Goal: Information Seeking & Learning: Learn about a topic

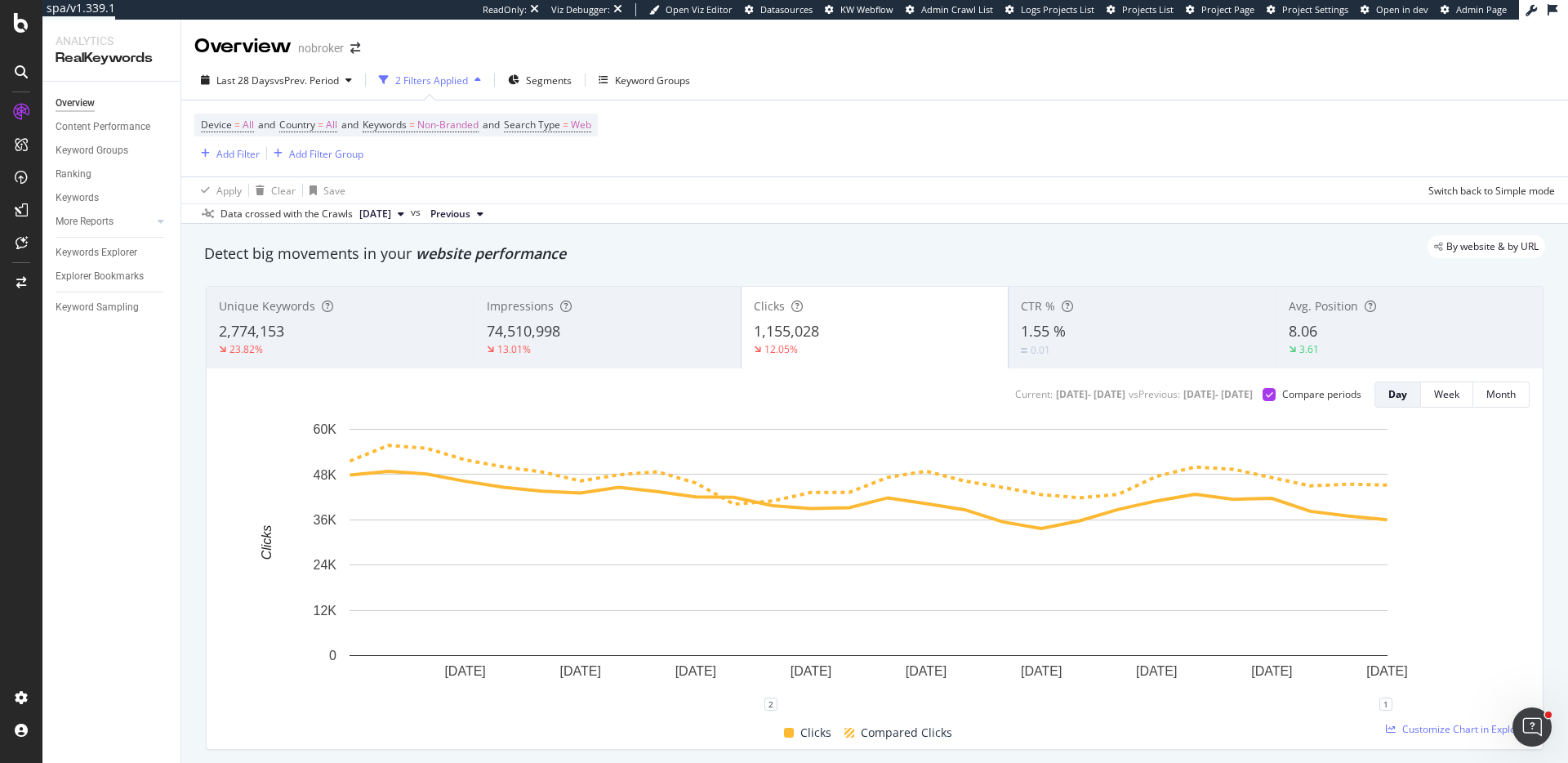
scroll to position [2934, 0]
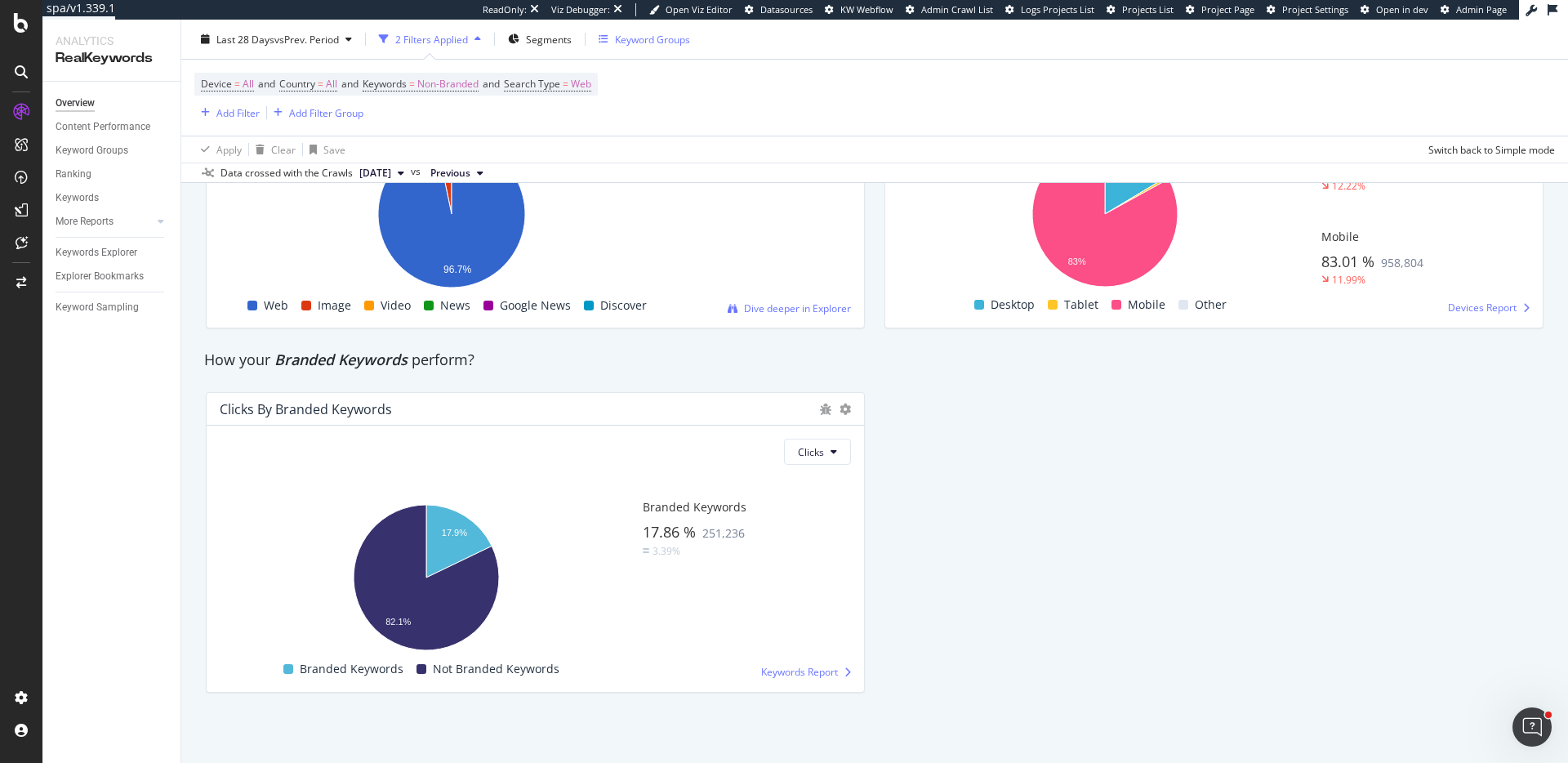
click at [647, 47] on div "Keyword Groups" at bounding box center [644, 39] width 91 height 25
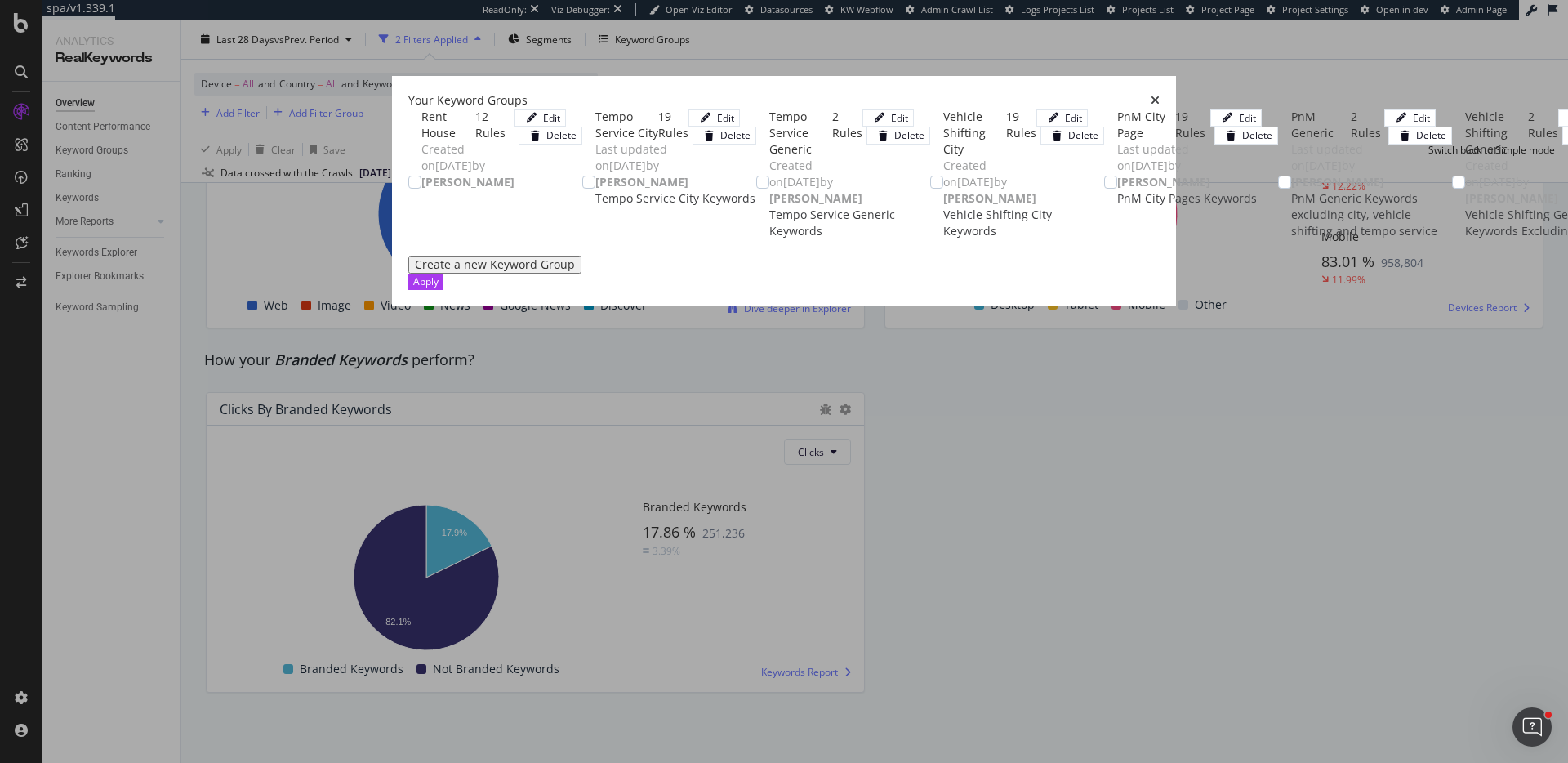
scroll to position [1555, 0]
click at [441, 271] on div "Create a new Keyword Group" at bounding box center [495, 265] width 160 height 13
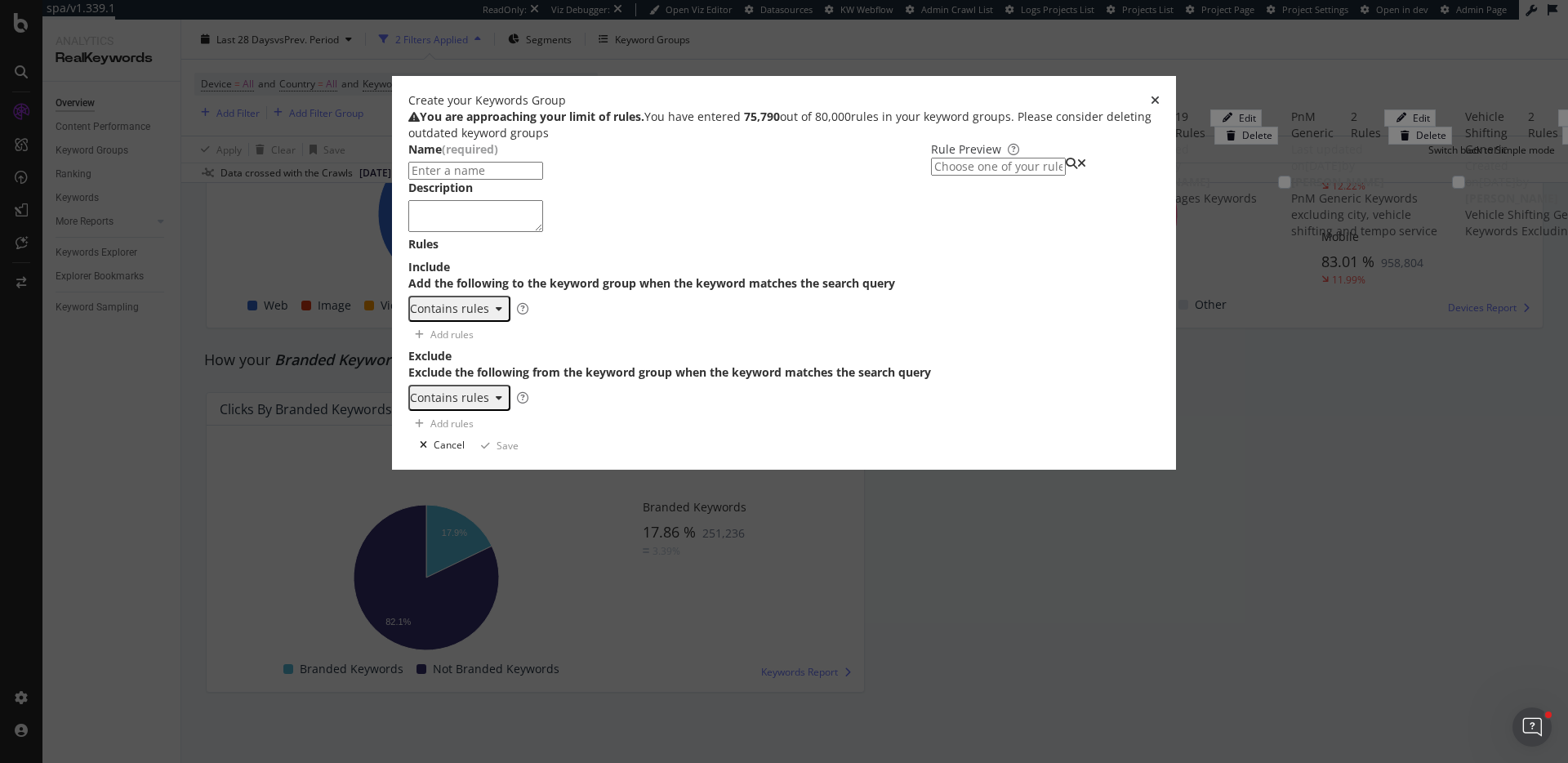
click at [709, 109] on div "You are approaching your limit of rules. You have entered 75,790 out of 80,000 …" at bounding box center [784, 272] width 751 height 328
click at [465, 452] on div "Cancel" at bounding box center [449, 444] width 31 height 14
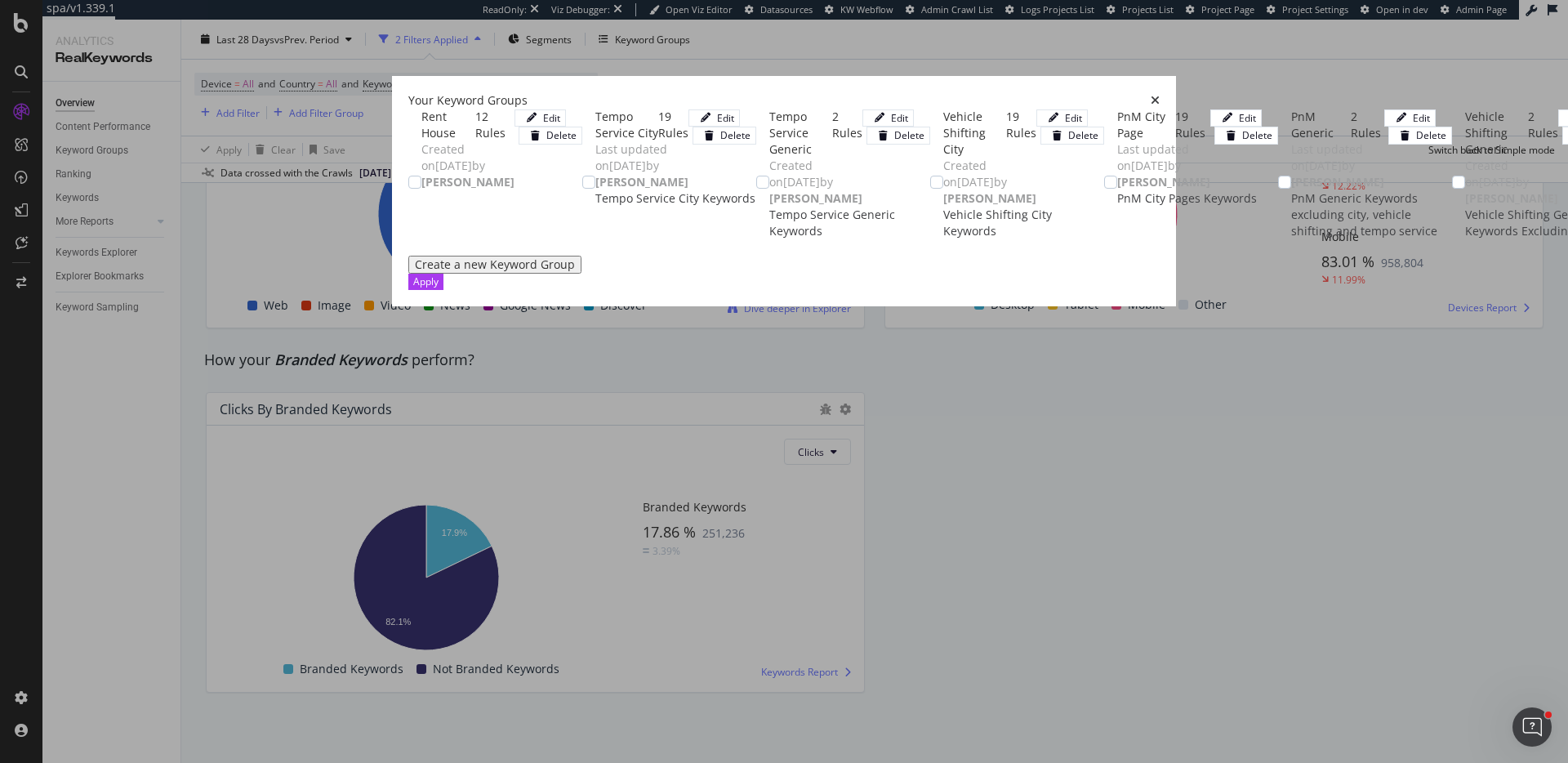
scroll to position [1169, 0]
click at [438, 288] on div "Apply" at bounding box center [426, 281] width 26 height 14
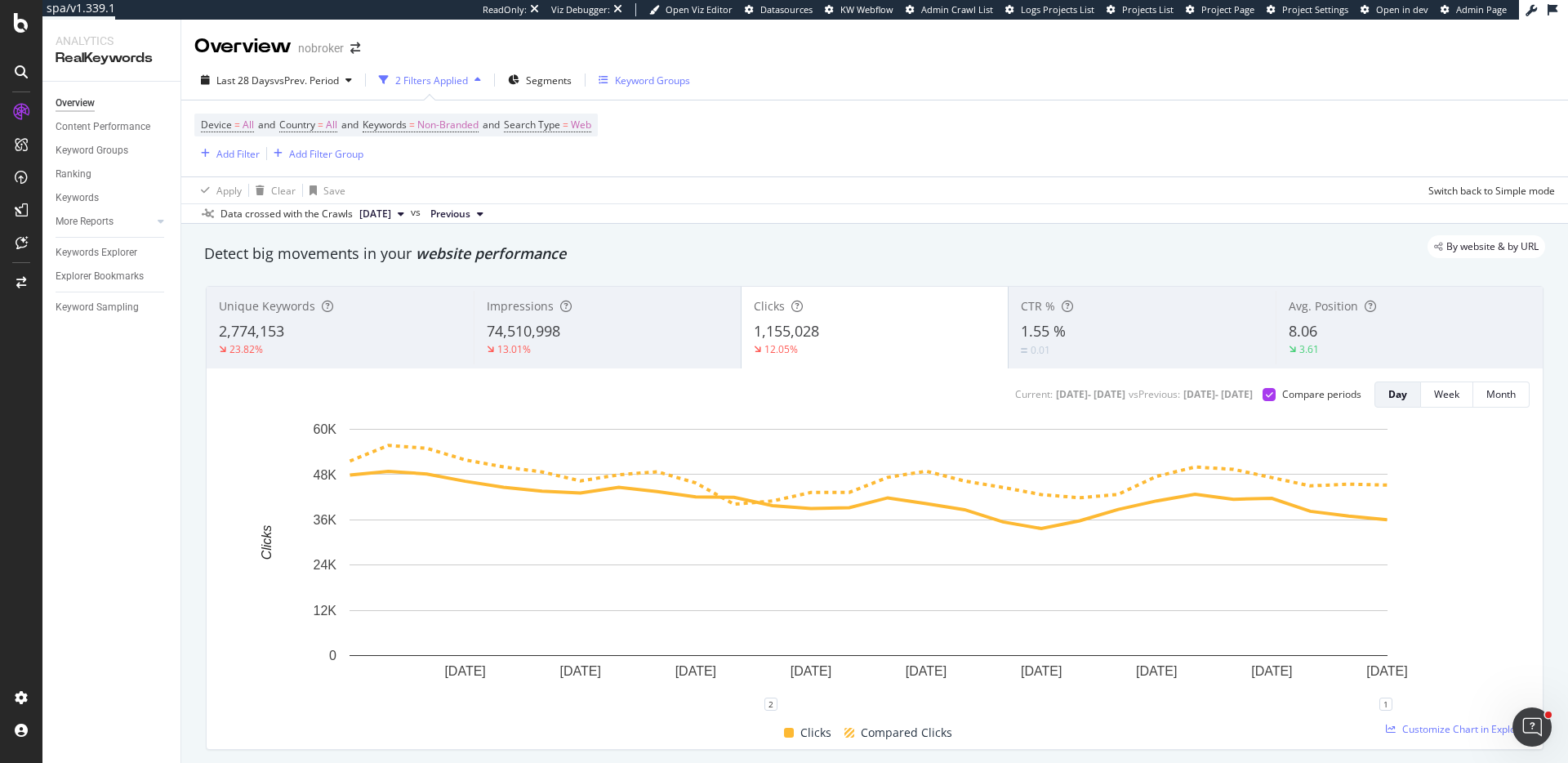
click at [661, 74] on div "Keyword Groups" at bounding box center [652, 81] width 76 height 14
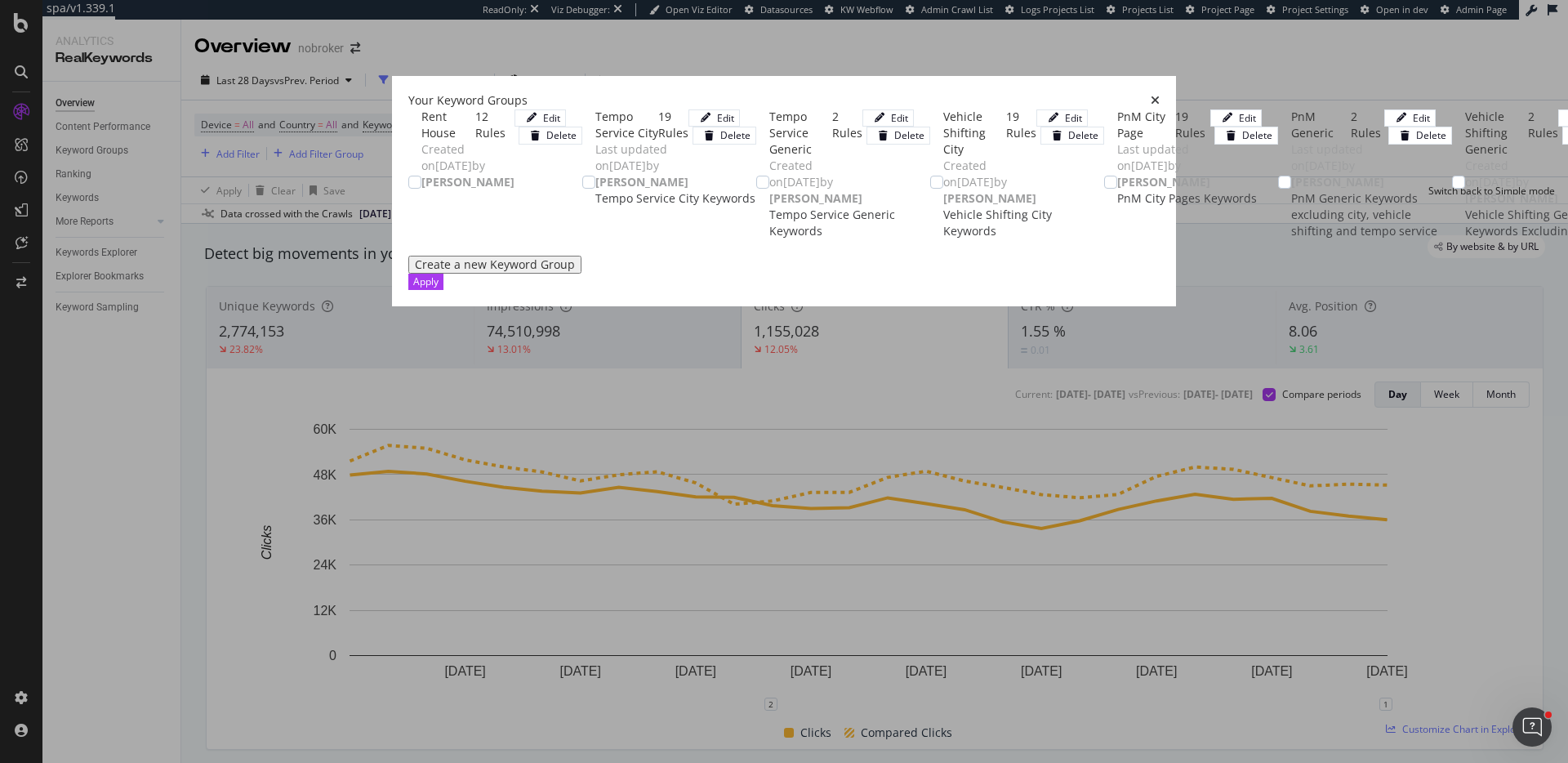
click at [415, 271] on div "Create a new Keyword Group" at bounding box center [495, 265] width 160 height 13
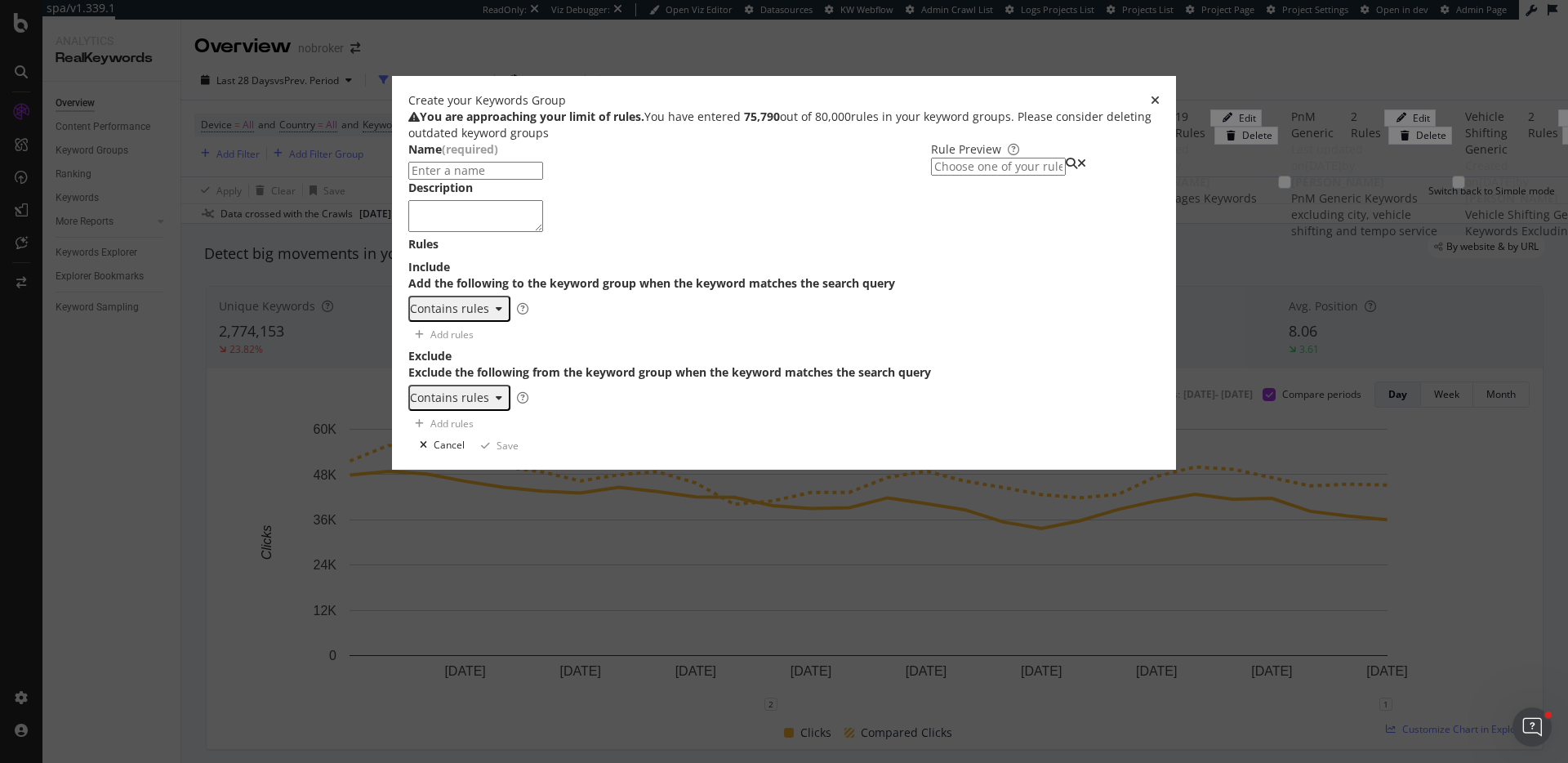
click at [530, 180] on input "modal" at bounding box center [476, 171] width 134 height 18
drag, startPoint x: 465, startPoint y: 204, endPoint x: 486, endPoint y: 208, distance: 21.4
click at [465, 180] on input "BOFU -" at bounding box center [476, 171] width 134 height 18
paste input "Transactional / Conversion"
type input "BOFU - Transactional / Conversion"
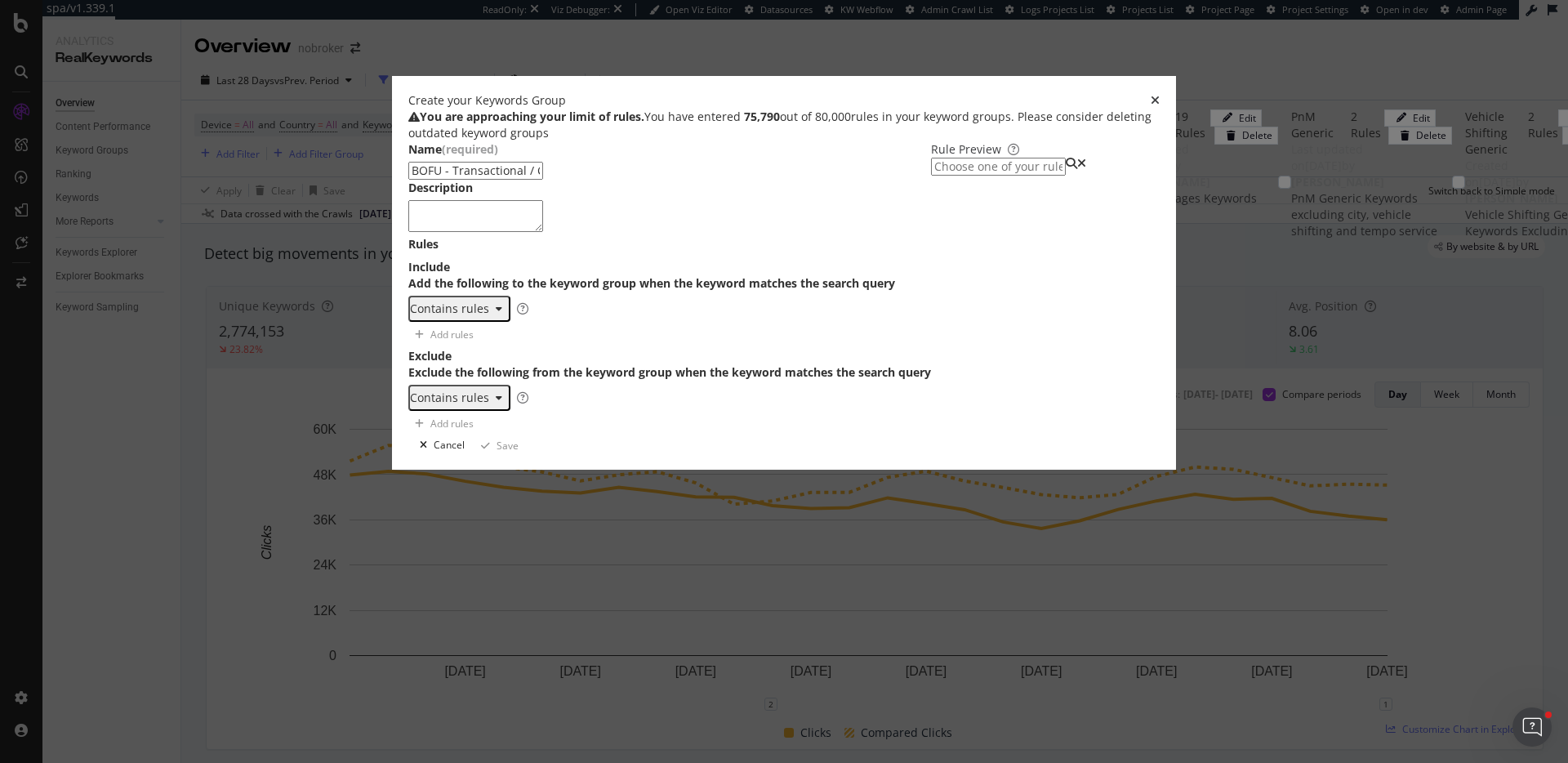
drag, startPoint x: 390, startPoint y: 288, endPoint x: 408, endPoint y: 282, distance: 19.0
click at [408, 231] on textarea "modal" at bounding box center [476, 215] width 134 height 31
paste textarea "Users clearly intend to buy, rent, or apply."
type textarea "Users clearly intend to buy, rent, or apply."
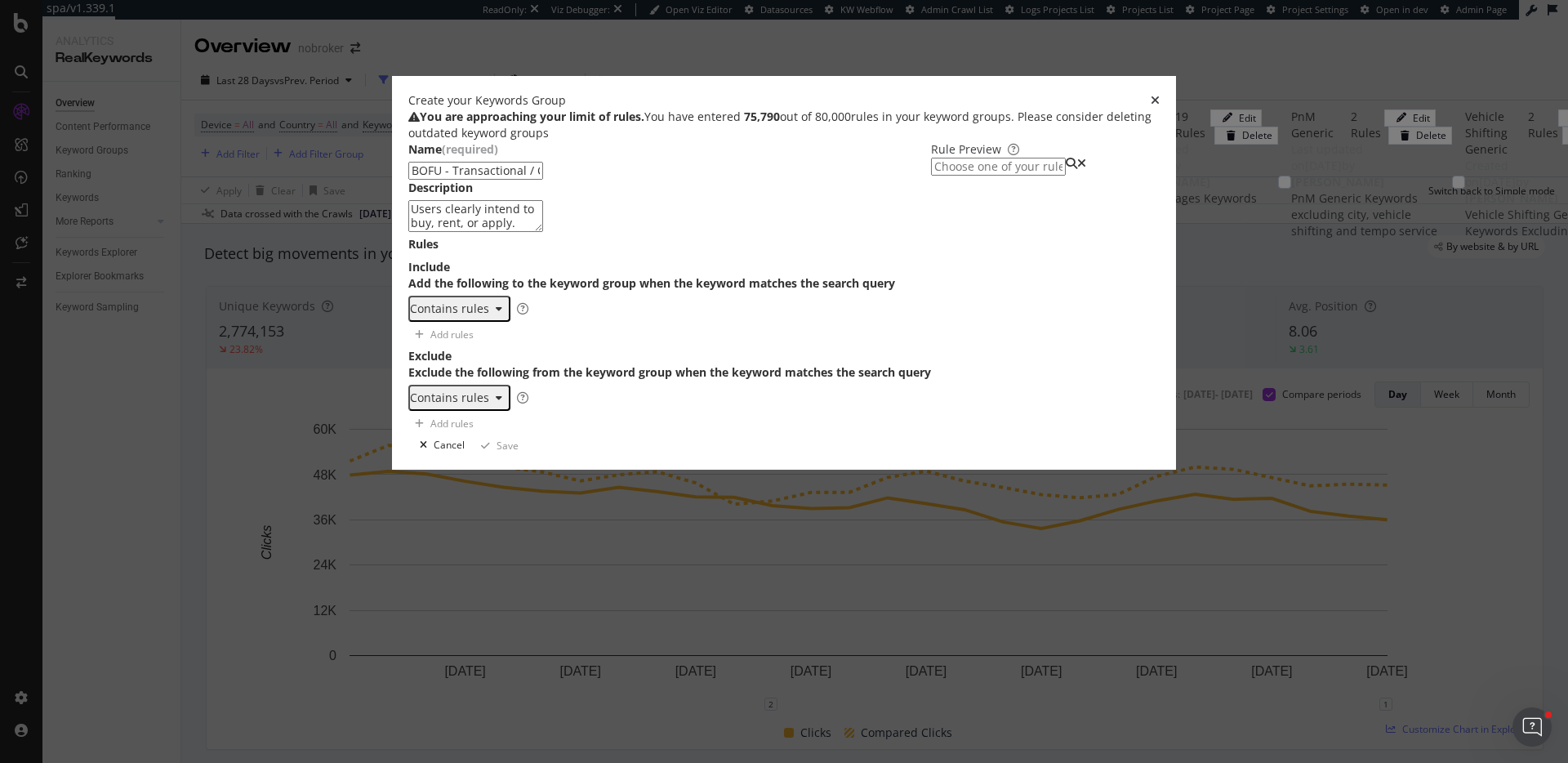
click at [432, 315] on div "Contains rules" at bounding box center [449, 309] width 79 height 13
click at [419, 457] on div "Regex rules" at bounding box center [413, 450] width 66 height 14
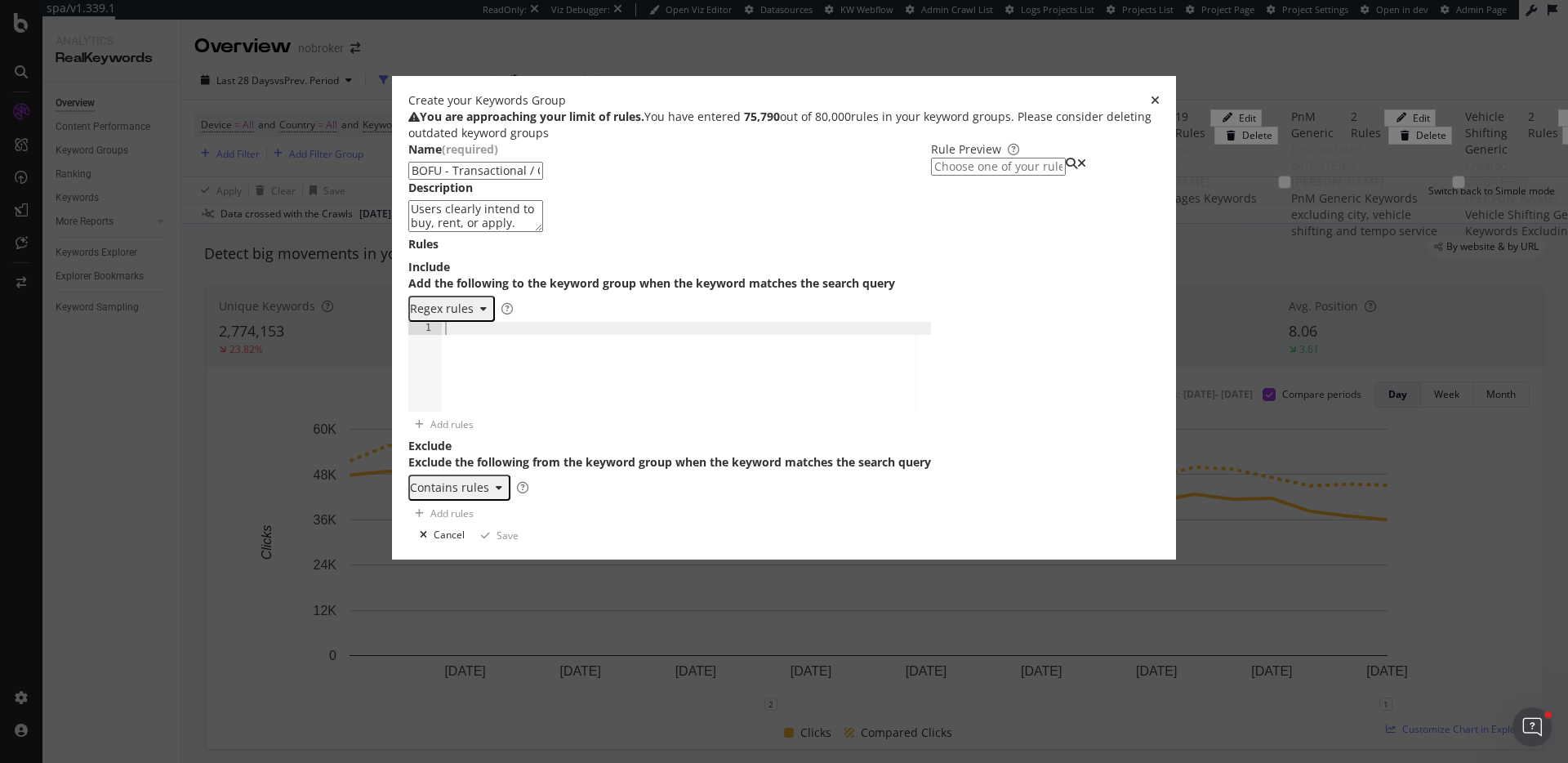
click at [471, 419] on div "modal" at bounding box center [686, 379] width 489 height 115
paste textarea "\b(buy|rent|lease|let|apply|book|schedule|contact|viewing|enquire|agent)\b"
type textarea "\b(buy|rent|lease|let|apply|book|schedule|contact|viewing|enquire|agent)\b"
click at [793, 370] on div "Name (required) BOFU - Transactional / Conversion Description Users clearly int…" at bounding box center [670, 334] width 523 height 385
click at [931, 176] on input "modal" at bounding box center [999, 167] width 134 height 18
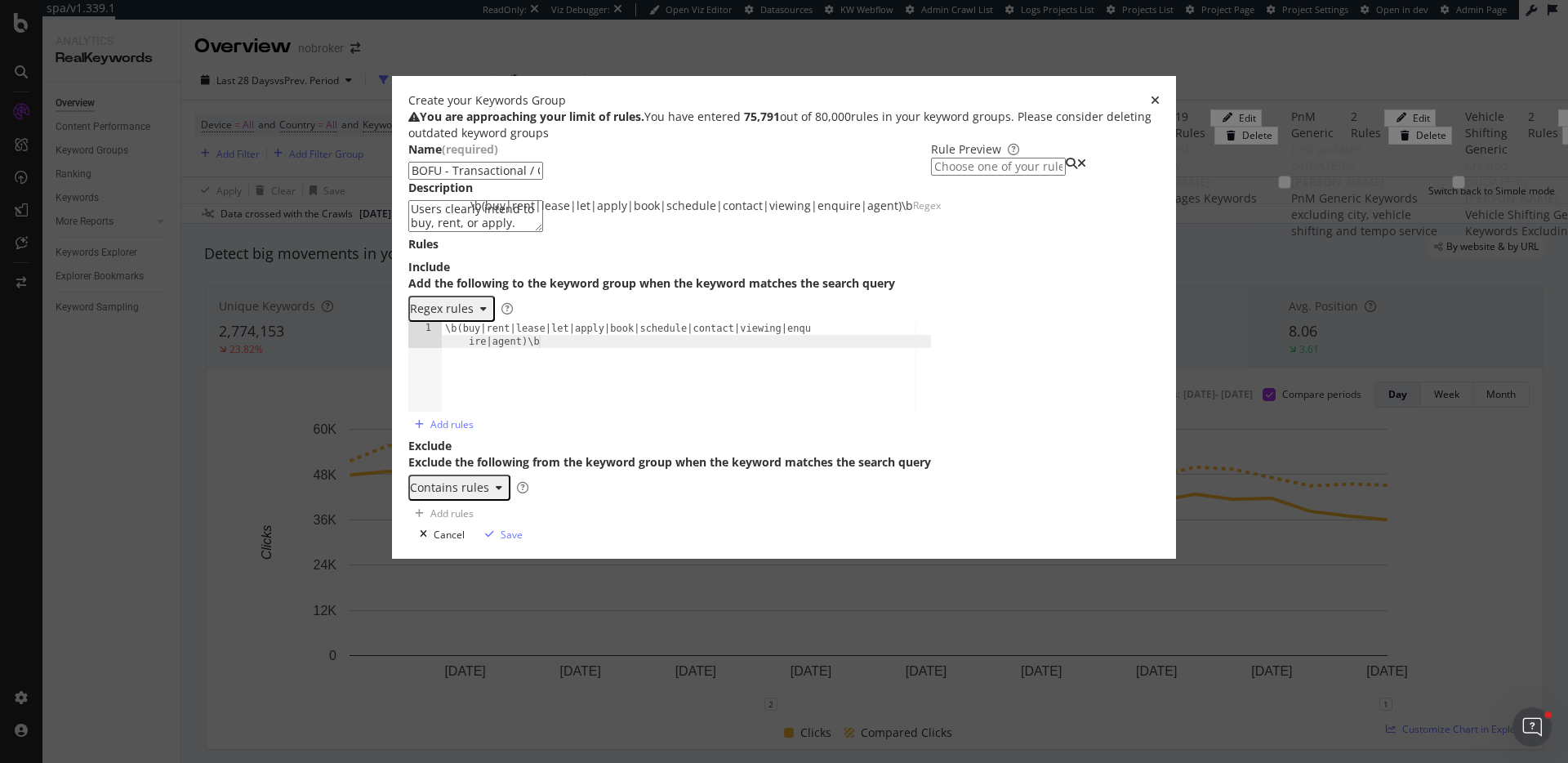
click at [913, 214] on div "\b(buy|rent|lease|let|apply|book|schedule|contact|viewing|enquire|agent)\b" at bounding box center [691, 206] width 442 height 17
type input "\b(buy|rent|lease|let|apply|book|schedule|contact|viewing|enquire|agent)\b"
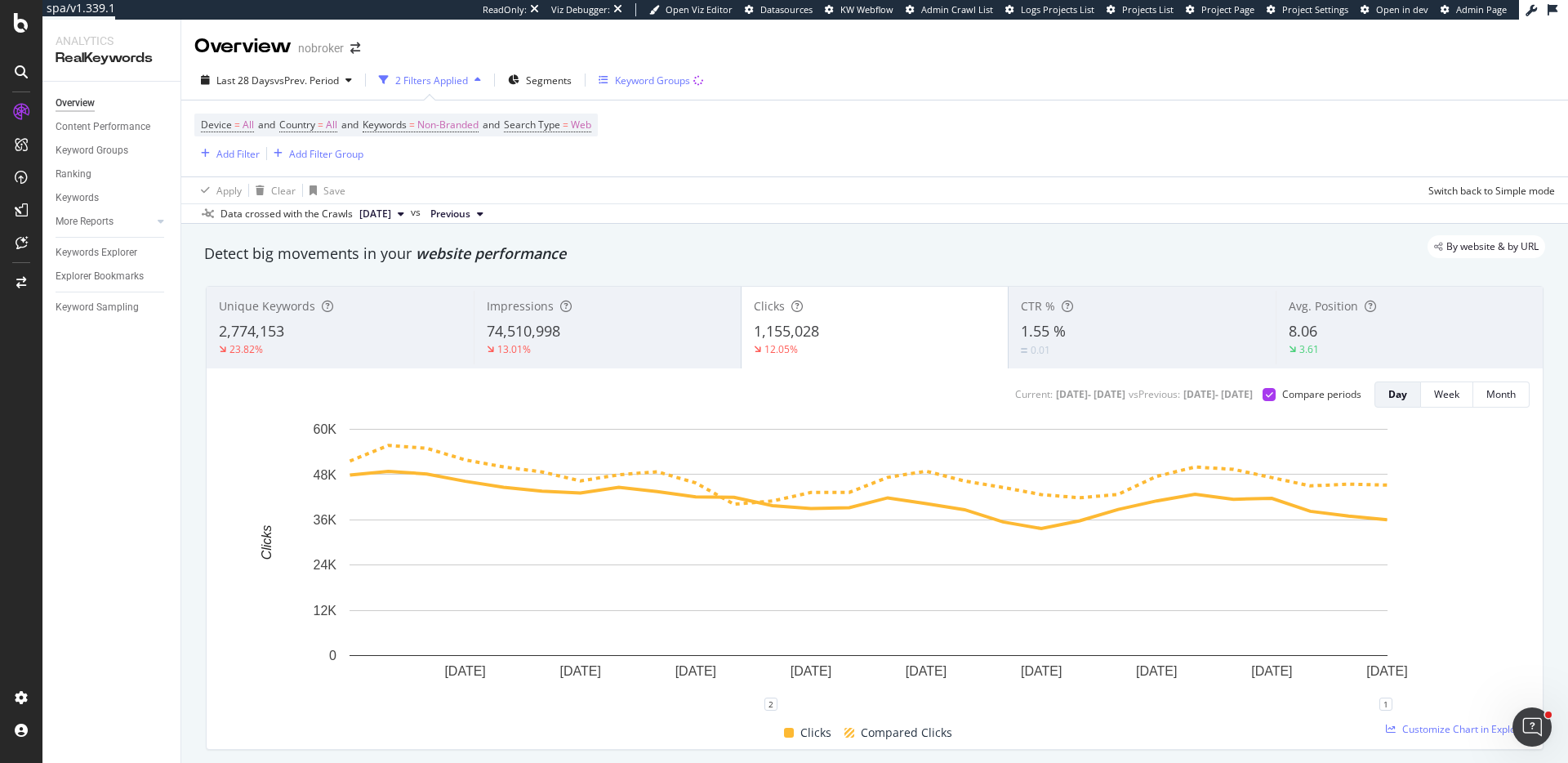
click at [676, 83] on div "Keyword Groups" at bounding box center [652, 81] width 76 height 14
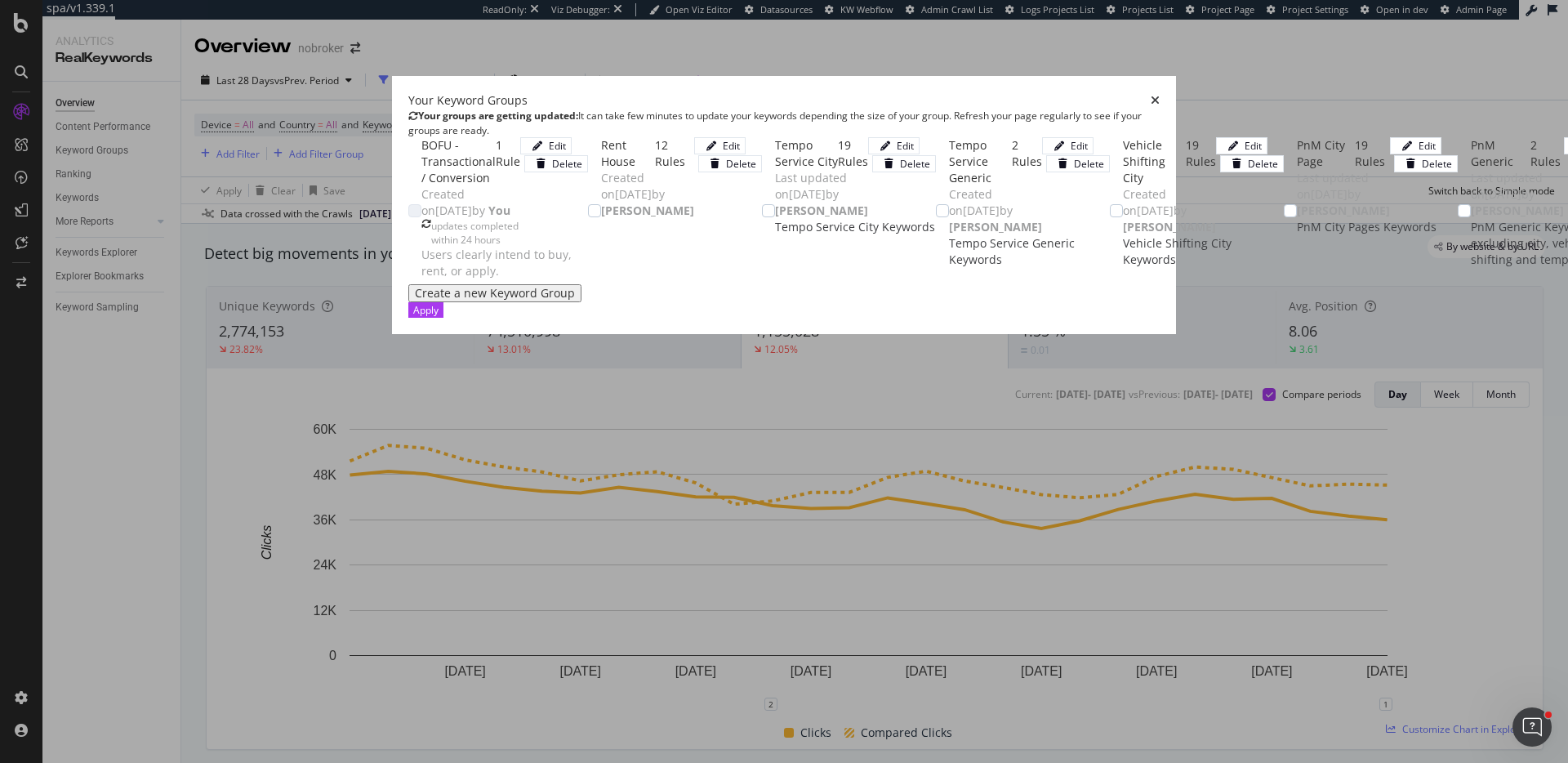
scroll to position [22, 0]
click at [415, 300] on div "Create a new Keyword Group" at bounding box center [495, 293] width 160 height 13
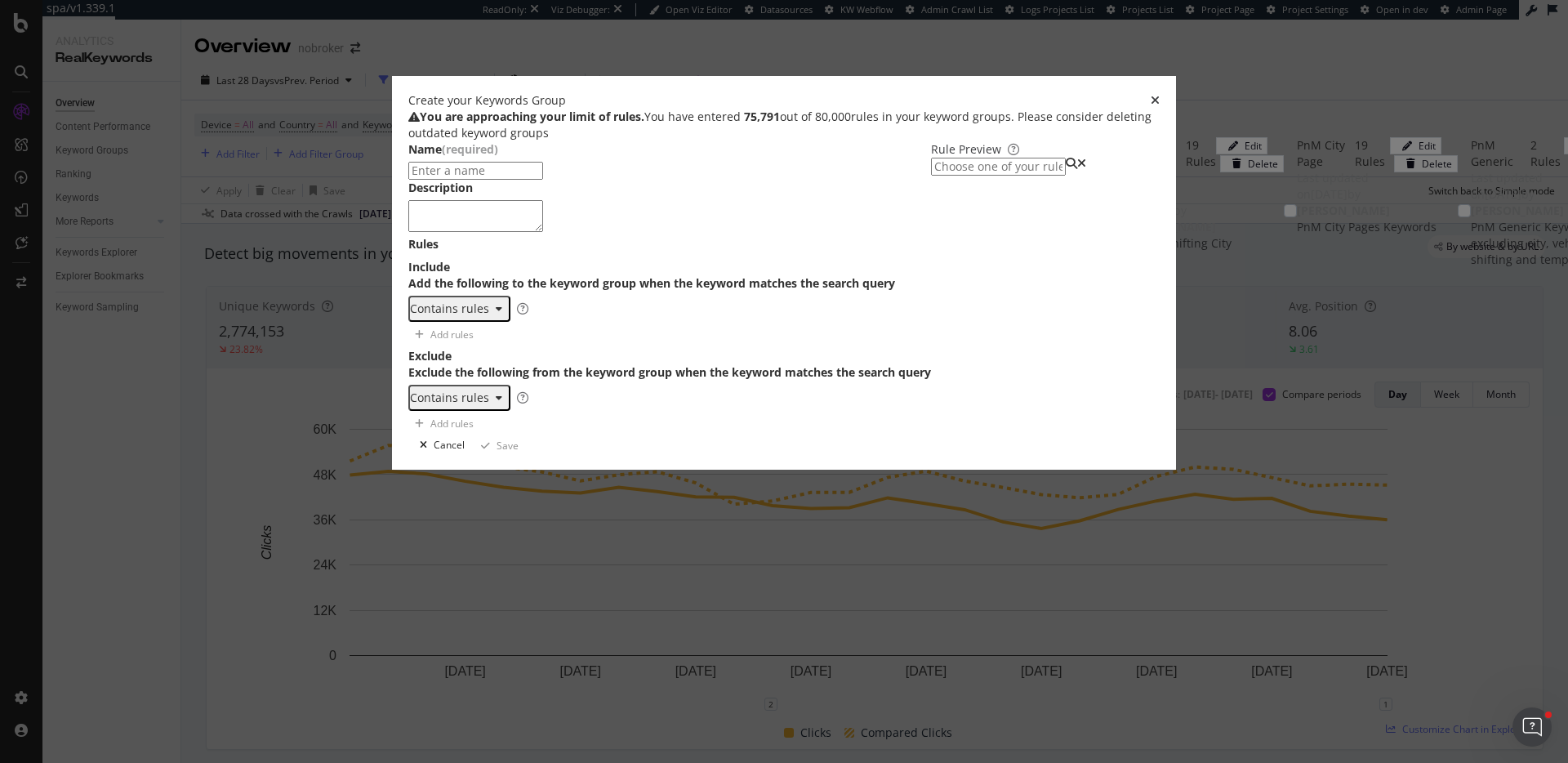
type input "v"
type input "B"
type input "O"
click at [534, 180] on input "BOFU -" at bounding box center [476, 171] width 134 height 18
paste input "Location-Constrained"
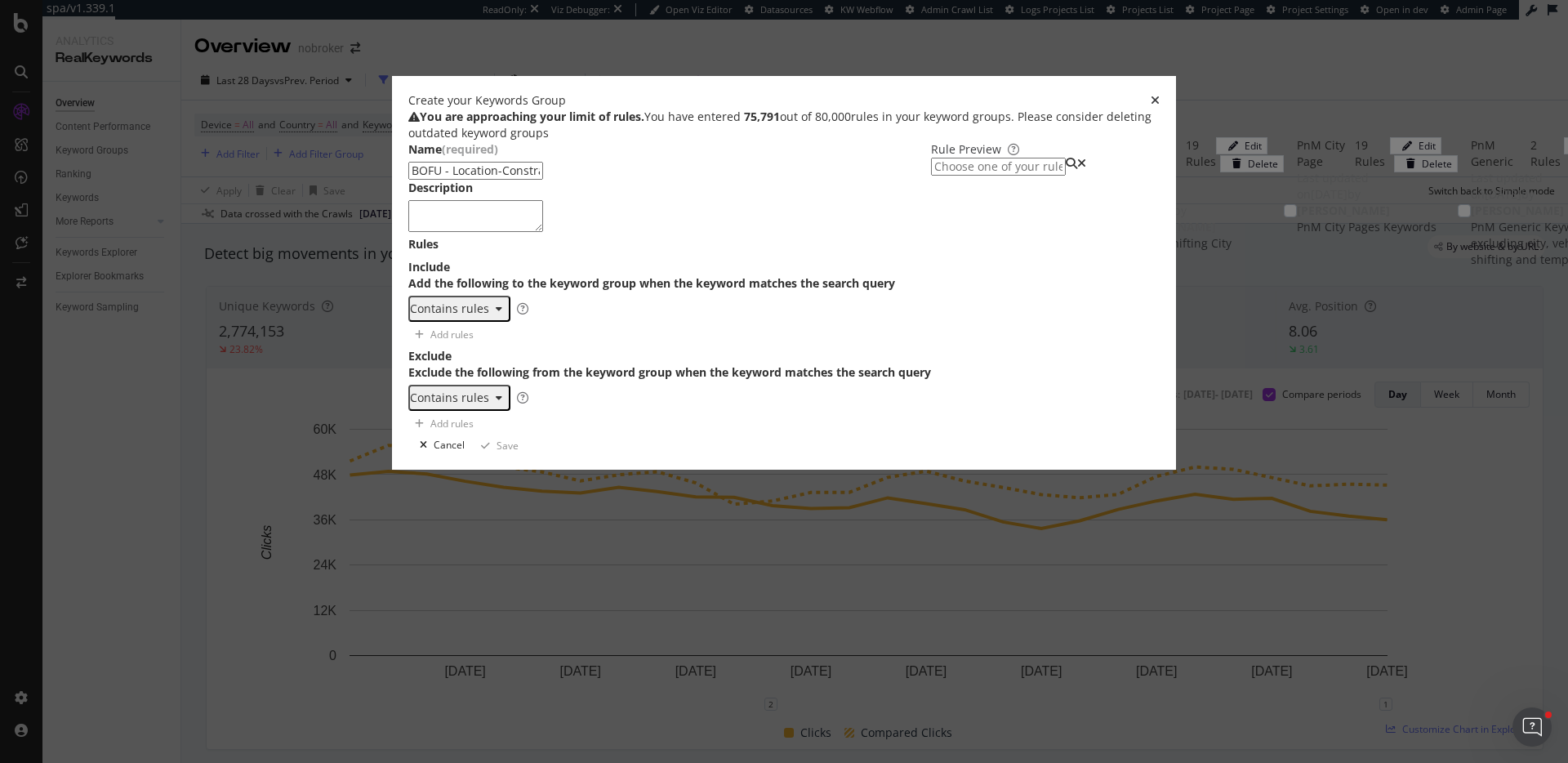
type input "BOFU - Location-Constrained"
click at [463, 231] on textarea "modal" at bounding box center [476, 215] width 134 height 31
click at [425, 231] on textarea "modal" at bounding box center [476, 215] width 134 height 31
paste textarea "Searches combining property type or action with a place or “near me.”"
type textarea "Searches combining property type or action with a place or “near me.”"
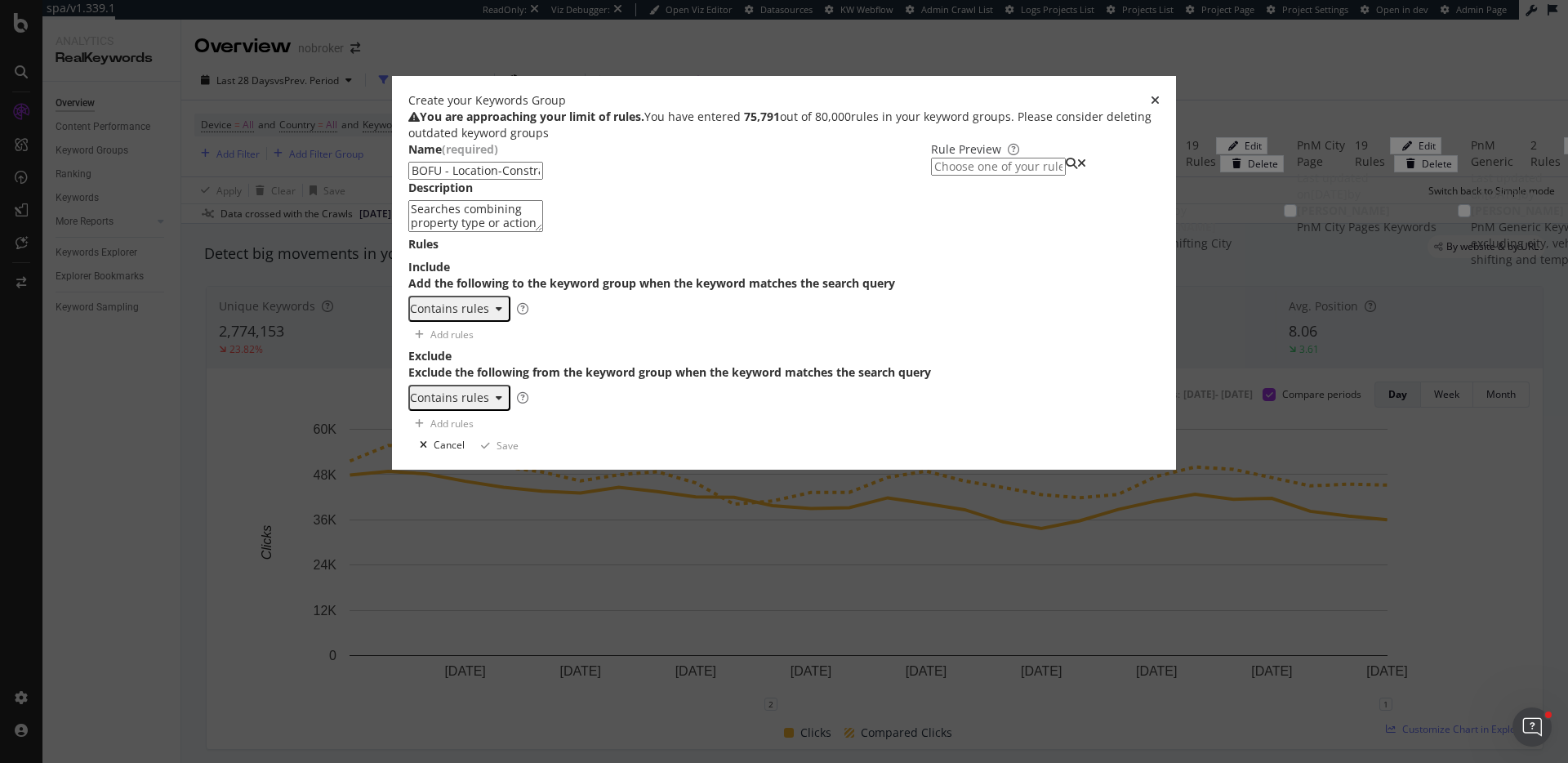
click at [433, 315] on div "Contains rules" at bounding box center [449, 309] width 79 height 13
click at [432, 457] on div "Regex rules" at bounding box center [413, 450] width 66 height 14
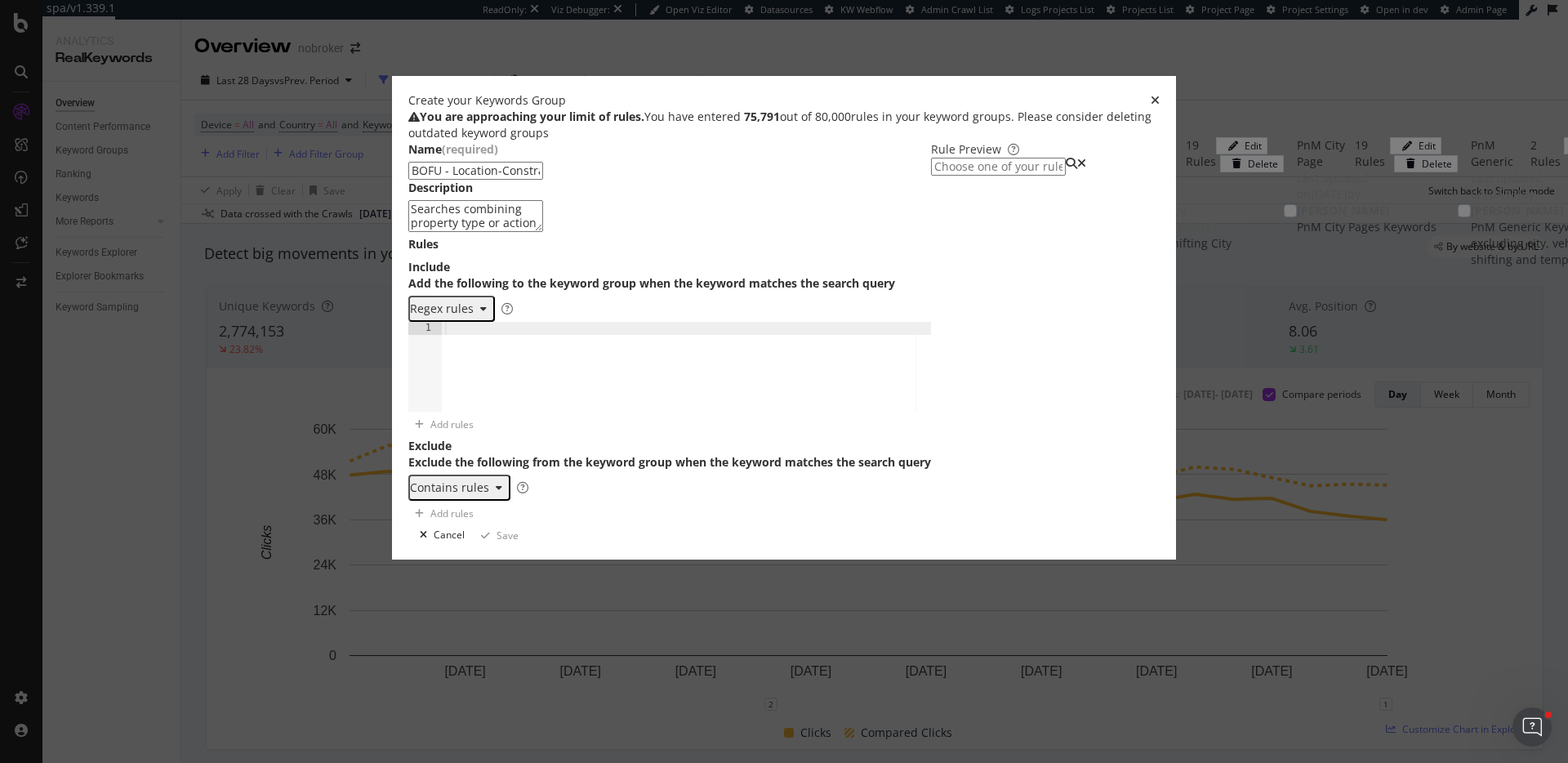
click at [452, 419] on div "modal" at bounding box center [686, 379] width 489 height 115
paste textarea "\b(in|near|around|within|downtown|uptown|suburb|neighborhood|area|city|region|p…"
type textarea "\b(in|near|around|within|downtown|uptown|suburb|neighborhood|area|city|region|p…"
click at [763, 252] on div "Rules" at bounding box center [652, 244] width 487 height 17
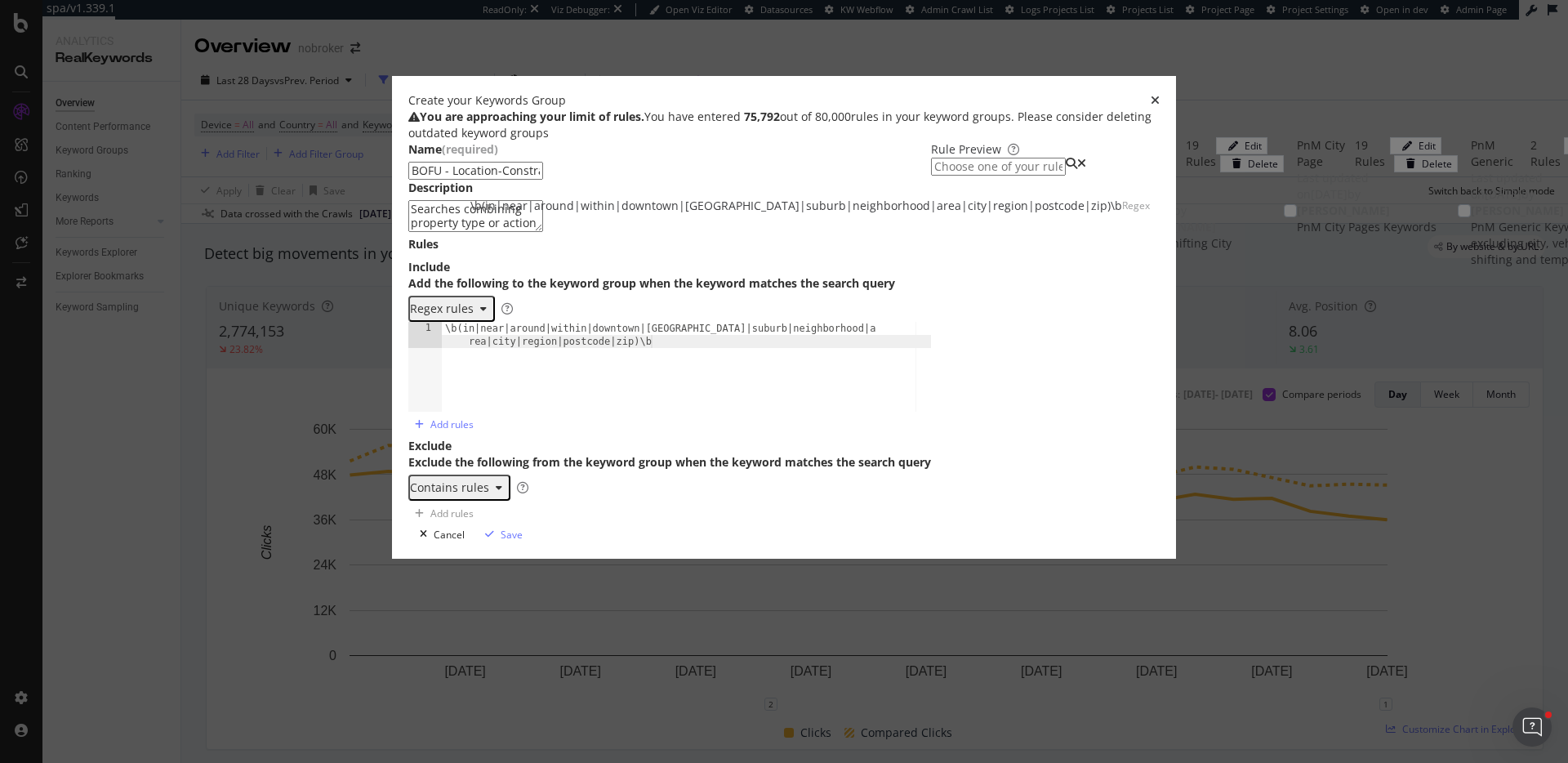
click at [931, 176] on input "modal" at bounding box center [999, 167] width 134 height 18
click at [911, 214] on div "\b(in|near|around|within|downtown|uptown|suburb|neighborhood|area|city|region|p…" at bounding box center [796, 206] width 652 height 17
type input "\b(in|near|around|within|downtown|uptown|suburb|neighborhood|area|city|region|p…"
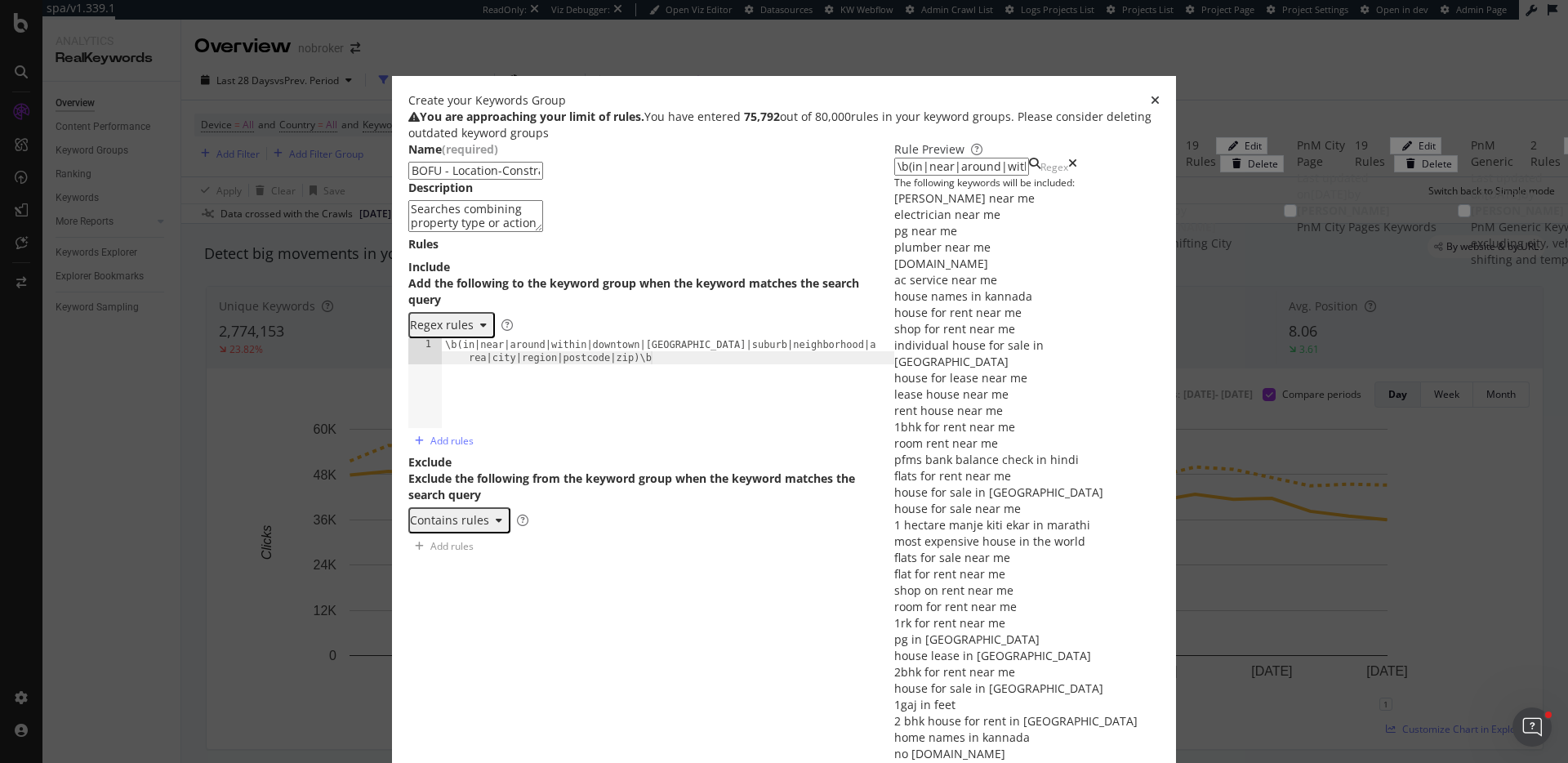
scroll to position [839, 0]
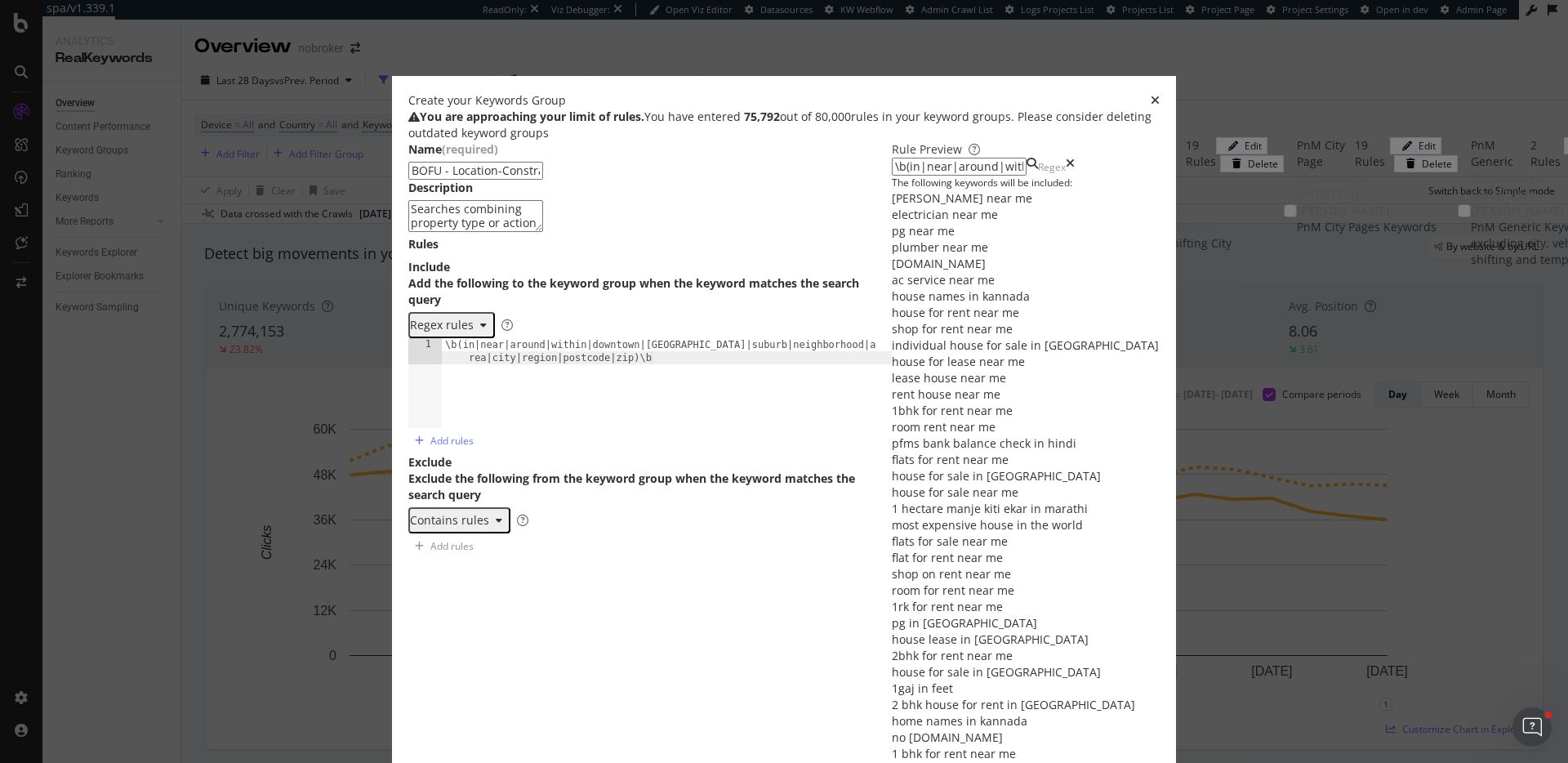
scroll to position [75, 0]
click at [639, 357] on div "\b(in|near|around|within|downtown|uptown|suburb|neighborhood|a rea|city|region|…" at bounding box center [667, 408] width 450 height 140
paste textarea "Cursor at row 1"
type textarea "\b(under|below|cheap|affordable|budget|price|cost|per month|pcm|£|\$|€)\b"
drag, startPoint x: 540, startPoint y: 141, endPoint x: 423, endPoint y: 143, distance: 117.0
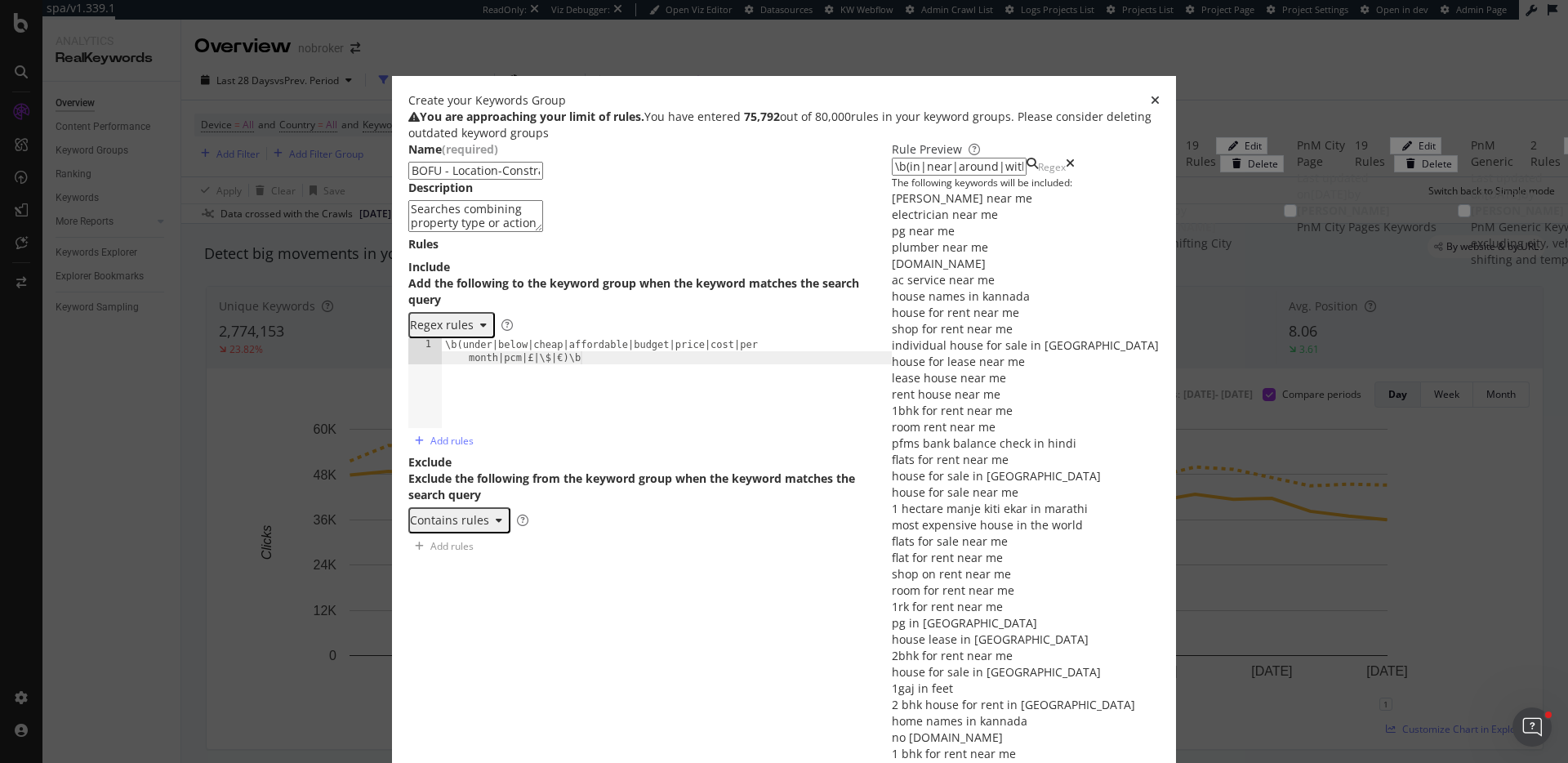
click at [423, 162] on input "BOFU - Location-Constrained" at bounding box center [476, 171] width 134 height 18
paste input "Price-Sensitive"
type input "BOFU - Price-Sensitive"
click at [549, 360] on div "\b(under|below|cheap|affordable|budget|price|cost|per month|pcm|£|\$|€)\b" at bounding box center [667, 408] width 450 height 140
paste textarea "Cursor at row 1"
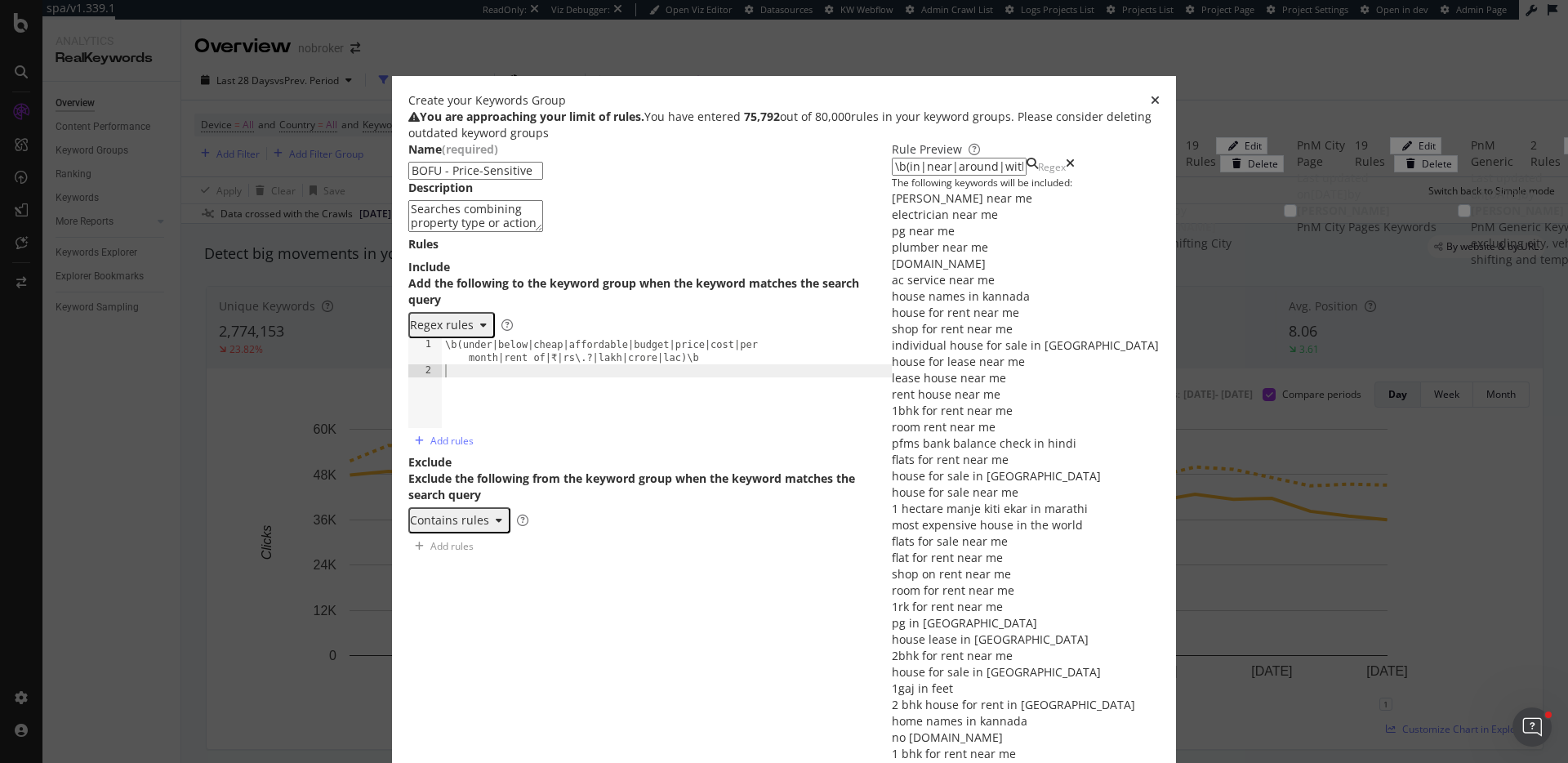
type textarea "\b(under|below|cheap|affordable|budget|price|cost|per month|rent of|₹|rs\.?|lak…"
click at [1075, 158] on icon "modal" at bounding box center [1070, 167] width 9 height 18
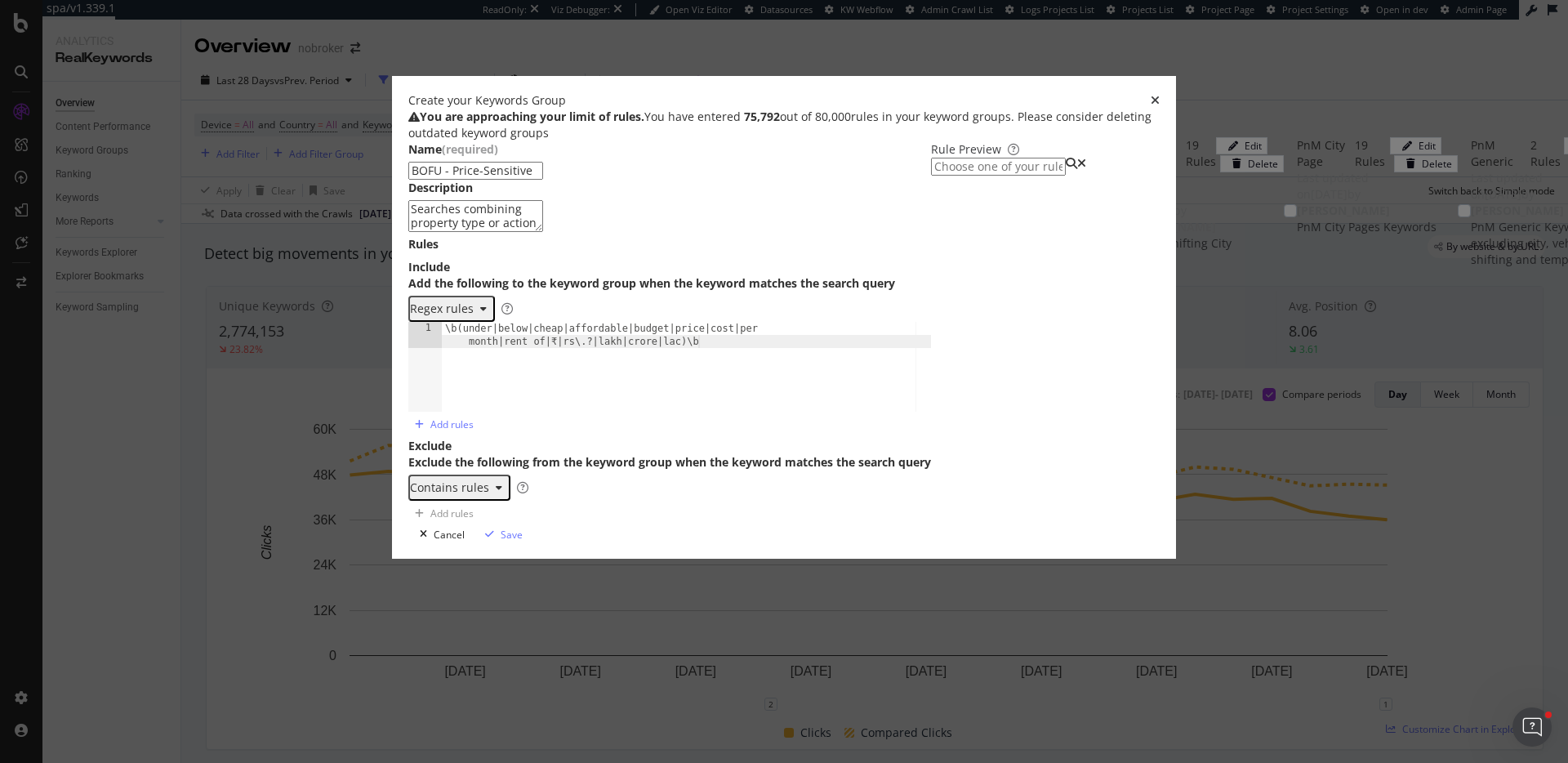
scroll to position [0, 0]
click at [1049, 158] on input "modal" at bounding box center [999, 167] width 134 height 18
click at [999, 139] on div "\b(under|below|cheap|affordable|budget|price|cost|per month|rent of|₹|rs\.?|lak…" at bounding box center [746, 132] width 551 height 17
type input "\b(under|below|cheap|affordable|budget|price|cost|per month|rent of|₹|rs\.?|lak…"
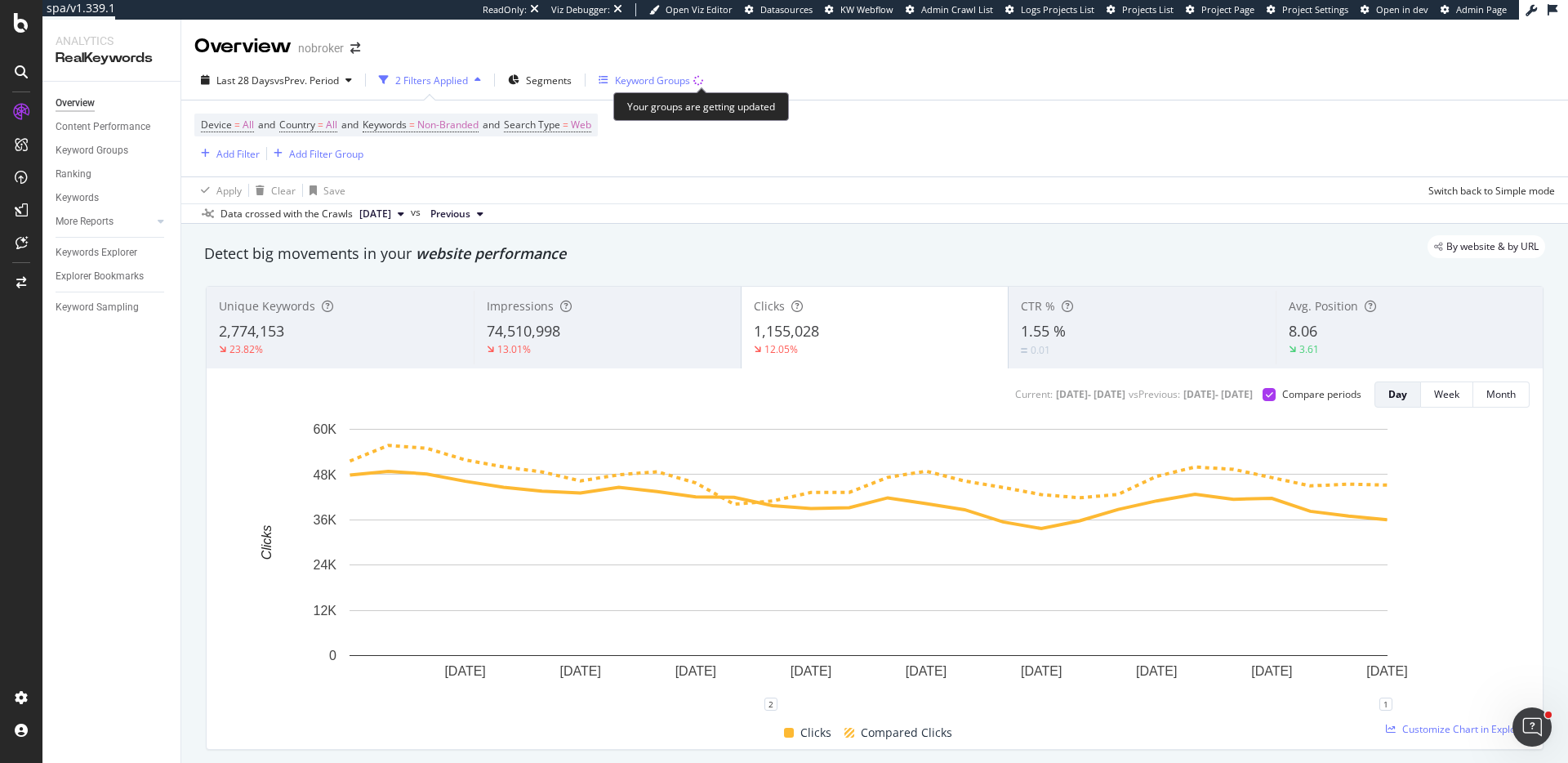
click at [686, 84] on div "Keyword Groups" at bounding box center [652, 81] width 76 height 14
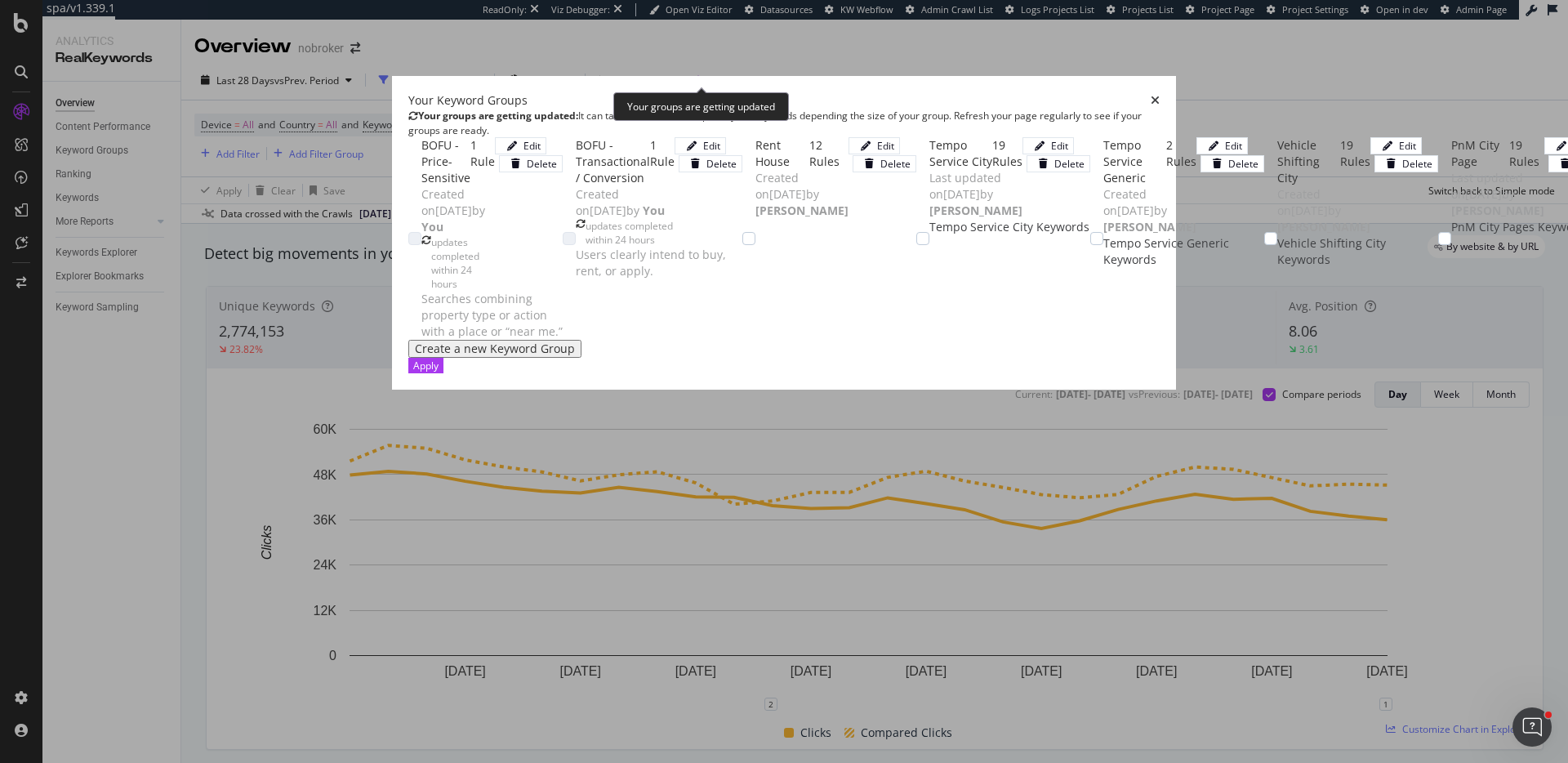
scroll to position [22, 0]
click at [703, 151] on div "modal" at bounding box center [692, 146] width 23 height 10
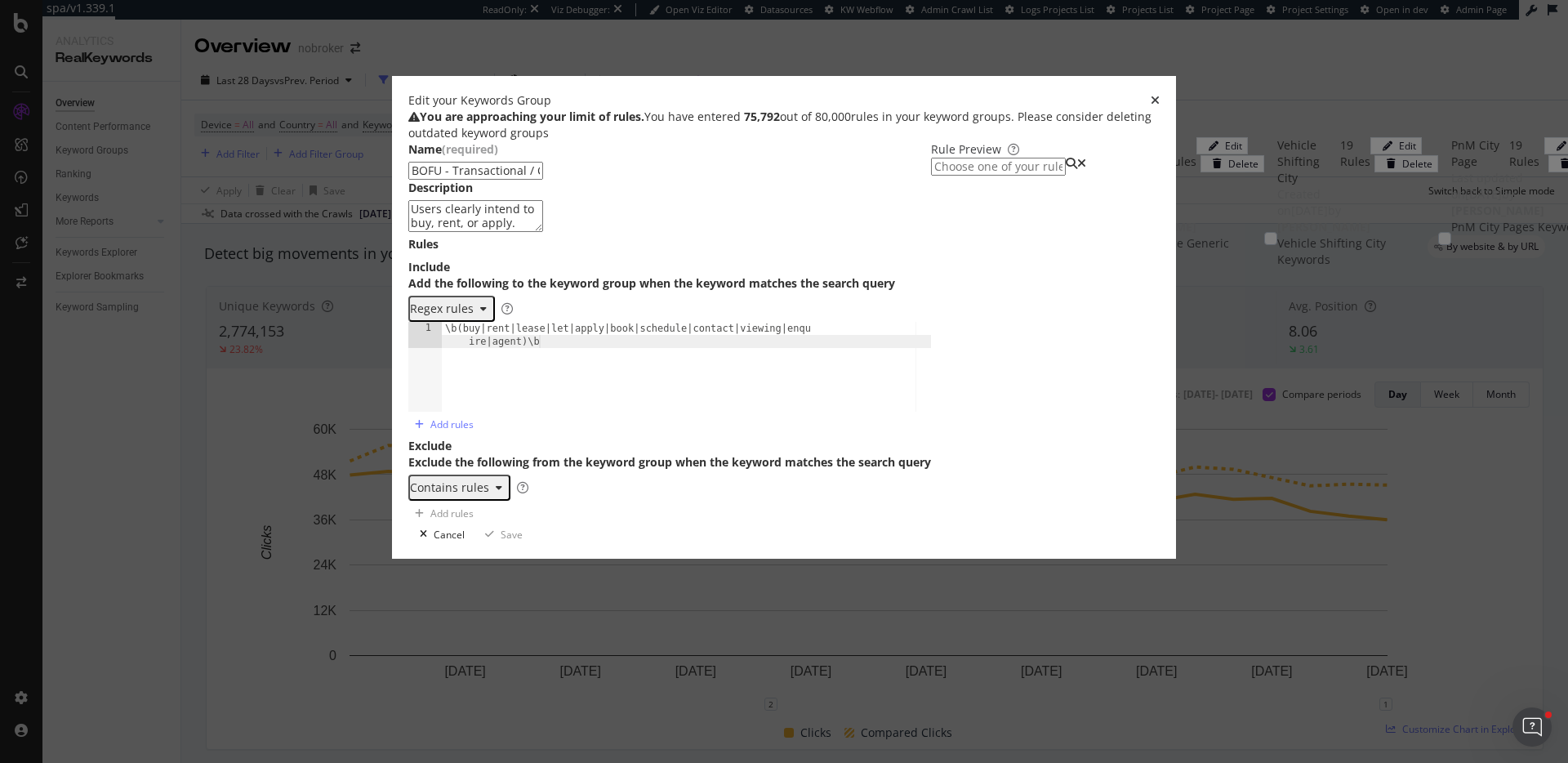
type textarea "\b(buy|rent|lease|let|apply|book|schedule|contact|viewing|enquire|agent)\b"
click at [499, 453] on div "\b(buy|rent|lease|let|apply|book|schedule|contact|viewing|enqu ire|agent)\b" at bounding box center [686, 392] width 489 height 140
paste textarea "Cursor at row 1"
type textarea "\b(buy|rent|lease|let|book|schedule|contact|enquire|call|visit|site visit|agent…"
click at [801, 361] on div "Name (required) BOFU - Transactional / Conversion Description Users clearly int…" at bounding box center [784, 334] width 751 height 385
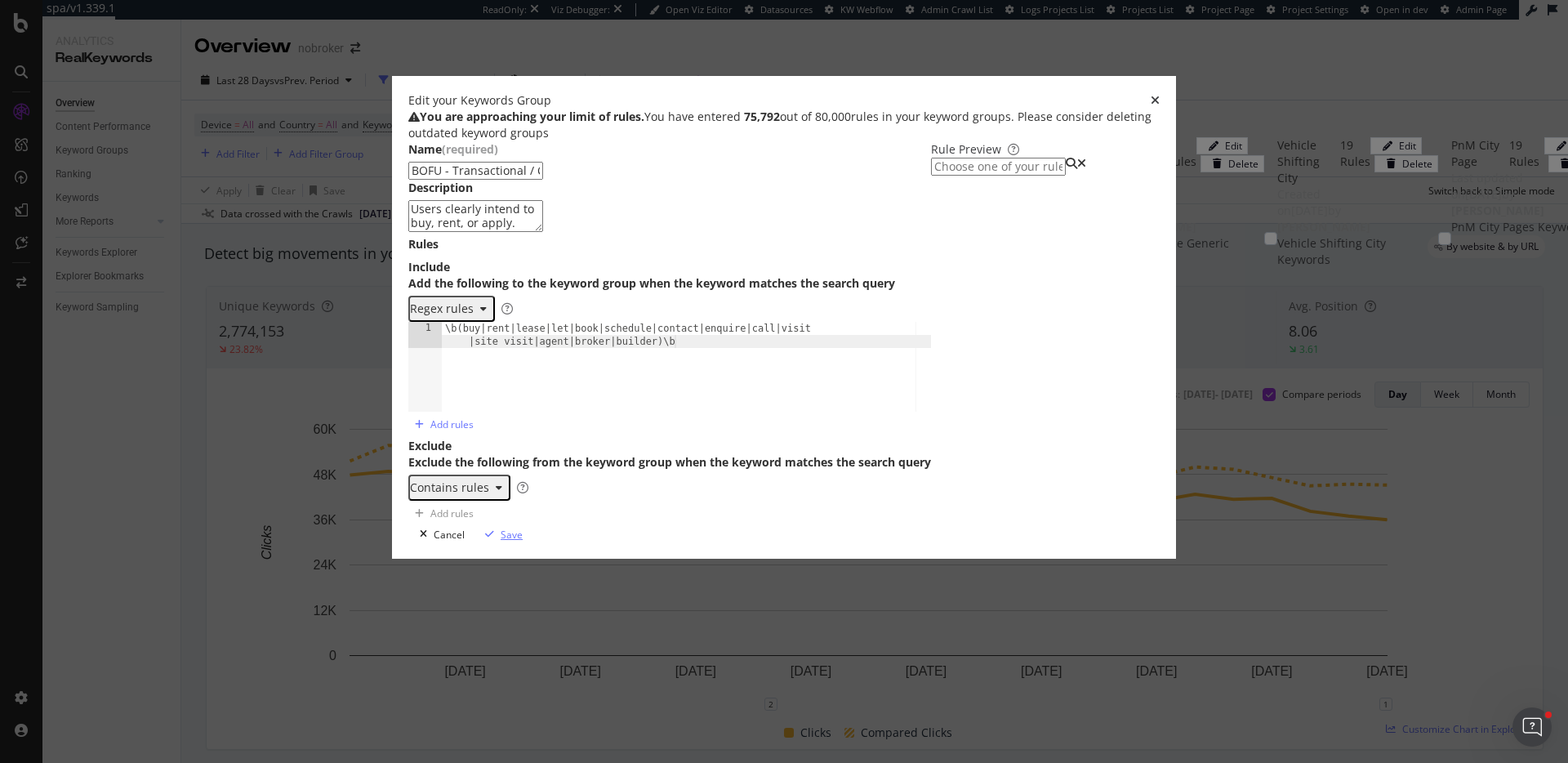
click at [523, 541] on div "Save" at bounding box center [511, 535] width 22 height 14
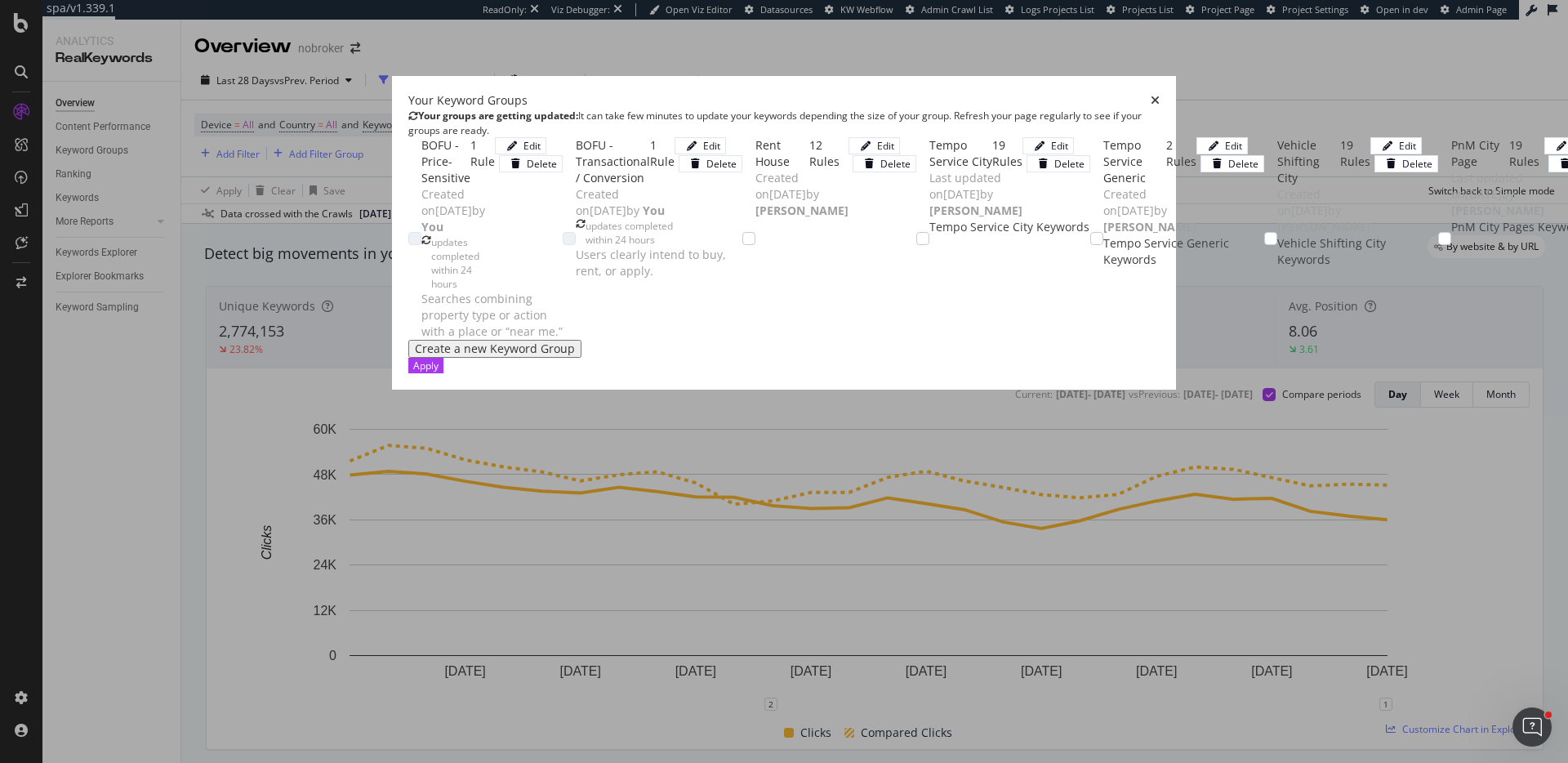
click at [437, 355] on div "Create a new Keyword Group" at bounding box center [495, 349] width 160 height 13
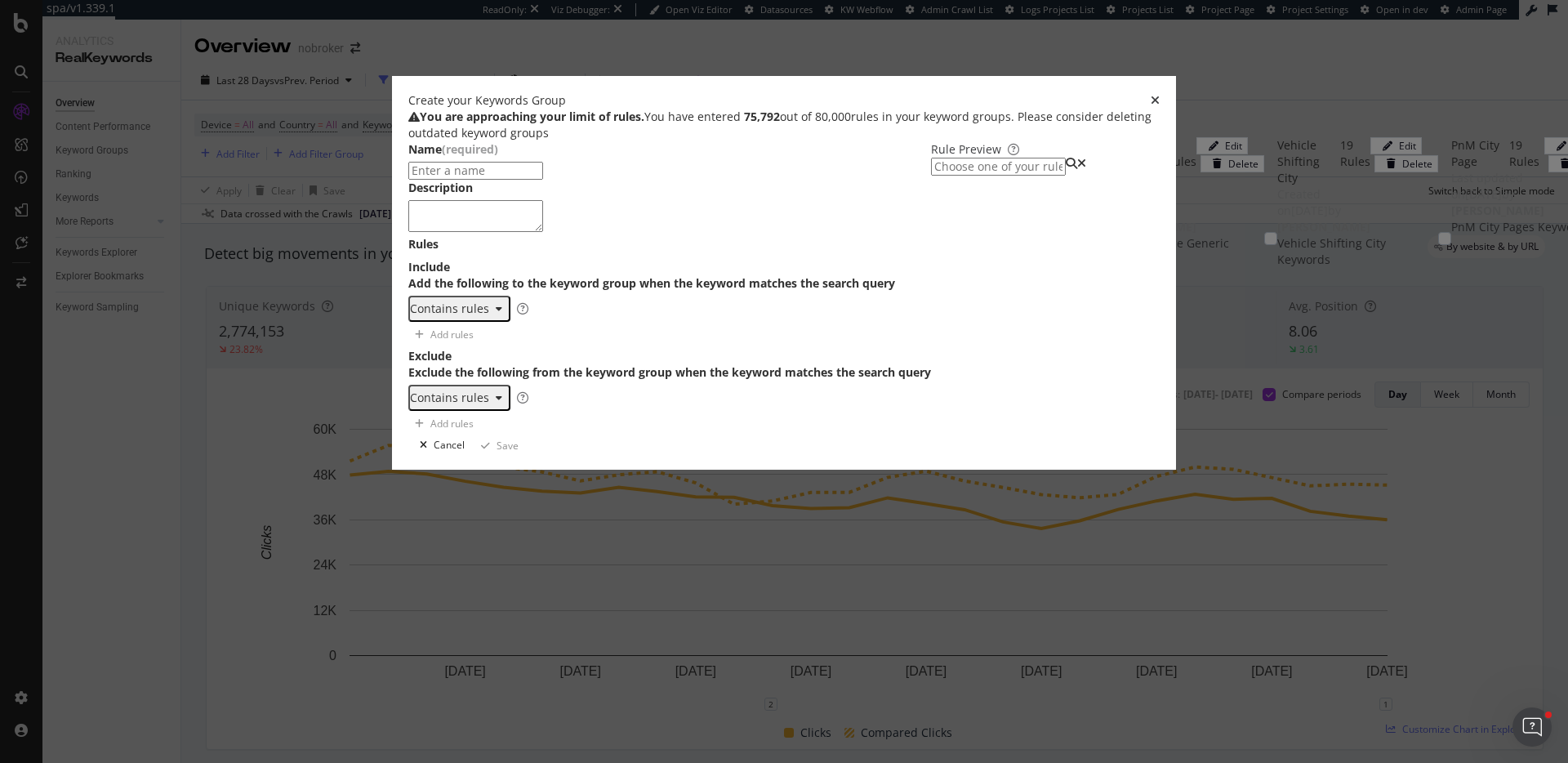
click at [501, 180] on input "modal" at bounding box center [476, 171] width 134 height 18
click at [488, 180] on input "modal" at bounding box center [476, 171] width 134 height 18
paste input "Feature-Driven"
type input "BOFU - Feature-Driven"
click at [465, 372] on div "One Keyword per line: Keyword 1 Keyword 2 Keyword 3" at bounding box center [501, 348] width 103 height 47
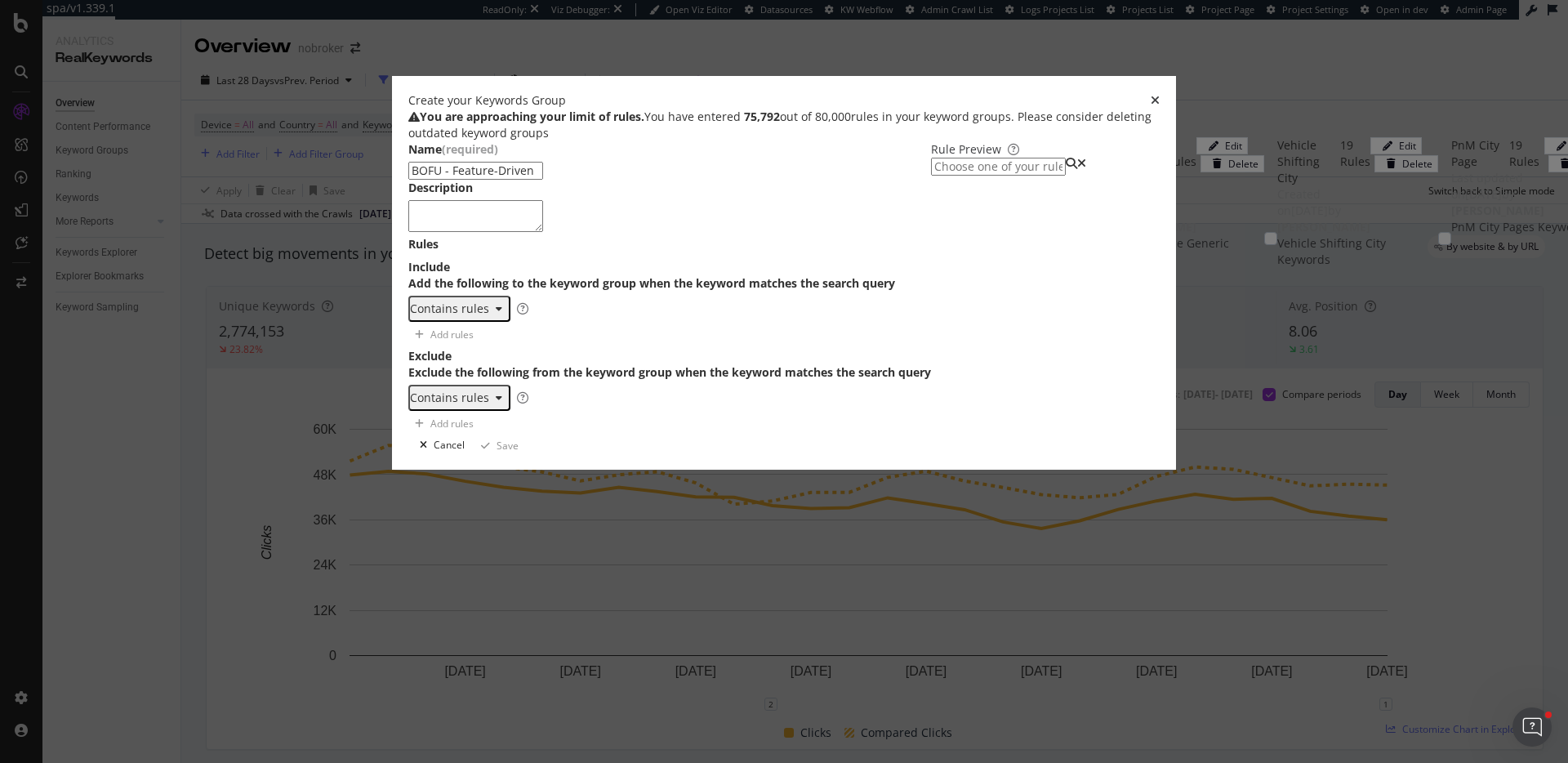
click at [423, 315] on div "Contains rules" at bounding box center [449, 309] width 79 height 13
click at [437, 457] on div "Regex rules" at bounding box center [413, 450] width 66 height 14
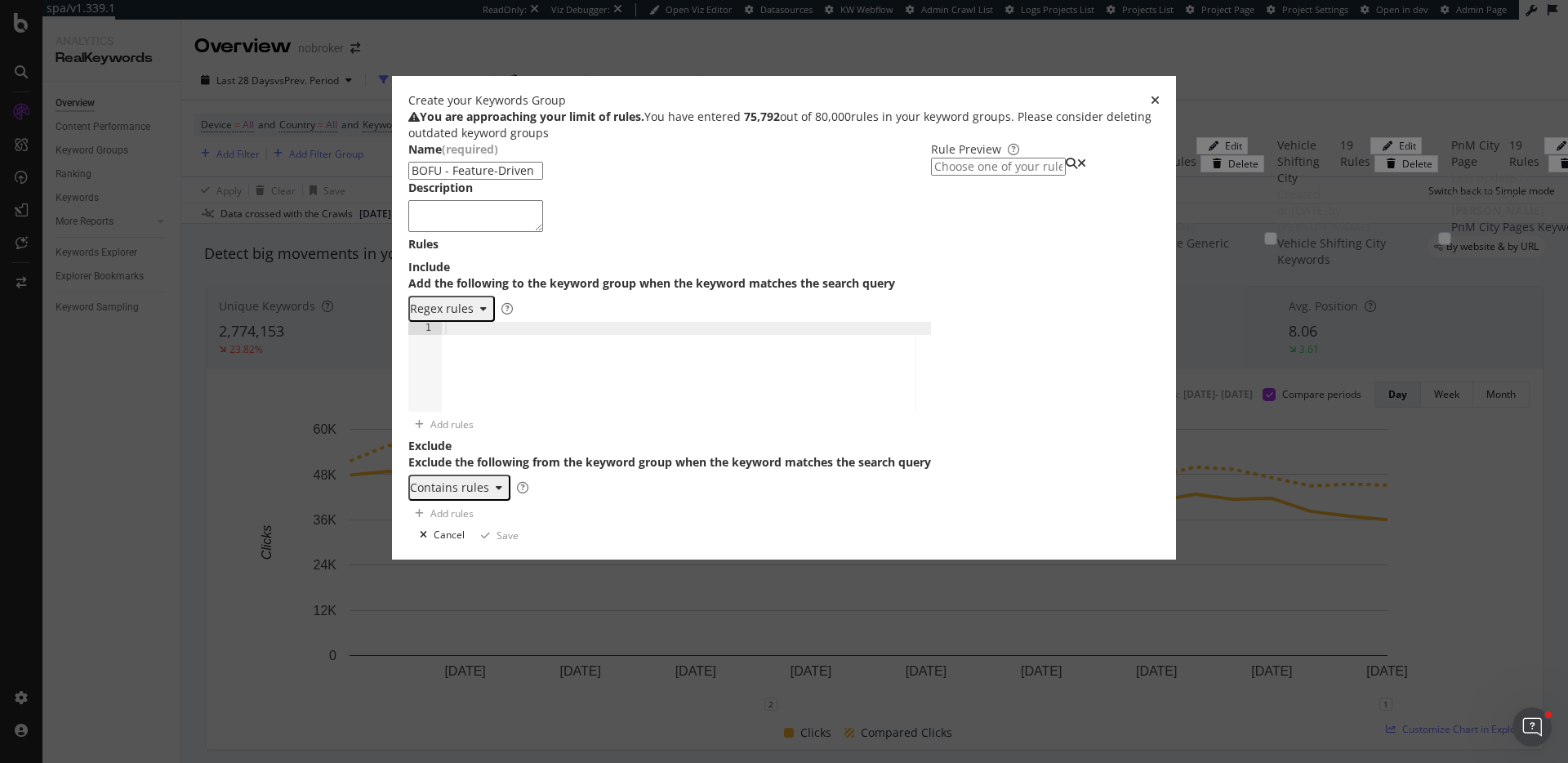
click at [468, 423] on div "modal" at bounding box center [686, 379] width 489 height 115
paste textarea "\b(1[- ]?bhk|2[- ]?bhk|3[- ]?bhk|studio|flat|apartment|villa|independent house|…"
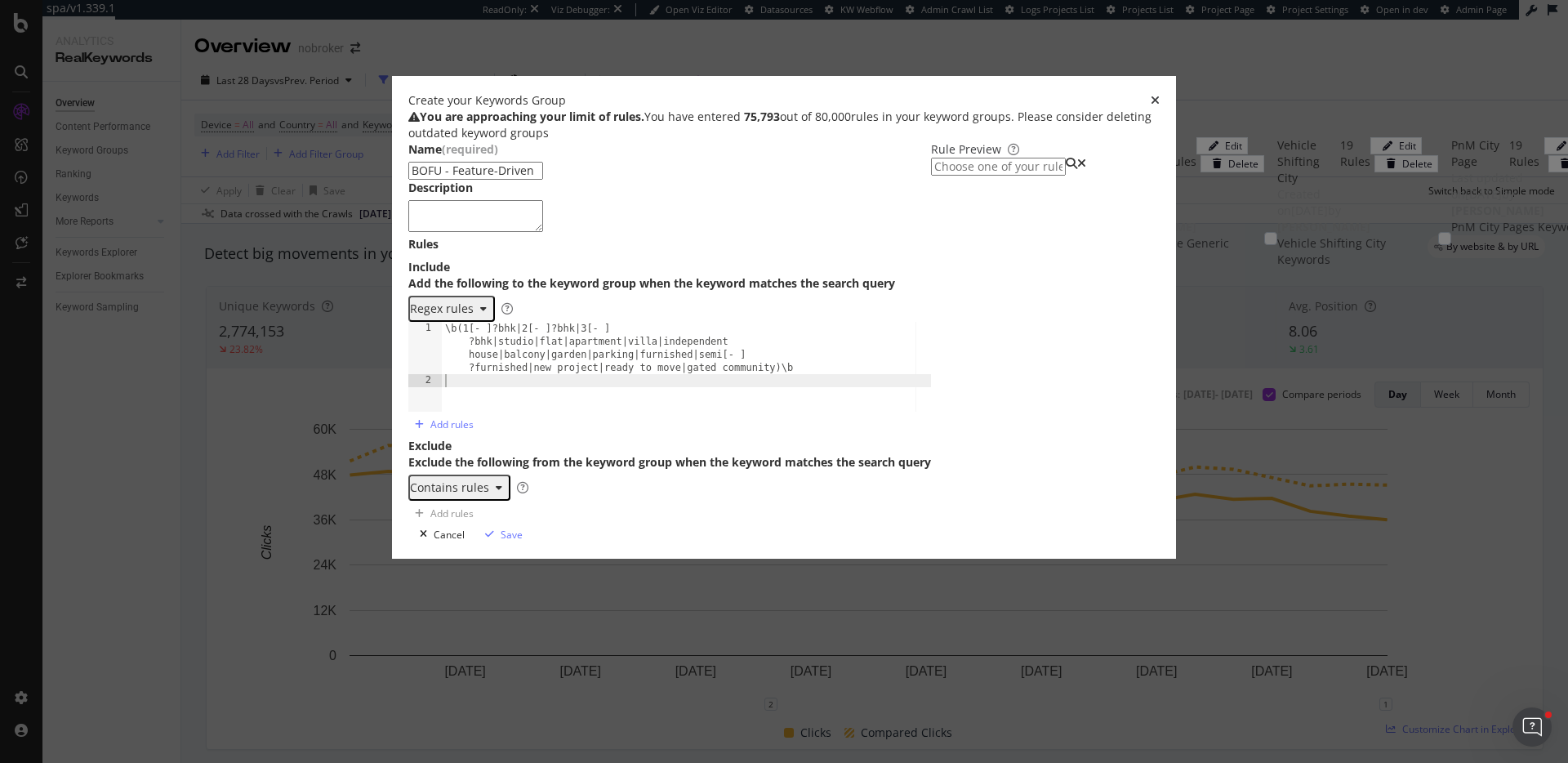
type textarea "\b(1[- ]?bhk|2[- ]?bhk|3[- ]?bhk|studio|flat|apartment|villa|independent house|…"
click at [700, 322] on div "Regex rules" at bounding box center [670, 308] width 523 height 26
click at [950, 176] on input "modal" at bounding box center [999, 167] width 134 height 18
click at [935, 214] on div "\b(1[- ]?bhk|2[- ]?bhk|3[- ]?bhk|studio|flat|apartment|villa|independent house|…" at bounding box center [983, 206] width 1024 height 17
type input "\b(1[- ]?bhk|2[- ]?bhk|3[- ]?bhk|studio|flat|apartment|villa|independent house|…"
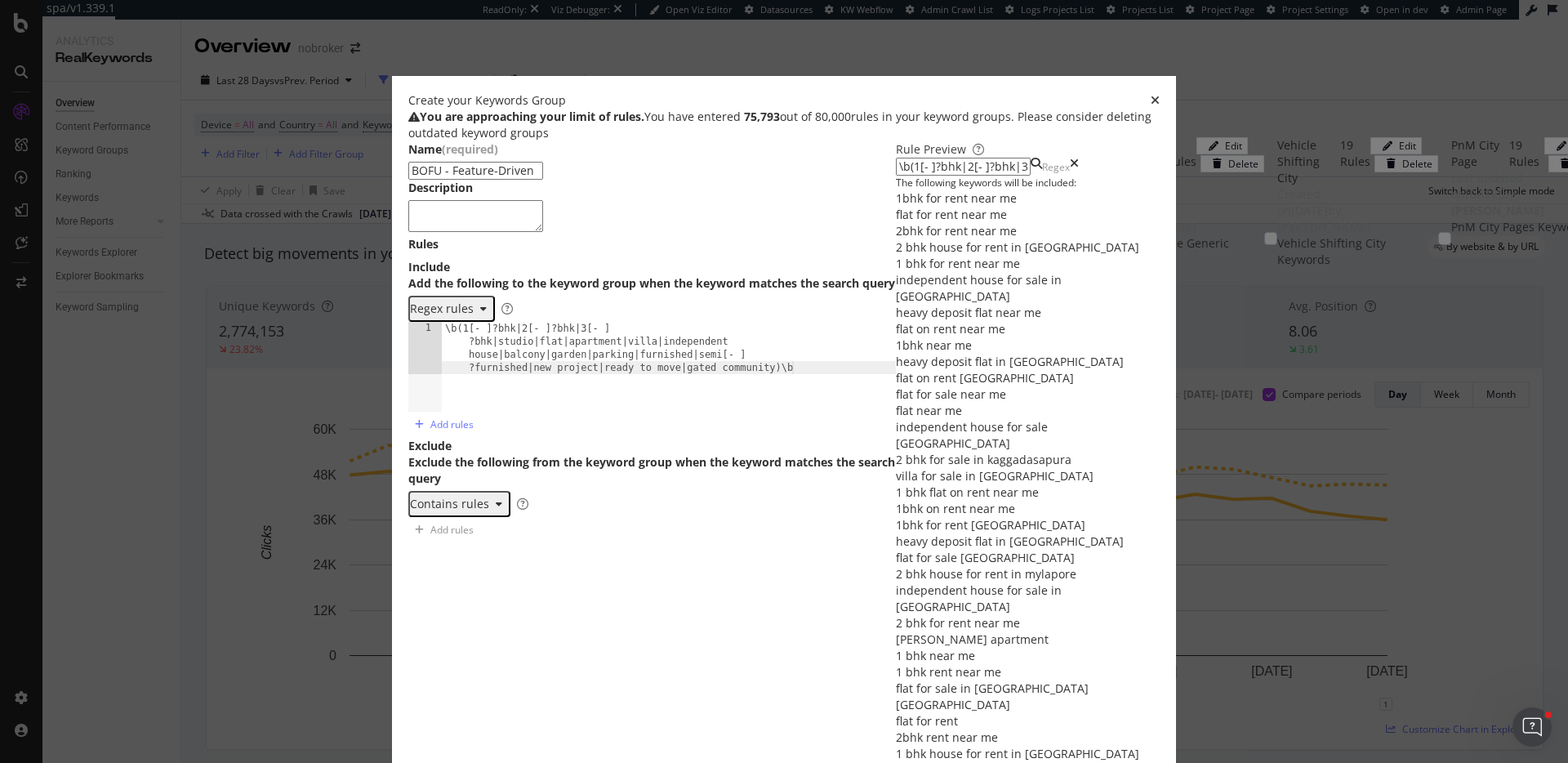
scroll to position [168, 0]
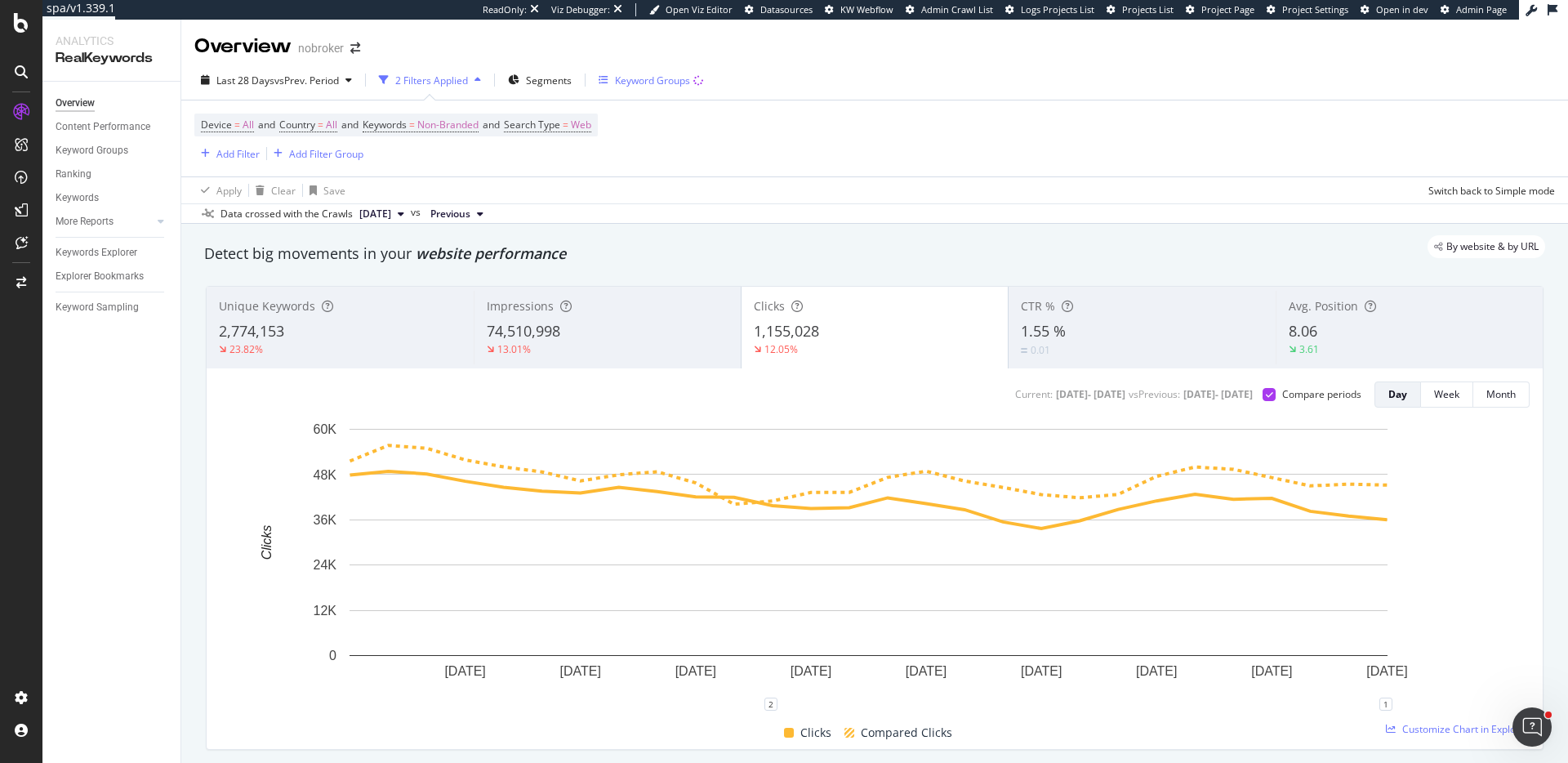
click at [649, 83] on div "Keyword Groups" at bounding box center [652, 81] width 76 height 14
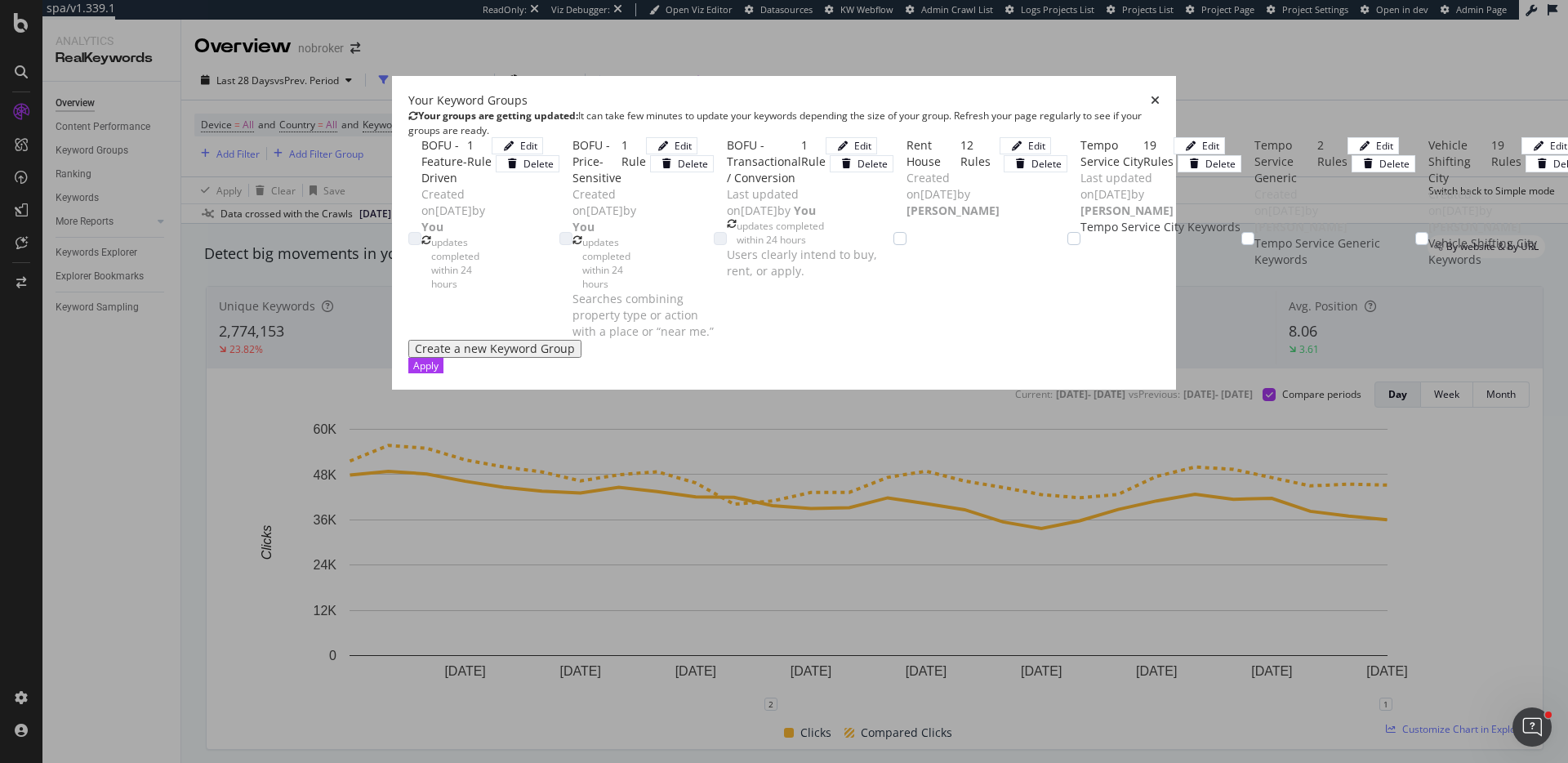
scroll to position [22, 0]
click at [415, 355] on div "Create a new Keyword Group" at bounding box center [495, 349] width 160 height 13
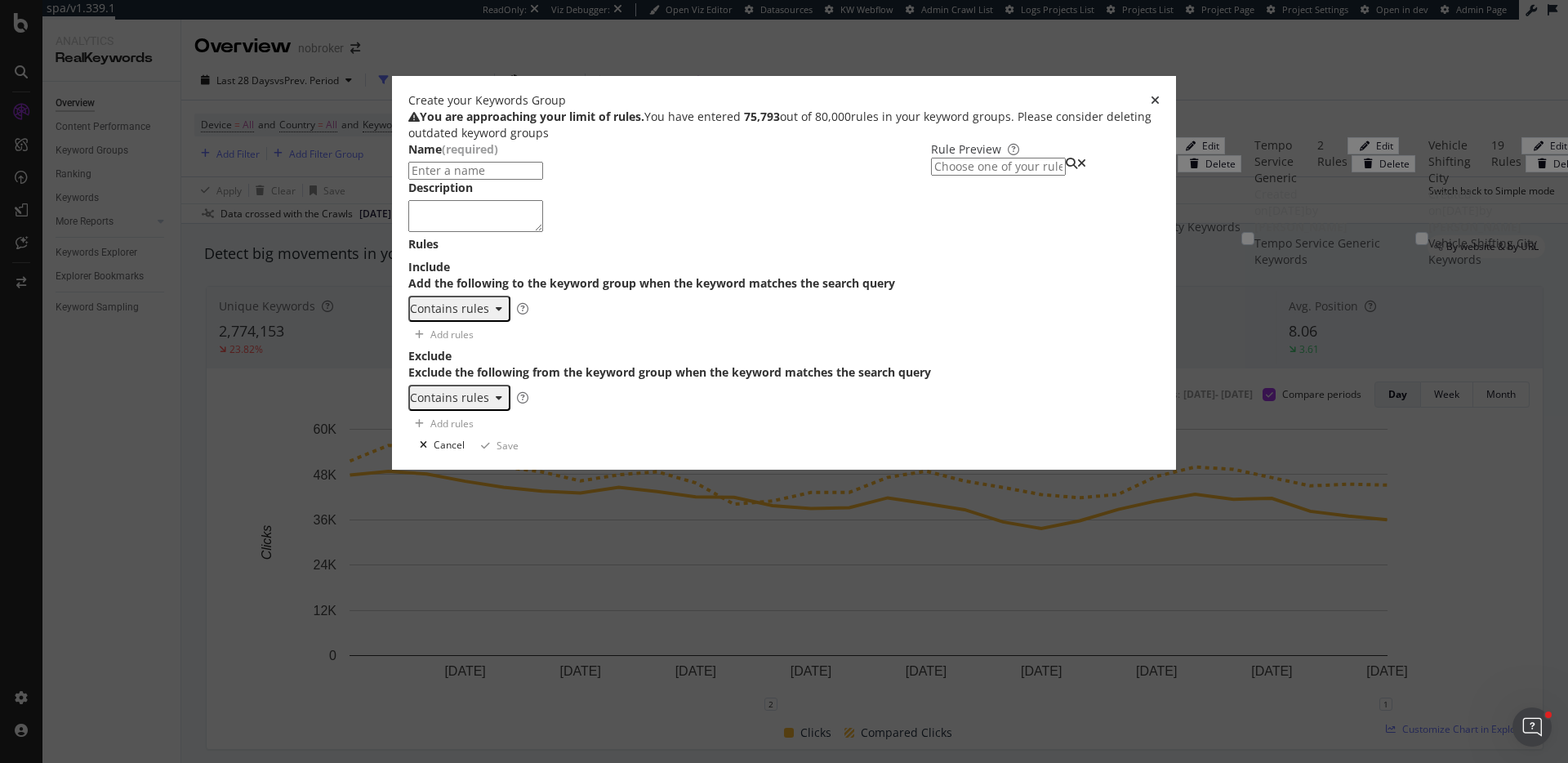
click at [543, 180] on input "modal" at bounding box center [476, 171] width 134 height 18
paste input "Time / Urgency"
click at [408, 180] on input "bofu - Time / Urgency" at bounding box center [476, 171] width 134 height 18
type input "BOFU - Time / Urgency"
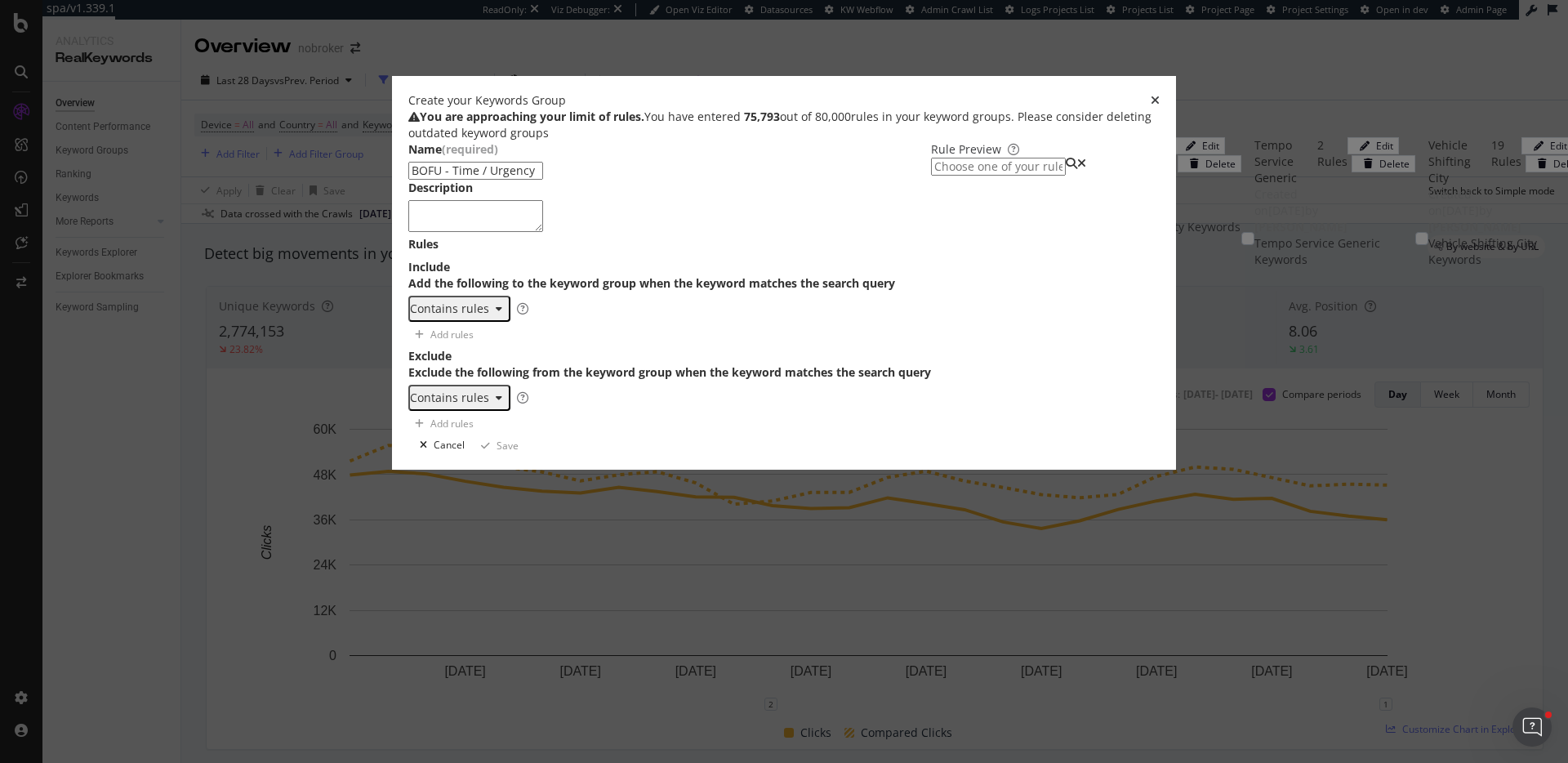
click at [457, 231] on textarea "modal" at bounding box center [476, 215] width 134 height 31
click at [450, 372] on div "One Keyword per line: Keyword 1 Keyword 2 Keyword 3" at bounding box center [501, 348] width 103 height 47
click at [424, 315] on div "Contains rules" at bounding box center [449, 309] width 79 height 13
click at [443, 457] on div "Regex rules" at bounding box center [413, 450] width 66 height 14
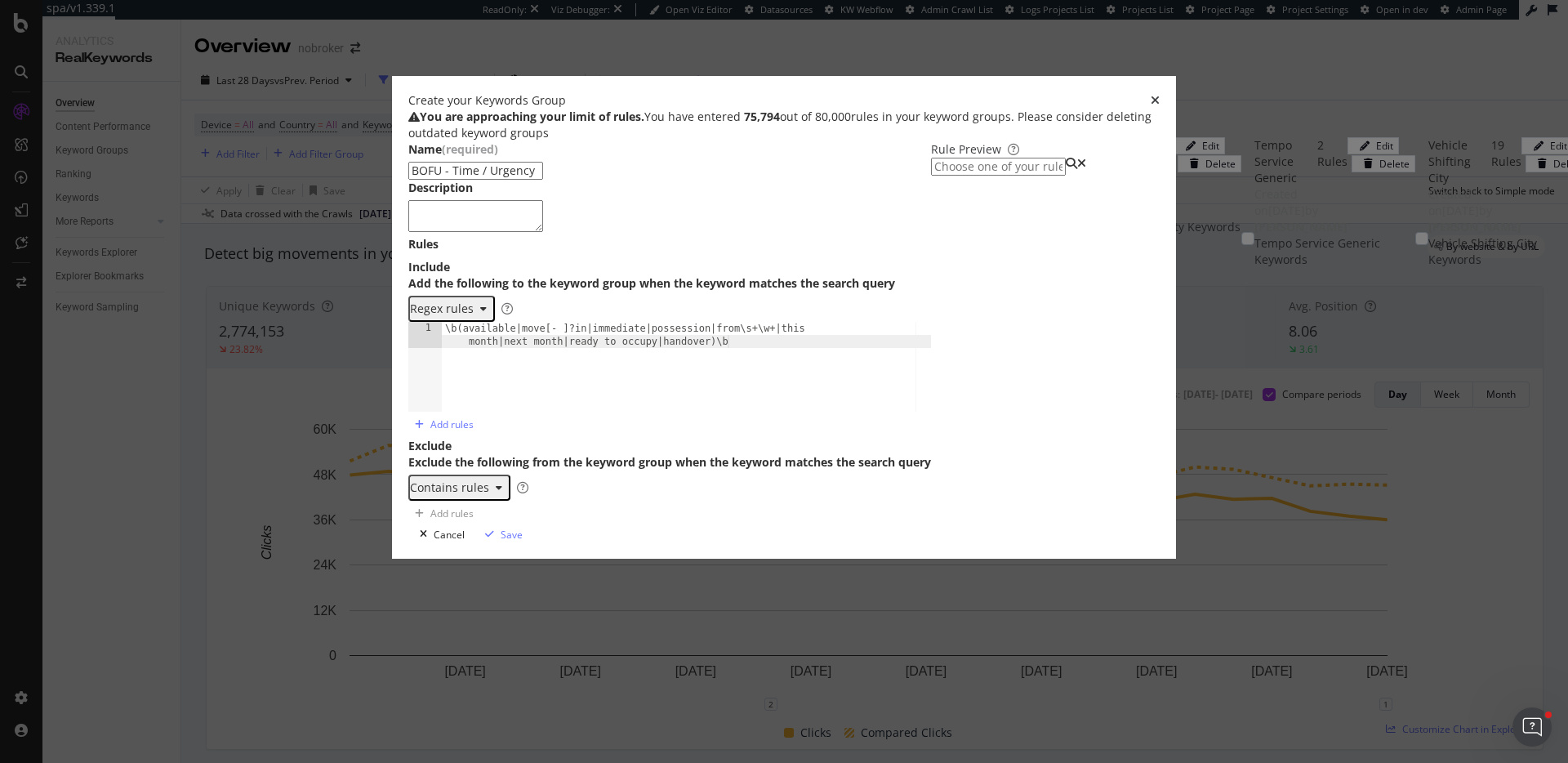
click at [408, 231] on textarea "modal" at bounding box center [476, 215] width 134 height 31
paste textarea "Immediate availability or possession timelines."
type textarea "Immediate availability or possession timelines."
click at [931, 176] on input "modal" at bounding box center [999, 167] width 134 height 18
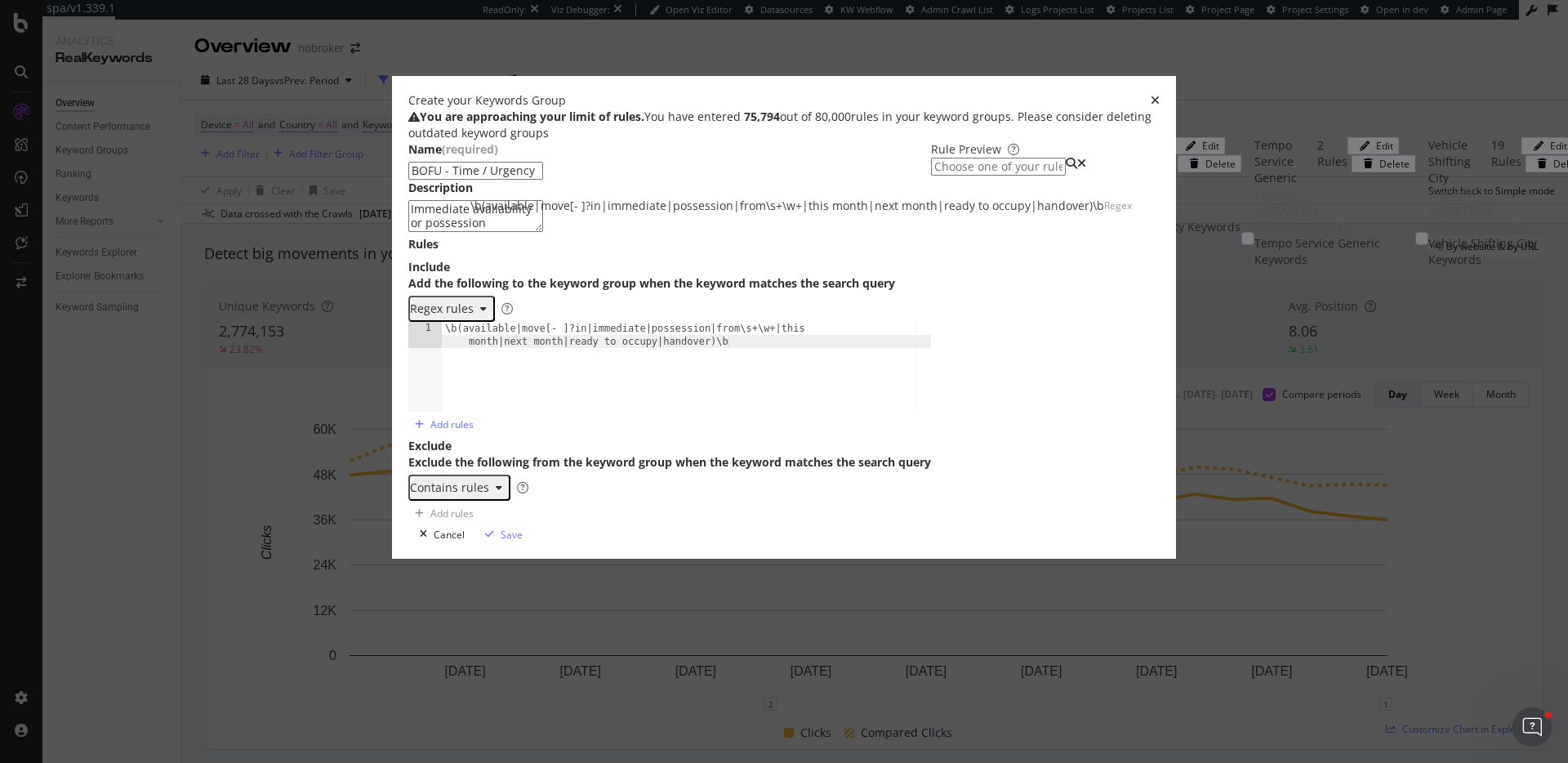
click at [933, 214] on div "\b(available|move[- ]?in|immediate|possession|from\s+\w+|this month|next month|…" at bounding box center [788, 206] width 634 height 17
type input "\b(available|move[- ]?in|immediate|possession|from\s+\w+|this month|next month|…"
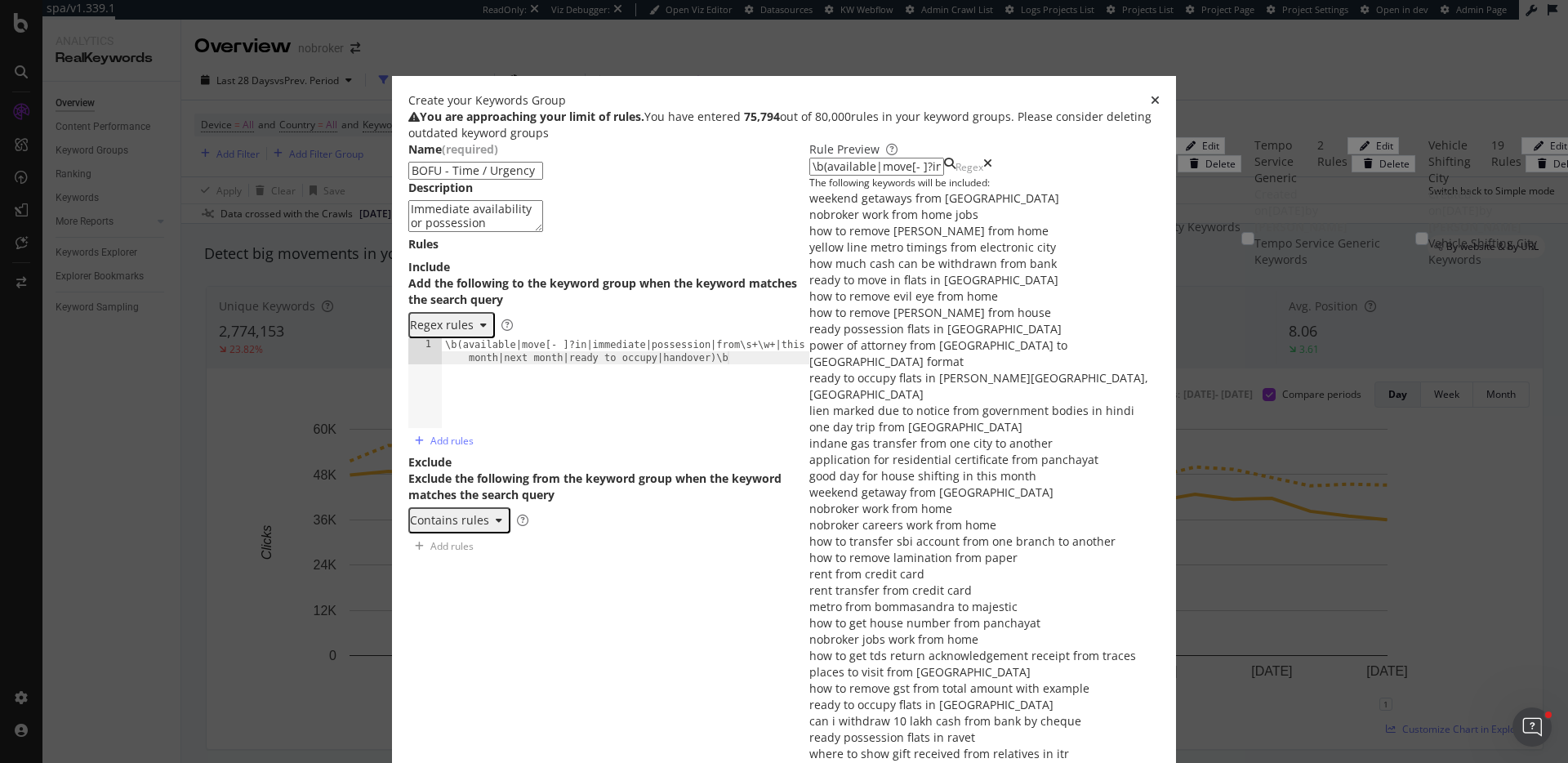
click at [450, 584] on div "One Keyword per line: Keyword 1 Keyword 2 Keyword 3" at bounding box center [501, 560] width 103 height 47
type textarea "remove"
click at [578, 534] on div "Contains rules" at bounding box center [608, 520] width 401 height 26
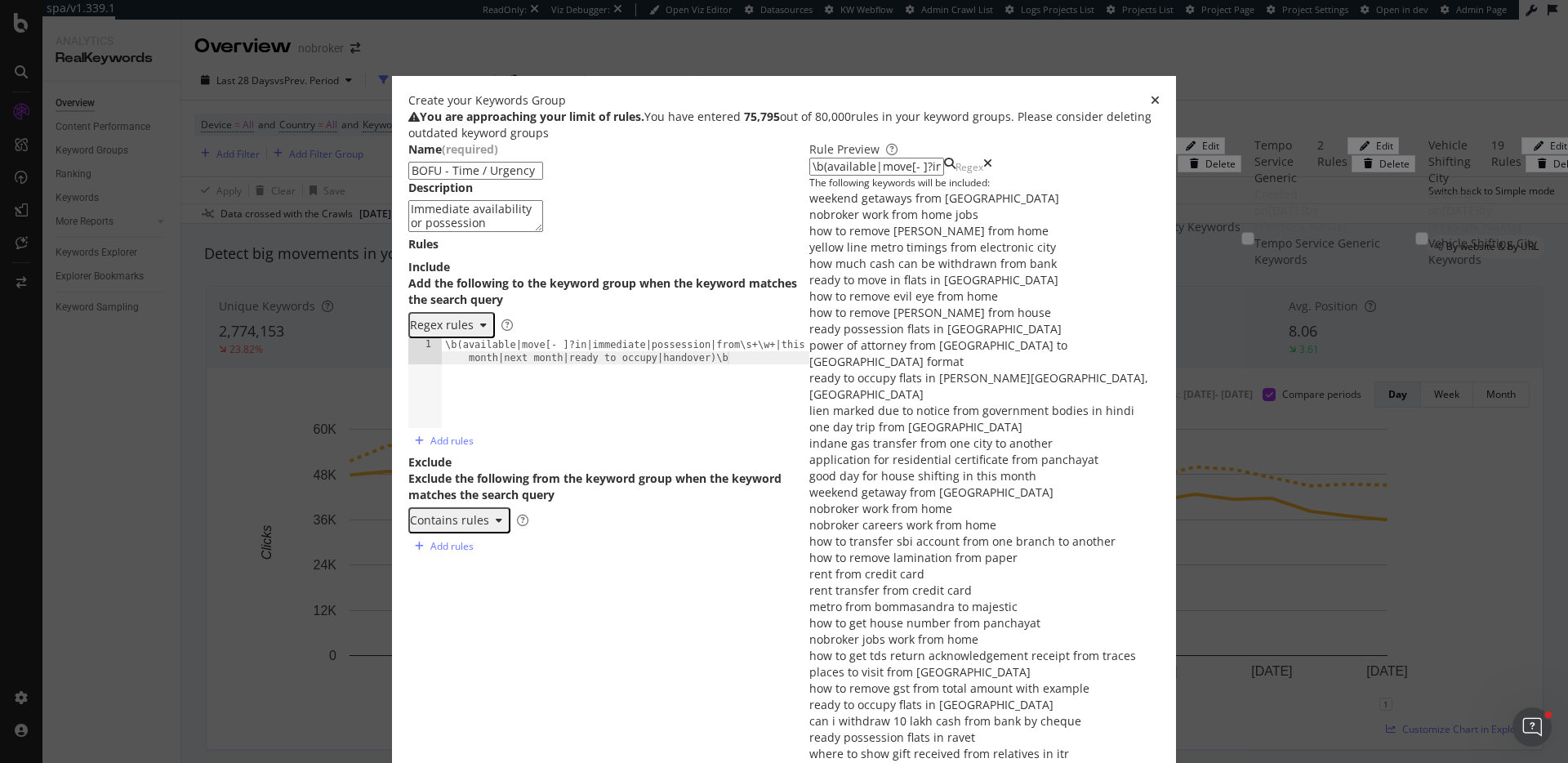
type textarea "\b(available|move[- ]?in|immediate|possession|from\s+\w+|this month|next month|…"
click at [599, 434] on div "\b(available|move[- ]?in|immediate|possession|from\s+\w+|this month|next month|…" at bounding box center [628, 408] width 373 height 140
paste textarea "Cursor at row 1"
type textarea "\b(available( now)?|immediate( possession)?|move[- ]?in( (now|soon|immediately|…"
click at [993, 176] on icon "modal" at bounding box center [988, 167] width 9 height 18
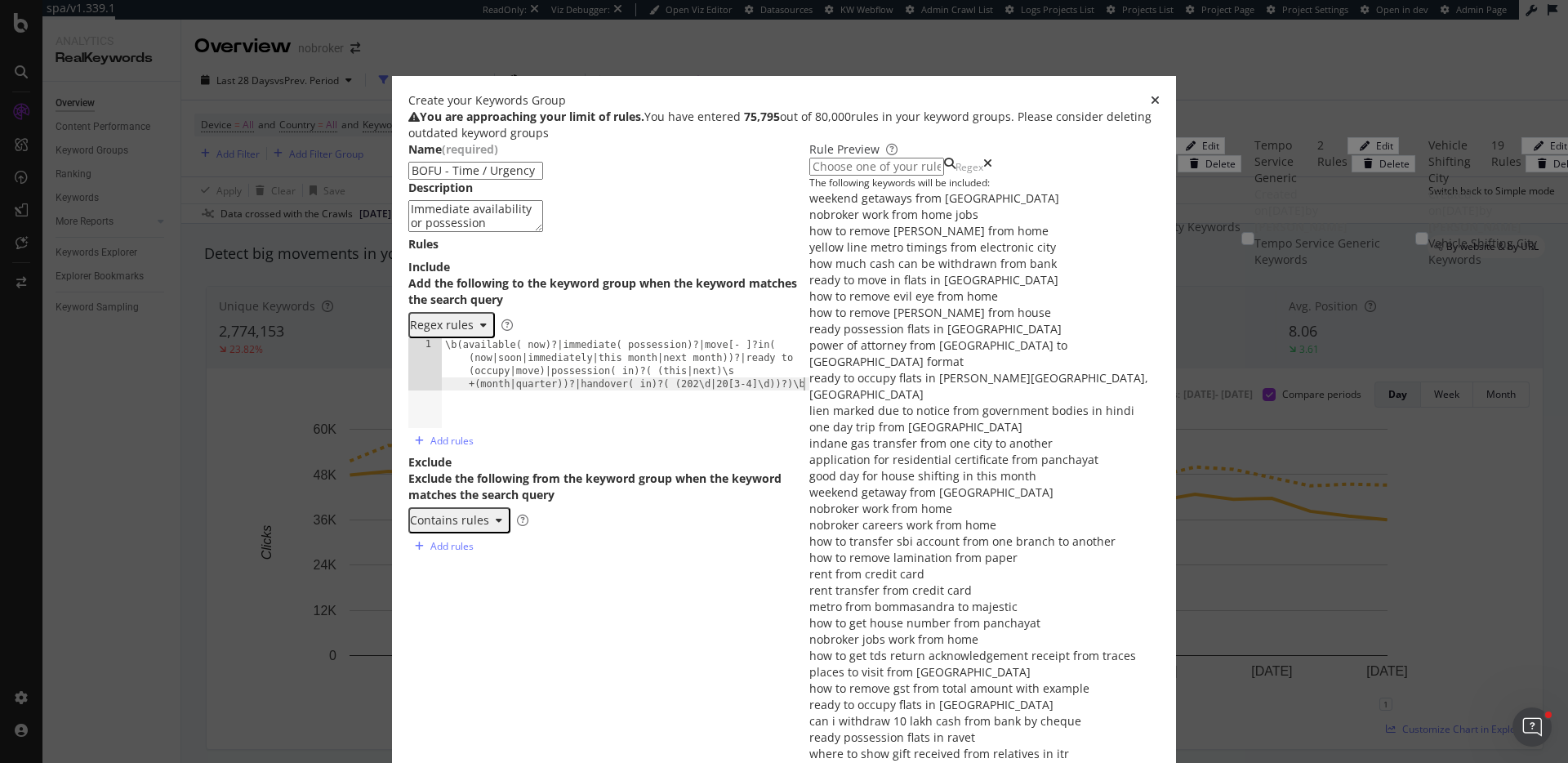
scroll to position [0, 0]
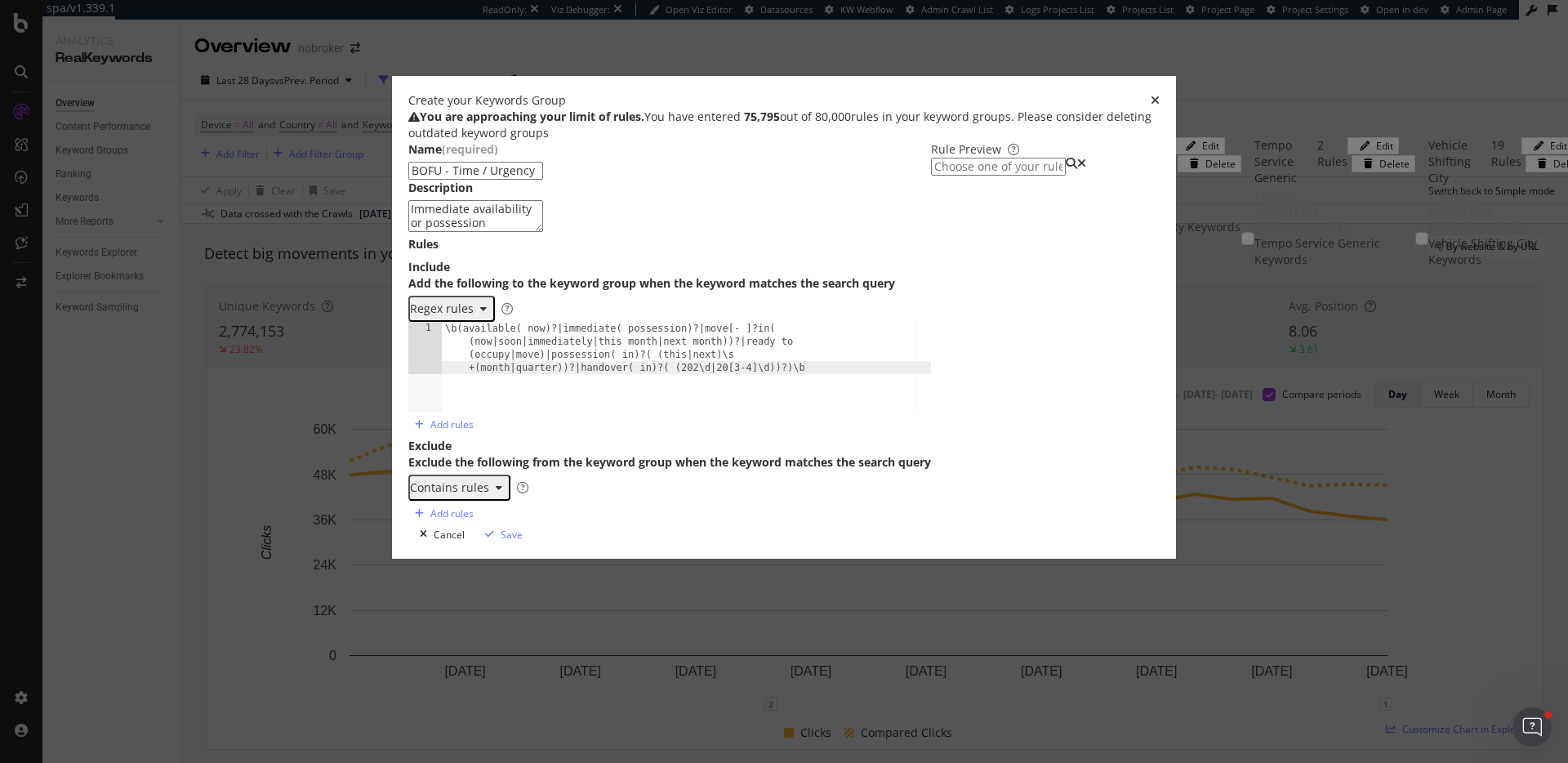
click at [1020, 176] on input "modal" at bounding box center [999, 167] width 134 height 18
click at [995, 214] on div "\b(available( now)?|immediate( possession)?|move[- ]?in( (now|soon|immediately|…" at bounding box center [1075, 206] width 1209 height 17
type input "\b(available( now)?|immediate( possession)?|move[- ]?in( (now|soon|immediately|…"
click at [1056, 176] on input "\b(available( now)?|immediate( possession)?|move[- ]?in( (now|soon|immediately|…" at bounding box center [999, 167] width 134 height 18
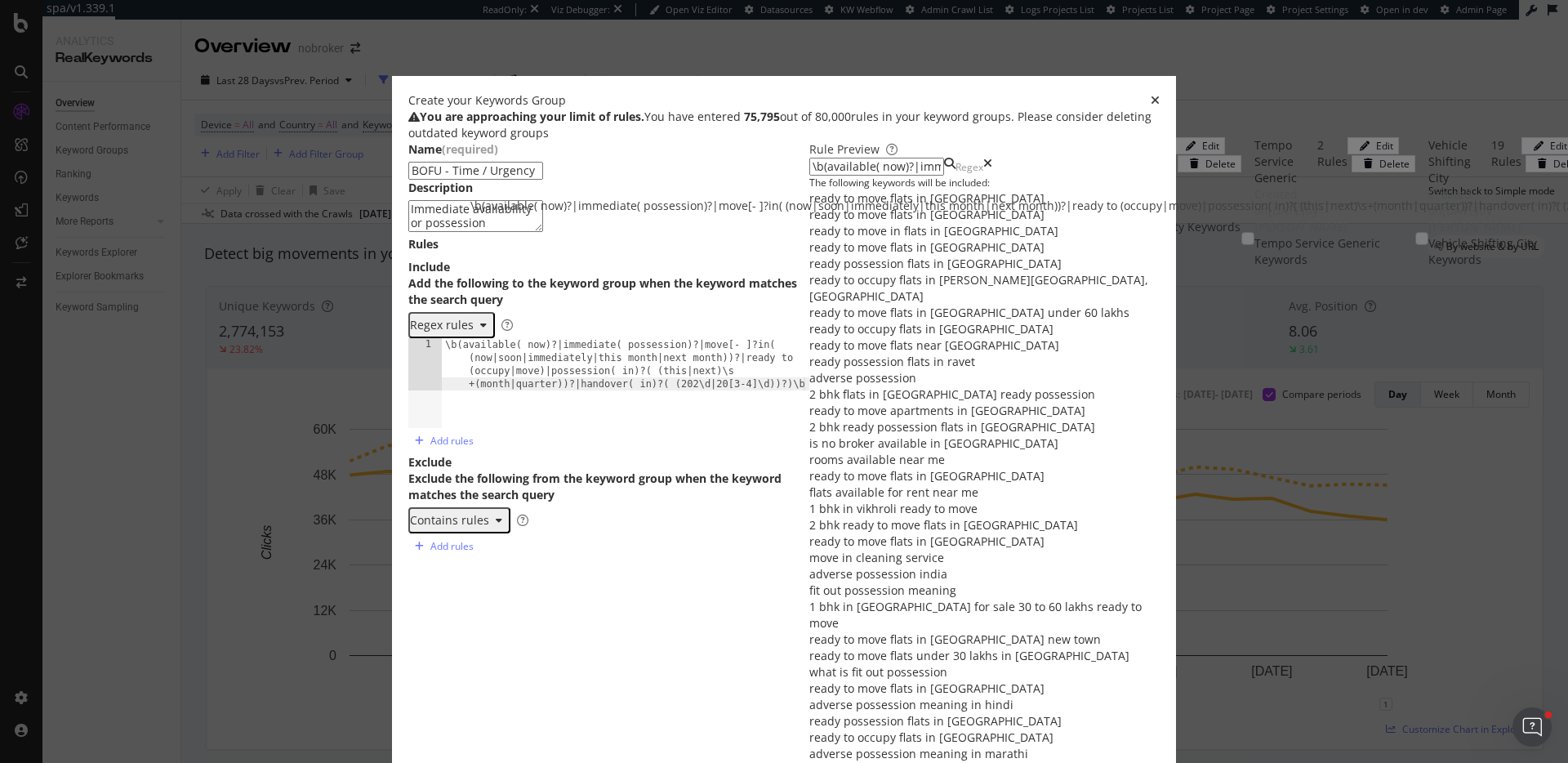
click at [808, 330] on div "Name (required) BOFU - Time / Urgency Description Immediate availability or pos…" at bounding box center [784, 608] width 751 height 934
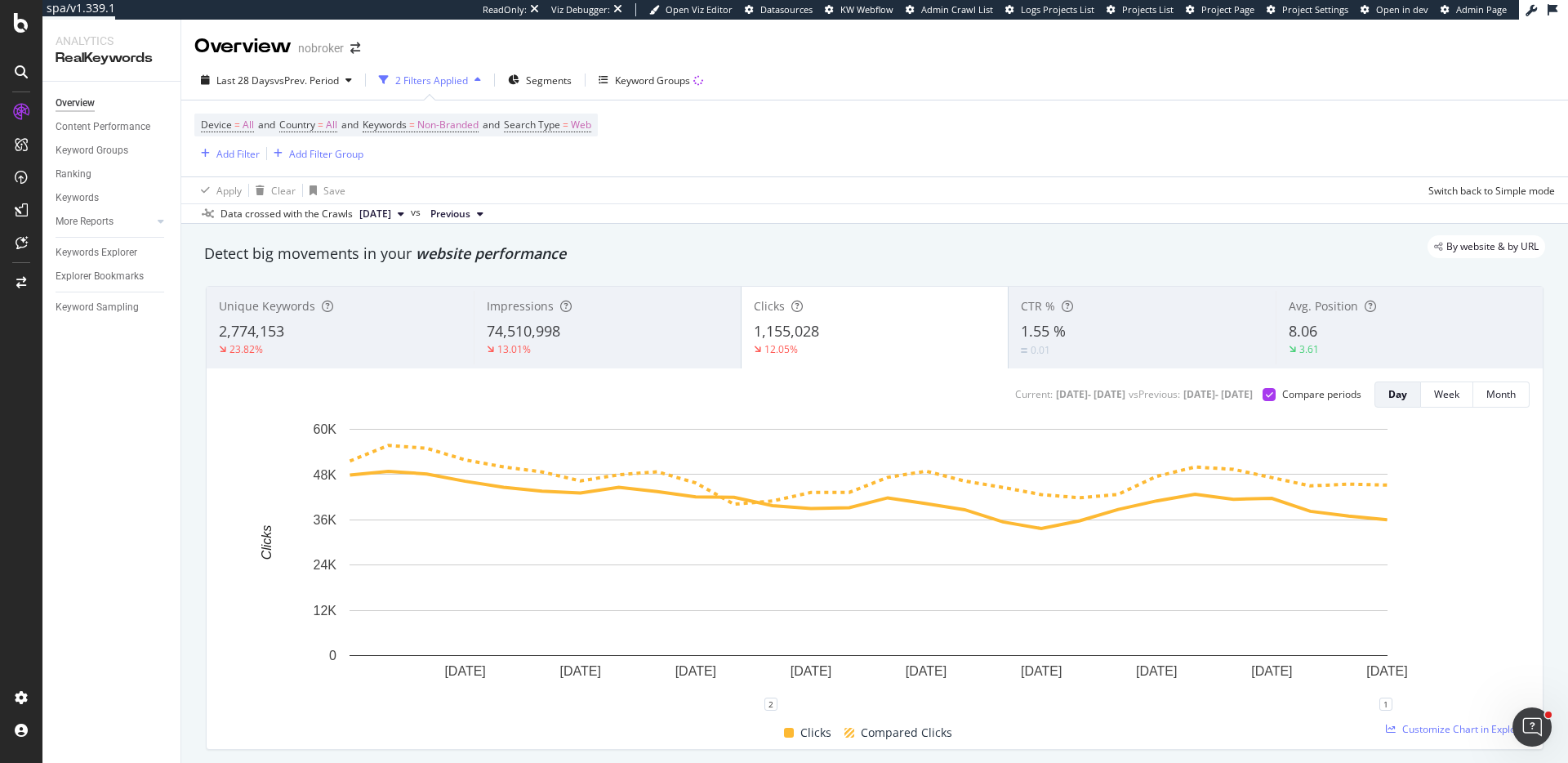
click at [815, 46] on div "Overview nobroker" at bounding box center [874, 40] width 1387 height 41
click at [684, 81] on div "Keyword Groups" at bounding box center [652, 81] width 76 height 14
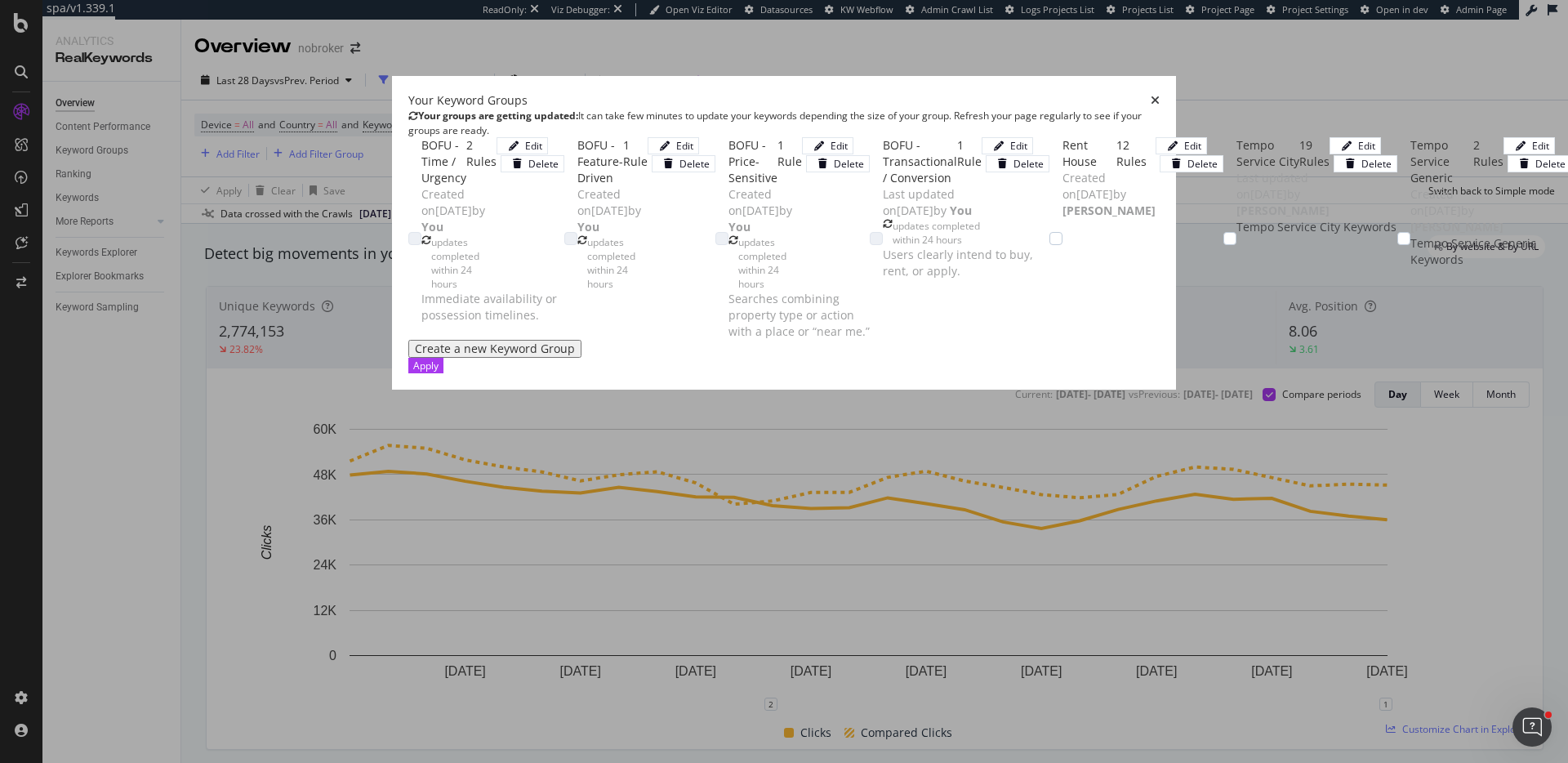
scroll to position [22, 0]
click at [415, 355] on div "Create a new Keyword Group" at bounding box center [495, 349] width 160 height 13
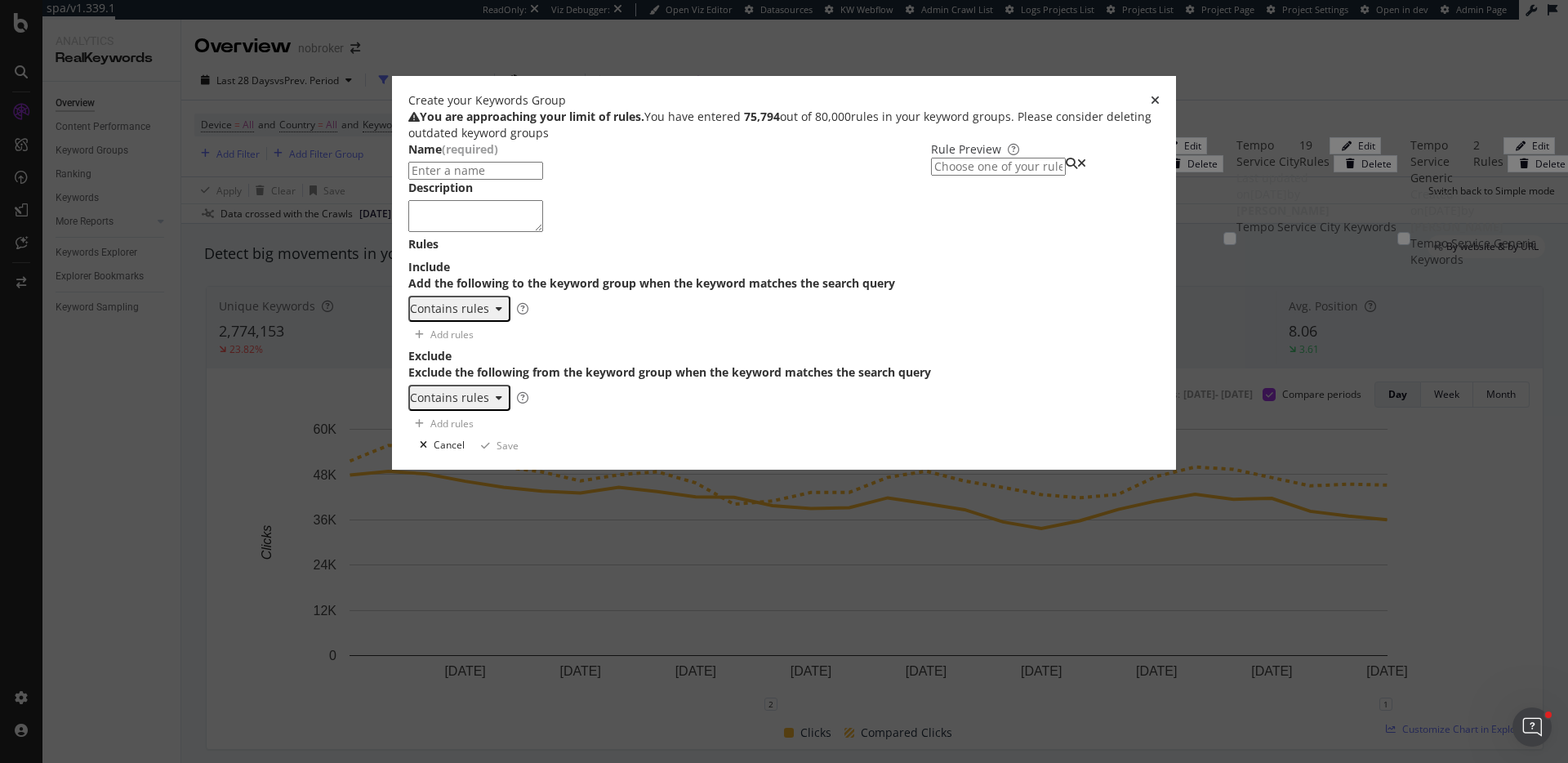
click at [543, 180] on input "modal" at bounding box center [476, 171] width 134 height 18
type input "V"
paste input "Agent / Service Intent"
type input "BOFU - Agent / Service Intent"
click at [450, 372] on div "One Keyword per line: Keyword 1 Keyword 2 Keyword 3" at bounding box center [501, 348] width 103 height 47
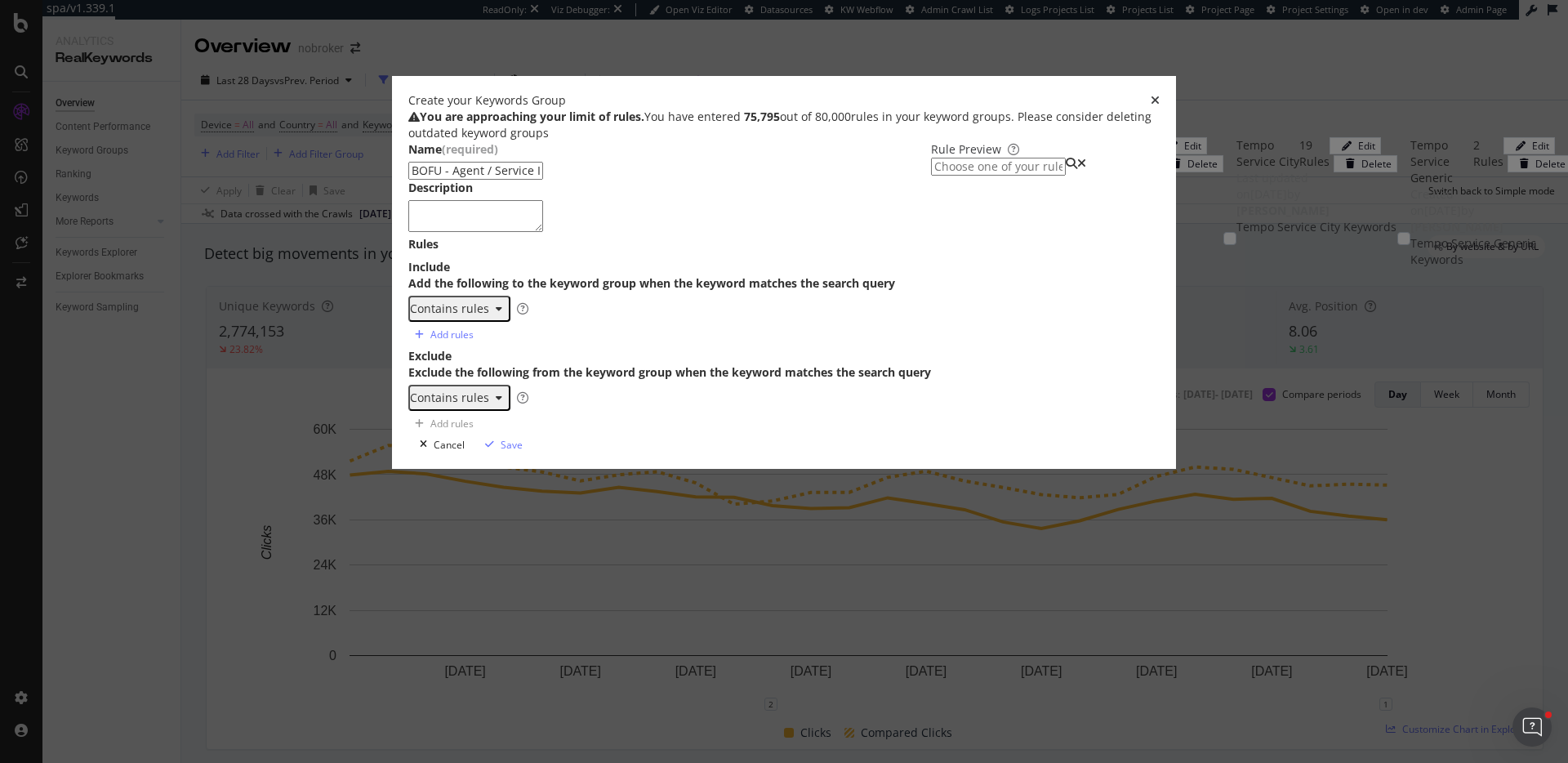
scroll to position [15, 0]
click at [439, 315] on div "Contains rules" at bounding box center [449, 309] width 79 height 13
click at [437, 457] on div "Regex rules" at bounding box center [413, 450] width 66 height 14
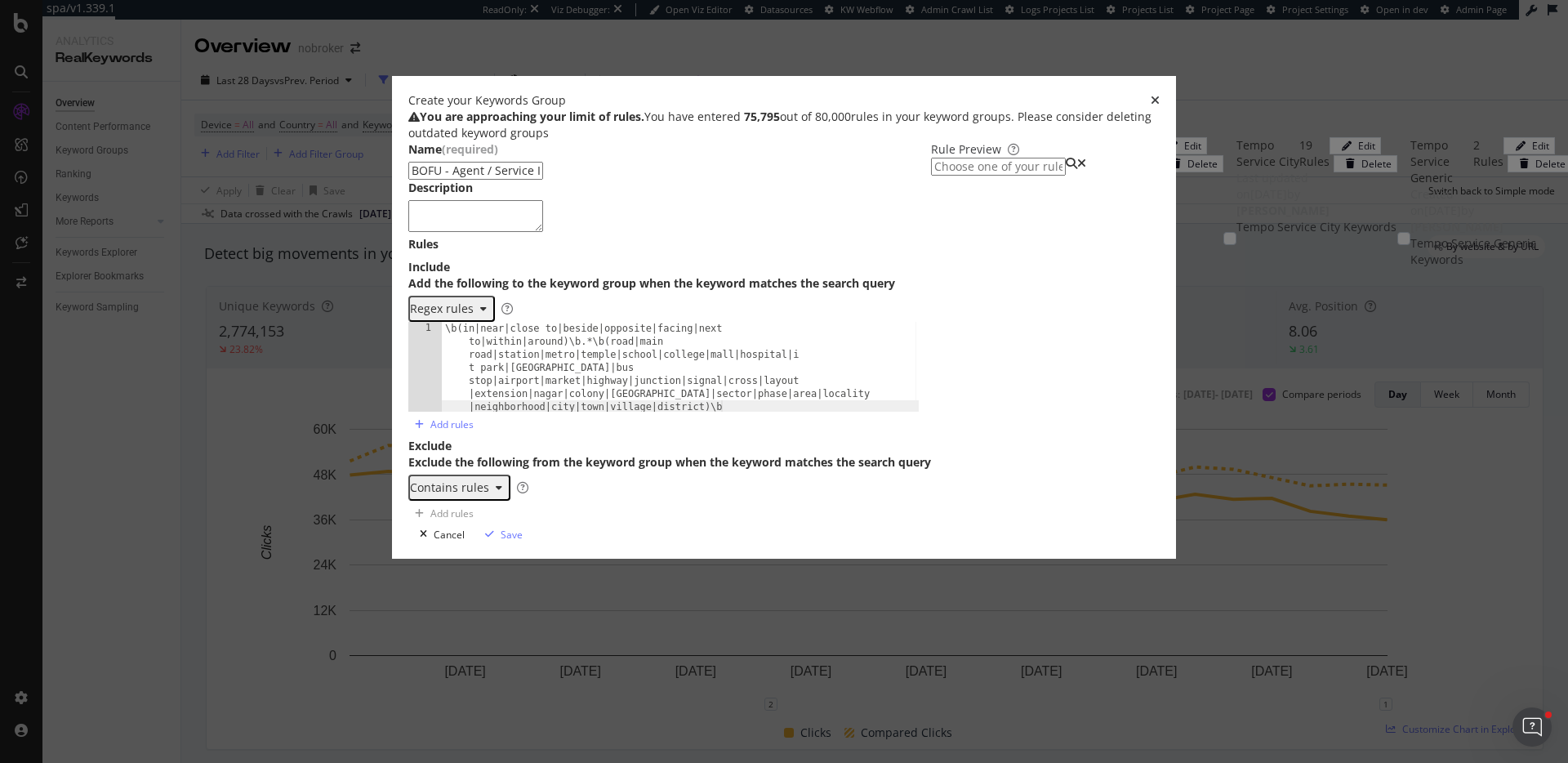
click at [421, 231] on textarea "modal" at bounding box center [476, 215] width 134 height 31
paste textarea "Captures high-intent property searches tied to specific localities, proximity, …"
type textarea "Captures high-intent property searches tied to specific localities, proximity, …"
drag, startPoint x: 421, startPoint y: 211, endPoint x: 673, endPoint y: 242, distance: 253.9
click at [673, 242] on div "Name (required) BOFU - Agent / Service Intent Description Captures high-intent …" at bounding box center [670, 334] width 523 height 385
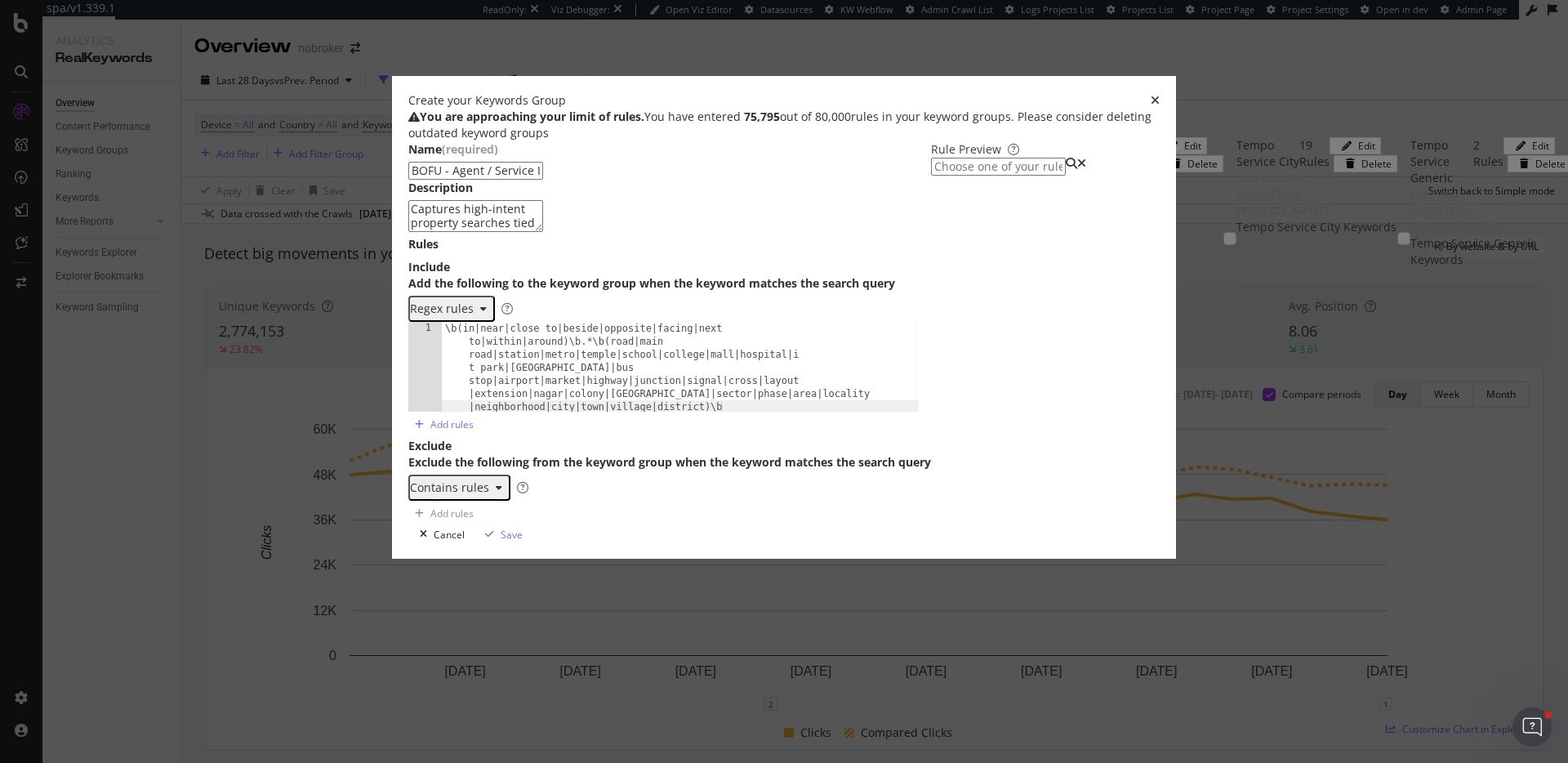
paste input "Location / Locality-Driven"
type input "BOFU - Location / Locality-Driven"
click at [473, 196] on div "Description" at bounding box center [441, 188] width 65 height 17
click at [931, 176] on input "modal" at bounding box center [999, 167] width 134 height 18
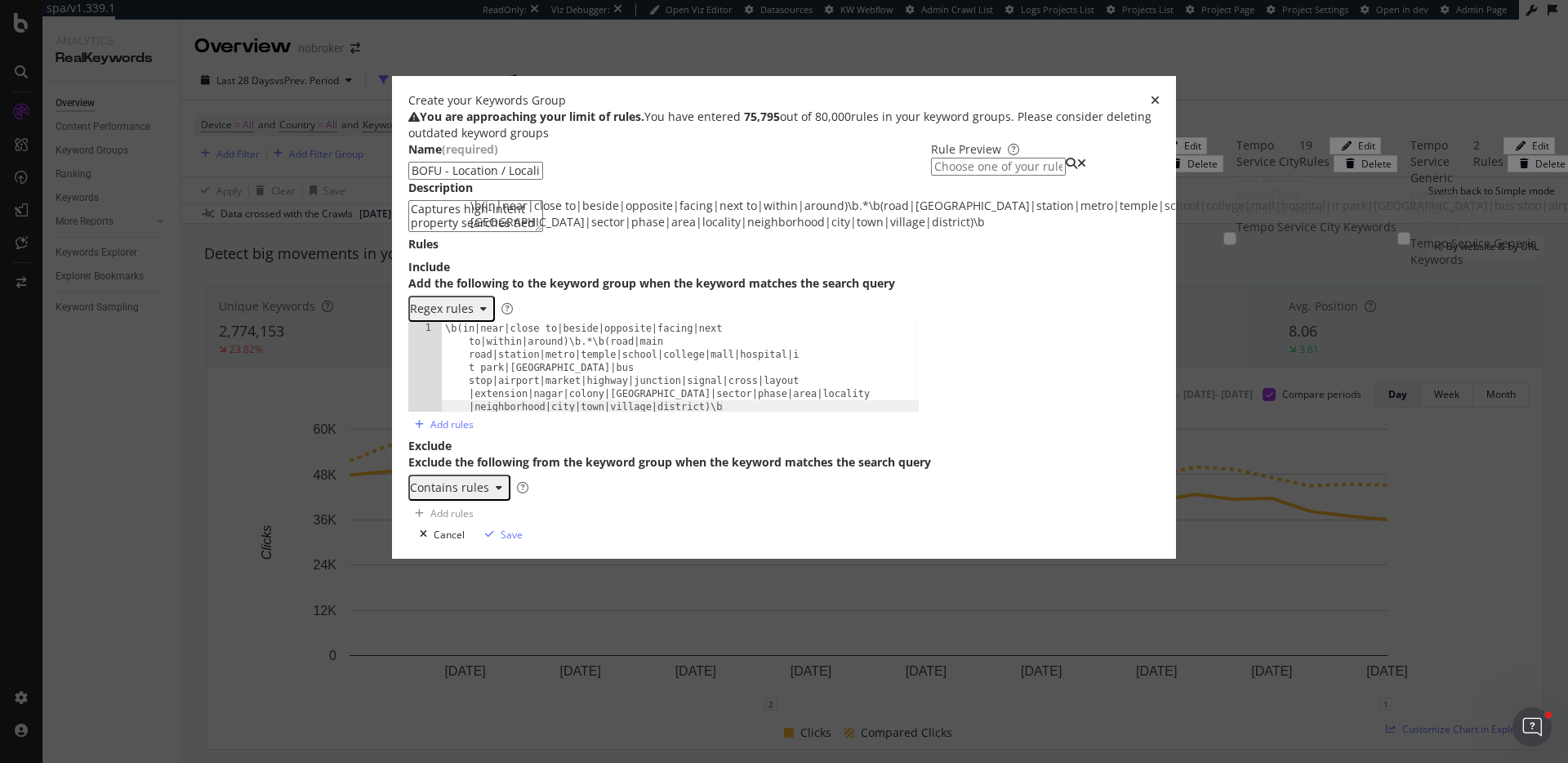
click at [914, 231] on div "\b(in|near|close to|beside|opposite|facing|next to|within|around)\b.*\b(road|ma…" at bounding box center [1241, 213] width 1541 height 32
type input "\b(in|near|close to|beside|opposite|facing|next to|within|around)\b.*\b(road|ma…"
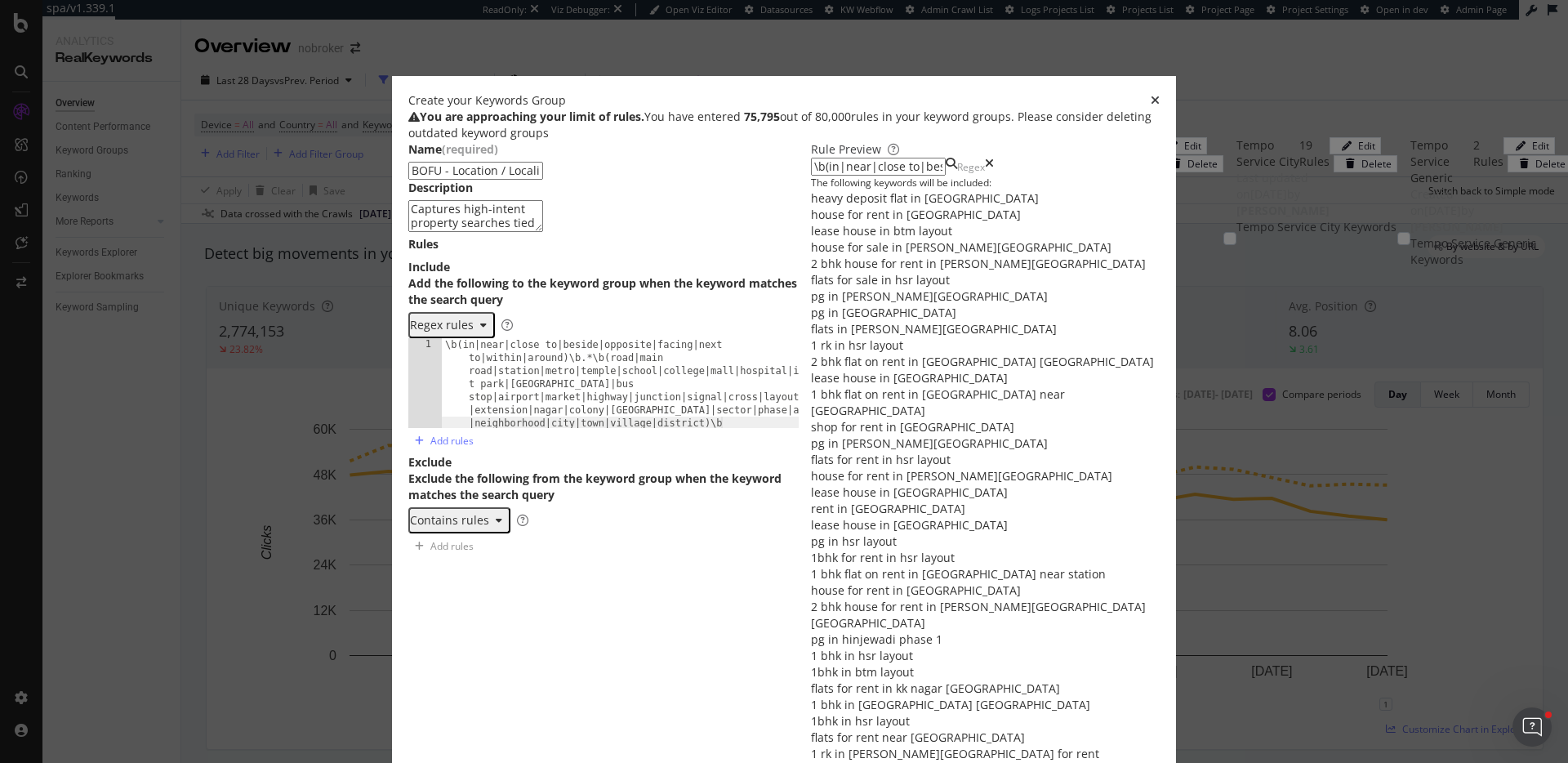
scroll to position [75, 0]
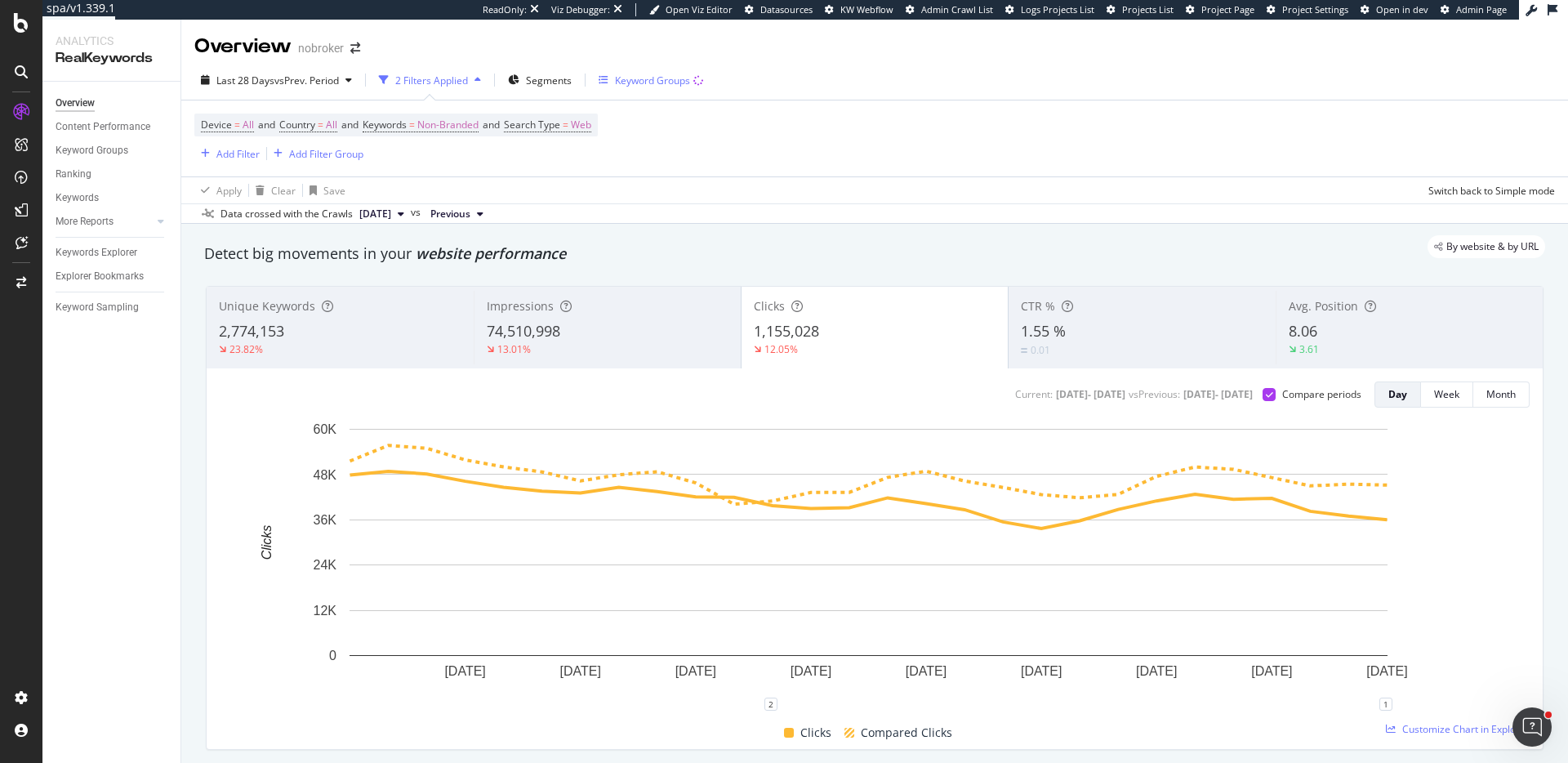
click at [669, 81] on div "Keyword Groups" at bounding box center [652, 81] width 76 height 14
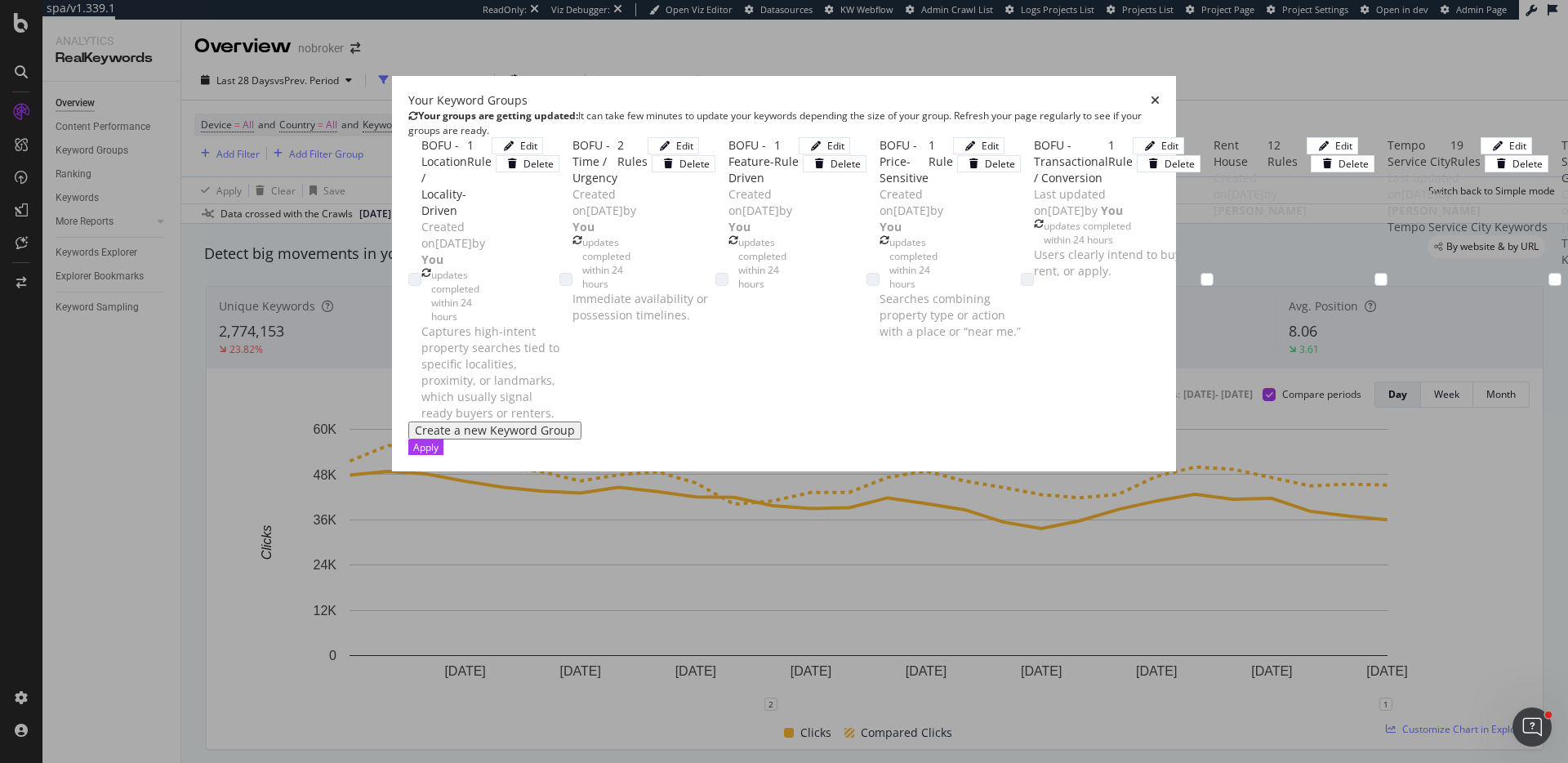
scroll to position [22, 0]
click at [845, 153] on div "Edit" at bounding box center [836, 145] width 17 height 14
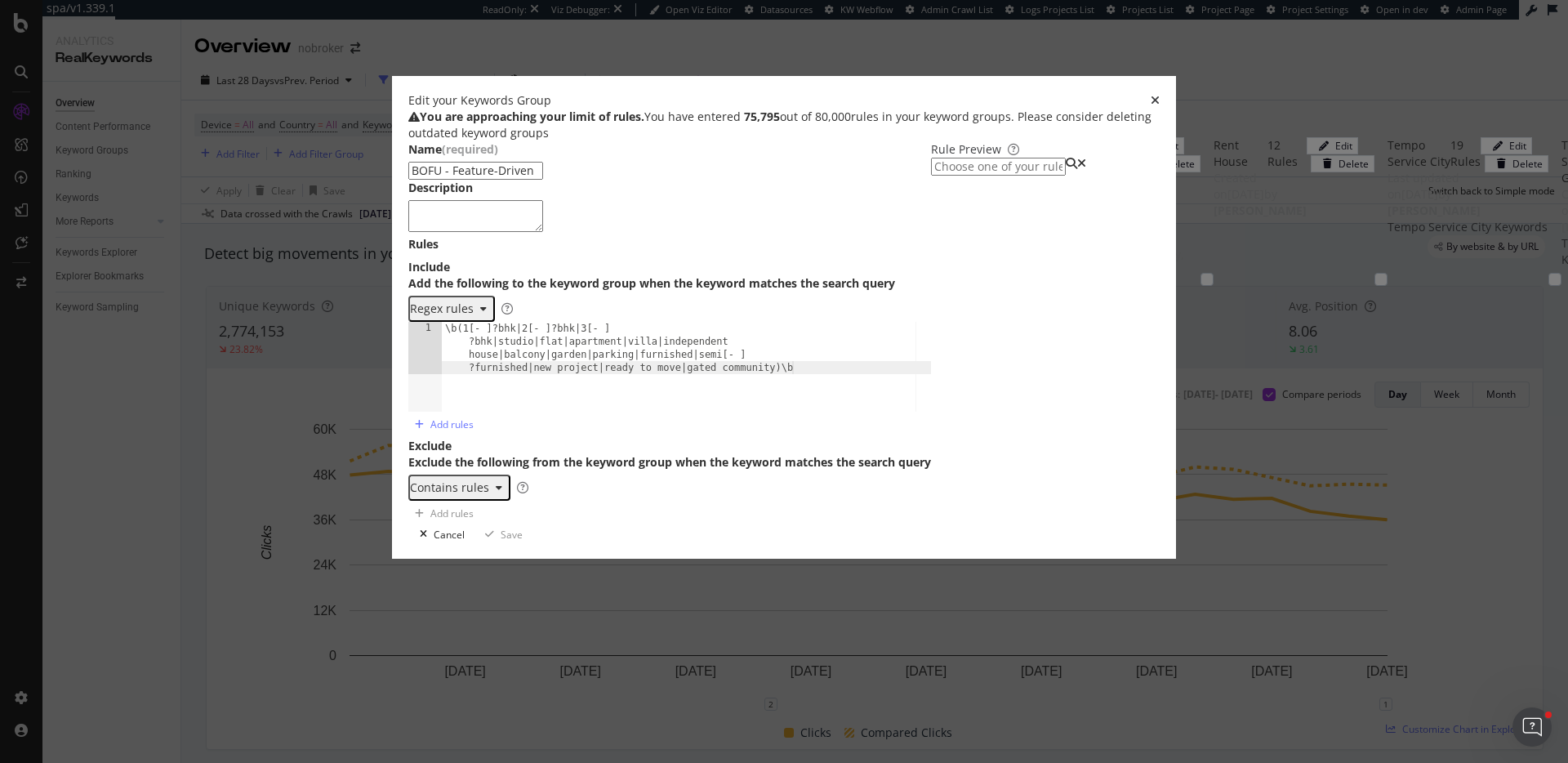
click at [457, 231] on textarea "modal" at bounding box center [476, 215] width 134 height 31
paste textarea "Specifications showing decisive property preferences."
type textarea "Specifications showing decisive property preferences."
click at [523, 541] on div "Save" at bounding box center [511, 535] width 22 height 14
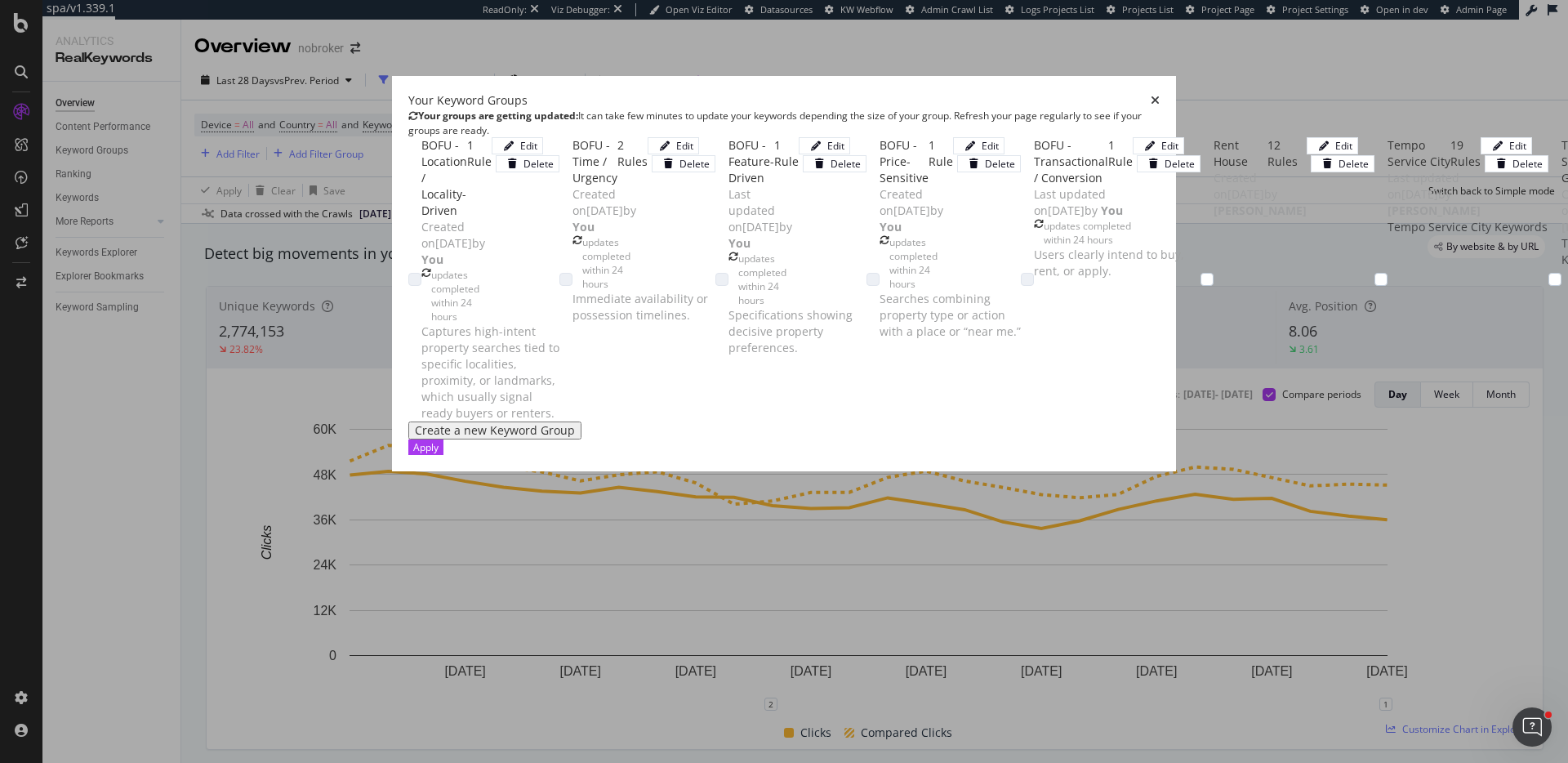
click at [9, 762] on icon "close toast" at bounding box center [4, 771] width 9 height 17
click at [1176, 180] on div "Your Keyword Groups Your groups are getting updated: It can take few minutes to…" at bounding box center [784, 274] width 784 height 395
click at [464, 151] on div "BOFU - Location / Locality-Driven" at bounding box center [444, 178] width 46 height 81
click at [1034, 186] on div "BOFU - Transactional / Conversion" at bounding box center [1072, 161] width 75 height 49
click at [1139, 151] on div "modal" at bounding box center [1150, 146] width 23 height 10
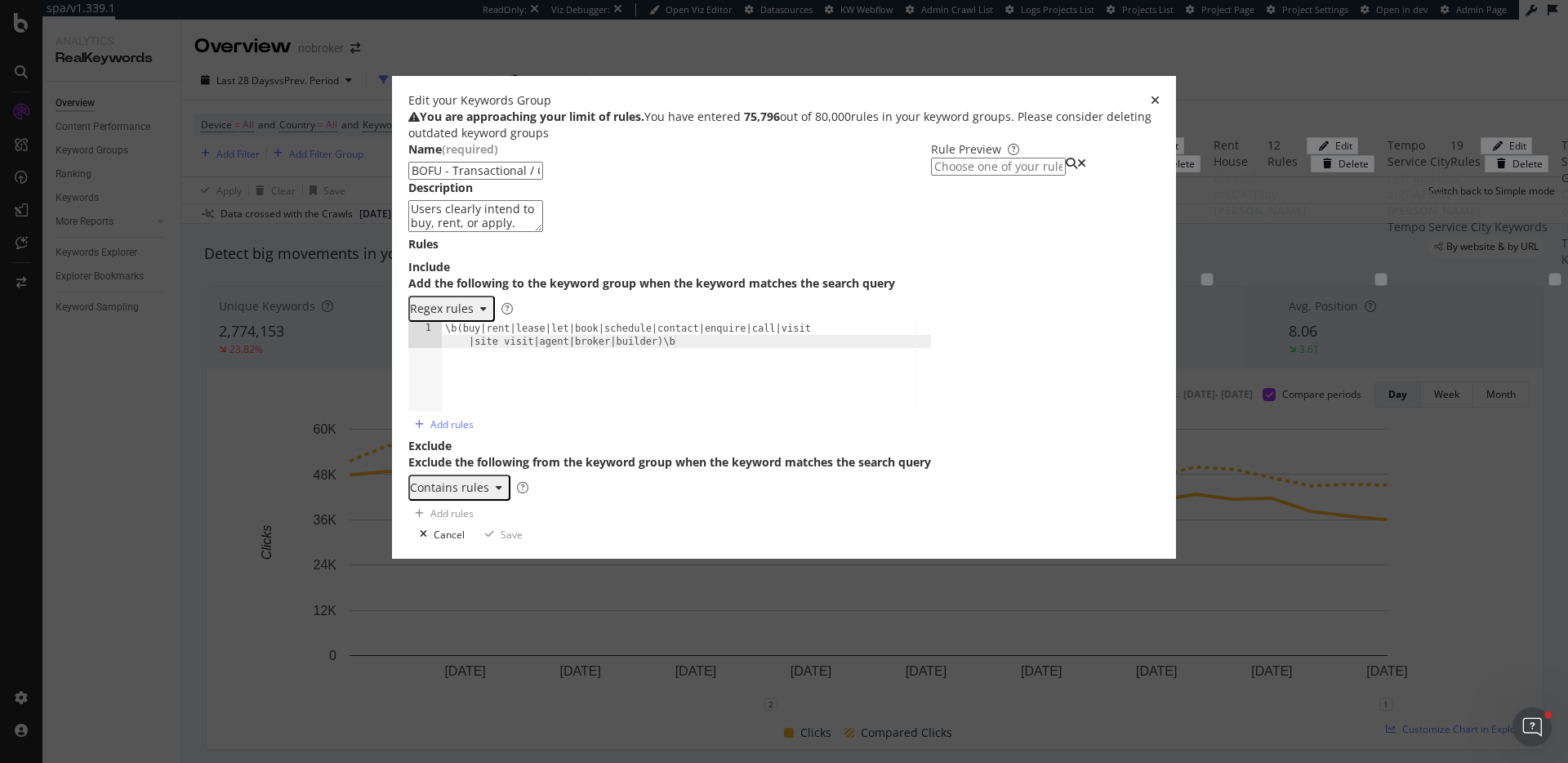
click at [931, 176] on input "modal" at bounding box center [999, 167] width 134 height 18
click at [901, 214] on div "\b(buy|rent|lease|let|book|schedule|contact|enquire|call|visit|site visit|agent…" at bounding box center [746, 206] width 552 height 17
type input "\b(buy|rent|lease|let|book|schedule|contact|enquire|call|visit|site visit|agent…"
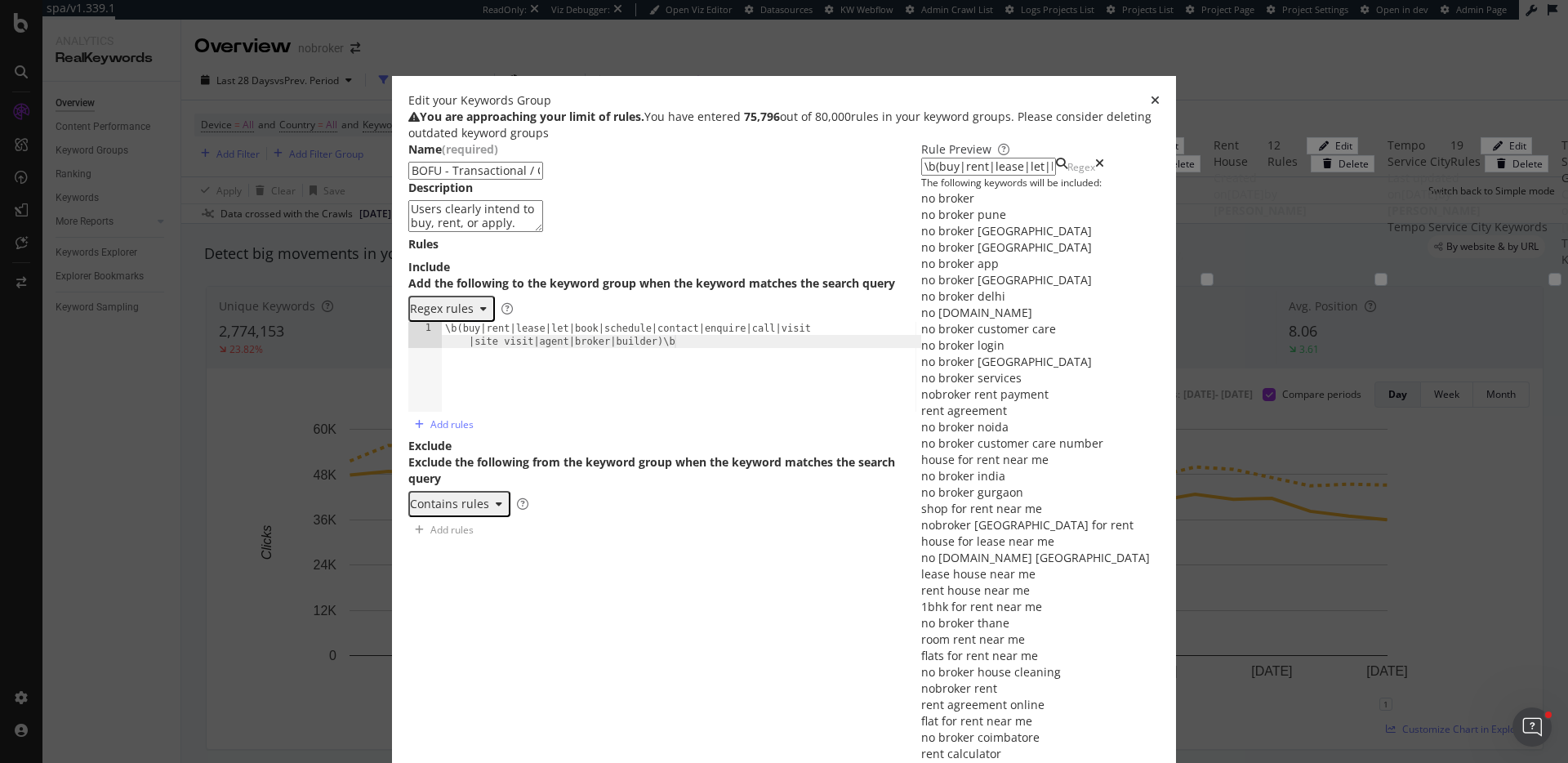
click at [568, 438] on div "\b(buy|rent|lease|let|book|schedule|contact|enquire|call|visit |site visit|agen…" at bounding box center [681, 392] width 480 height 140
click at [522, 435] on div "\b(buy|rent|lease|let|book|schedule|contact|enquire|call|visit |site visit|agen…" at bounding box center [681, 392] width 480 height 140
type textarea "\b(buy|rent|lease|let|book|schedule|contact|enquire|call|visit|site visit|build…"
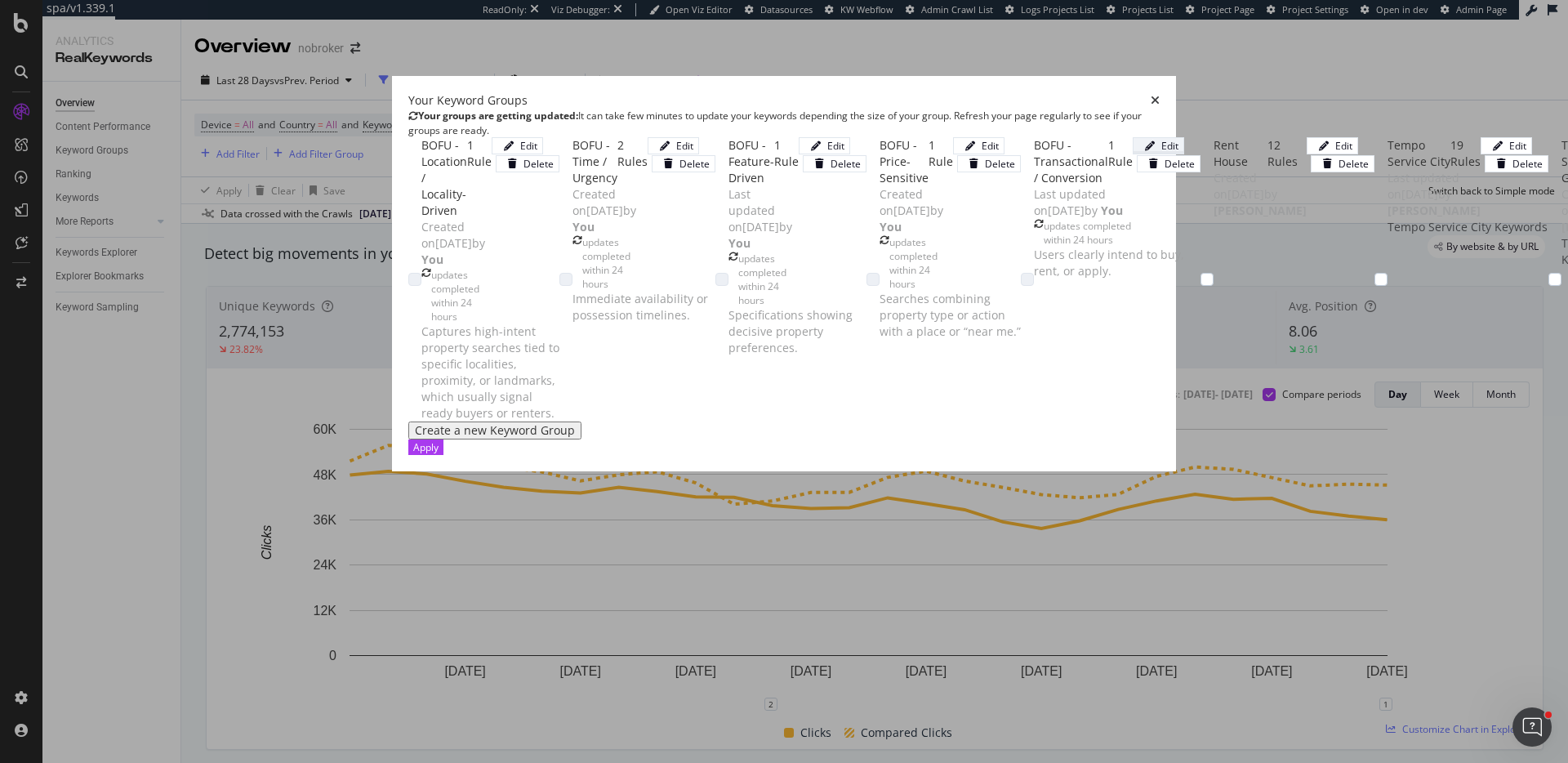
click at [1161, 153] on div "Edit" at bounding box center [1170, 145] width 17 height 14
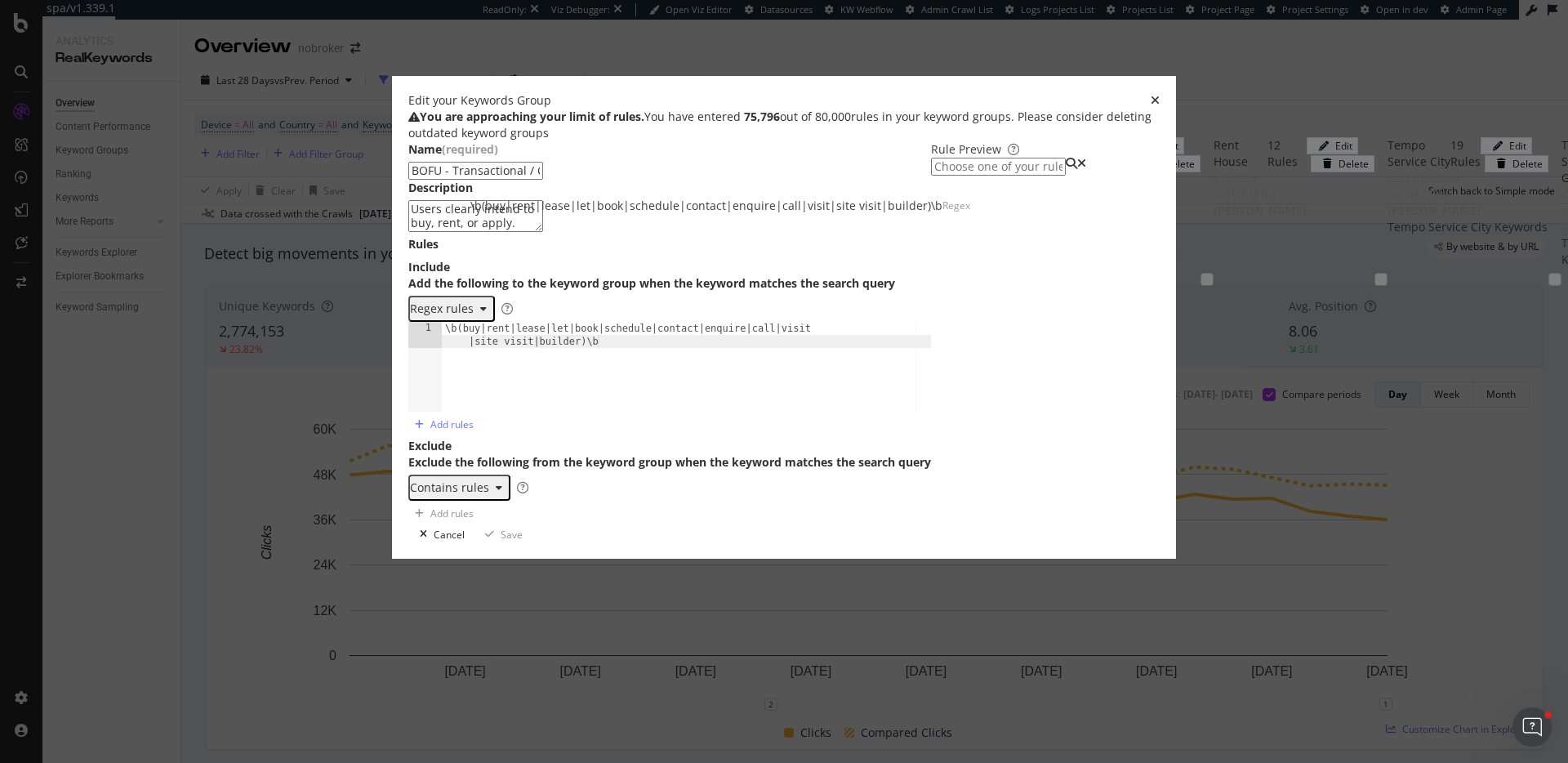
click at [1066, 176] on input "modal" at bounding box center [999, 167] width 134 height 18
click at [943, 214] on div "\b(buy|rent|lease|let|book|schedule|contact|enquire|call|visit|site visit|build…" at bounding box center [706, 206] width 472 height 17
type input "\b(buy|rent|lease|let|book|schedule|contact|enquire|call|visit|site visit|build…"
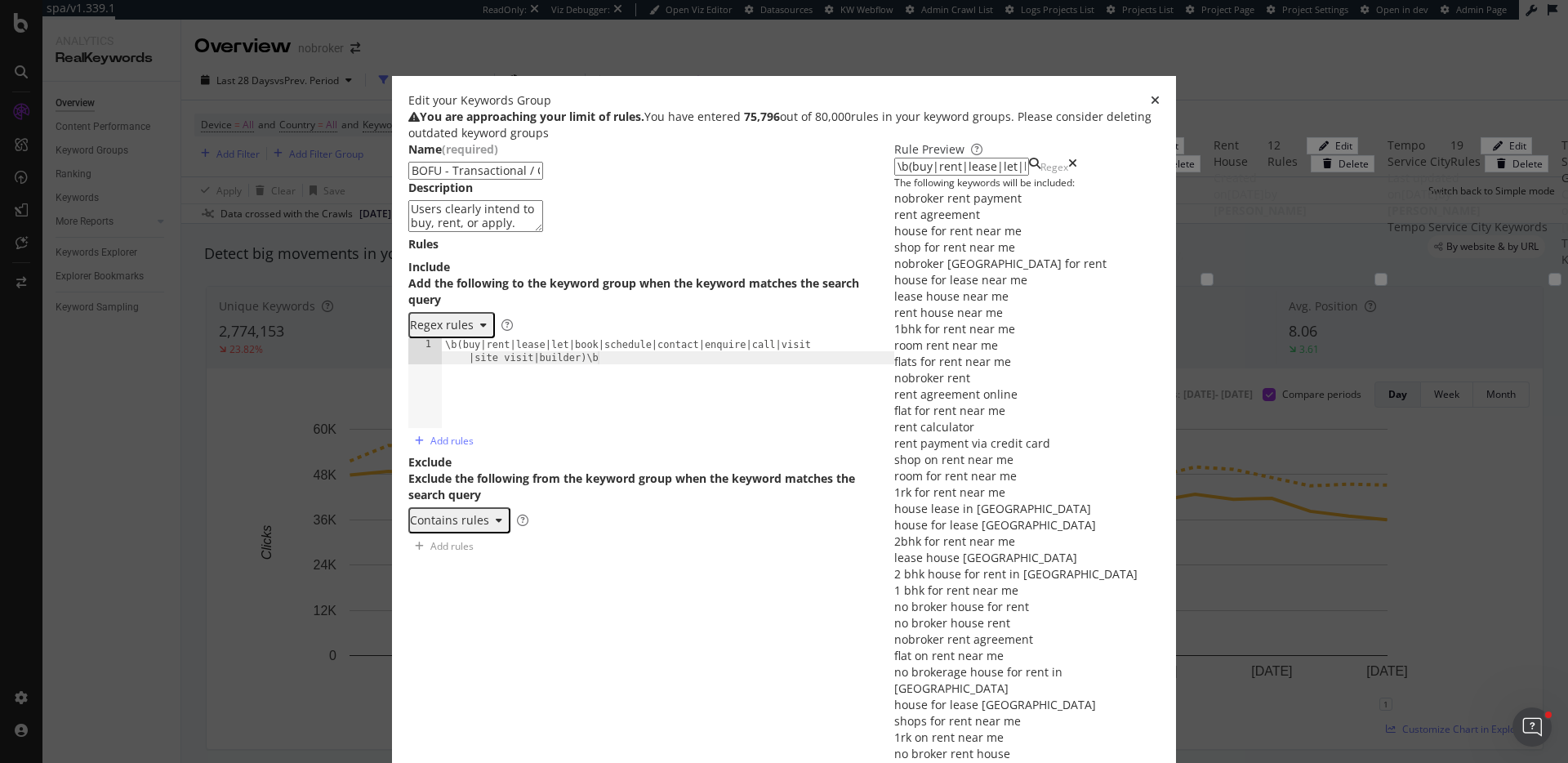
scroll to position [585, 0]
click at [1160, 95] on icon "times" at bounding box center [1155, 100] width 9 height 12
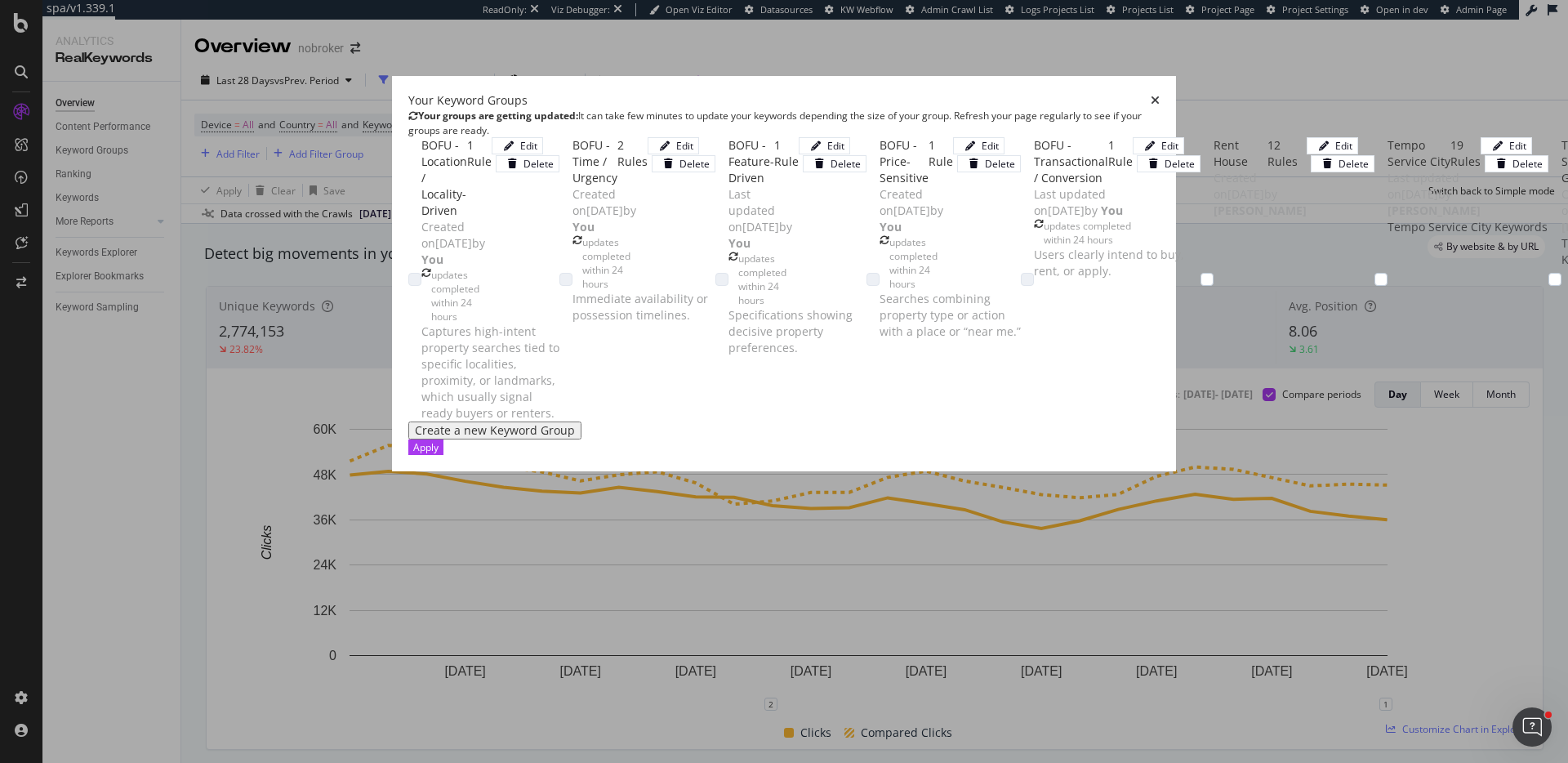
scroll to position [0, 0]
click at [573, 186] on div "BOFU - Time / Urgency" at bounding box center [595, 161] width 45 height 49
click at [693, 153] on div "Edit" at bounding box center [673, 145] width 40 height 14
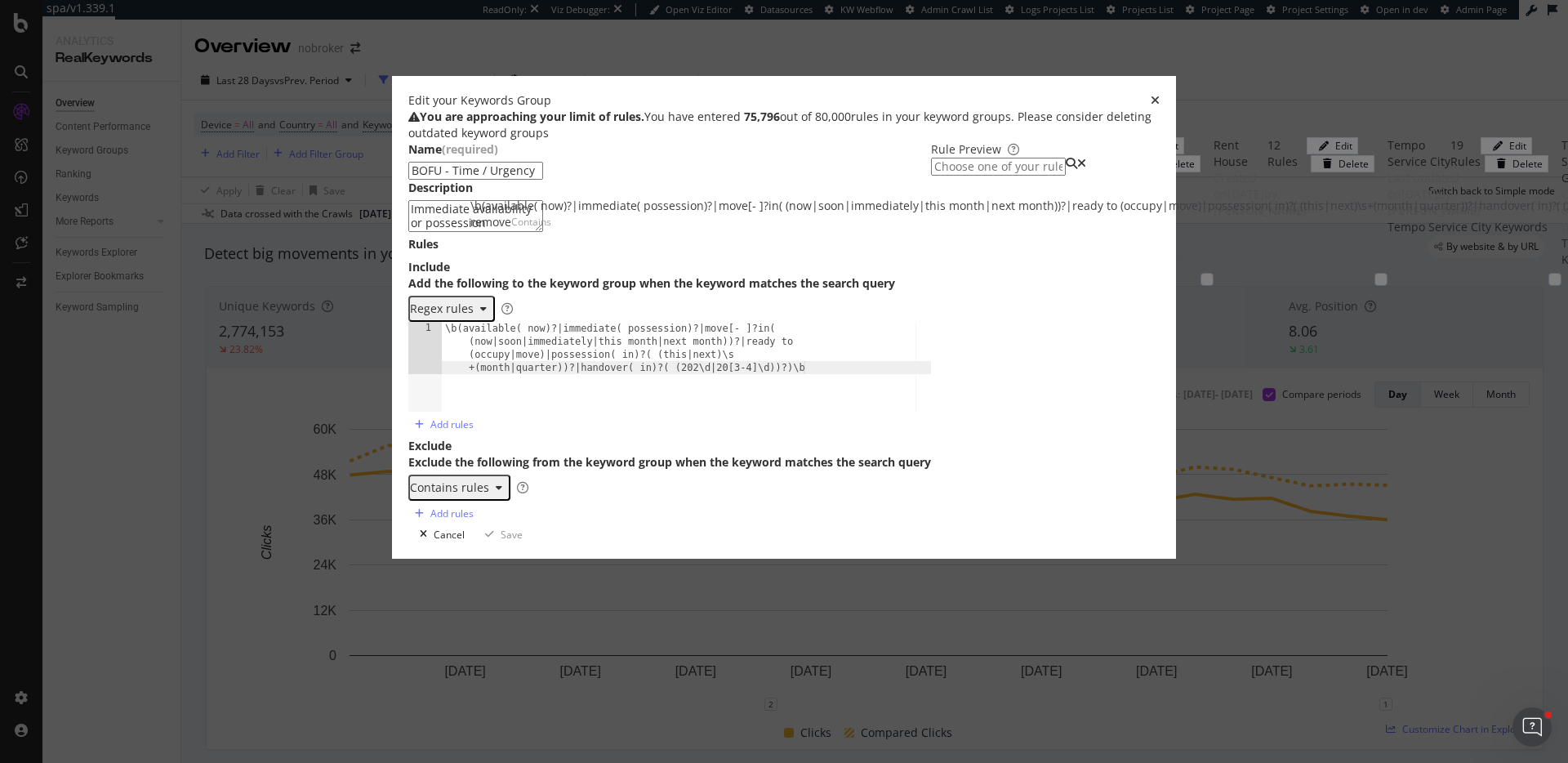
click at [940, 176] on input "modal" at bounding box center [999, 167] width 134 height 18
click at [934, 214] on div "\b(available( now)?|immediate( possession)?|move[- ]?in( (now|soon|immediately|…" at bounding box center [1075, 206] width 1209 height 17
type input "\b(available( now)?|immediate( possession)?|move[- ]?in( (now|soon|immediately|…"
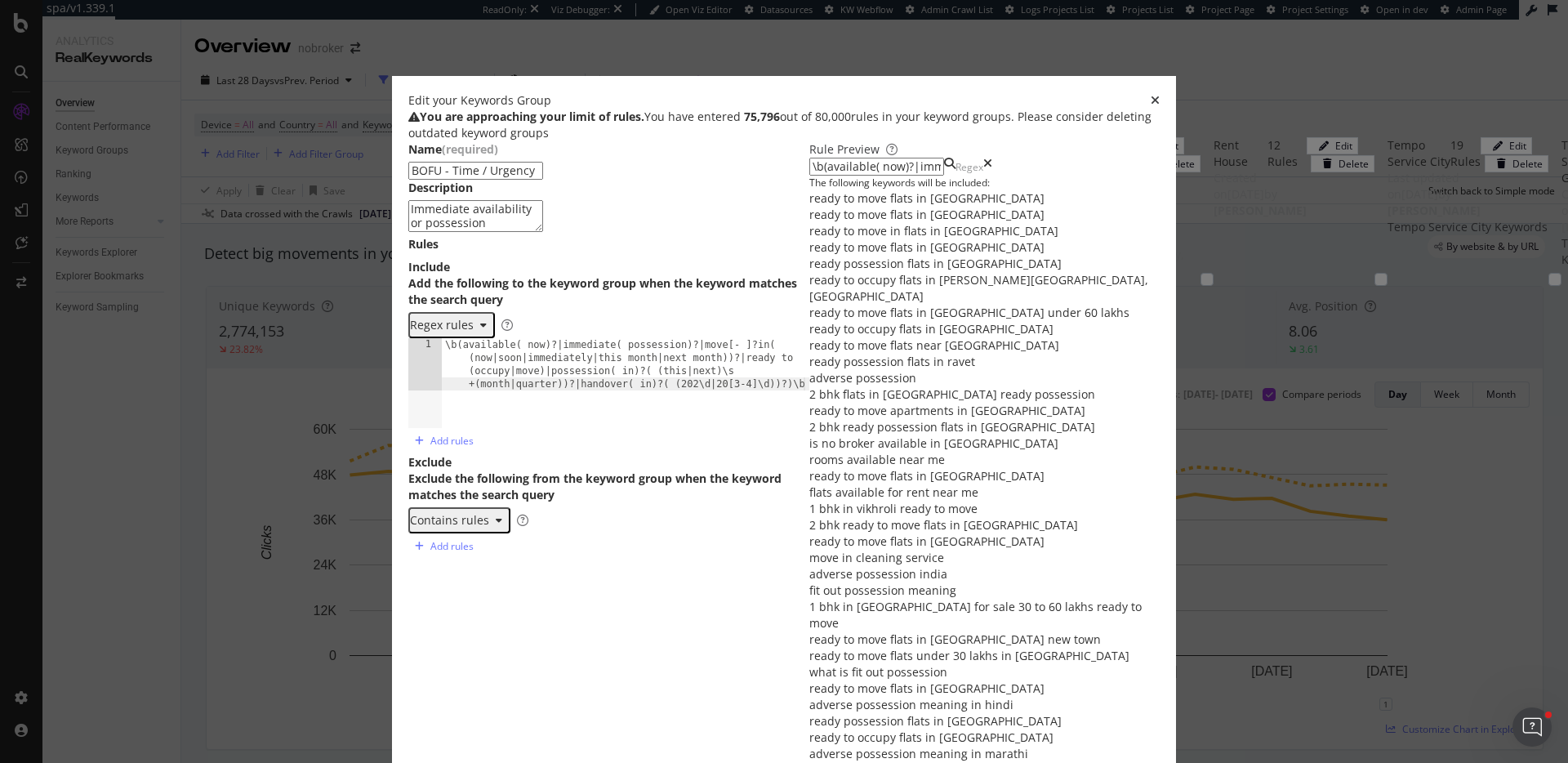
click at [1337, 46] on div "Edit your Keywords Group You are approaching your limit of rules. You have ente…" at bounding box center [784, 381] width 1568 height 763
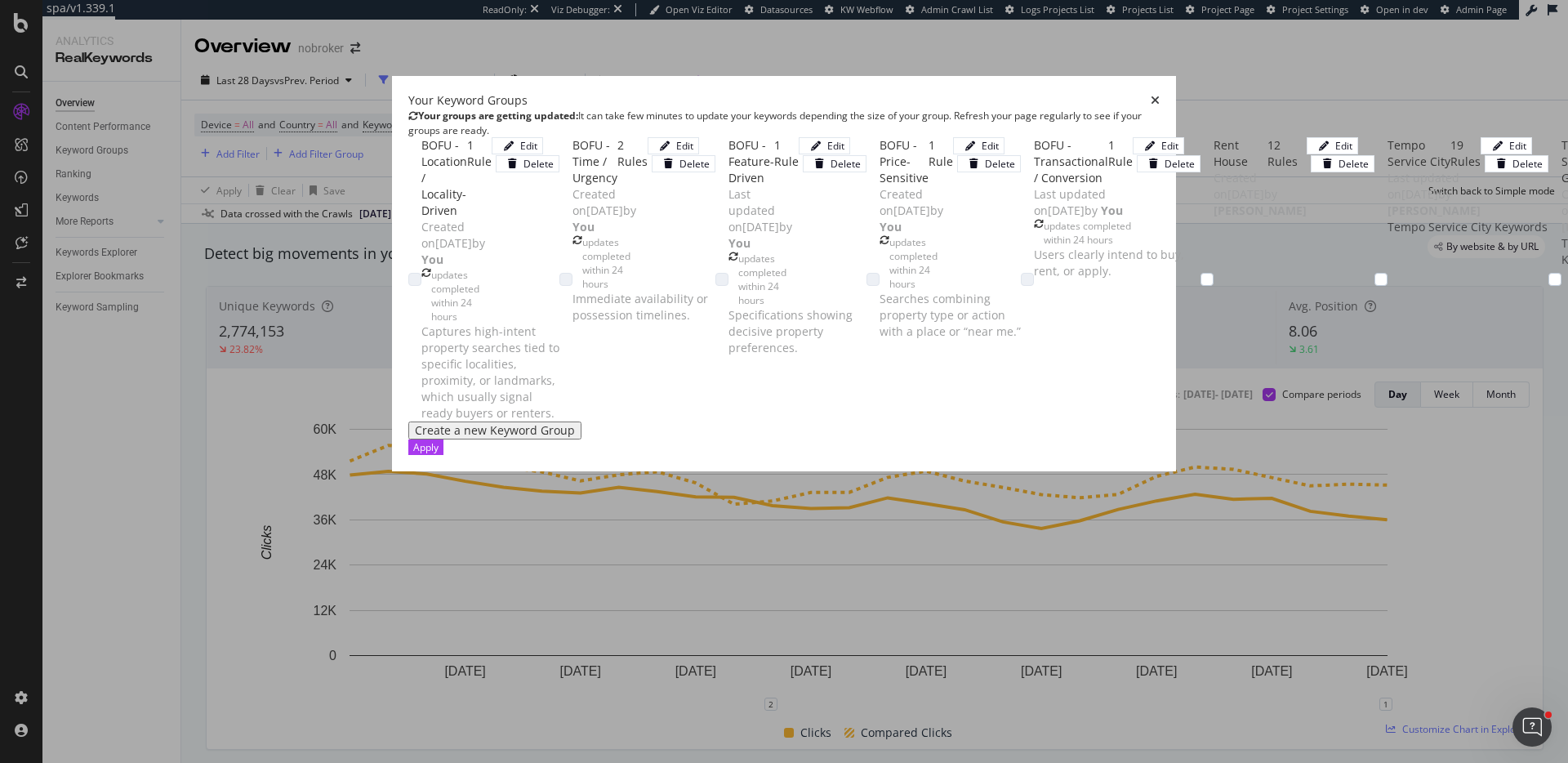
scroll to position [22, 0]
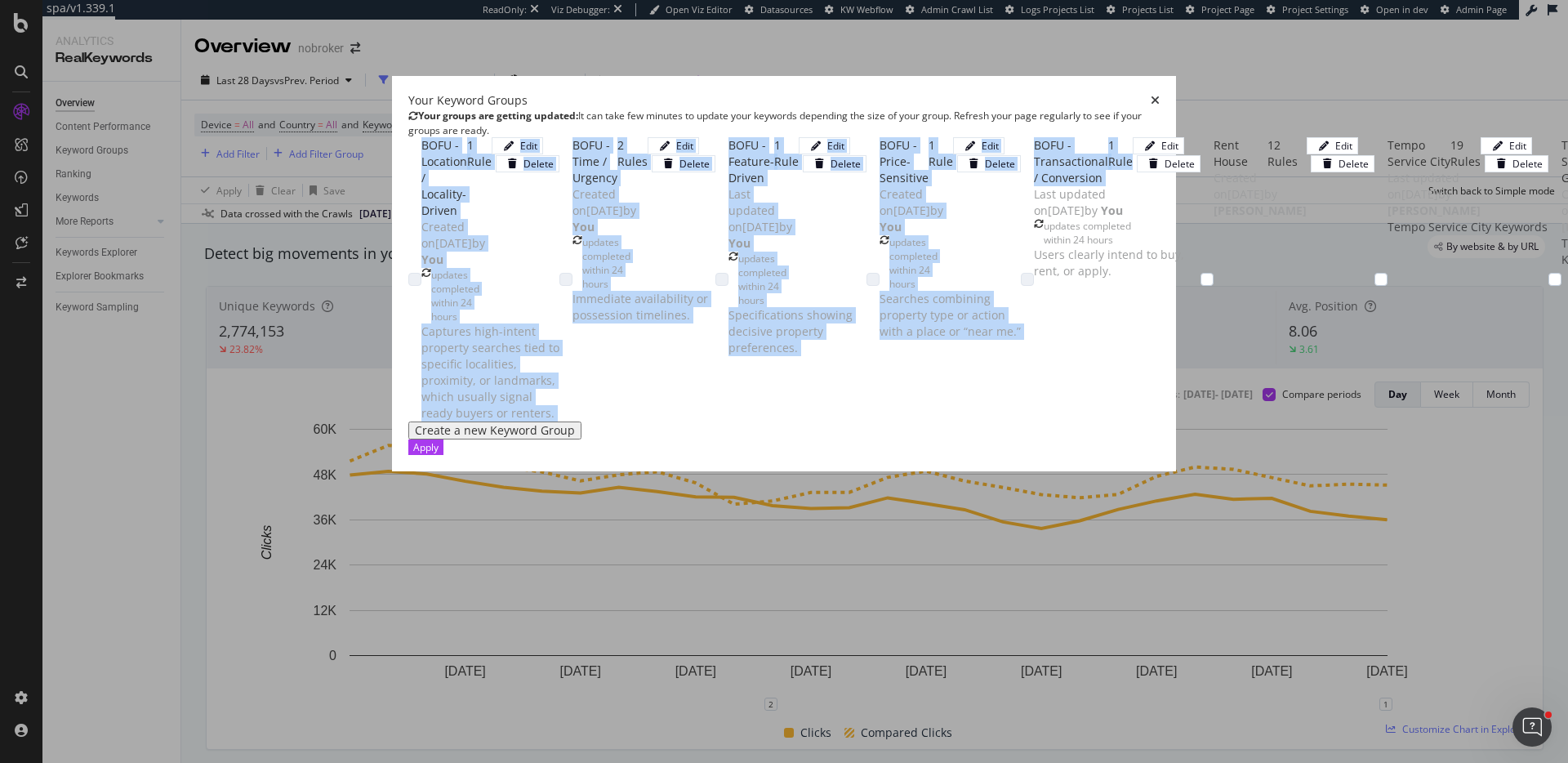
drag, startPoint x: 319, startPoint y: 145, endPoint x: 746, endPoint y: 510, distance: 561.7
click at [746, 423] on div "BOFU - Location / Locality-Driven 1 Rule Created on 2025 Oct 14th by You update…" at bounding box center [784, 279] width 751 height 285
copy div "BOFU - Location / Locality-Driven 1 Rule Created on 2025 Oct 14th by You update…"
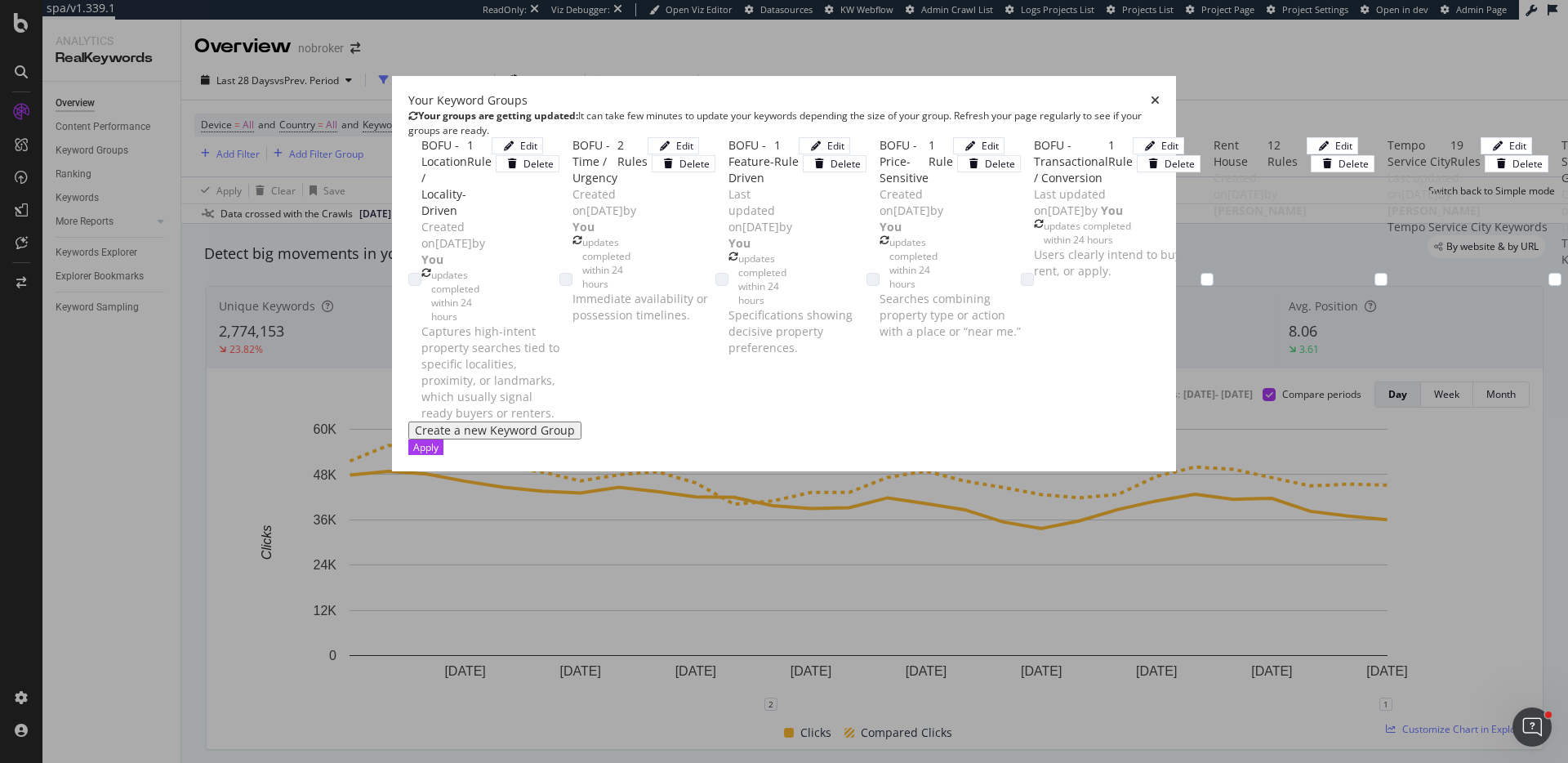
click at [392, 183] on div "Your Keyword Groups Your groups are getting updated: It can take few minutes to…" at bounding box center [784, 274] width 784 height 395
click at [467, 159] on div "BOFU - Location / Locality-Driven" at bounding box center [444, 178] width 46 height 81
click at [408, 273] on div "modal" at bounding box center [415, 280] width 13 height 13
click at [1214, 170] on div "Rent House" at bounding box center [1240, 153] width 54 height 32
click at [1160, 95] on icon "times" at bounding box center [1155, 100] width 9 height 12
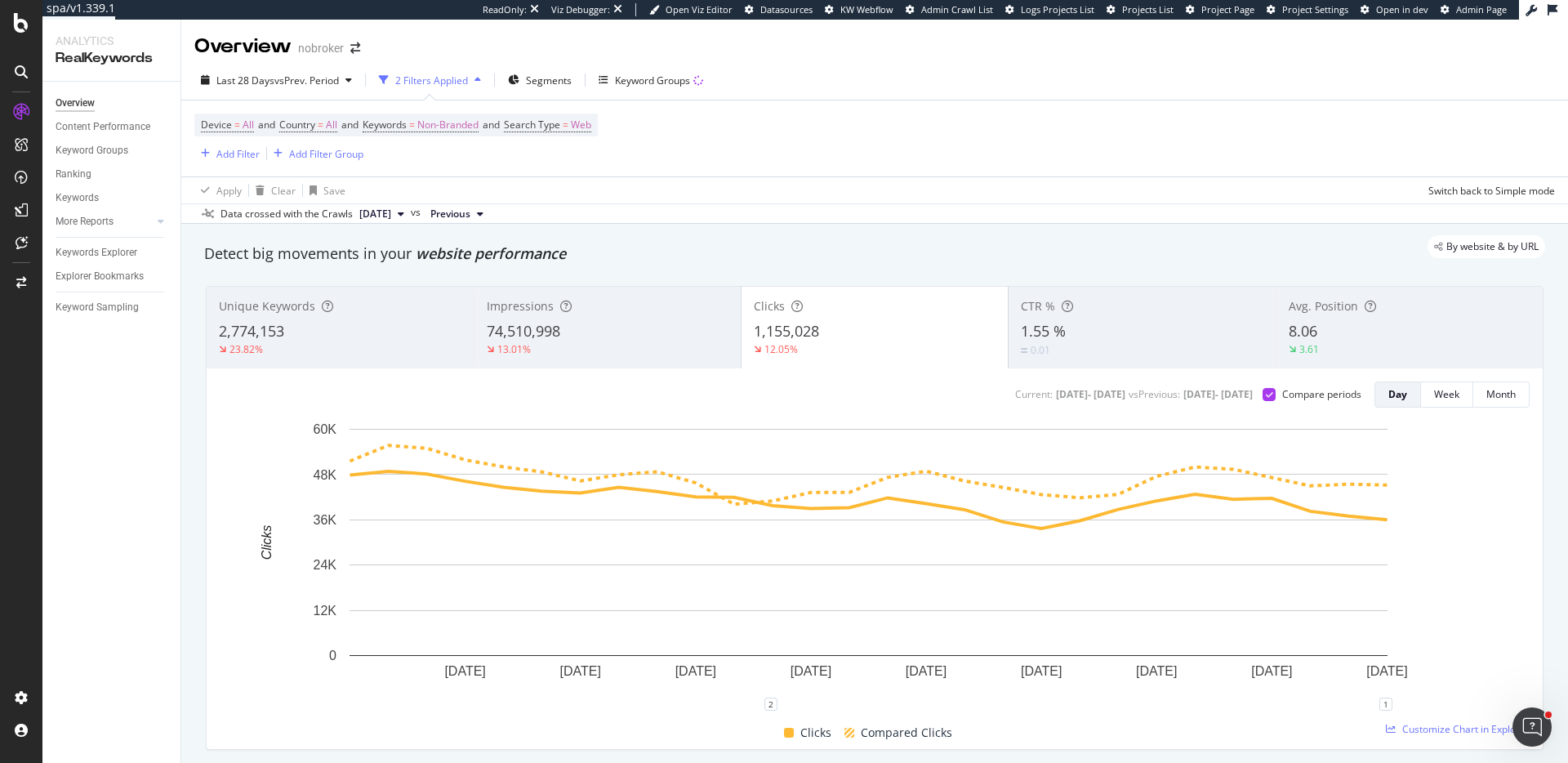
click at [867, 42] on div "Overview nobroker" at bounding box center [874, 40] width 1387 height 41
click at [565, 81] on span "Segments" at bounding box center [549, 81] width 46 height 14
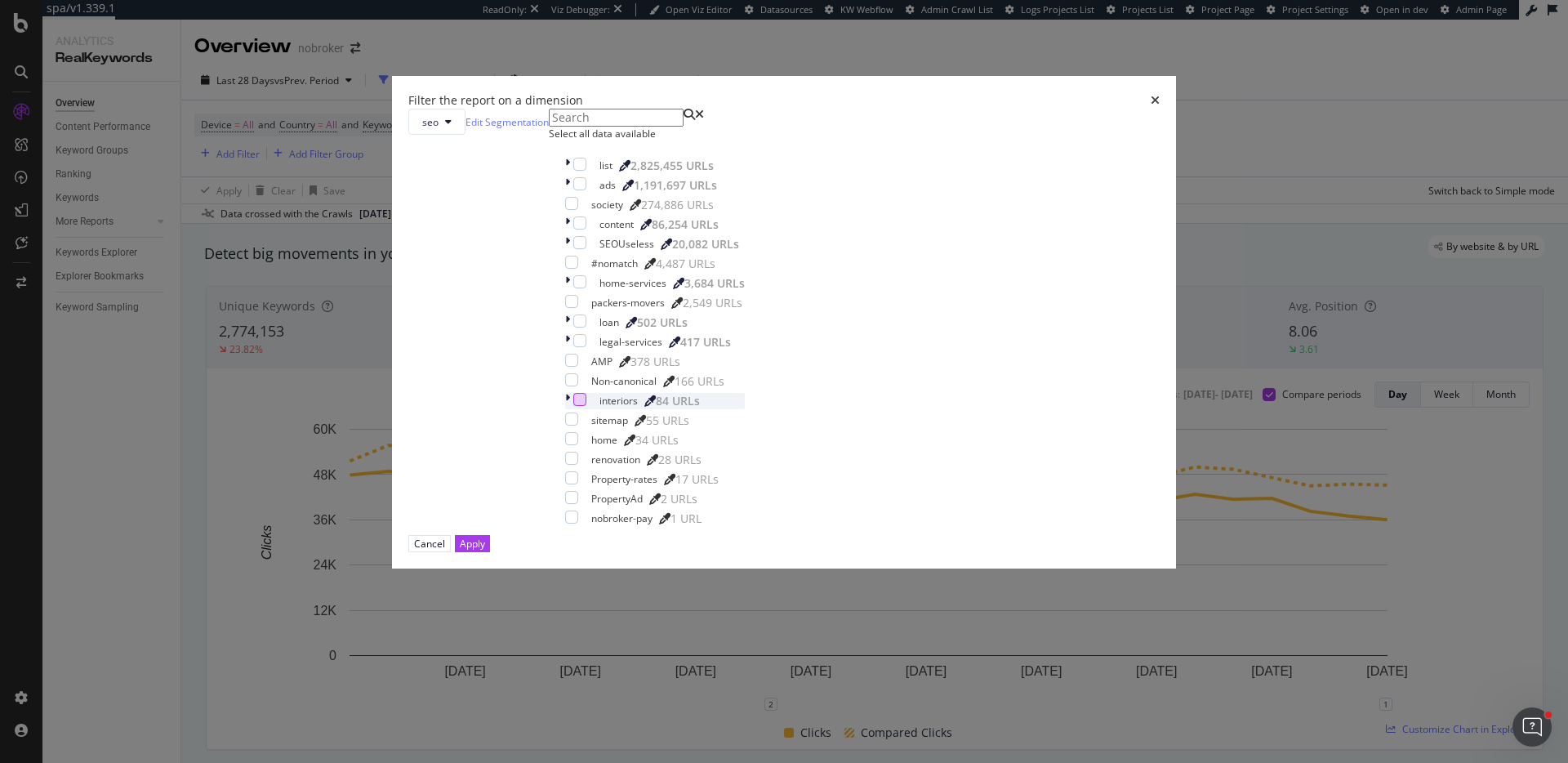
click at [587, 406] on div "modal" at bounding box center [580, 399] width 13 height 13
click at [486, 550] on div "Apply" at bounding box center [472, 544] width 26 height 14
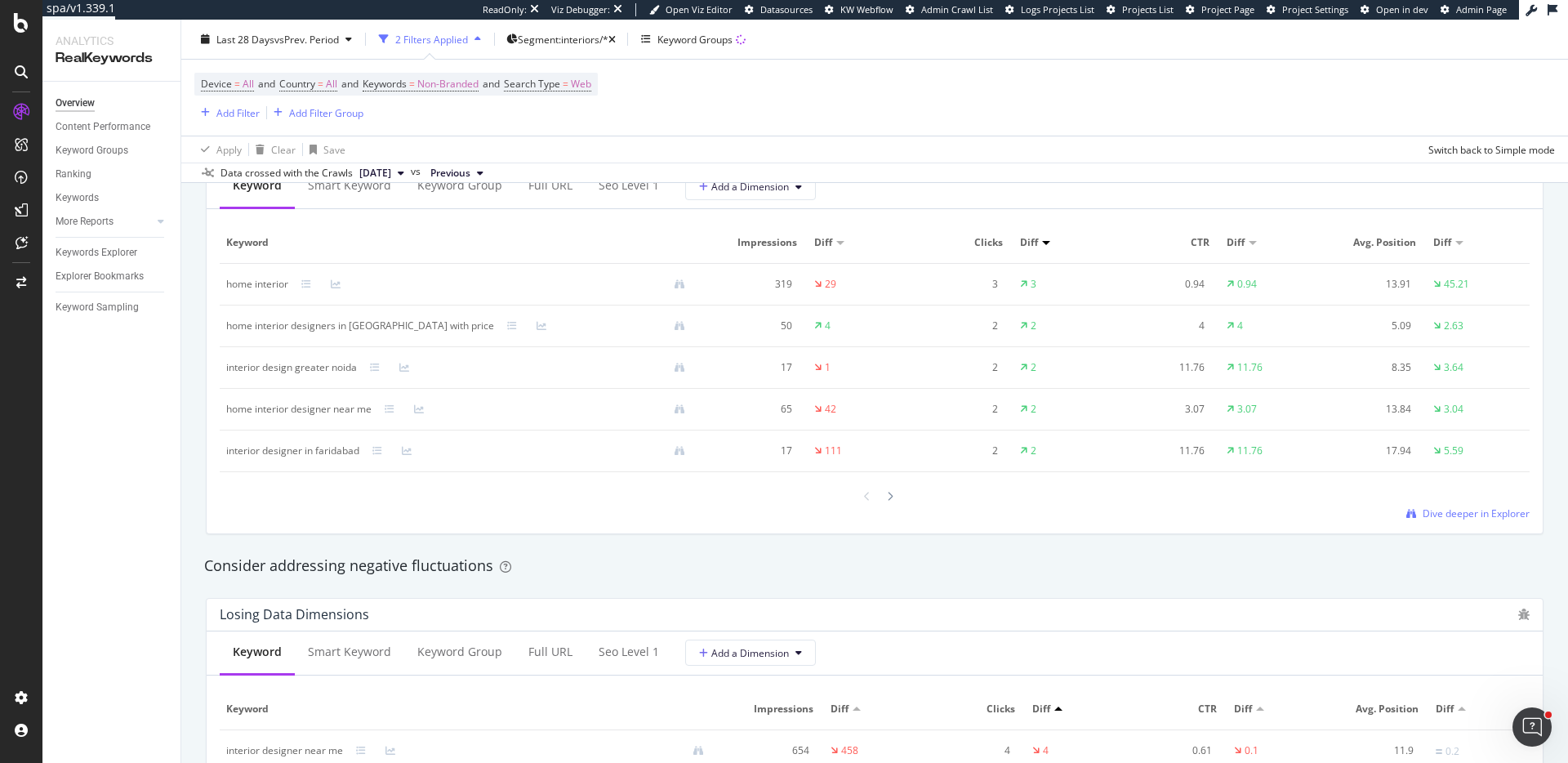
scroll to position [1513, 0]
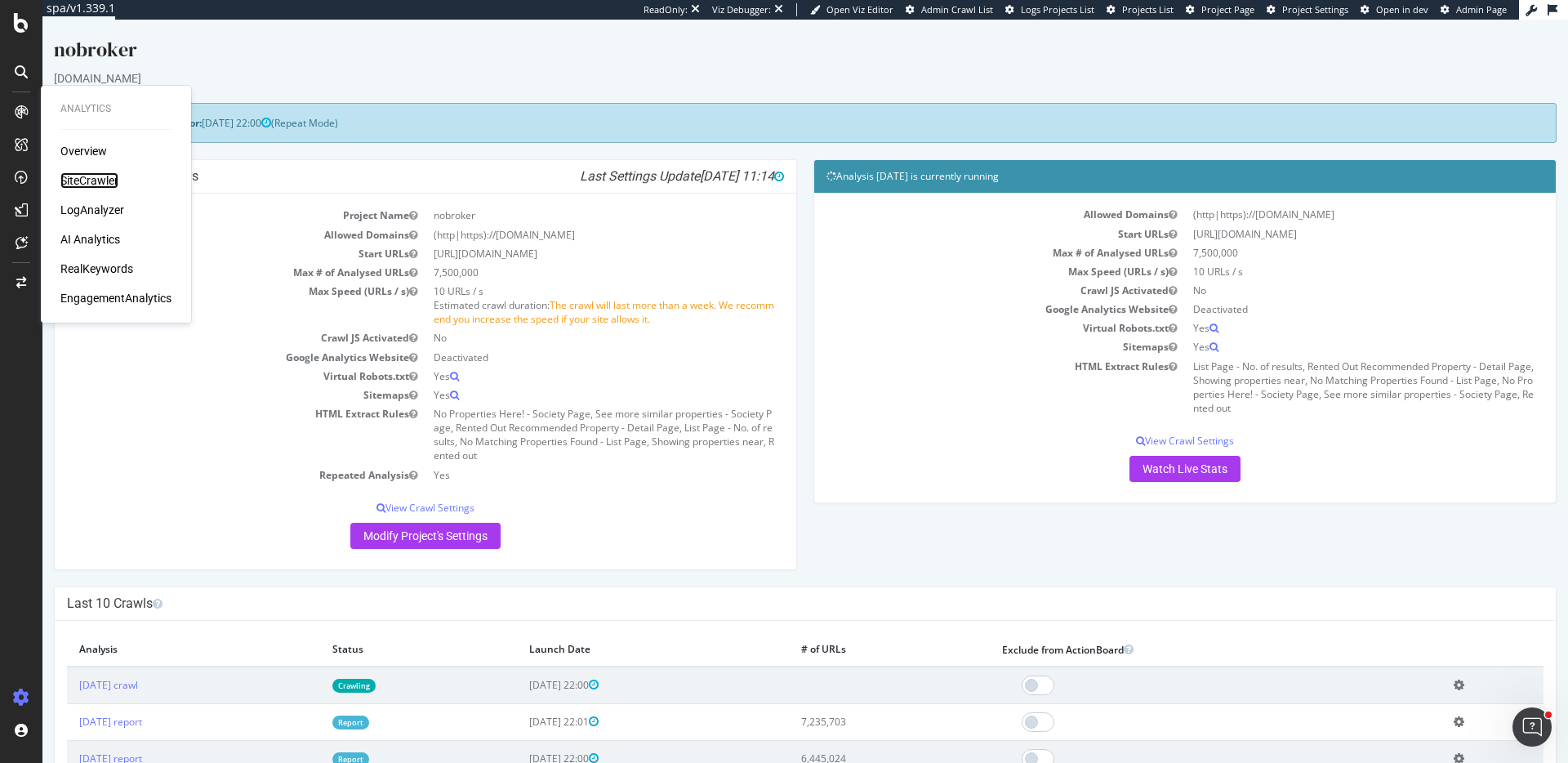
click at [102, 173] on div "SiteCrawler" at bounding box center [90, 181] width 58 height 17
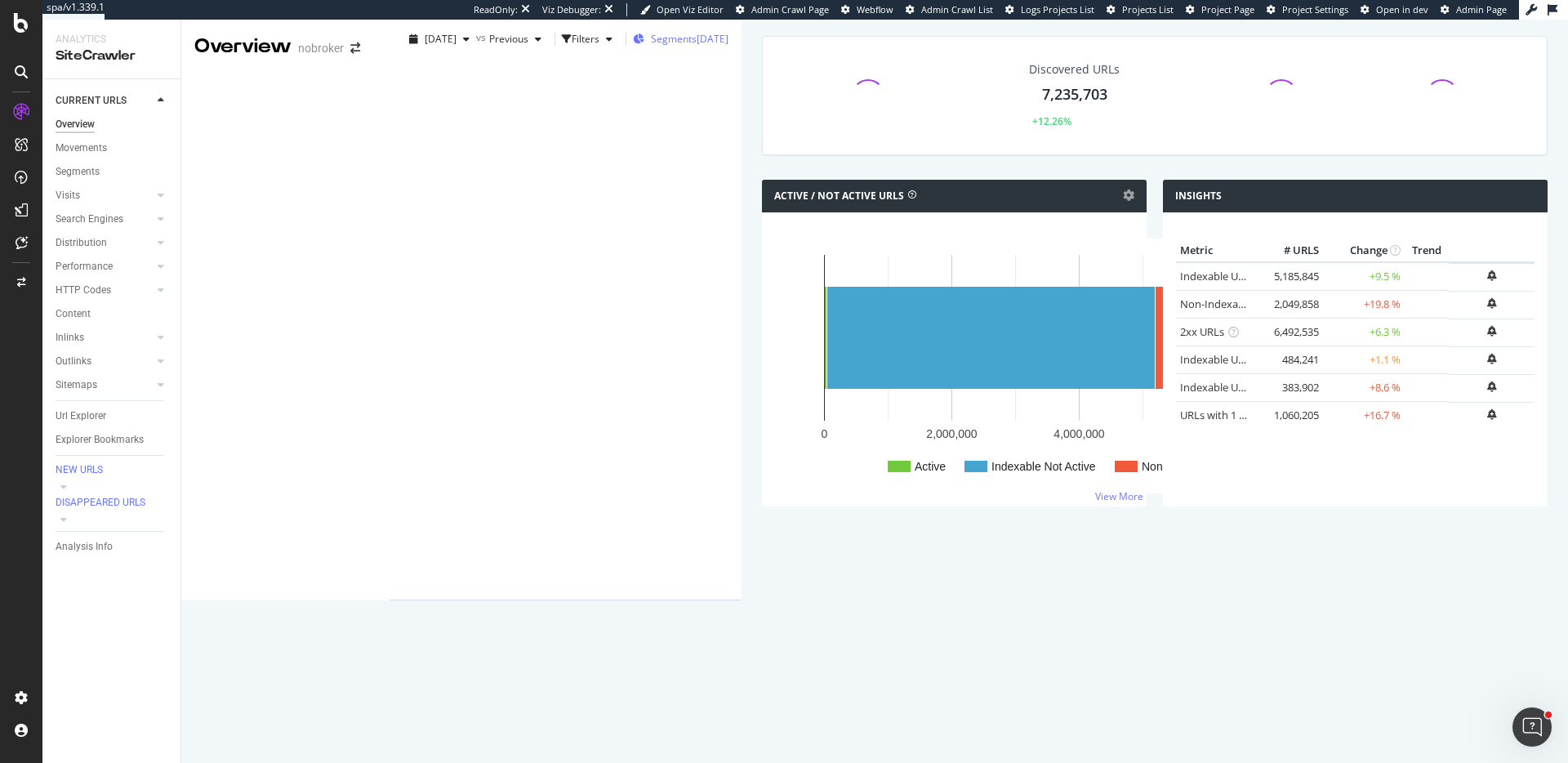
click at [696, 46] on div "[DATE]" at bounding box center [712, 38] width 32 height 14
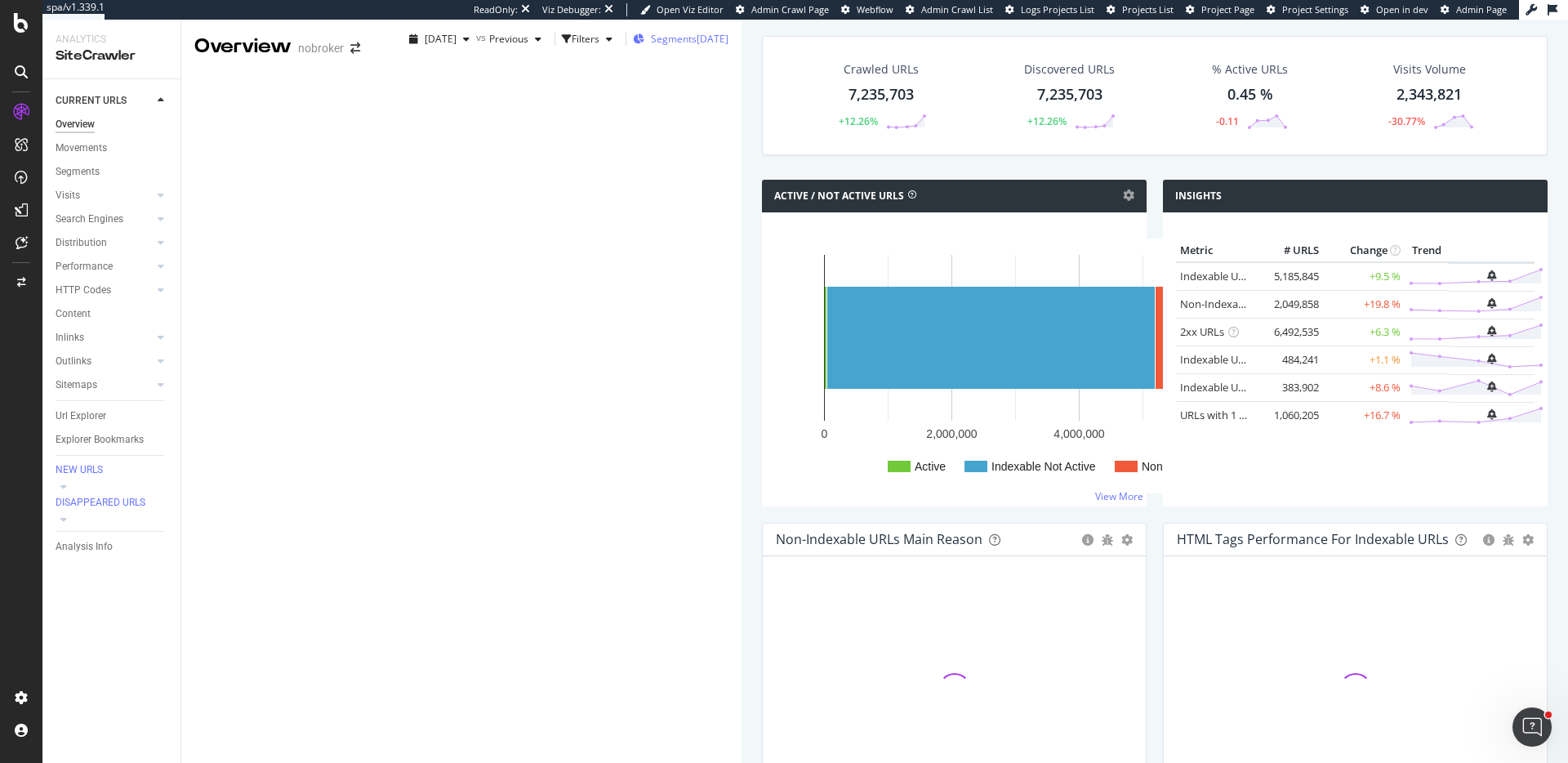
click at [651, 46] on span "Segments" at bounding box center [673, 38] width 46 height 14
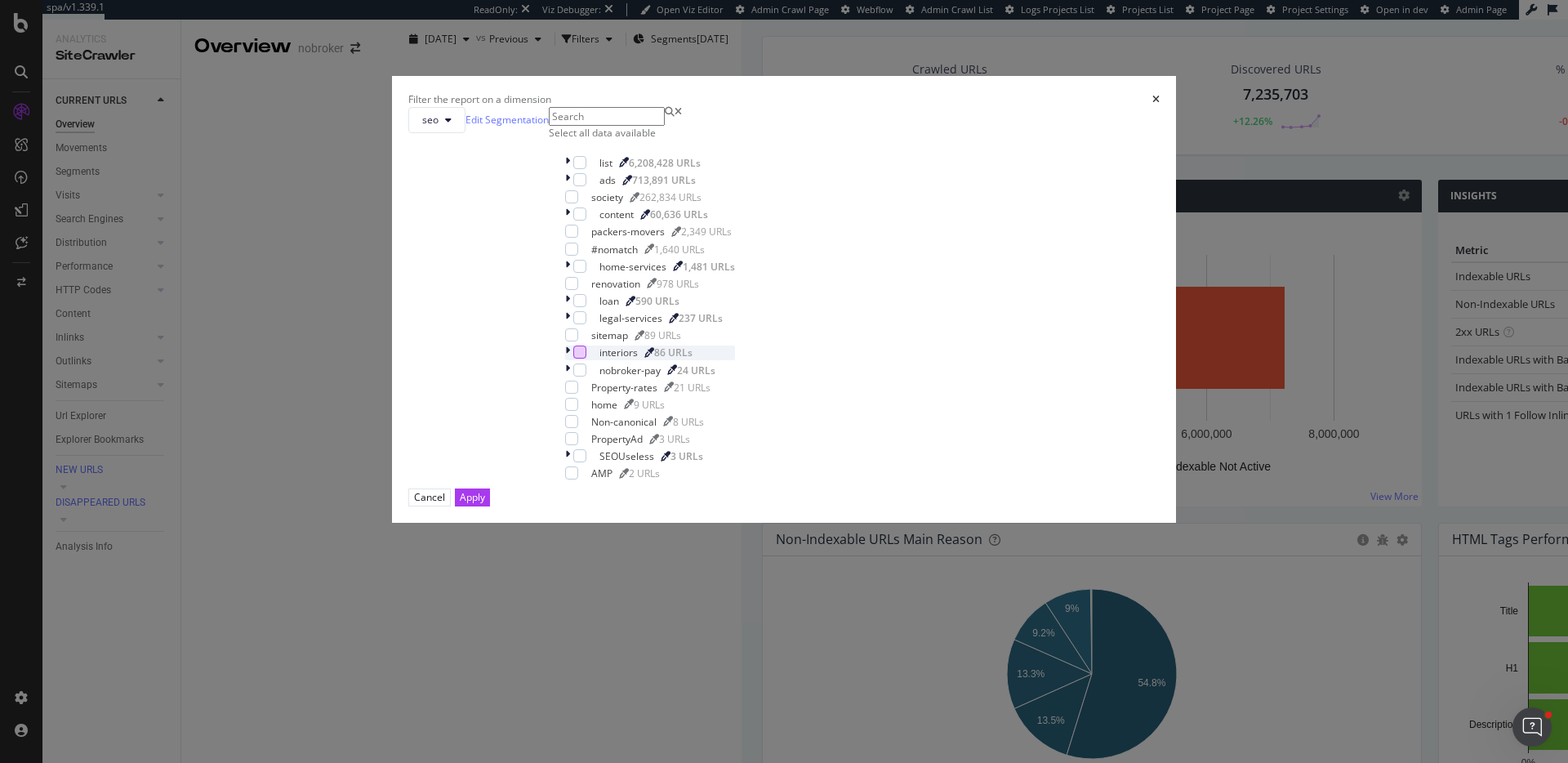
click at [587, 359] on div "modal" at bounding box center [580, 352] width 13 height 13
click at [486, 504] on div "Apply" at bounding box center [472, 496] width 26 height 14
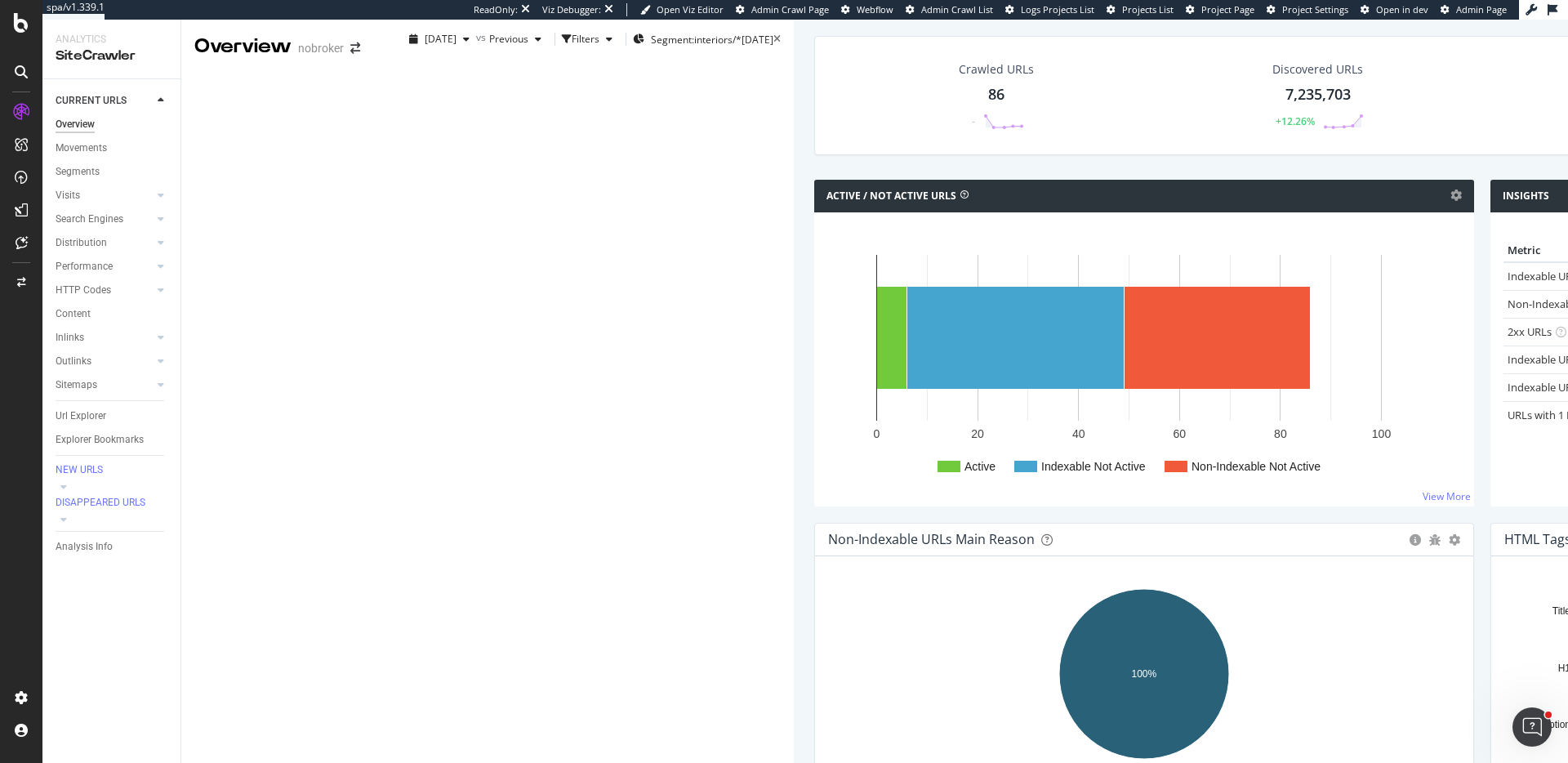
scroll to position [924, 0]
click at [83, 314] on div "Content" at bounding box center [73, 314] width 35 height 17
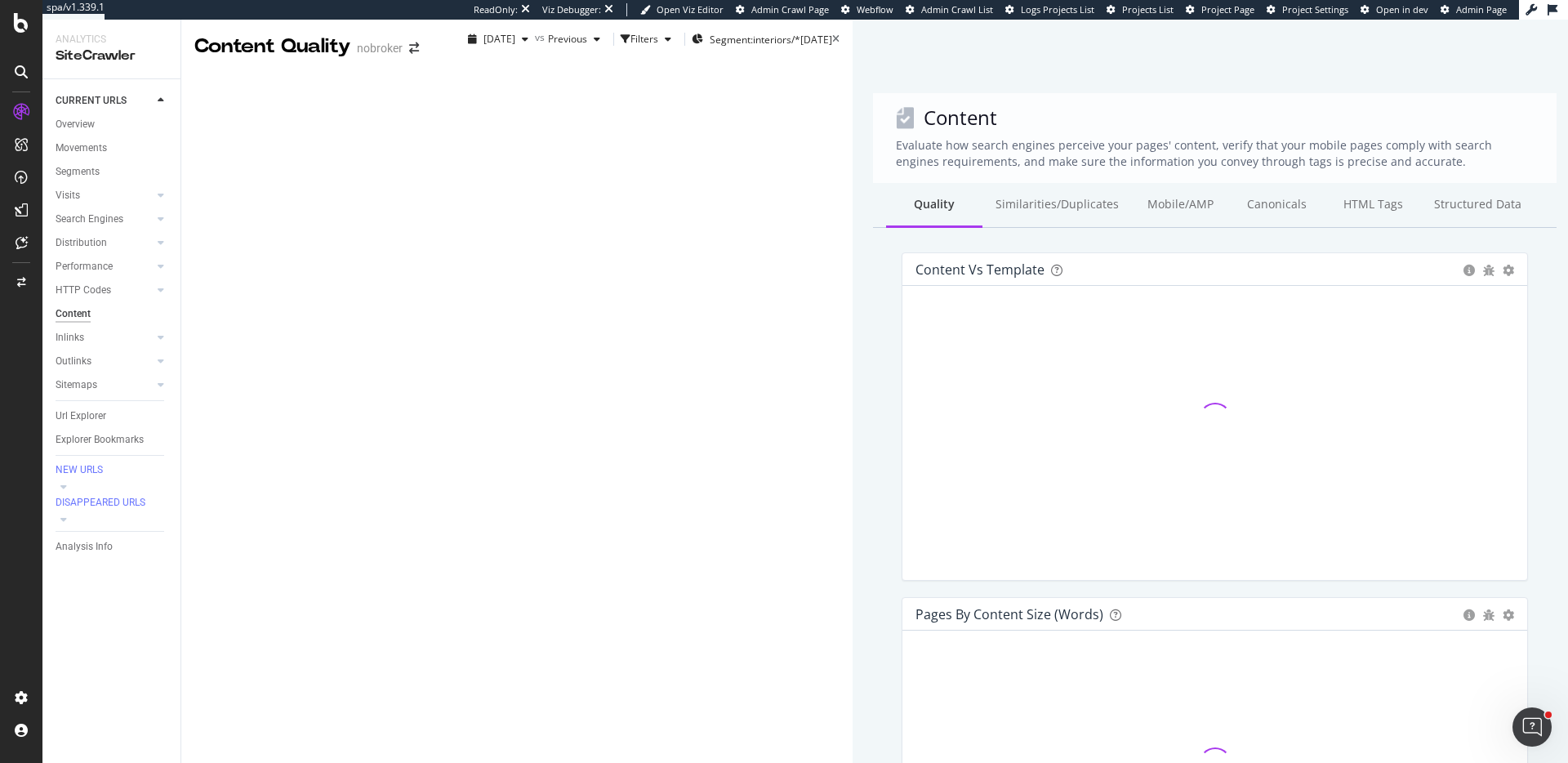
scroll to position [238, 0]
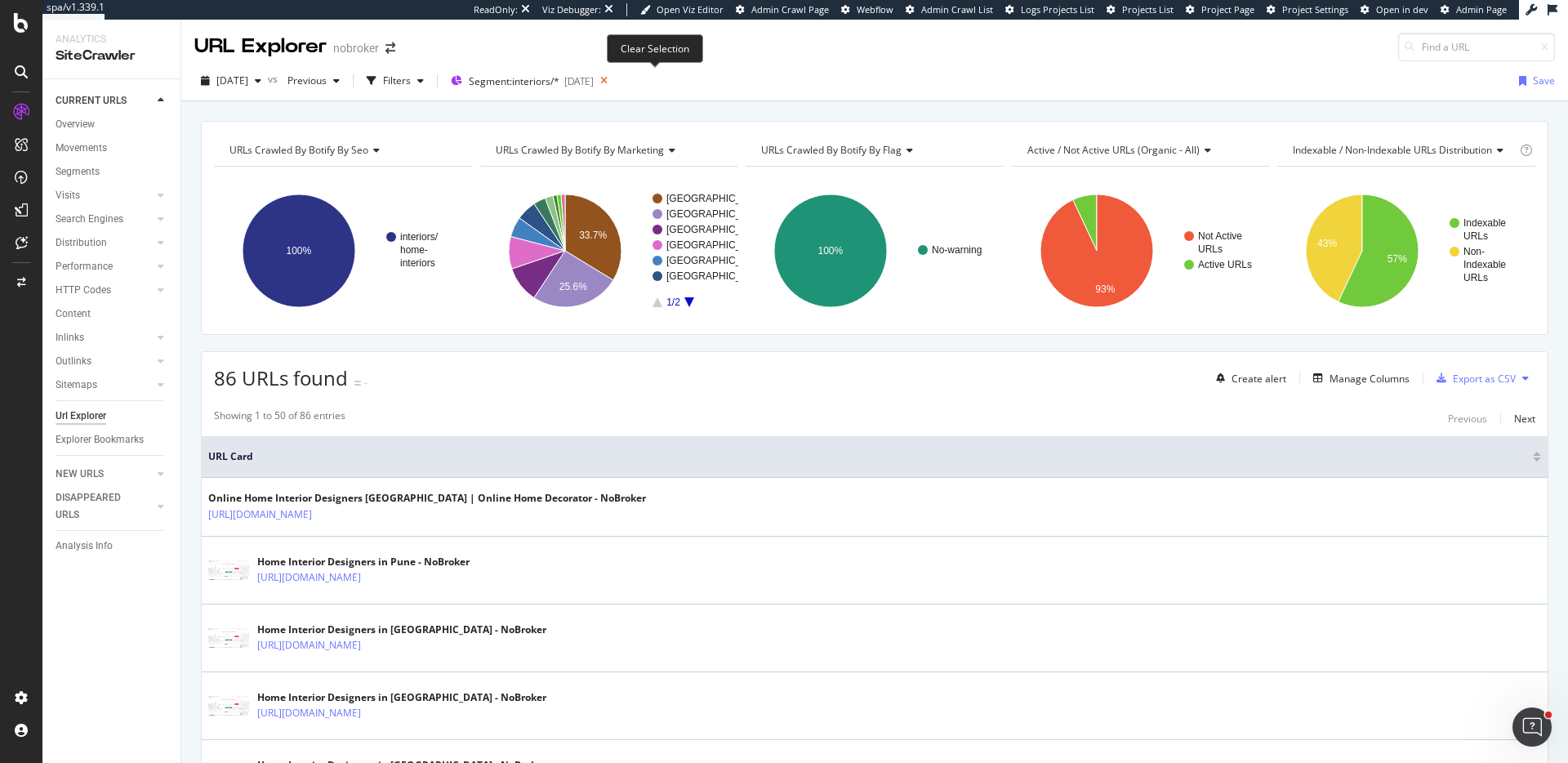
click at [614, 83] on icon at bounding box center [603, 81] width 21 height 23
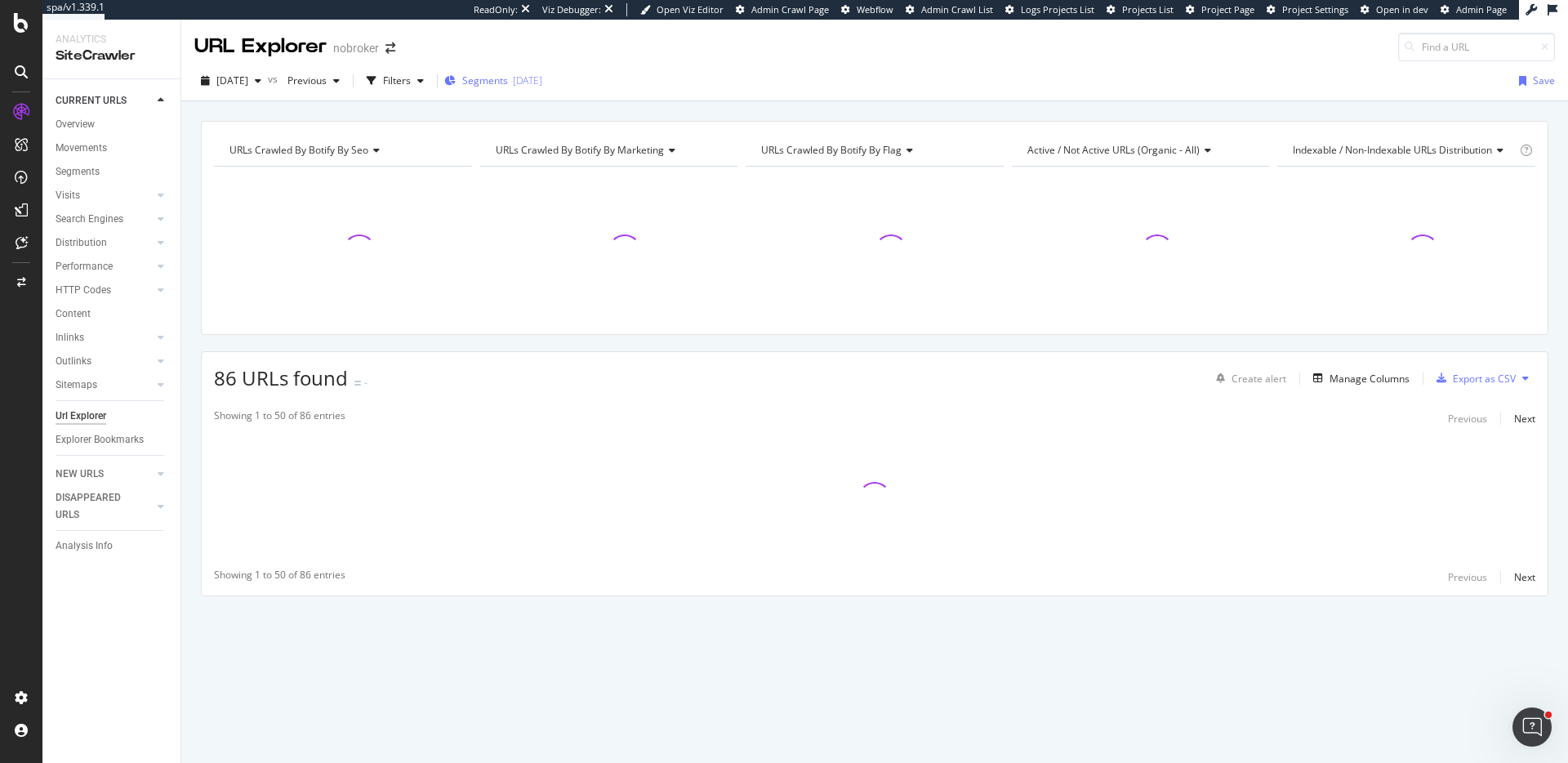
click at [542, 81] on div "[DATE]" at bounding box center [527, 81] width 29 height 14
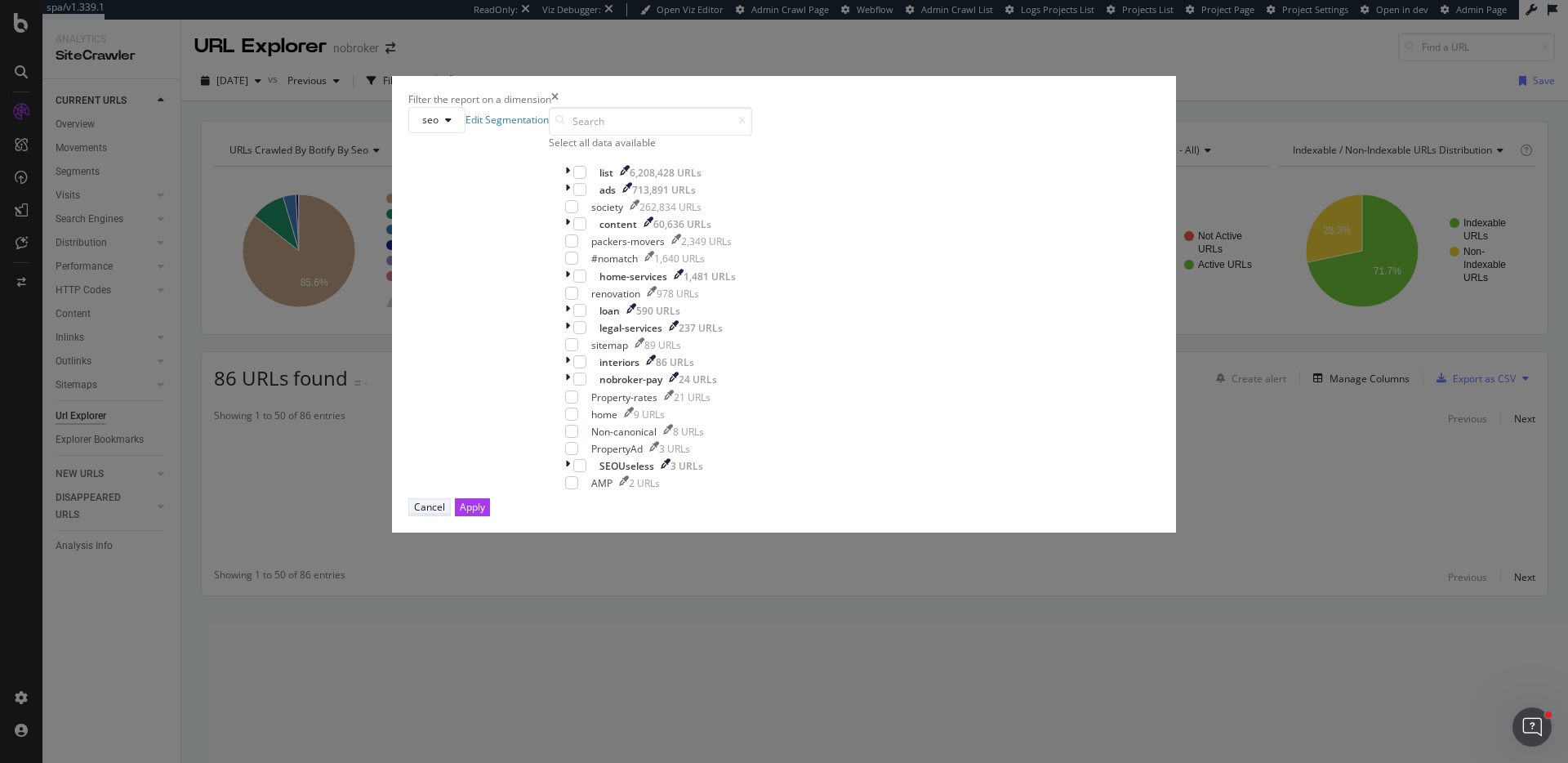
click at [445, 514] on div "Cancel" at bounding box center [429, 506] width 31 height 14
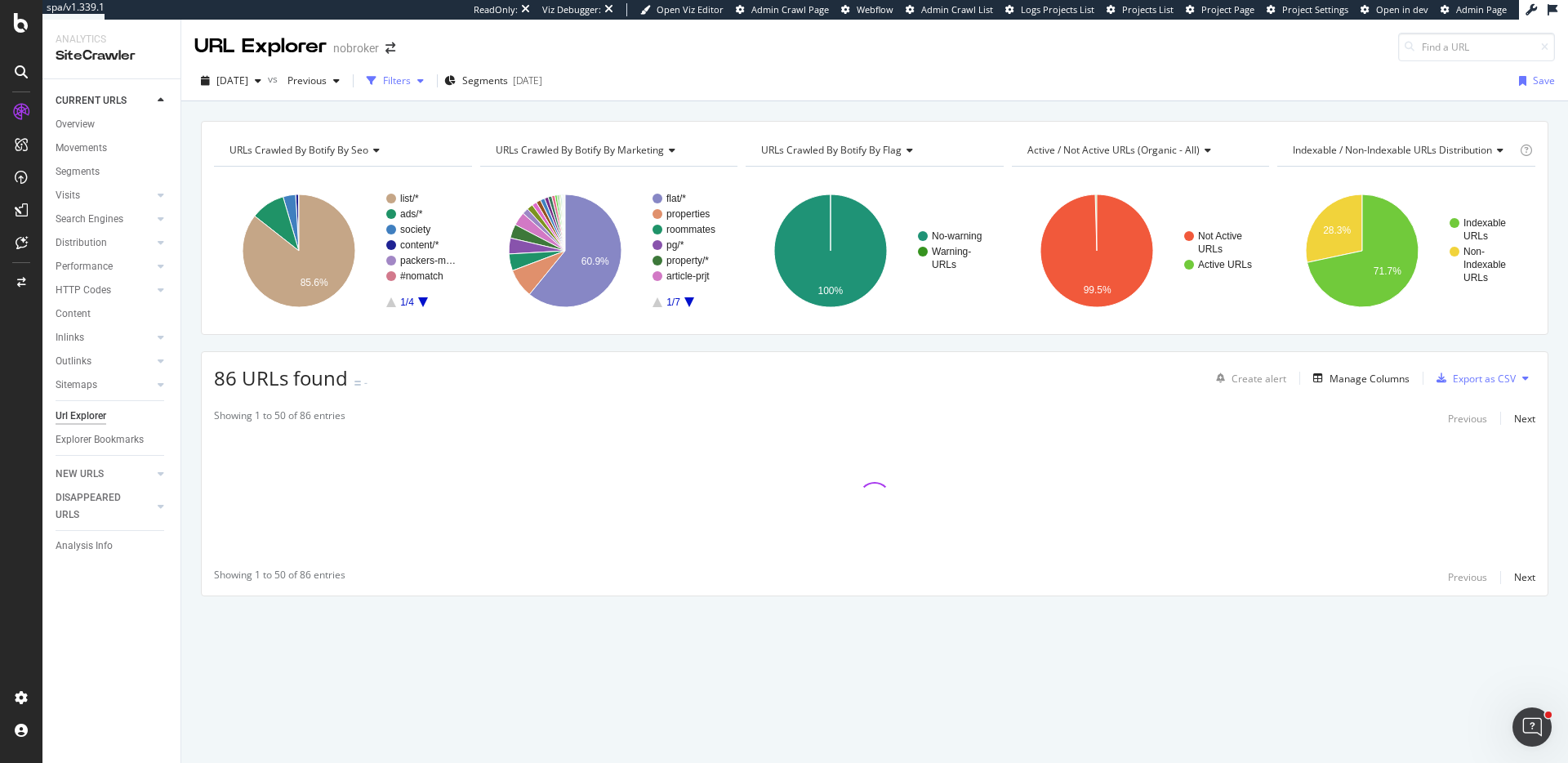
click at [411, 78] on div "Filters" at bounding box center [397, 81] width 27 height 14
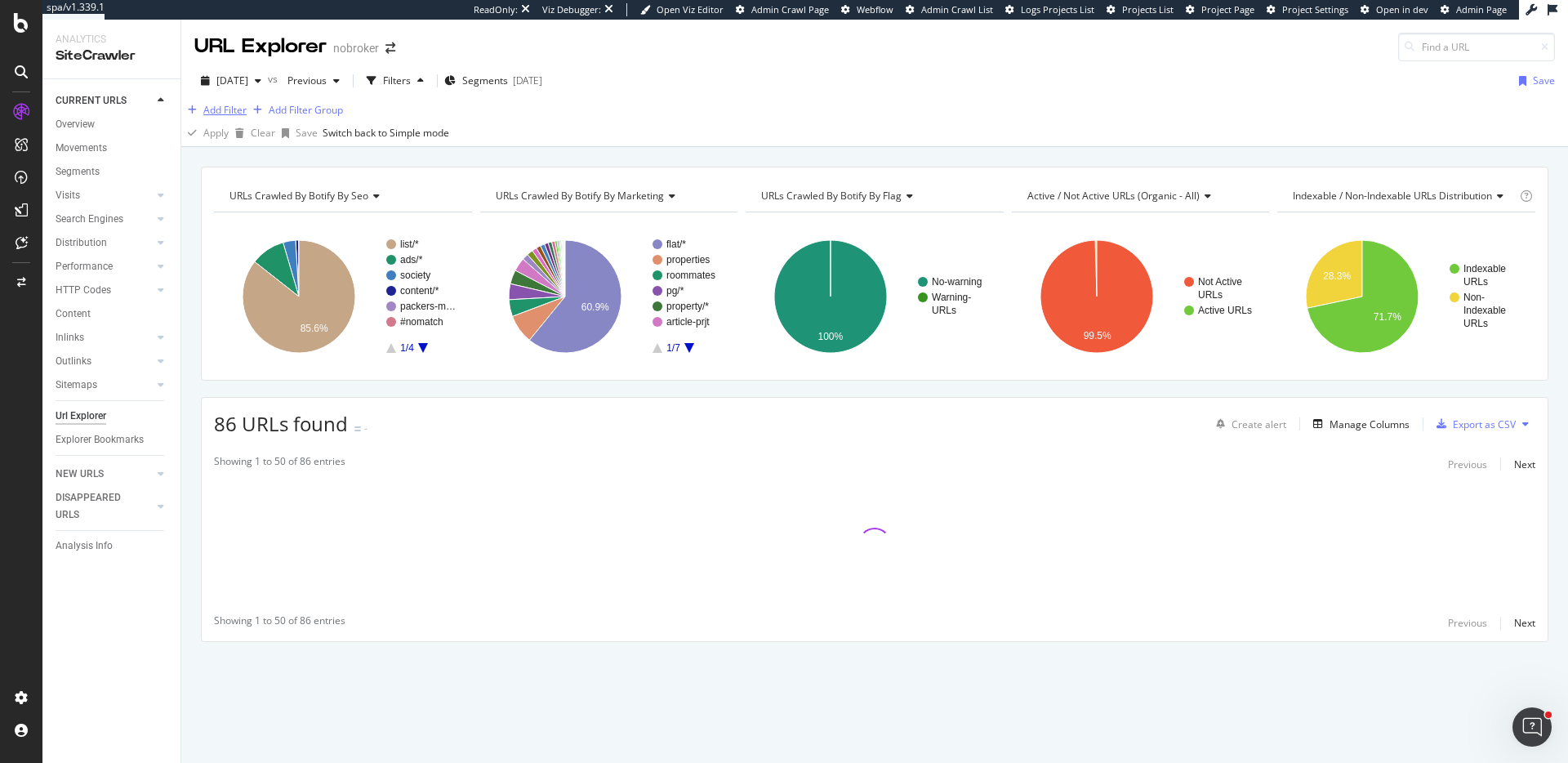
click at [217, 117] on div "Add Filter" at bounding box center [225, 110] width 43 height 14
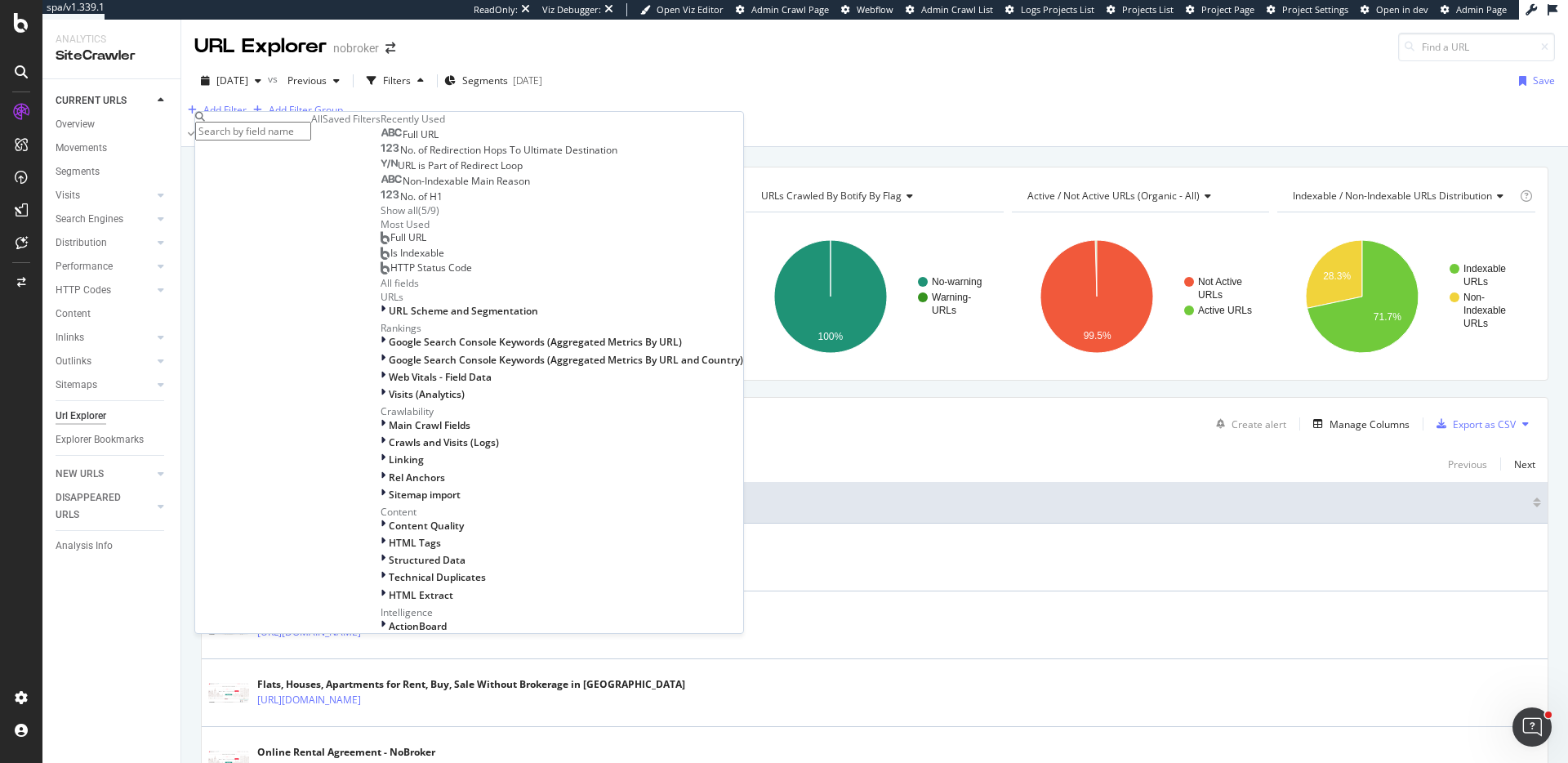
click at [1030, 120] on div "Add Filter Add Filter Group" at bounding box center [874, 110] width 1387 height 20
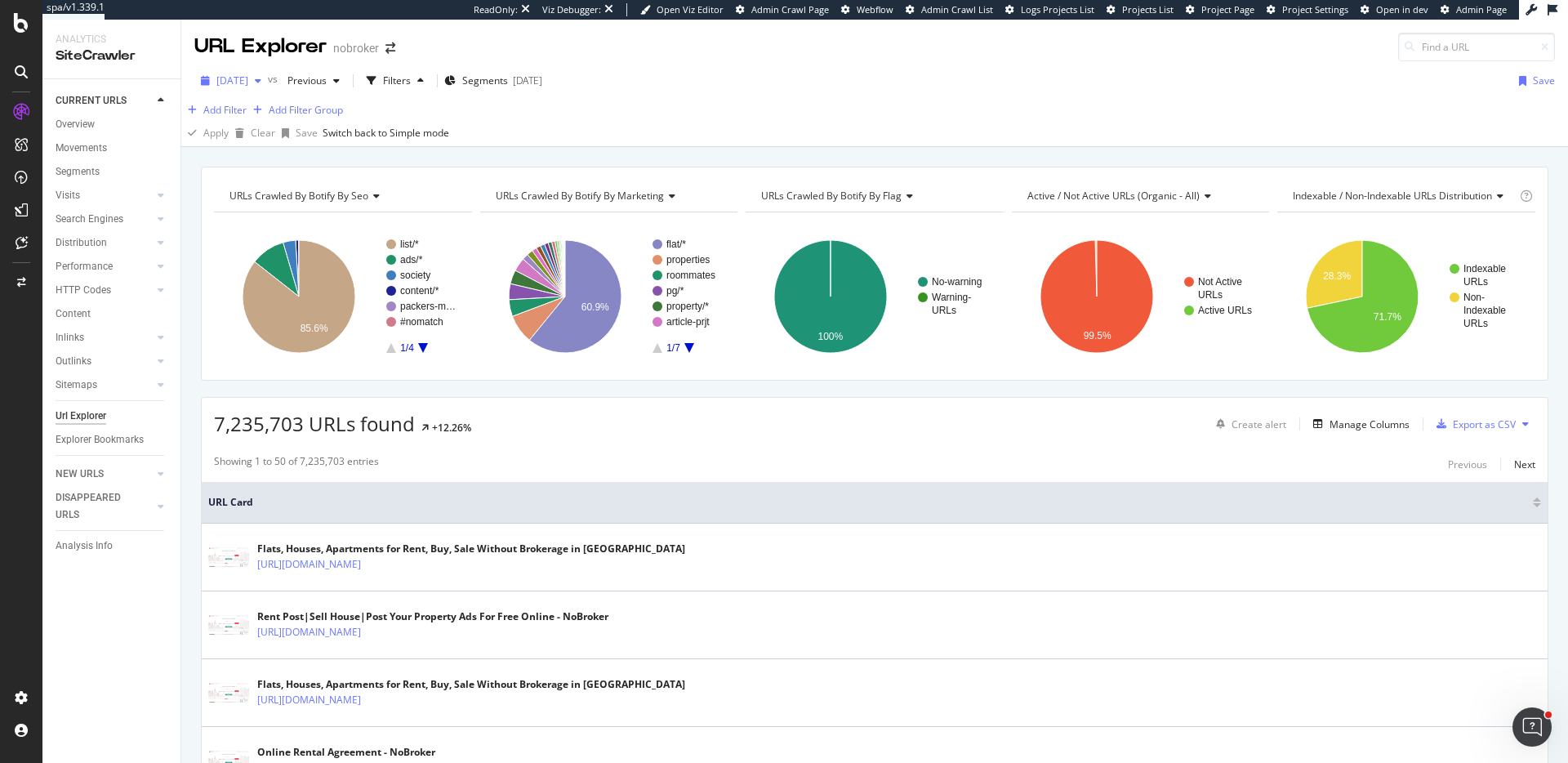
click at [248, 86] on span "[DATE]" at bounding box center [232, 81] width 32 height 14
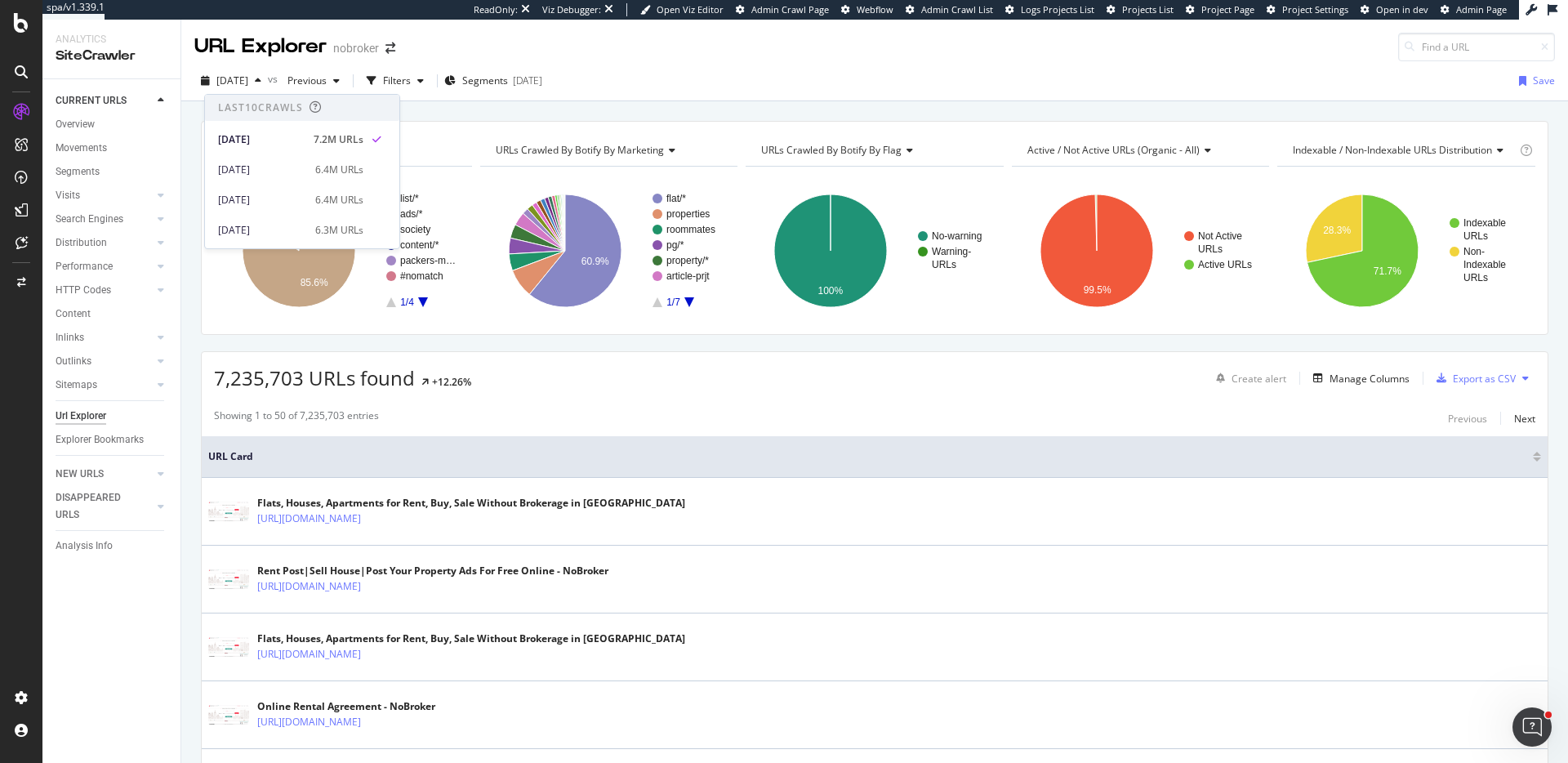
click at [821, 64] on div "2025 Sep. 1st vs Previous Filters Segments 2025-09-03 Save" at bounding box center [874, 81] width 1387 height 40
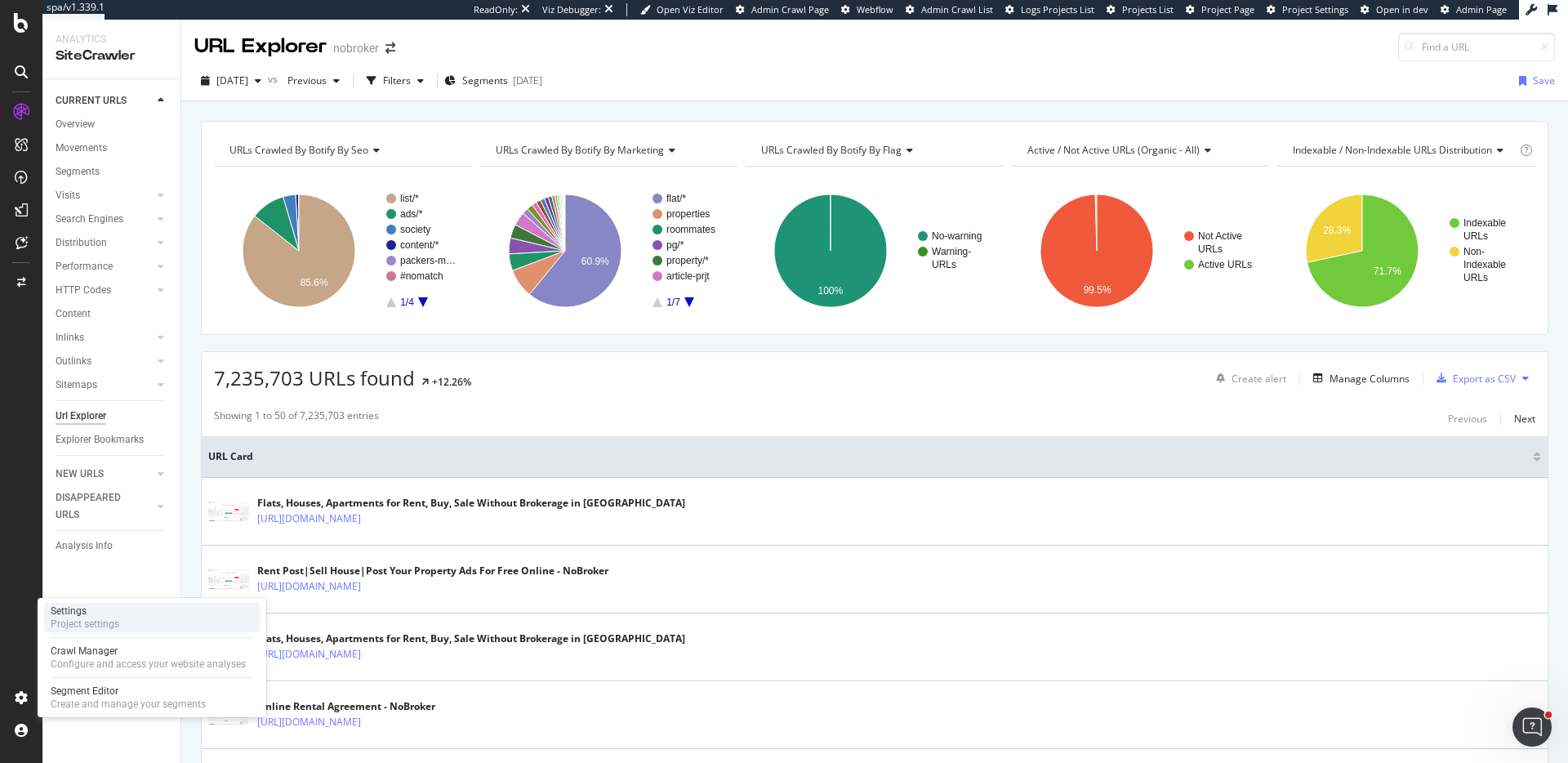
click at [105, 621] on div "Project settings" at bounding box center [85, 624] width 69 height 13
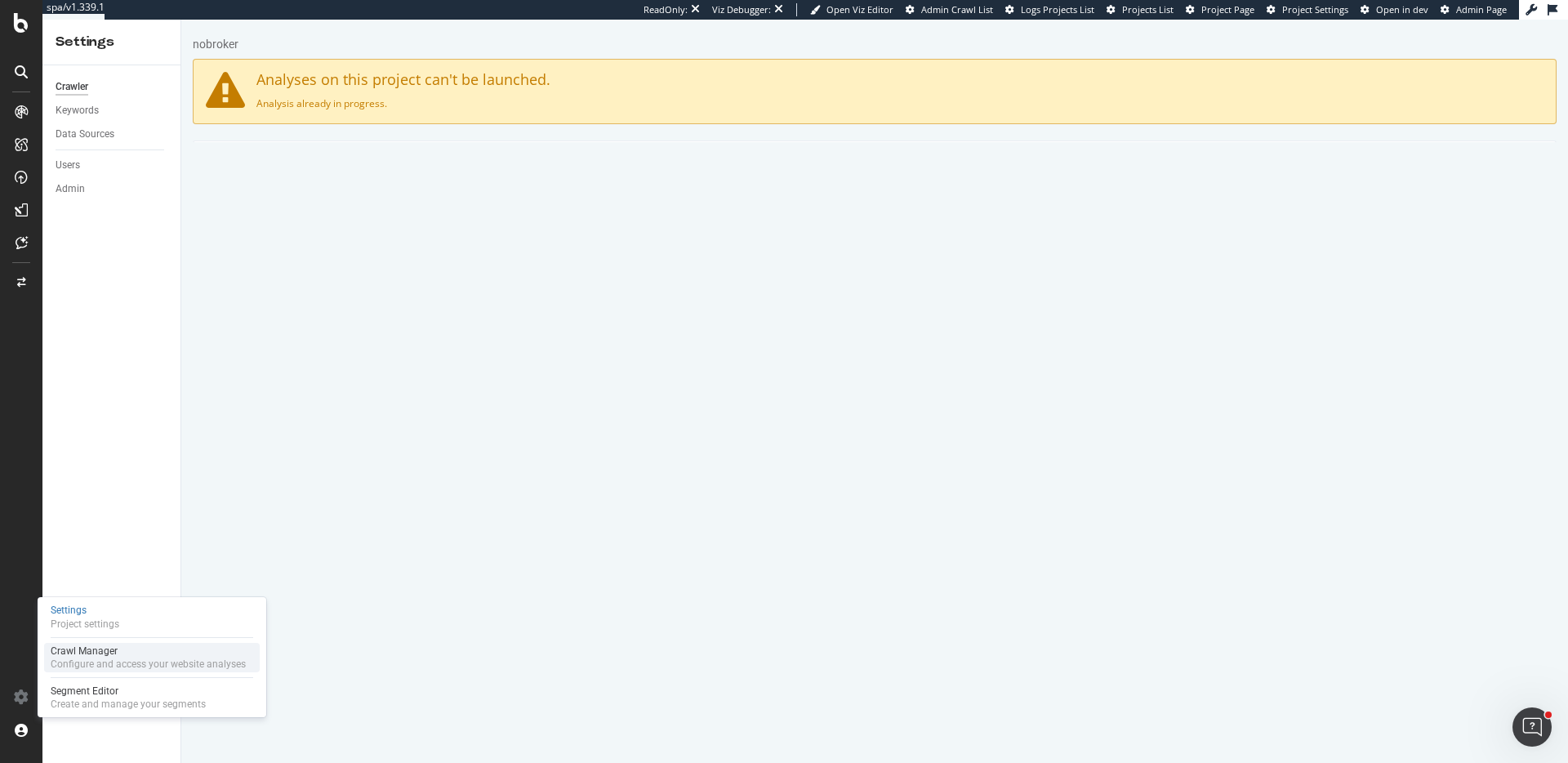
click at [80, 672] on div "Crawl Manager Configure and access your website analyses" at bounding box center [152, 657] width 216 height 29
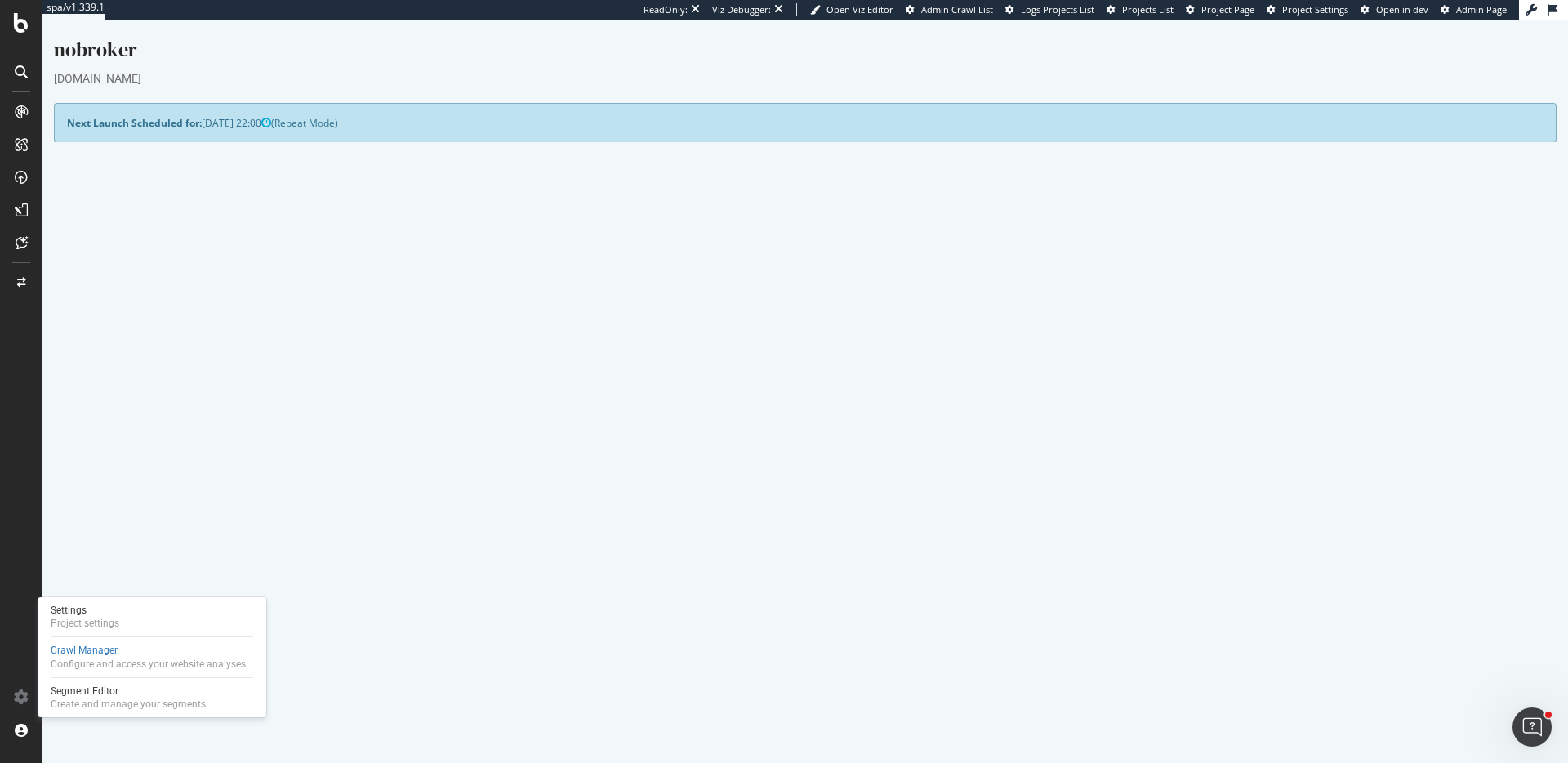
click at [867, 509] on div "Analysis 2025 Oct. 6th is currently running Allowed Domains (http|https)://www.…" at bounding box center [1185, 340] width 760 height 360
click at [1214, 467] on link "Watch Live Stats" at bounding box center [1185, 468] width 111 height 26
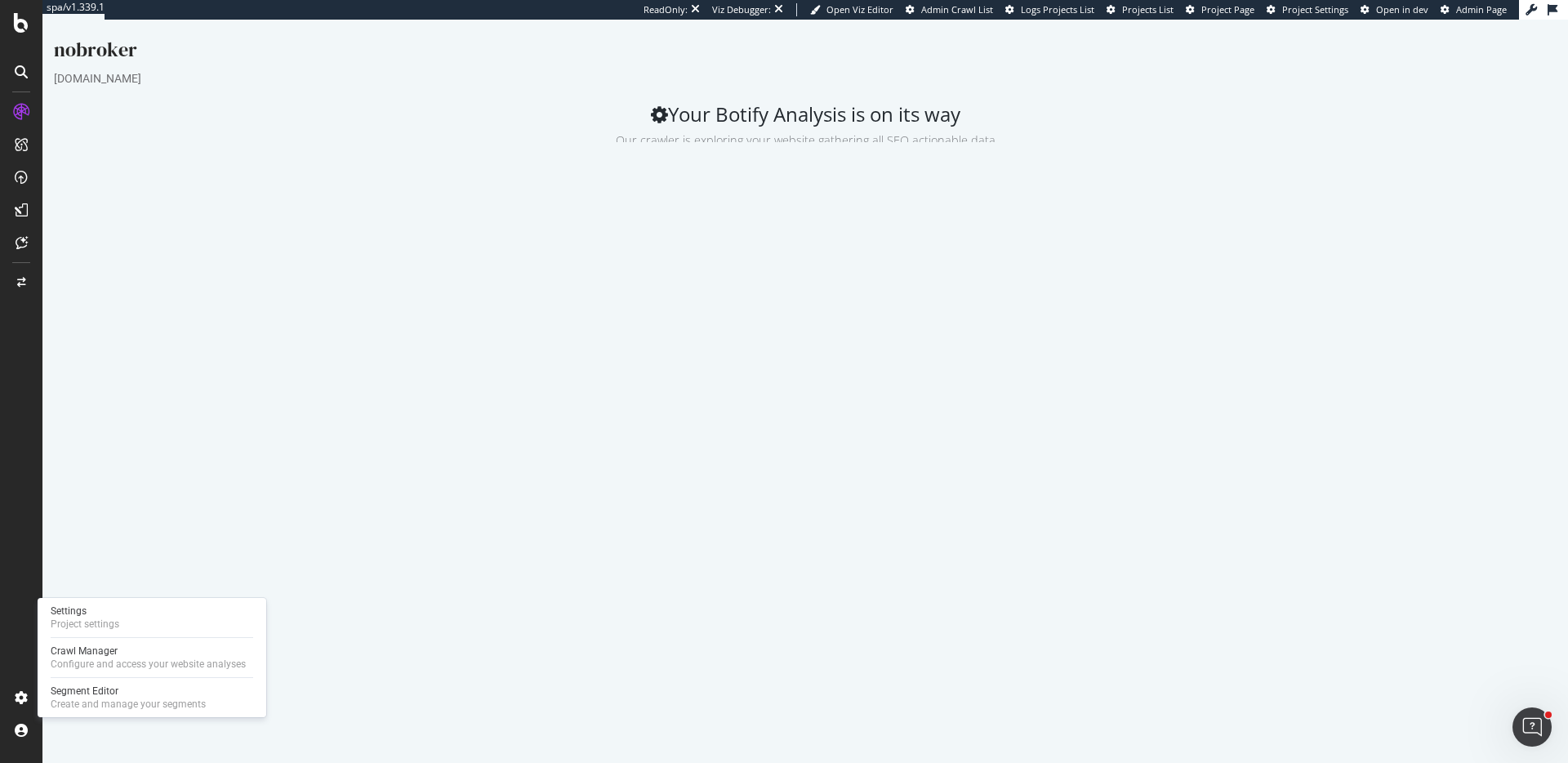
click at [1027, 604] on div "Analysis Settings Project Name nobroker Allowed Domains (http|https)://www.nobr…" at bounding box center [805, 414] width 1519 height 499
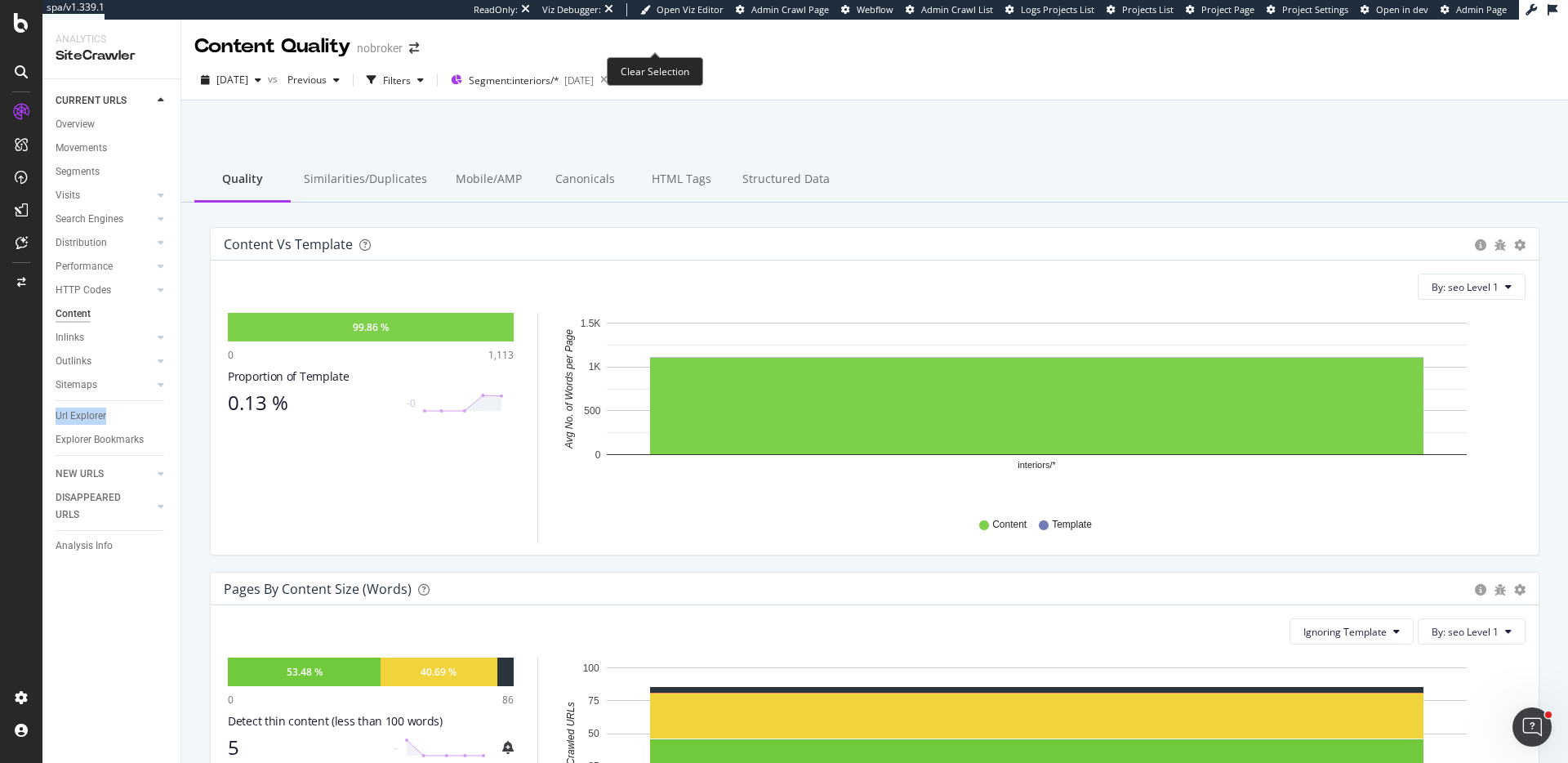
scroll to position [238, 0]
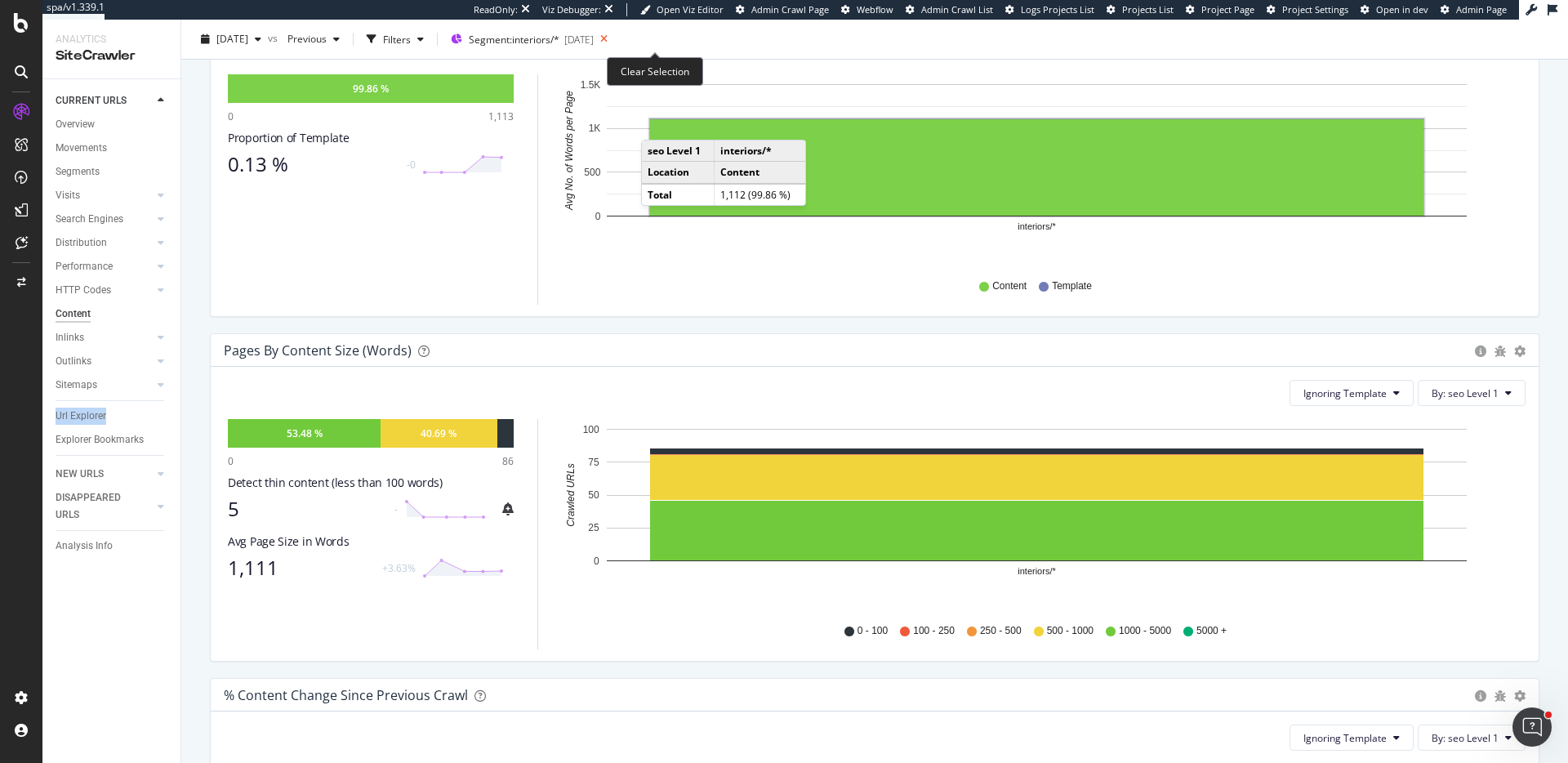
click at [614, 43] on icon at bounding box center [603, 39] width 21 height 23
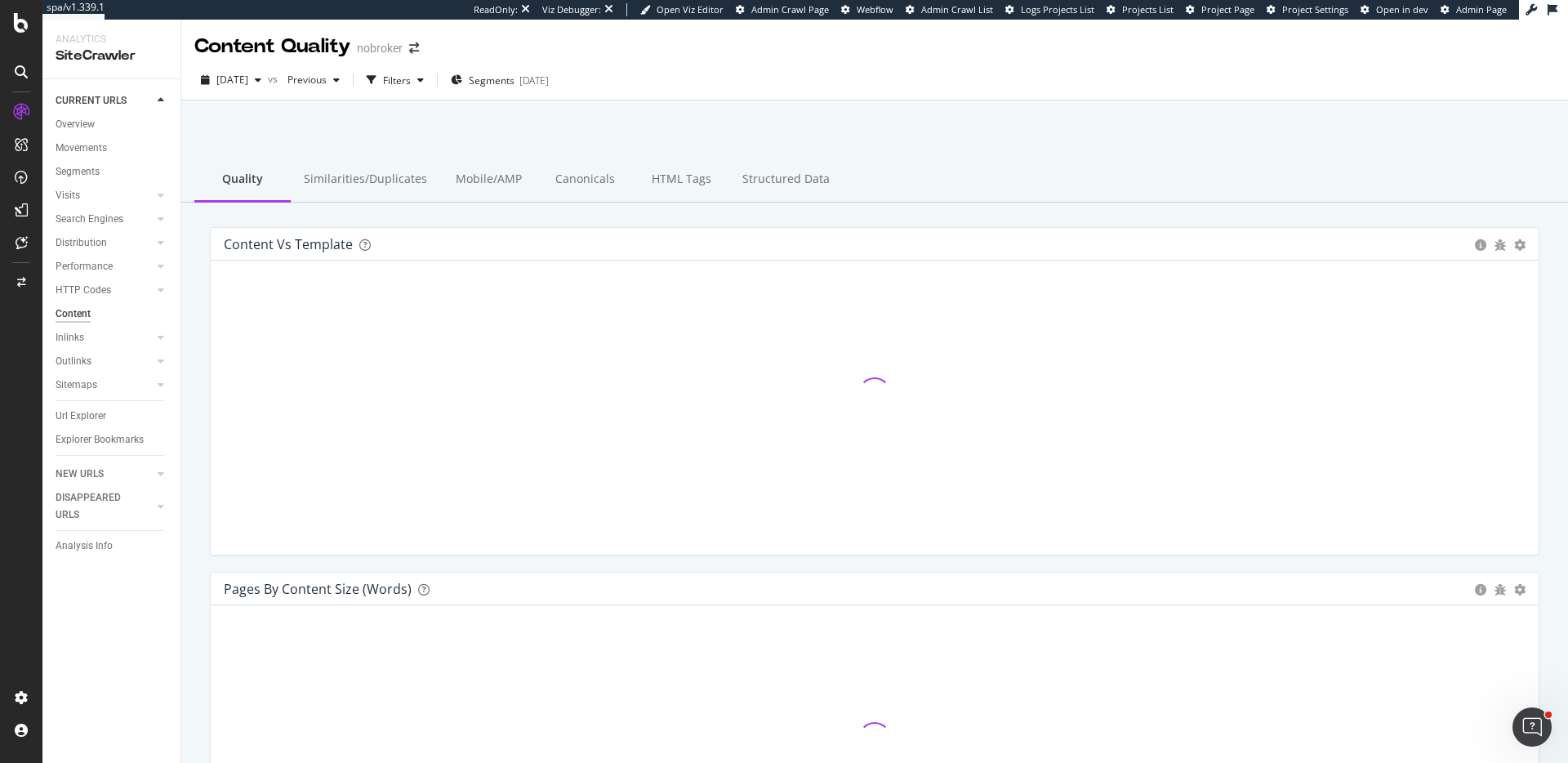
click at [461, 120] on div at bounding box center [875, 143] width 1348 height 70
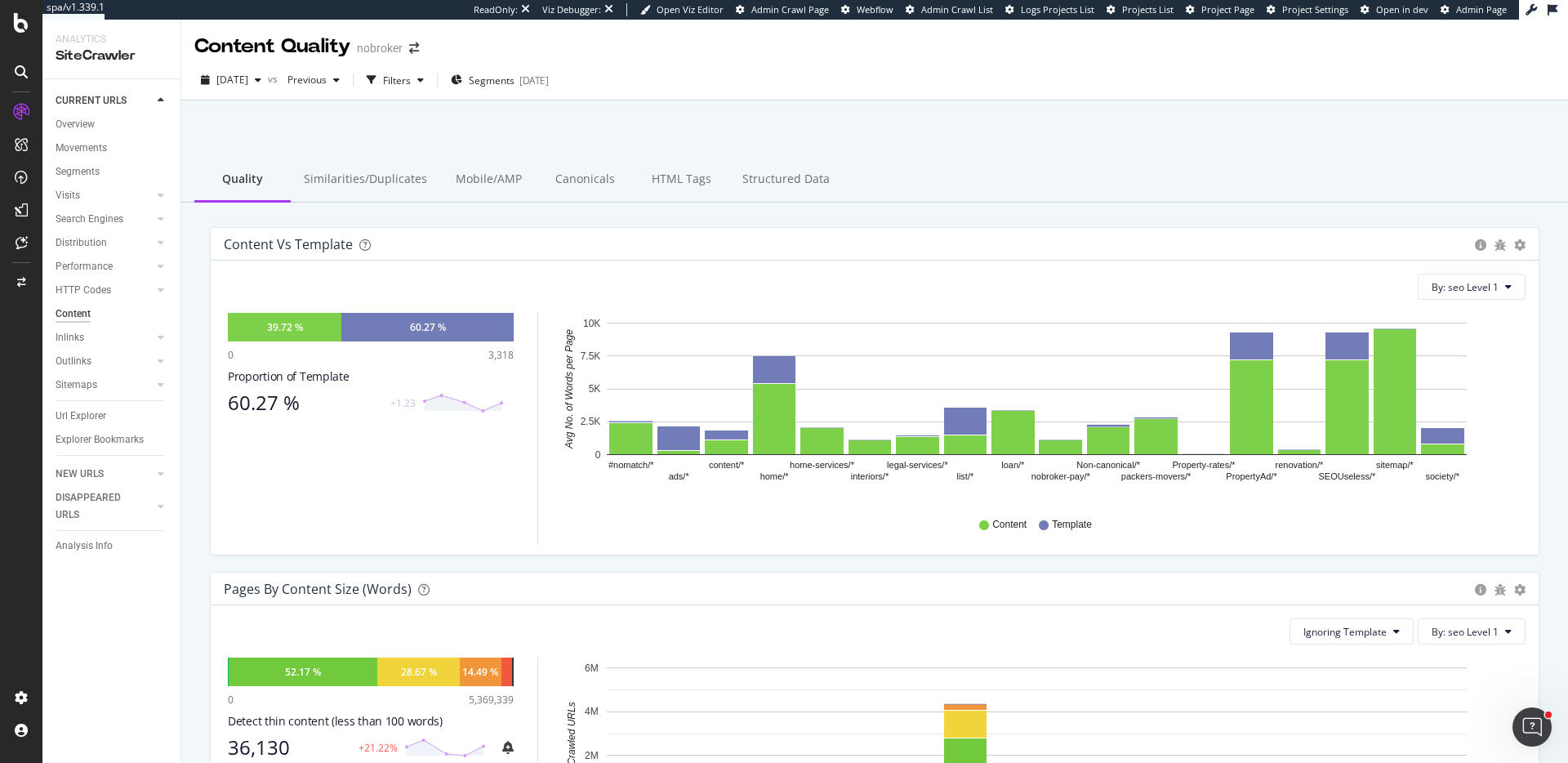
click at [896, 150] on div at bounding box center [875, 143] width 1348 height 70
click at [77, 129] on div "Overview" at bounding box center [75, 125] width 39 height 17
click at [411, 85] on div "Filters" at bounding box center [397, 81] width 27 height 14
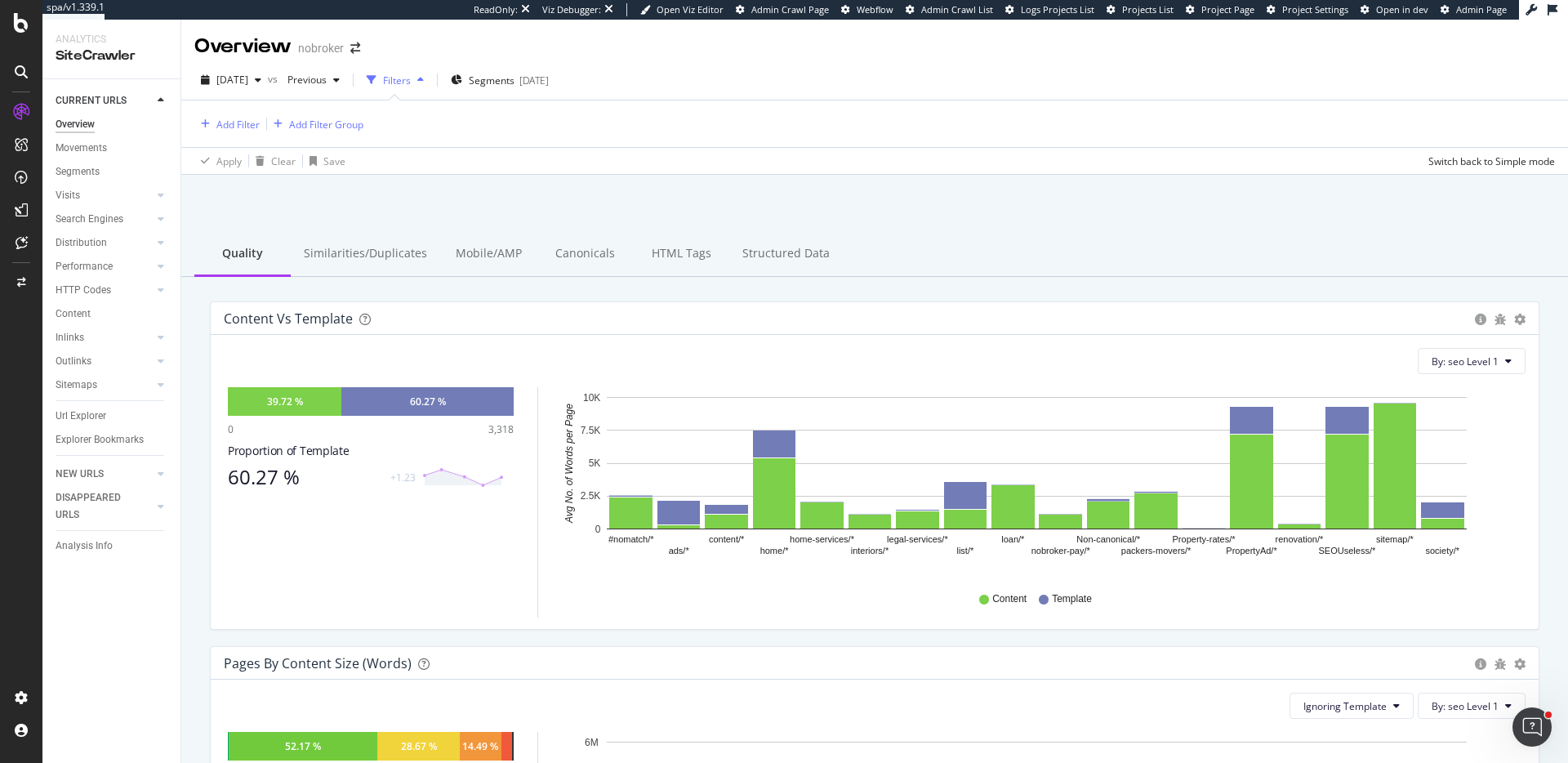
click at [411, 81] on div "Filters" at bounding box center [397, 81] width 27 height 14
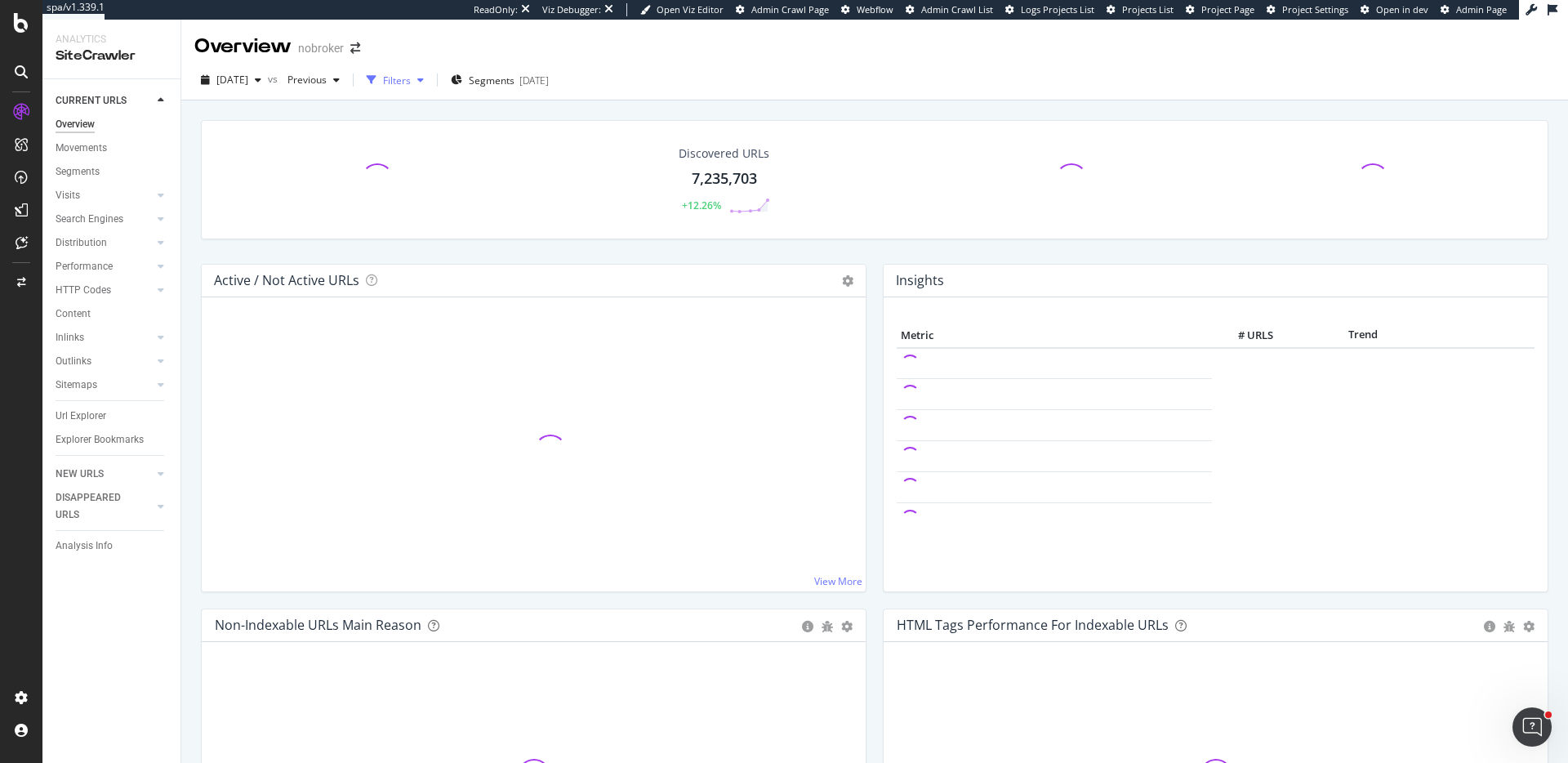
click at [411, 81] on div "Filters" at bounding box center [397, 81] width 27 height 14
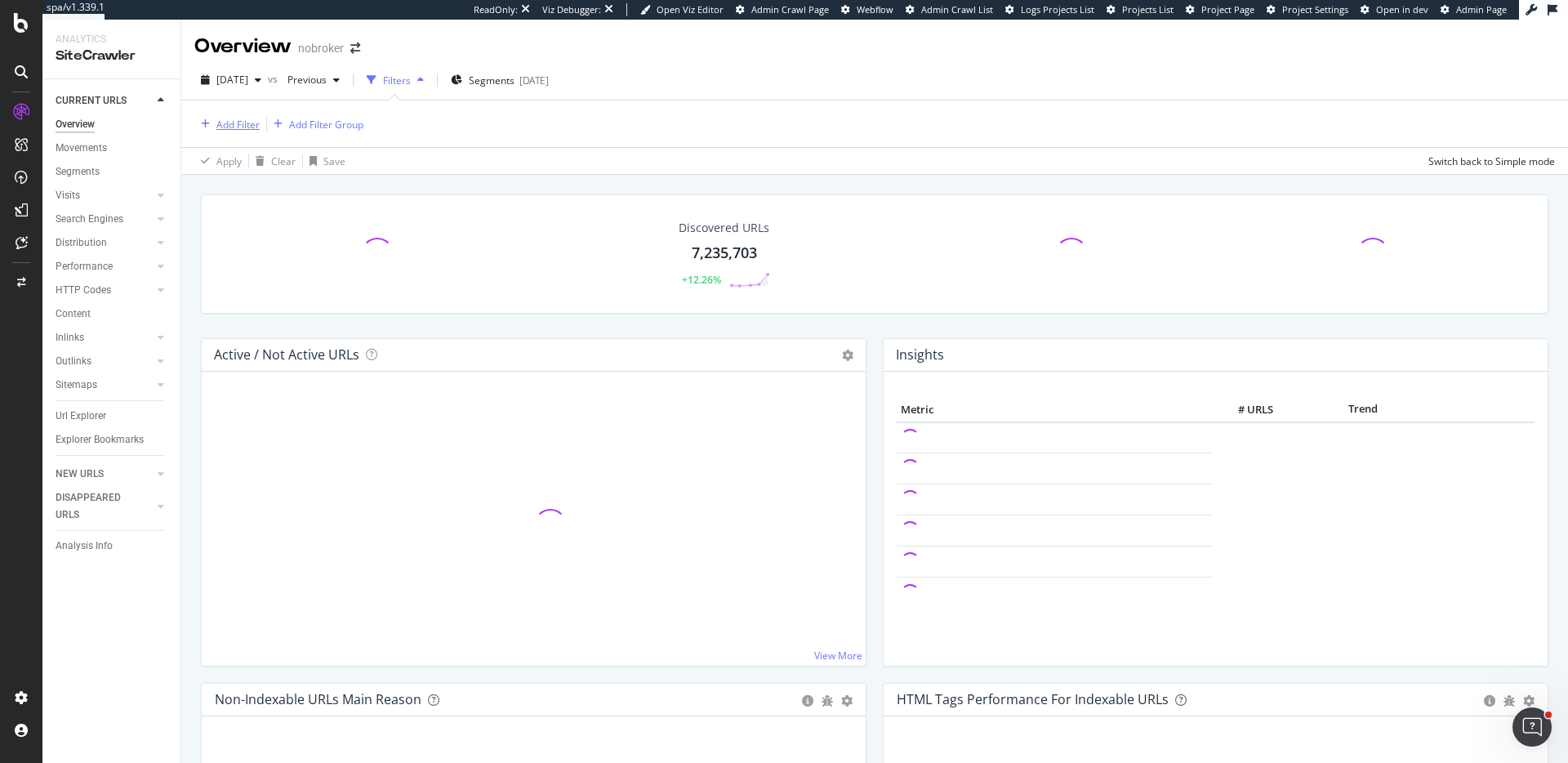
click at [231, 119] on div "Add Filter" at bounding box center [238, 125] width 43 height 14
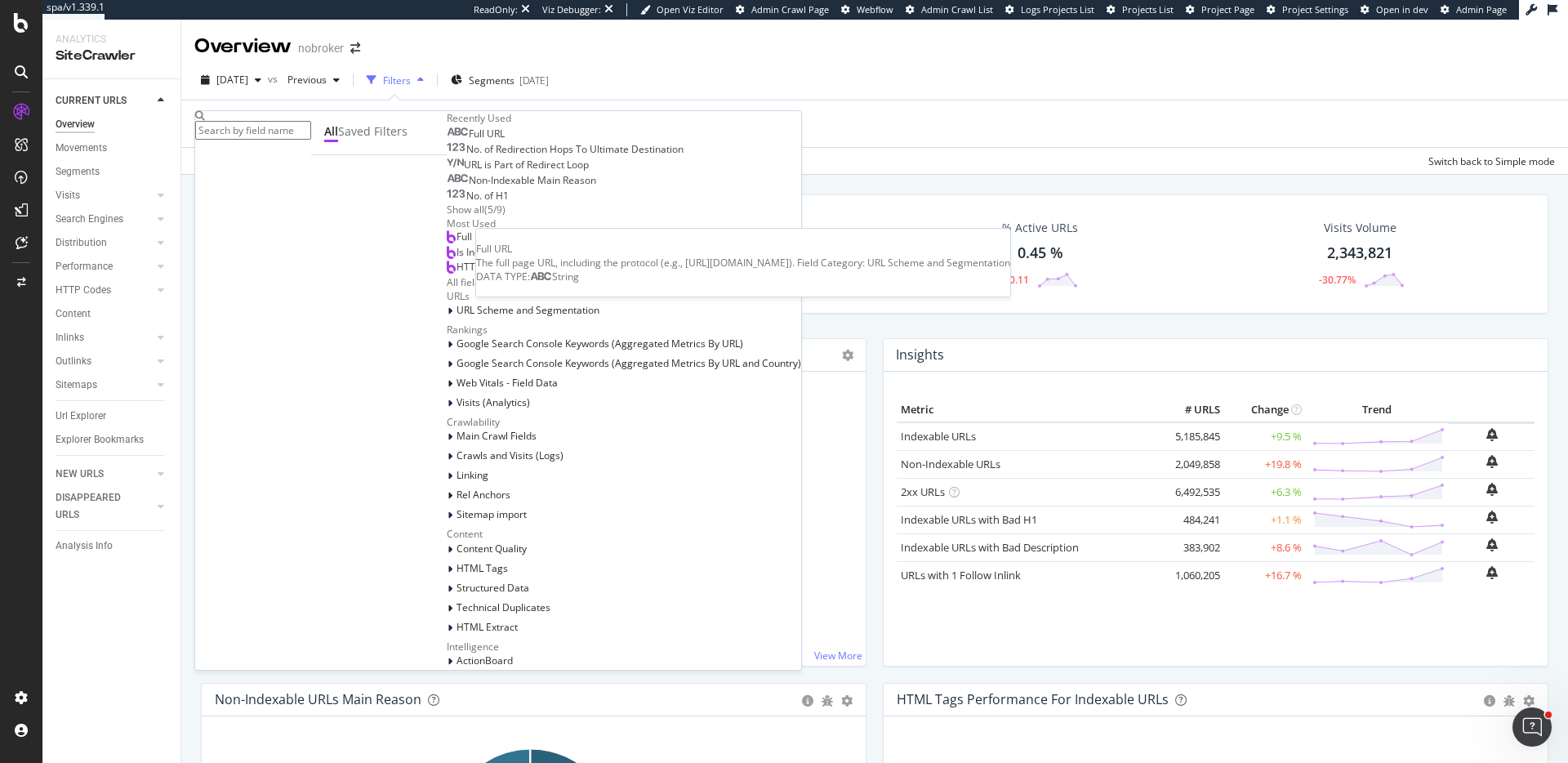
click at [469, 140] on span "Full URL" at bounding box center [486, 134] width 36 height 14
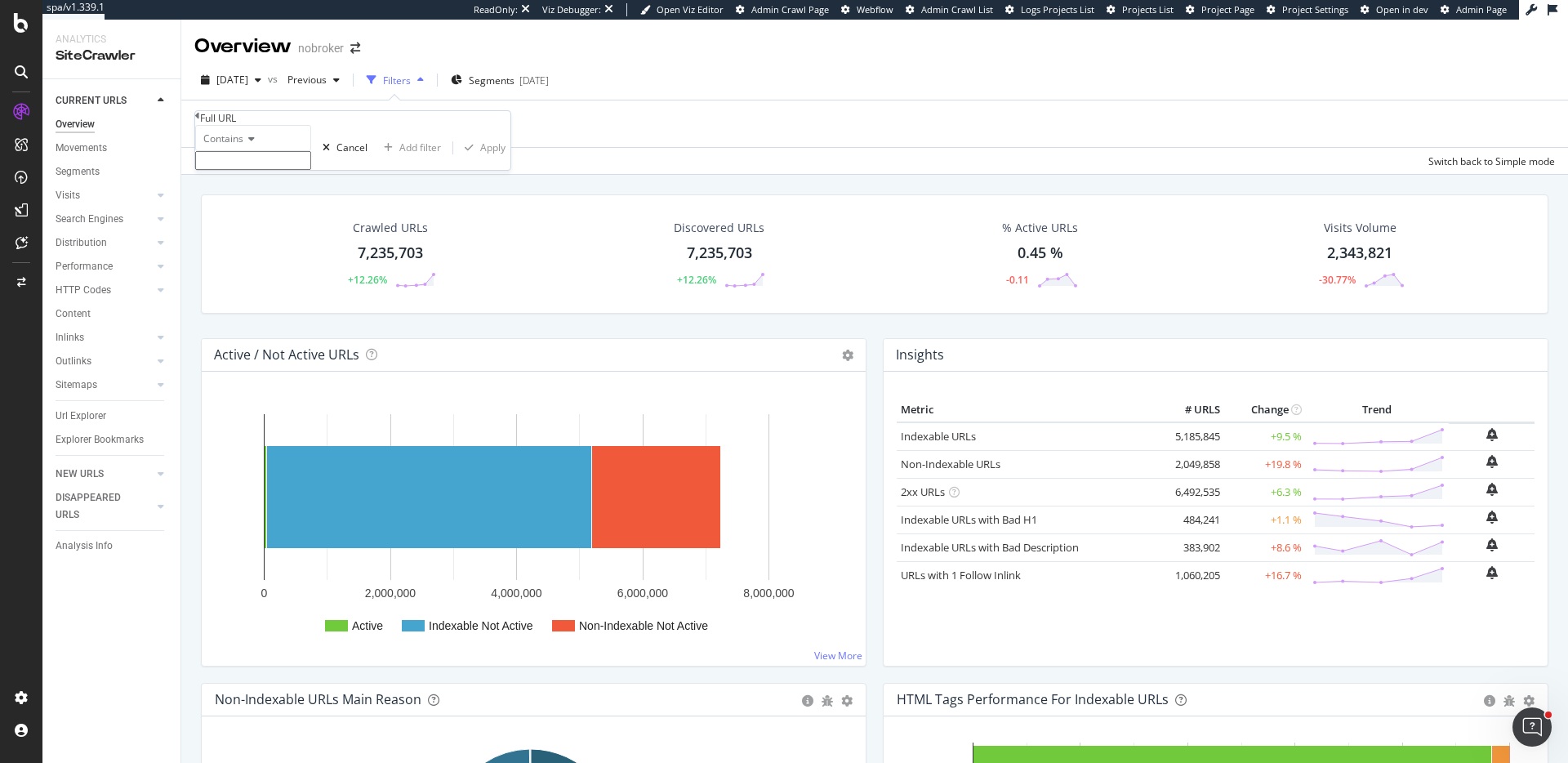
click at [302, 170] on input "text" at bounding box center [253, 160] width 116 height 19
type input "prjtl"
click at [481, 159] on div "Apply" at bounding box center [493, 152] width 26 height 14
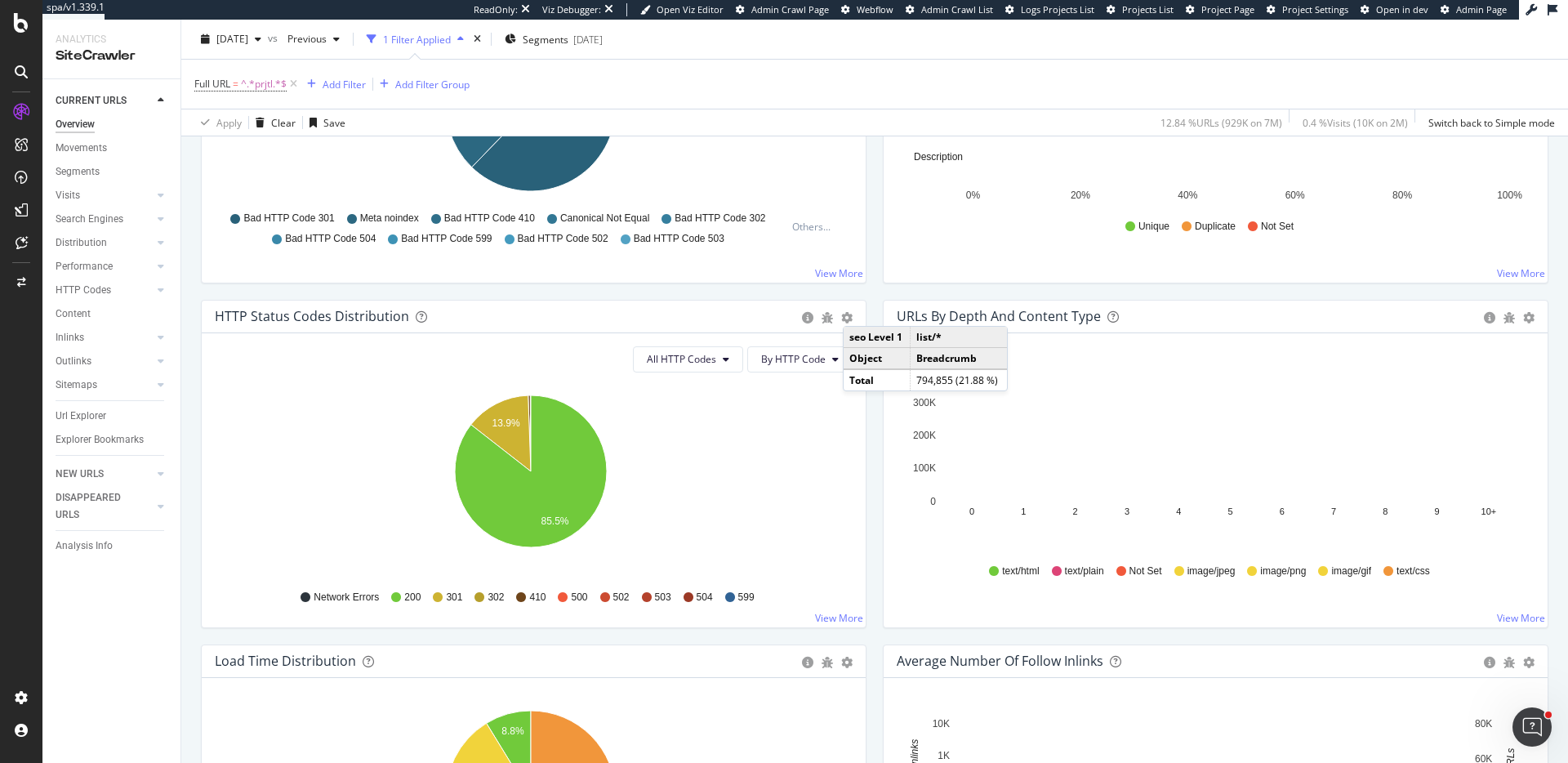
scroll to position [726, 0]
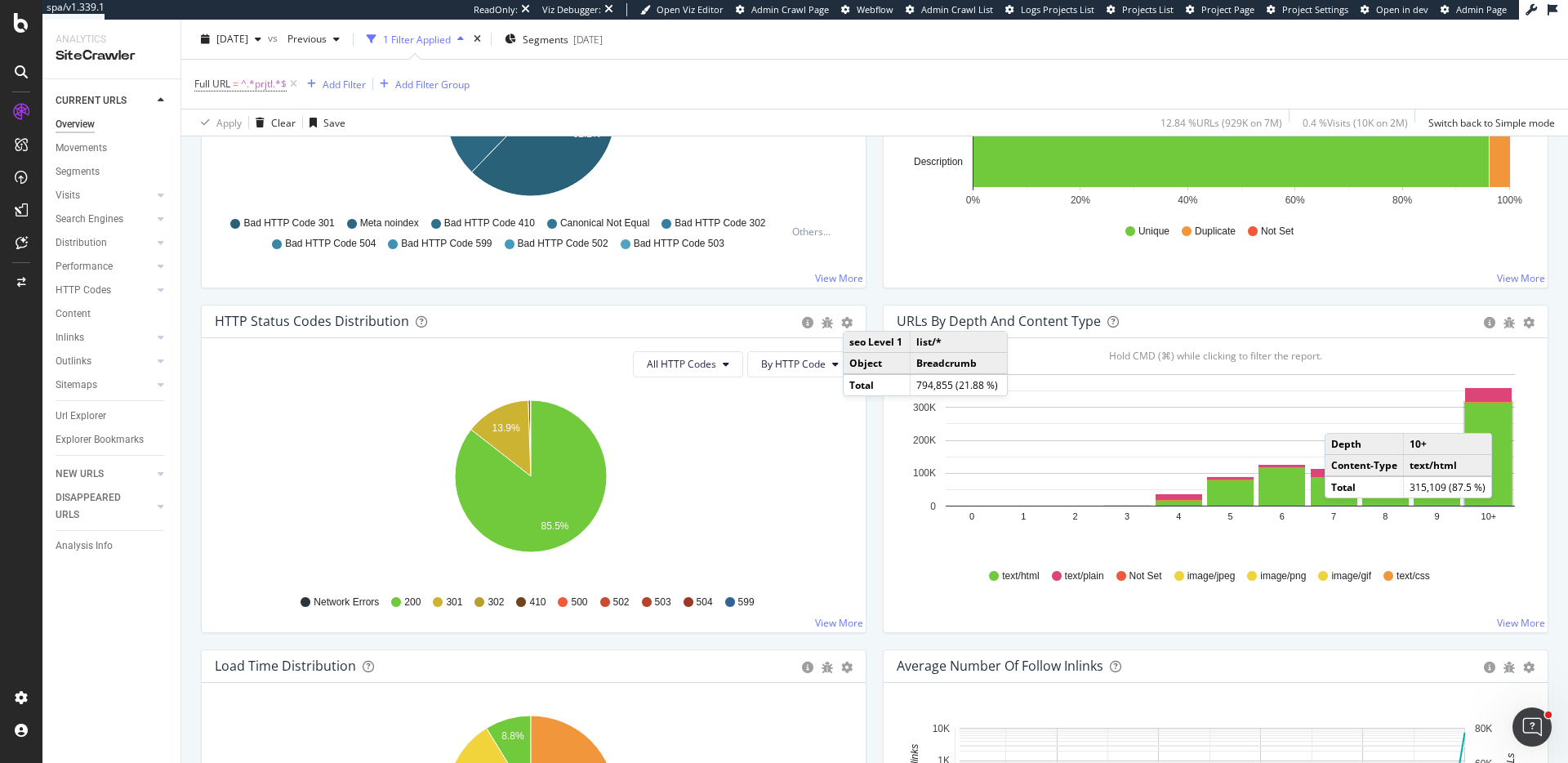
click at [1459, 565] on div "text/html text/plain Not Set image/jpeg image/png image/gif text/css" at bounding box center [1215, 576] width 622 height 37
click at [1527, 592] on div "Hold CMD (⌘) while clicking to filter the report. 0 1 2 3 4 5 6 7 8 9 10+ 0 100…" at bounding box center [1216, 485] width 664 height 294
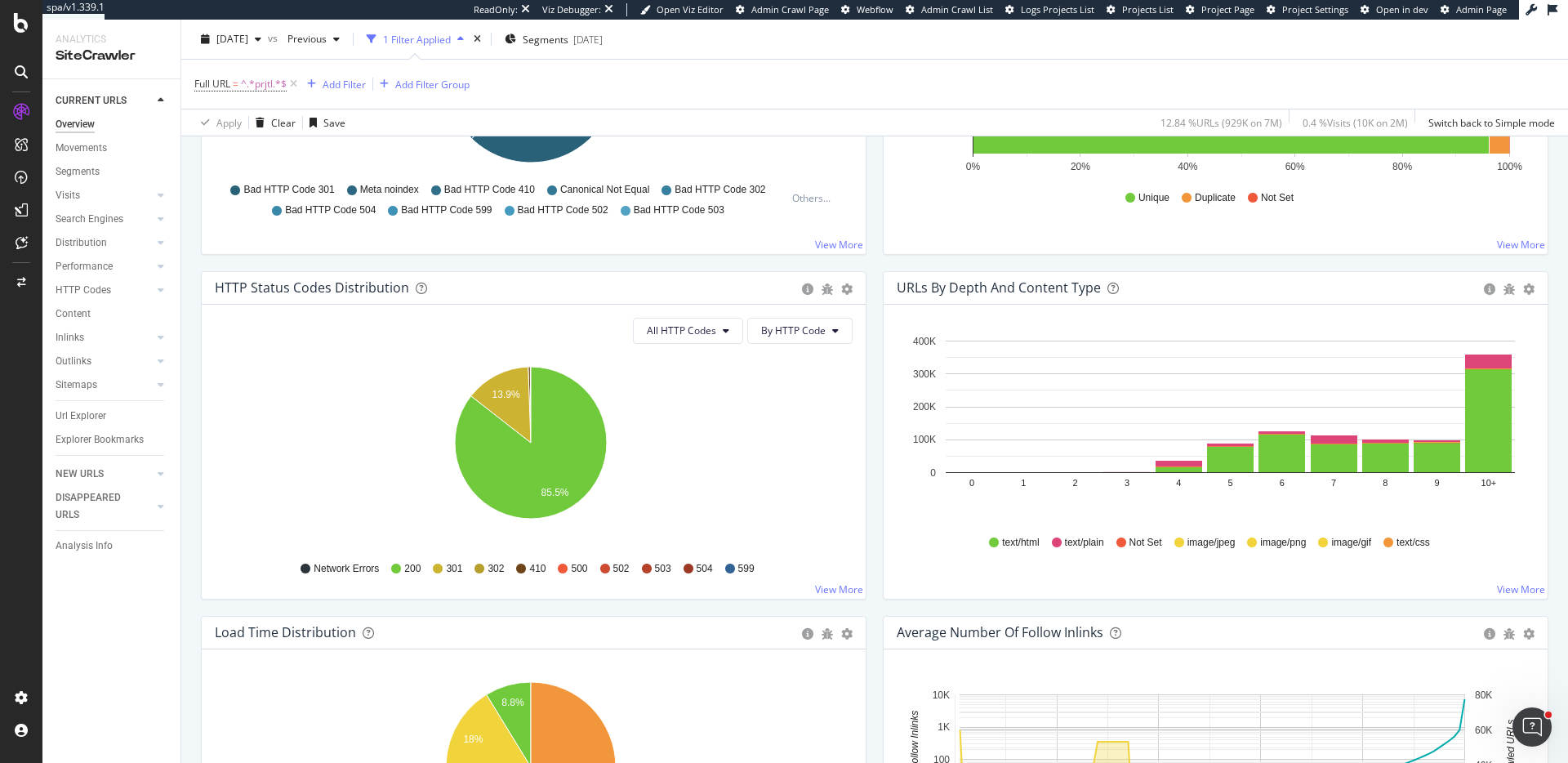
scroll to position [745, 0]
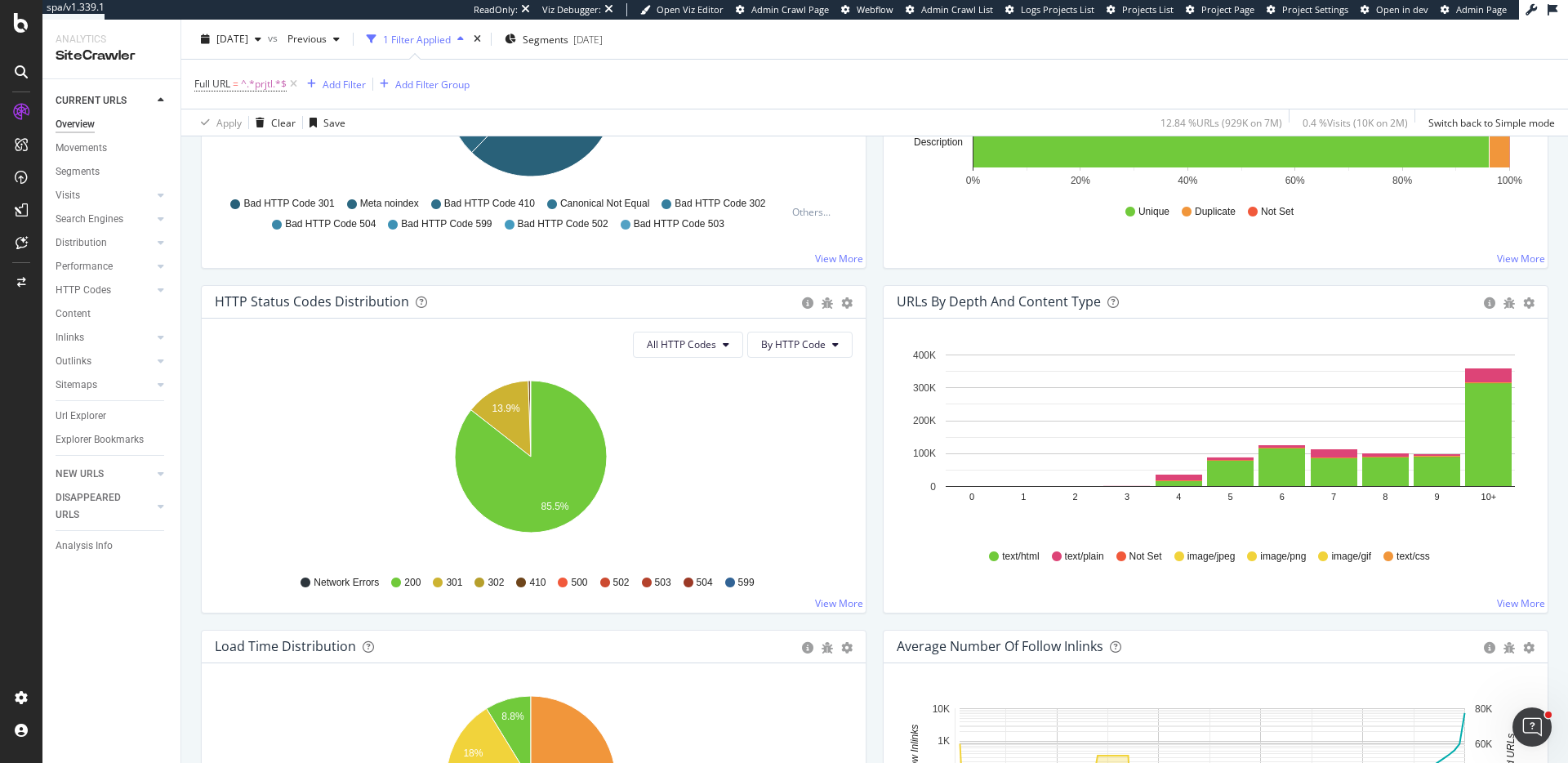
click at [1541, 506] on div "URLs by Depth and Content Type Bar (by Value) Bar (by Percentage) Table Export …" at bounding box center [1216, 457] width 682 height 345
click at [1512, 604] on link "View More" at bounding box center [1522, 603] width 48 height 14
click at [1507, 603] on link "View More" at bounding box center [1522, 603] width 48 height 14
click at [1546, 556] on div "Overview nobroker 2025 Sep. 1st vs Previous 1 Filter Applied Segments 2025-09-0…" at bounding box center [874, 392] width 1387 height 744
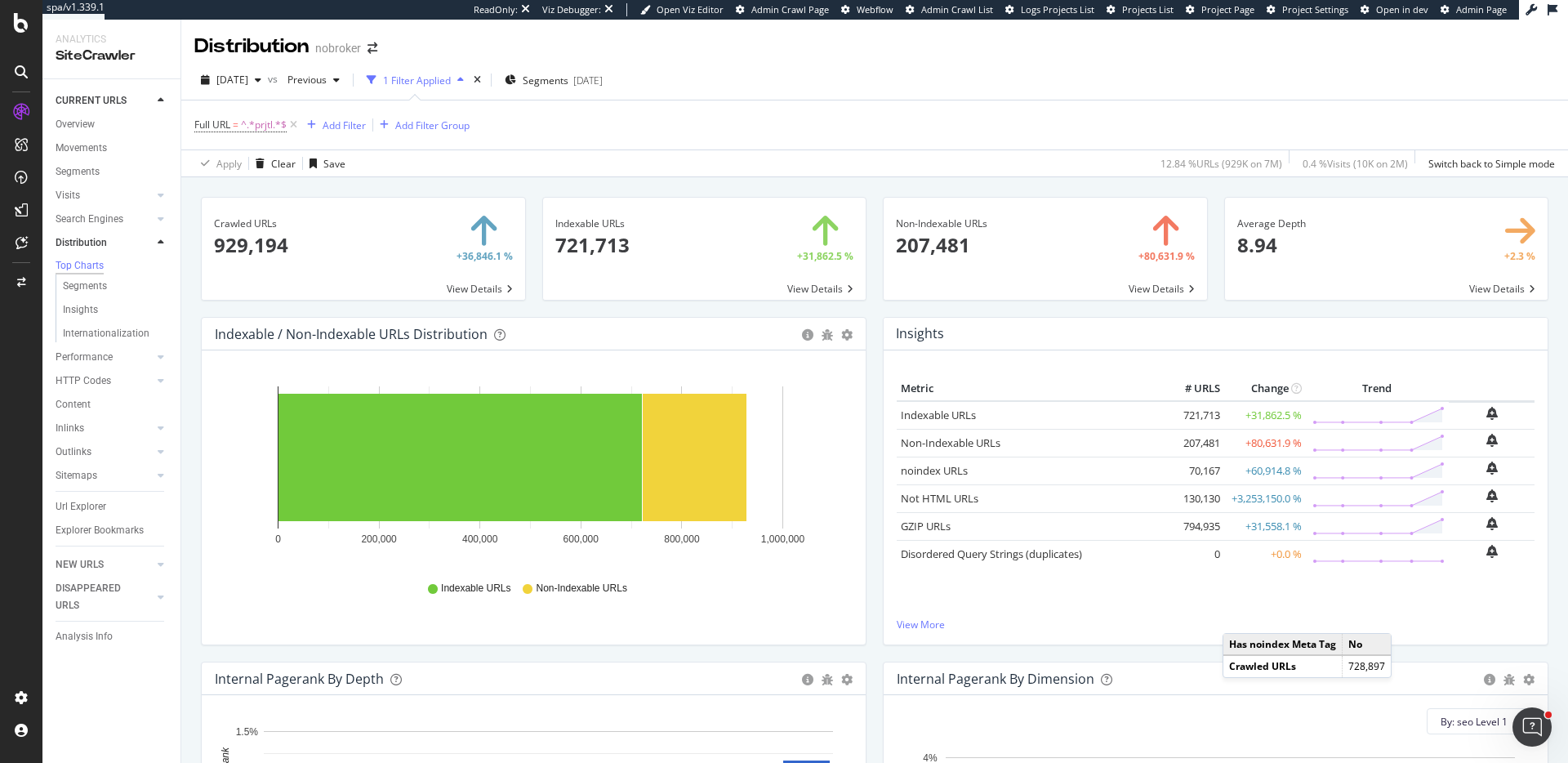
click at [1540, 303] on div "Average Depth × Close Chart main-metric-depth-avg - API Requests List Area Type…" at bounding box center [1386, 257] width 341 height 120
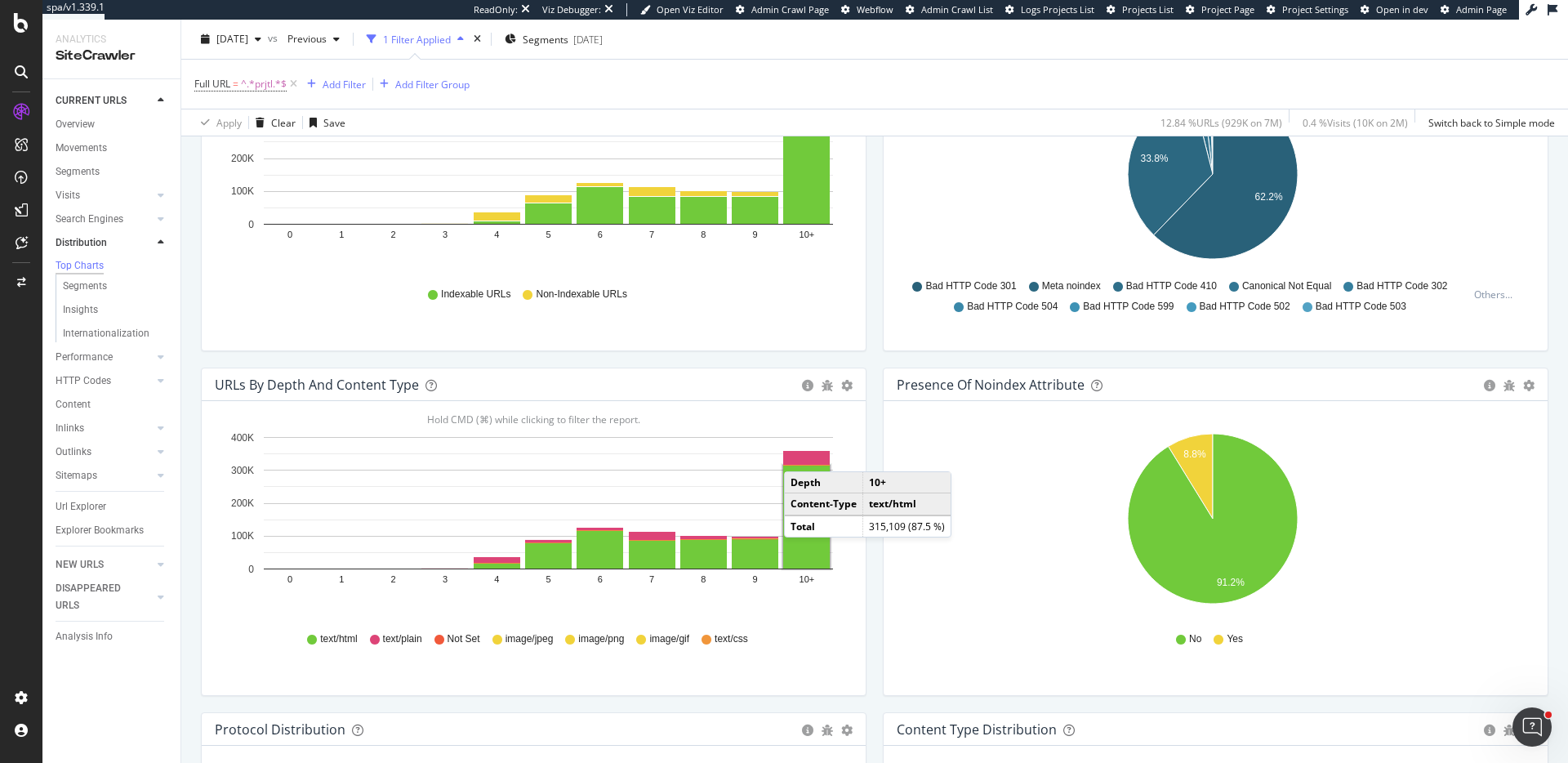
scroll to position [730, 0]
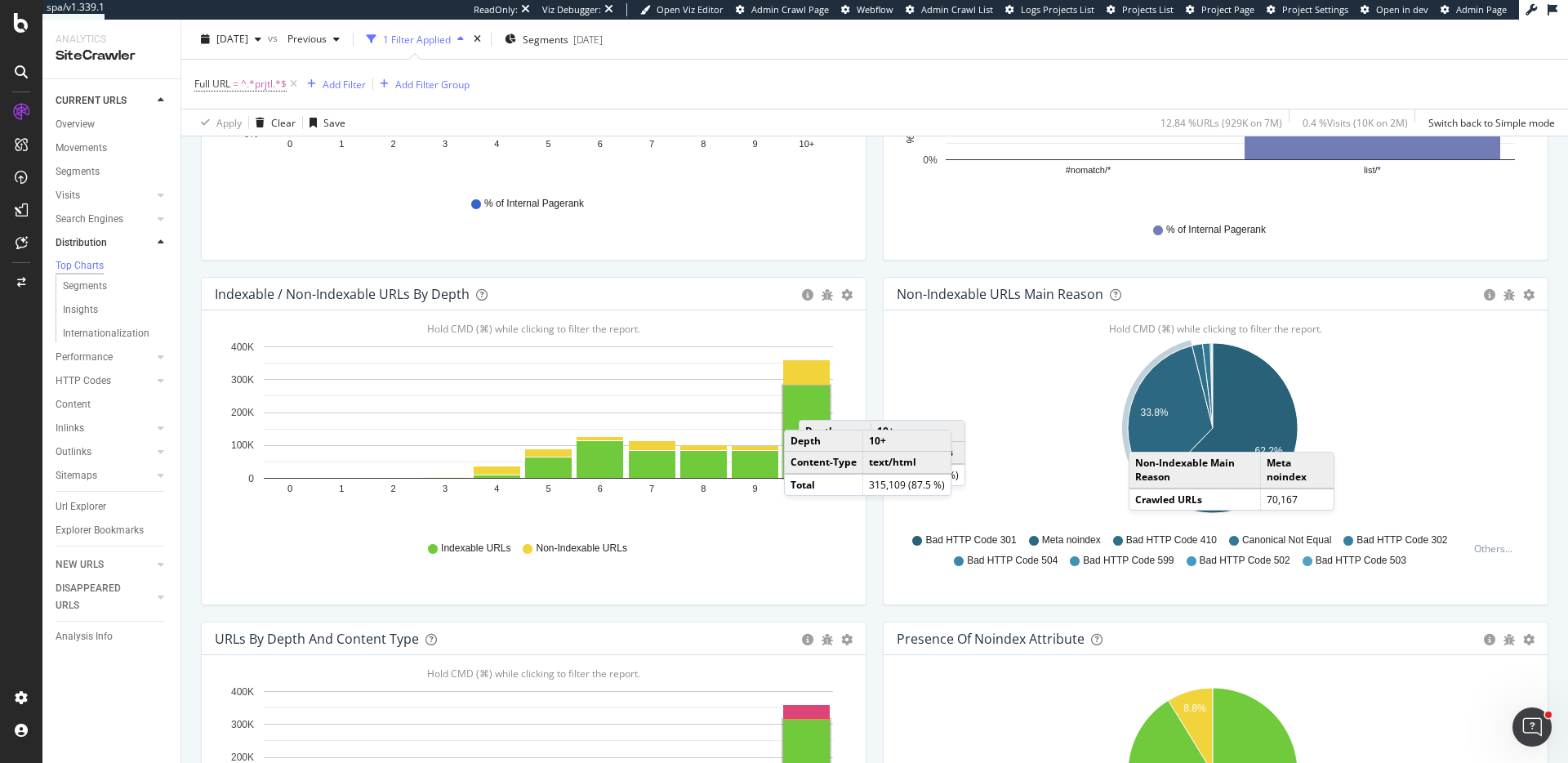
click at [815, 404] on rect "A chart." at bounding box center [807, 431] width 46 height 92
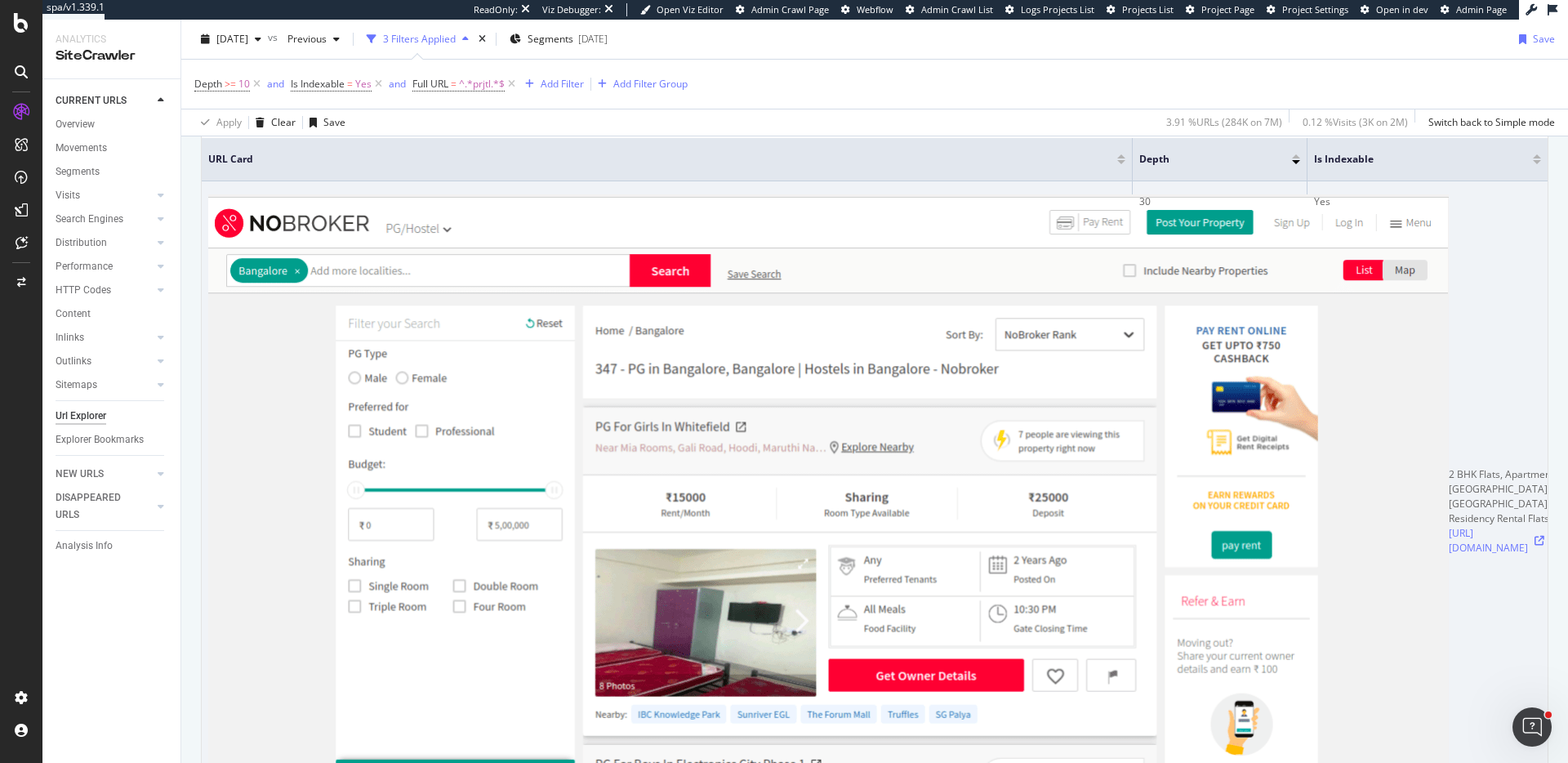
scroll to position [357, 0]
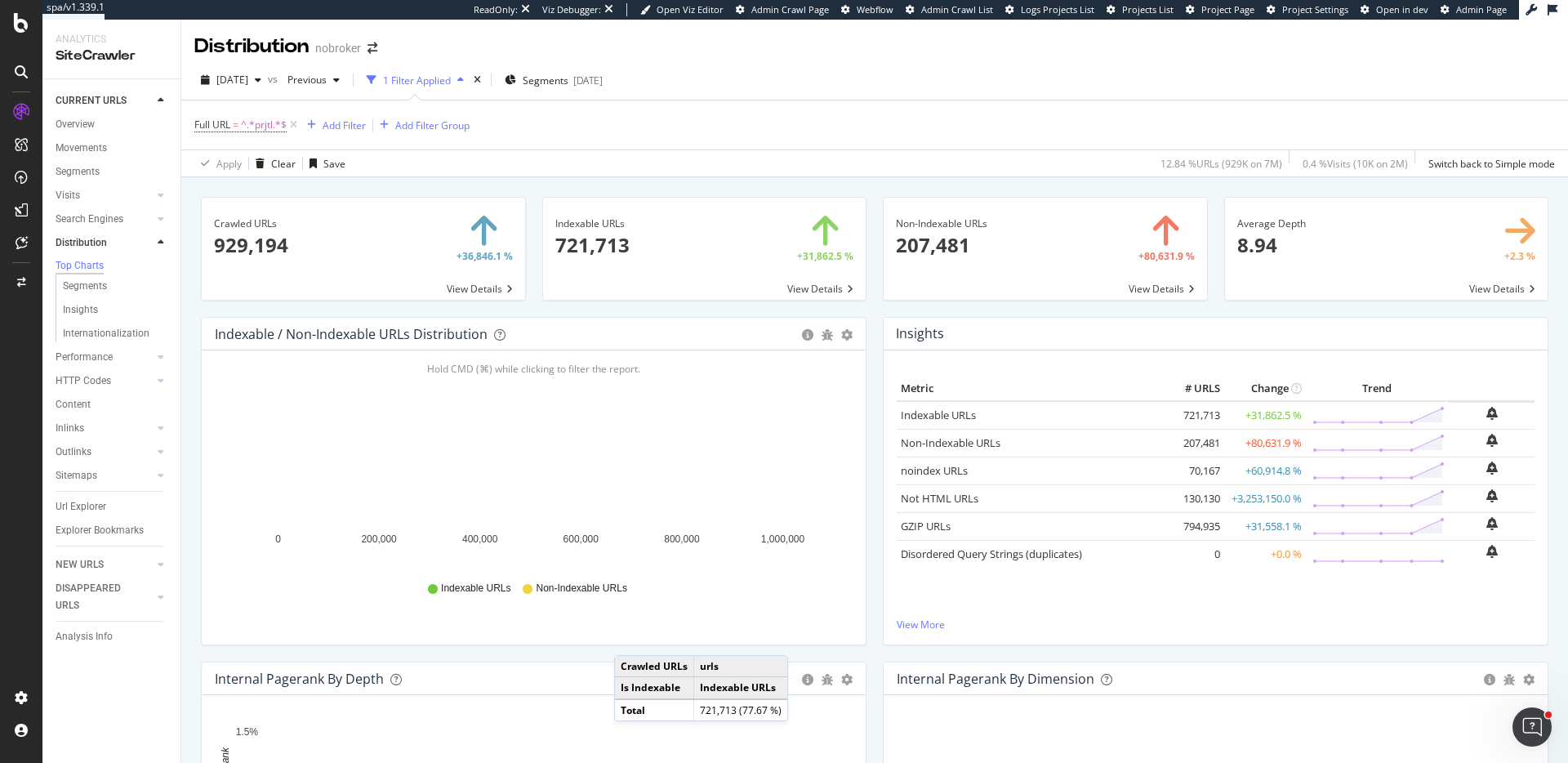
scroll to position [195, 0]
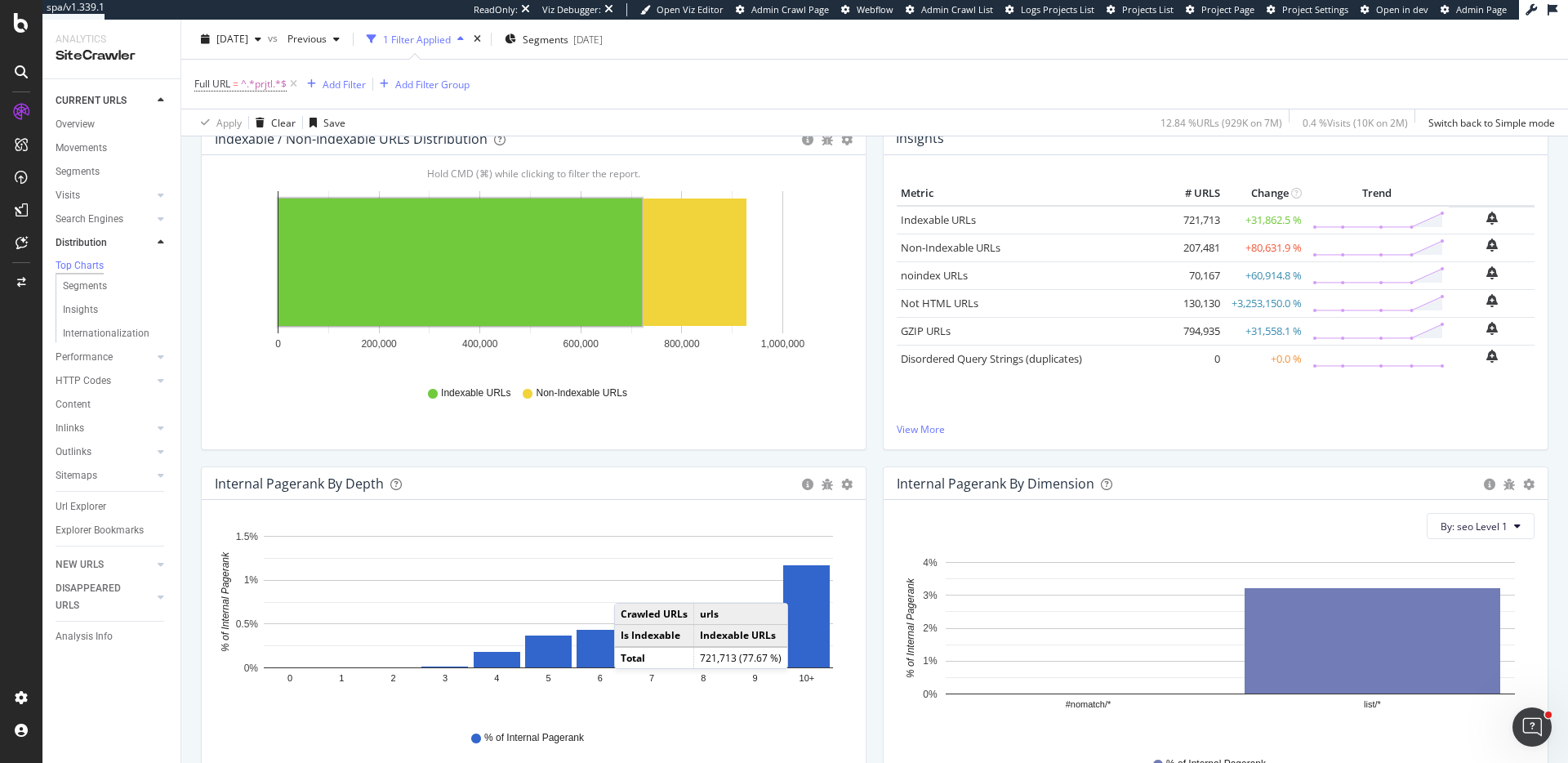
click at [883, 553] on div "Internal Pagerank By Dimension Bar (by Value) Bar (by Percentage) Table Export …" at bounding box center [1216, 631] width 666 height 329
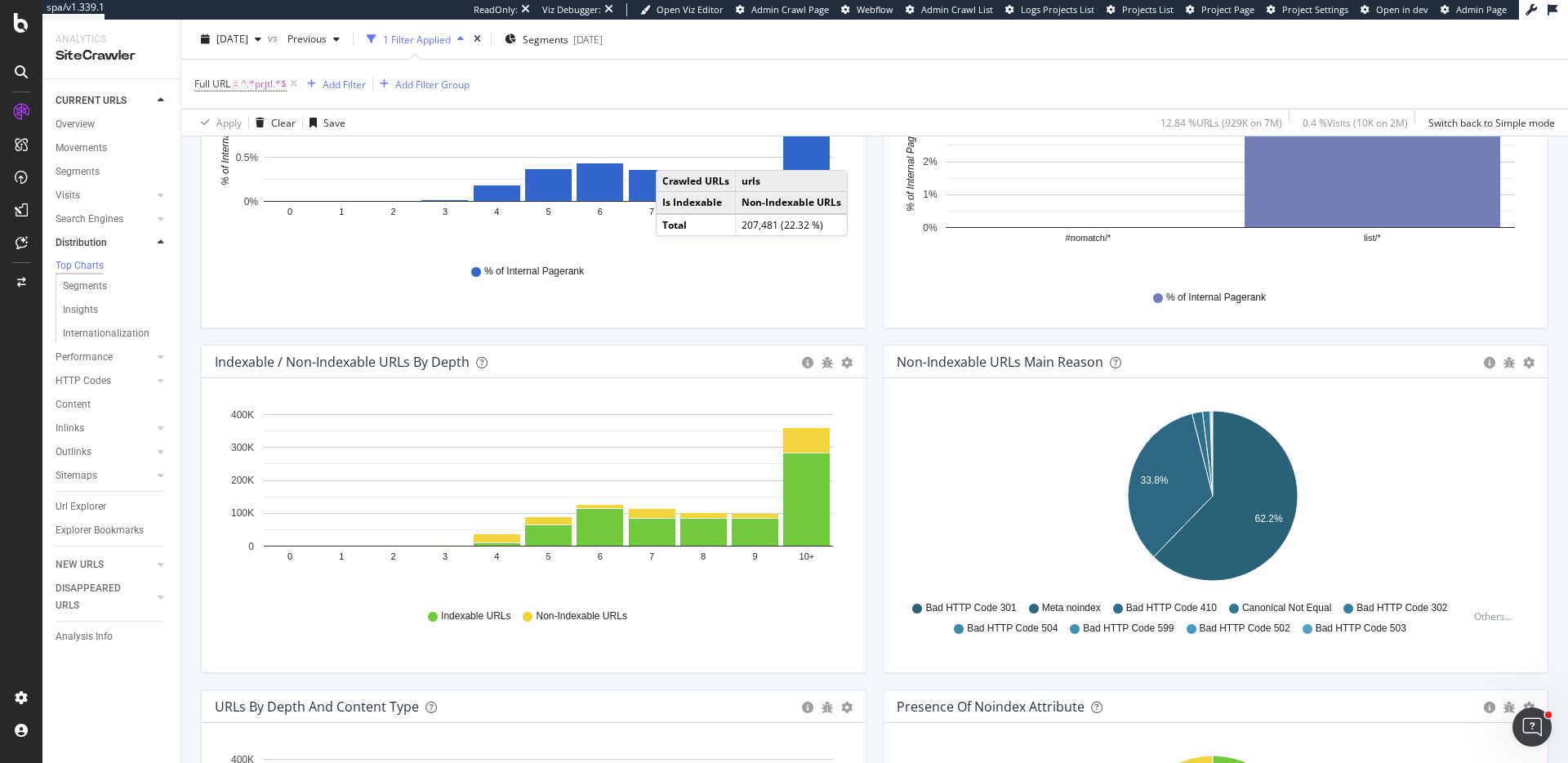
scroll to position [633, 0]
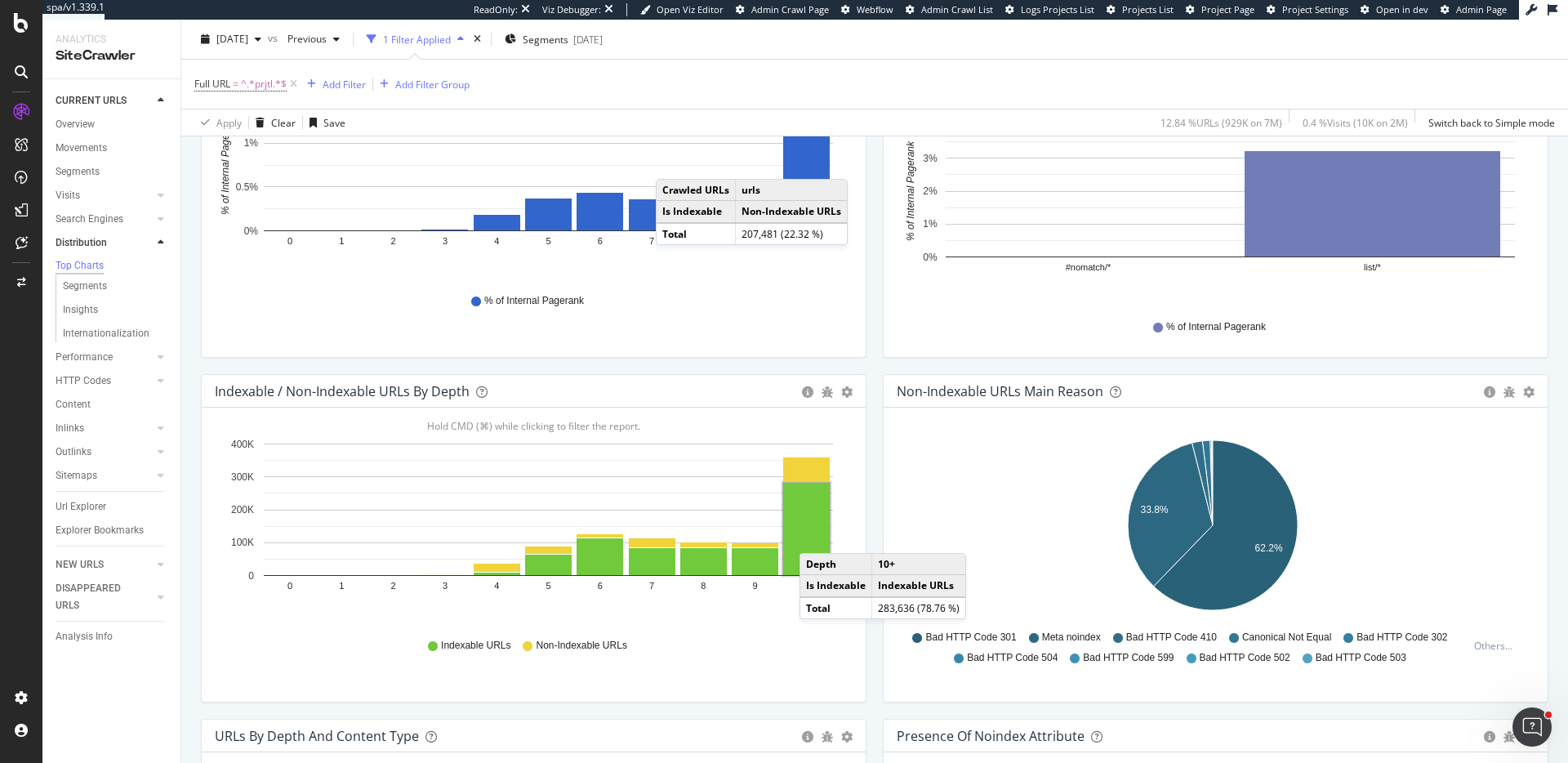
click at [816, 537] on rect "A chart." at bounding box center [807, 529] width 46 height 92
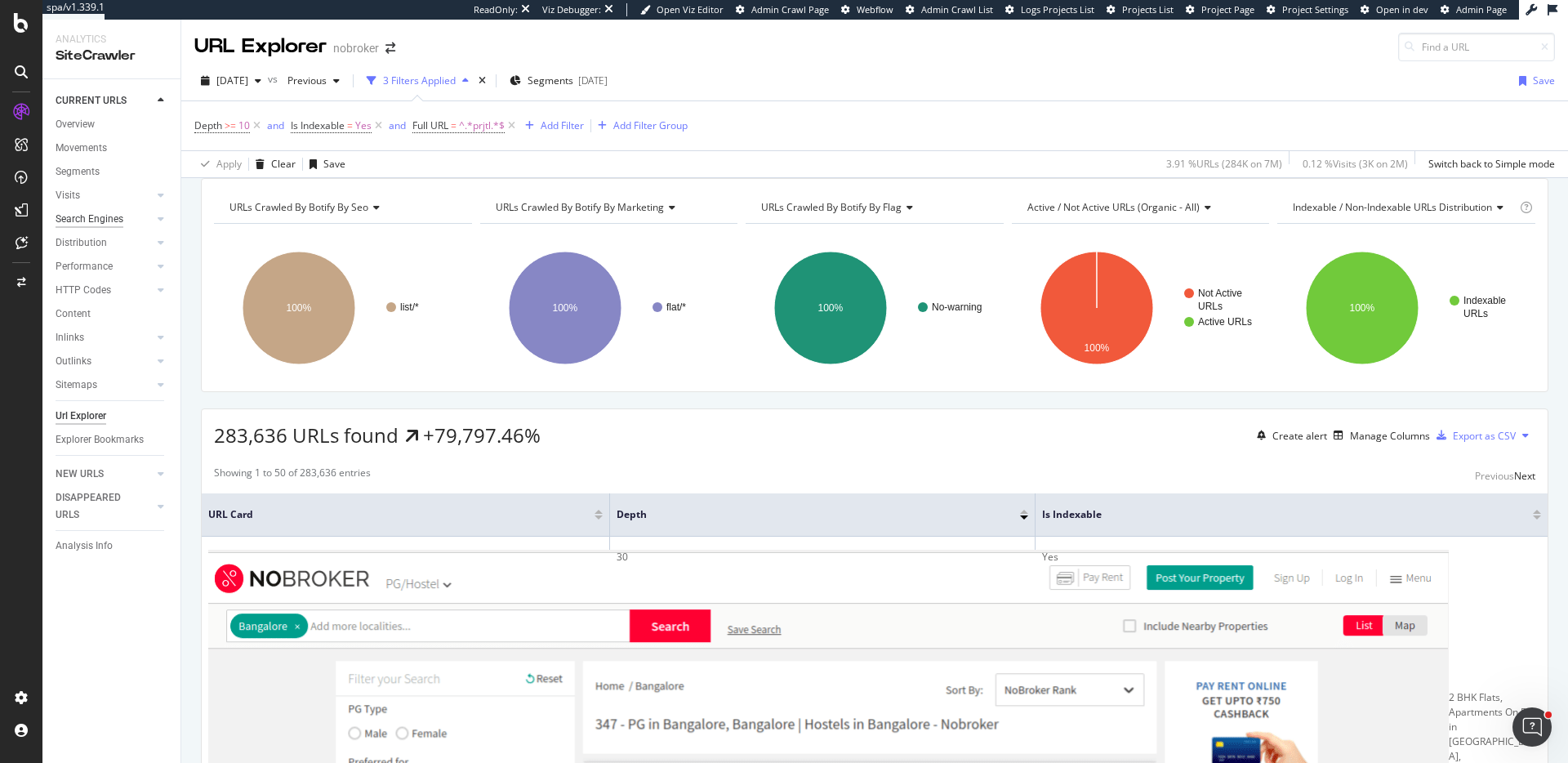
click at [90, 216] on div "Search Engines" at bounding box center [90, 219] width 68 height 17
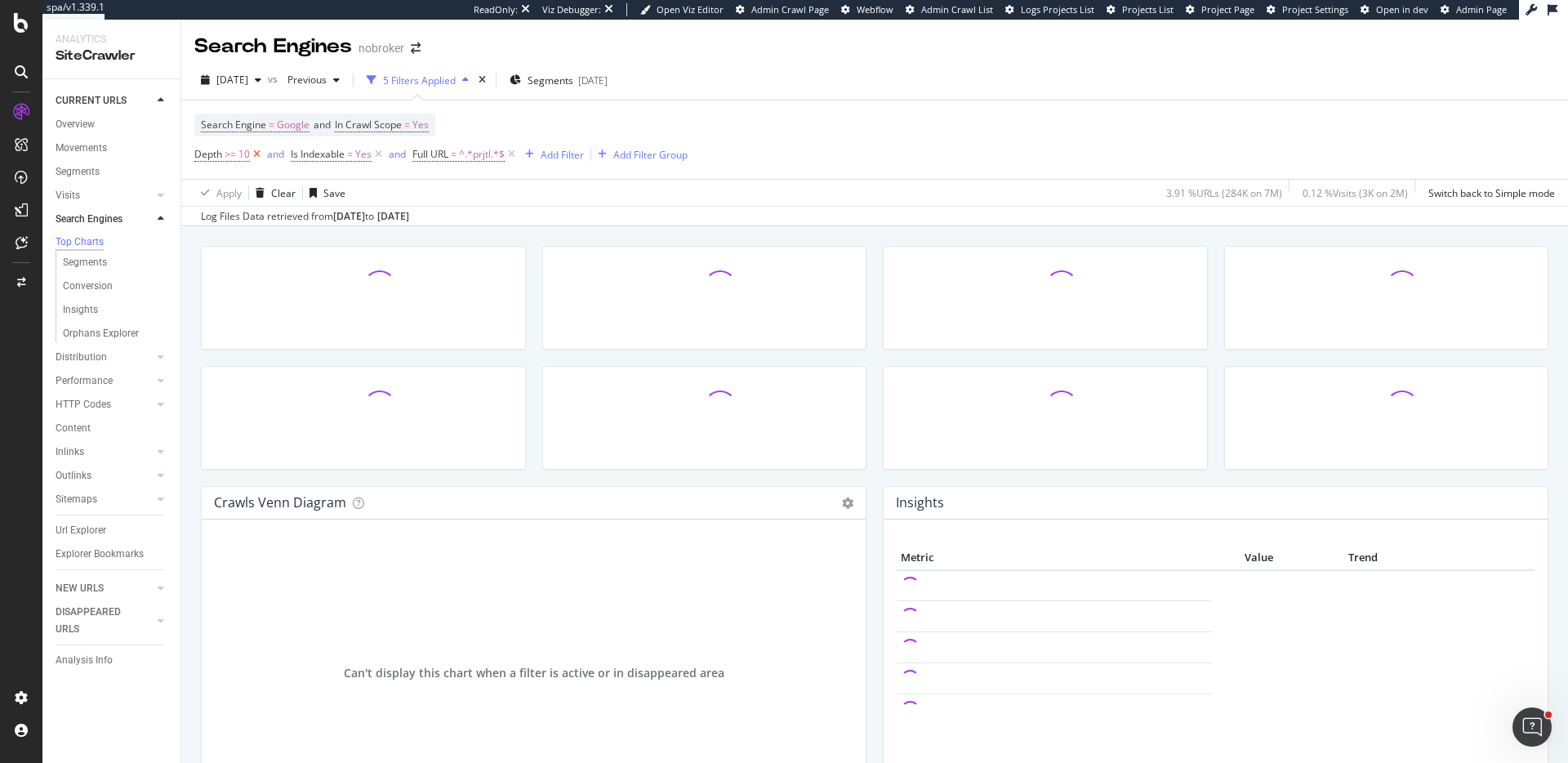
click at [258, 154] on icon at bounding box center [256, 154] width 14 height 17
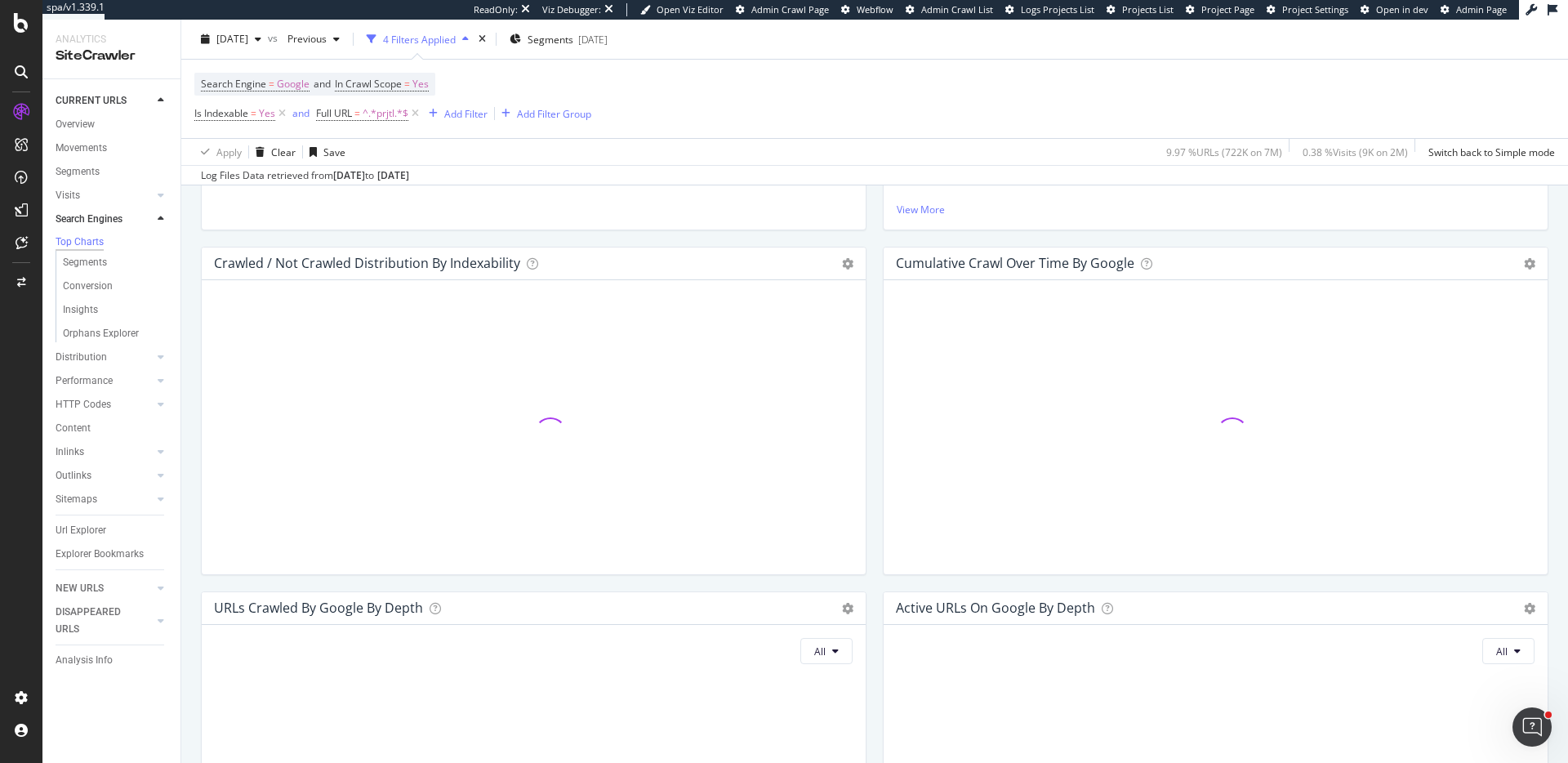
scroll to position [932, 0]
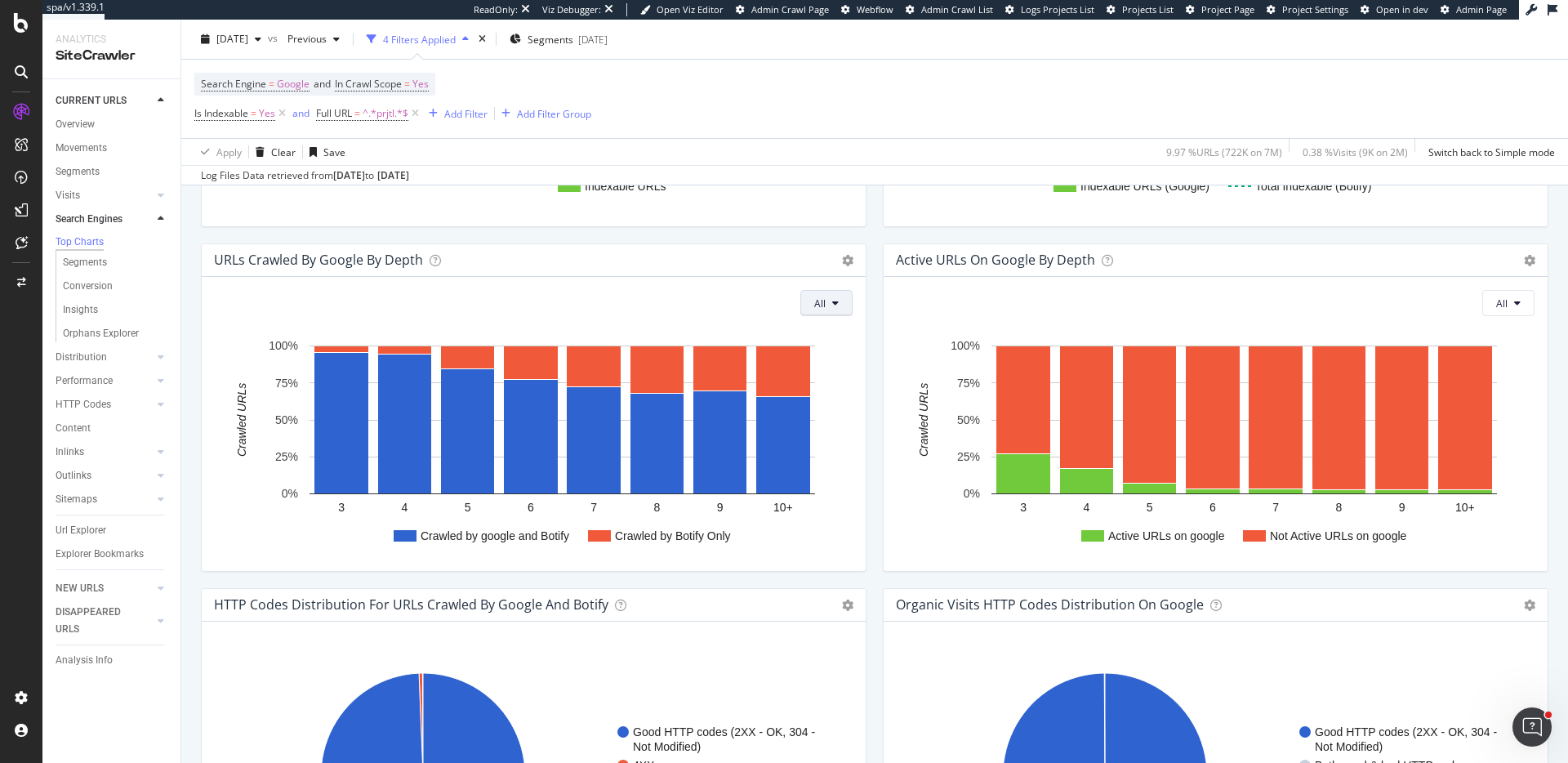
click at [808, 312] on button "All" at bounding box center [826, 302] width 52 height 26
click at [828, 359] on span "Indexable URLs" at bounding box center [854, 366] width 91 height 15
click at [282, 115] on icon at bounding box center [282, 114] width 14 height 17
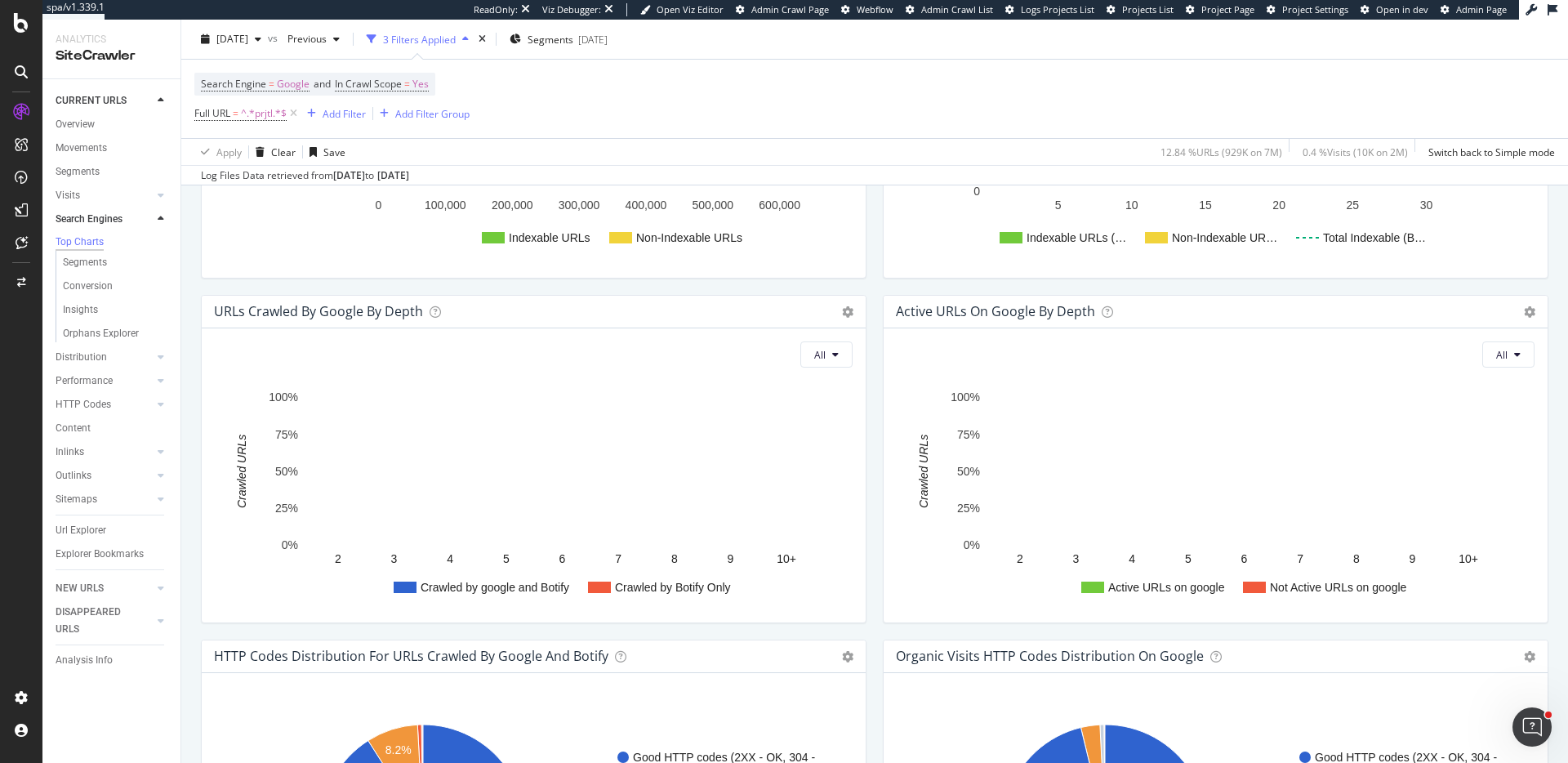
scroll to position [951, 0]
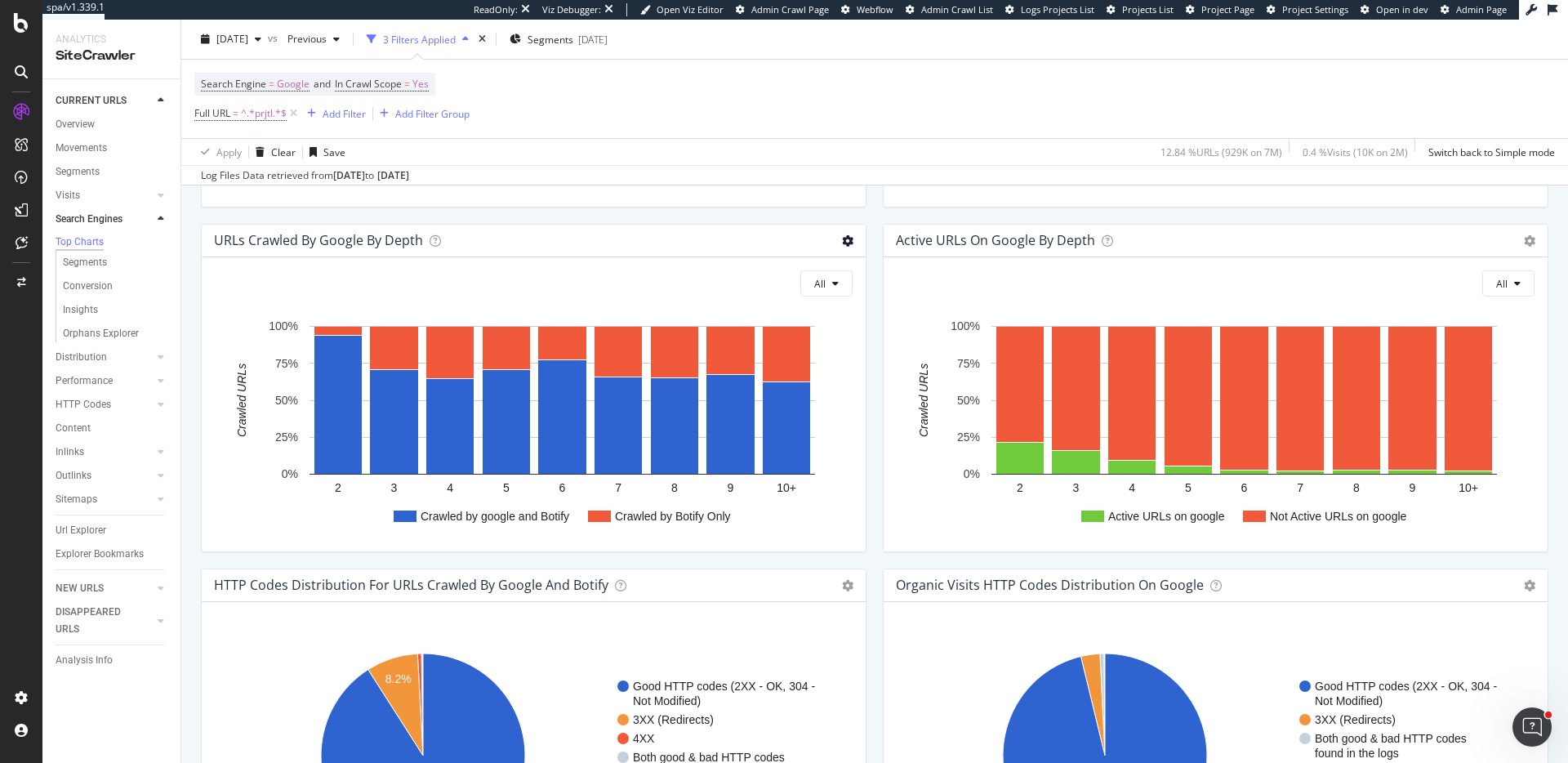
click at [843, 237] on icon at bounding box center [848, 241] width 12 height 12
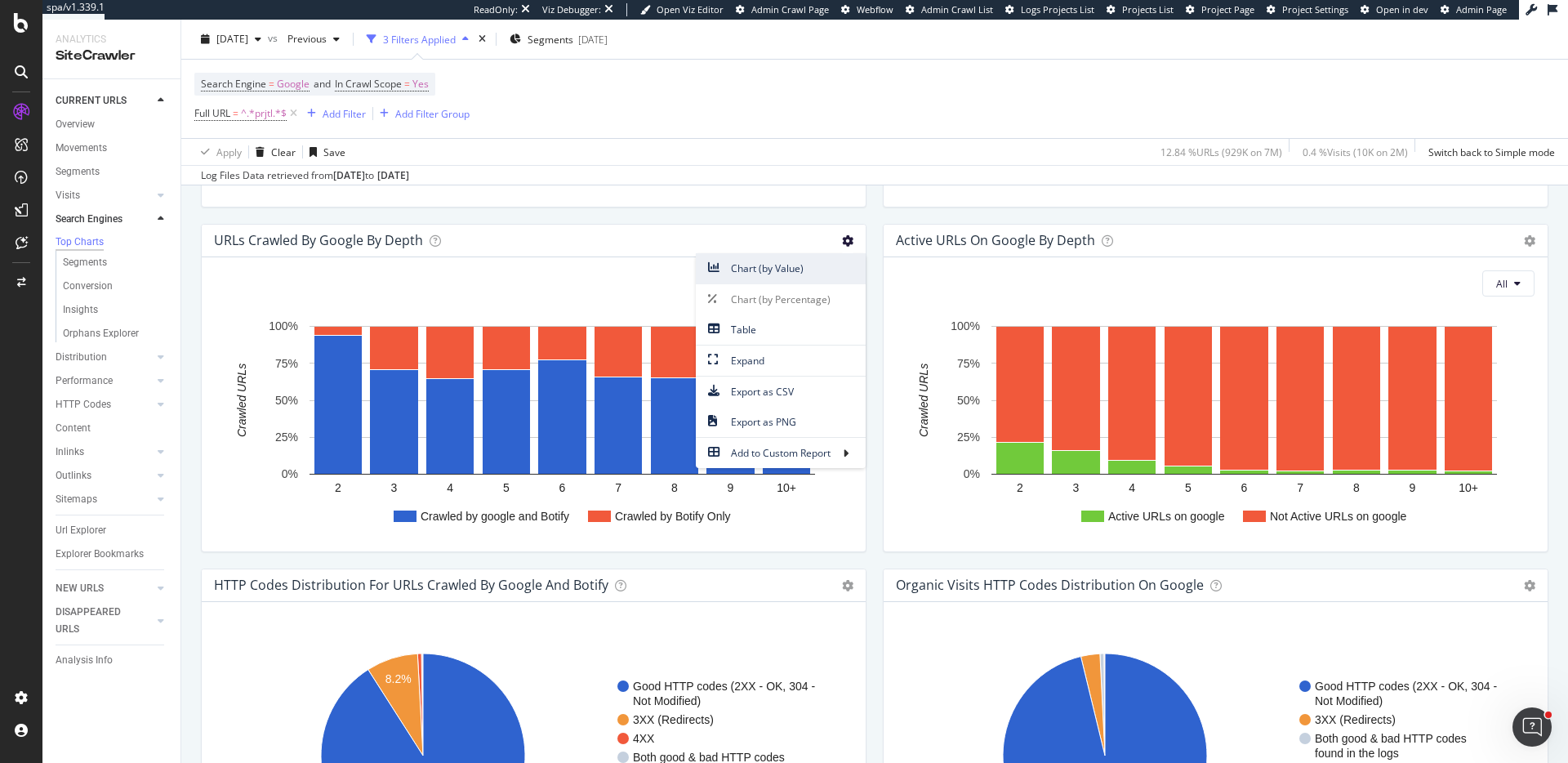
click at [799, 263] on span "Chart (by Value)" at bounding box center [780, 268] width 170 height 22
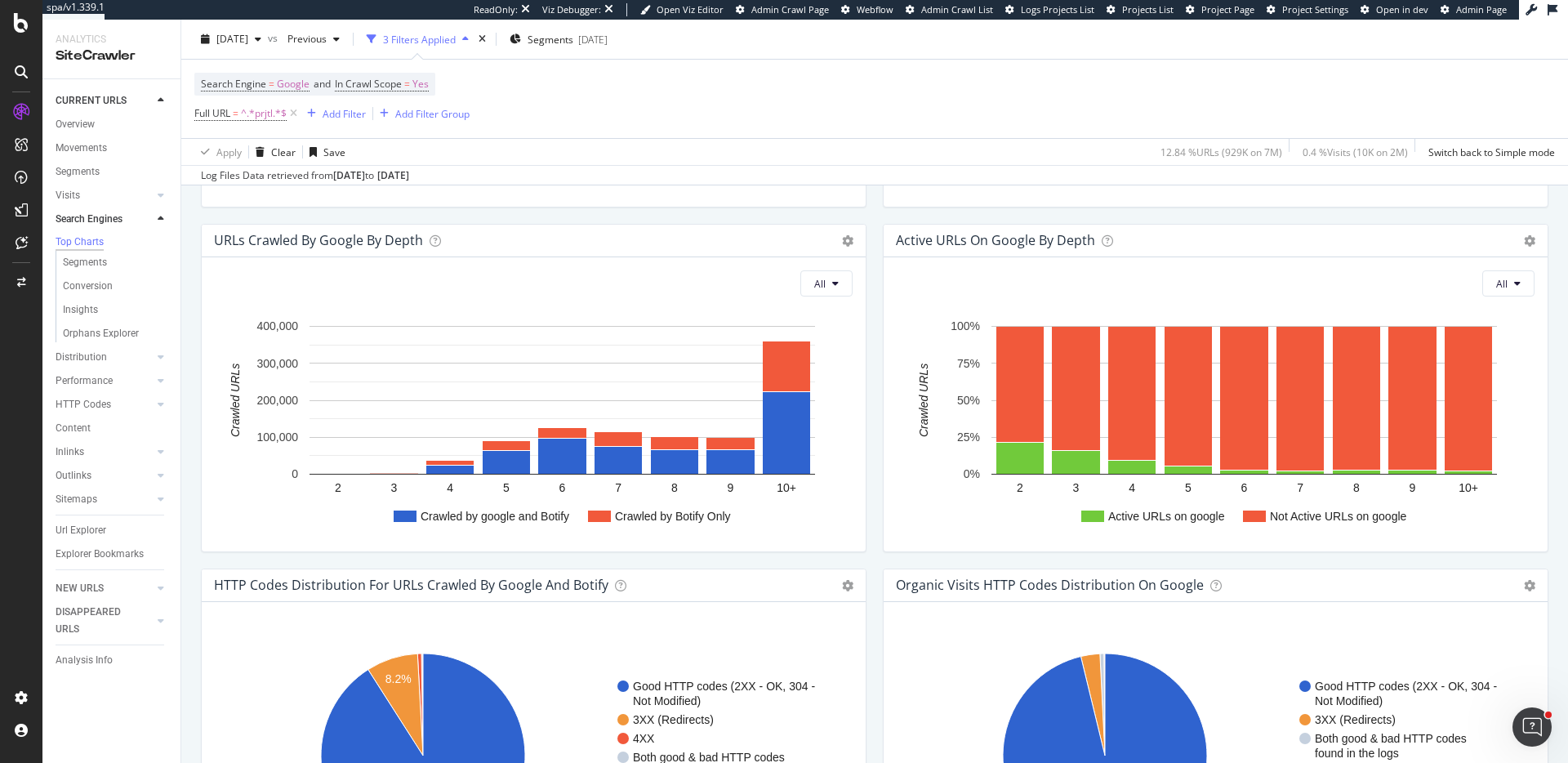
click at [864, 522] on div "URLs Crawled by google by depth Chart (by Value) Chart (by Percentage) Table Ex…" at bounding box center [534, 396] width 682 height 345
click at [857, 365] on div "All Crawled by google and Botify Crawled by Botify Only 2 3 4 5 6 7 8 9 10+ 0 1…" at bounding box center [534, 404] width 664 height 294
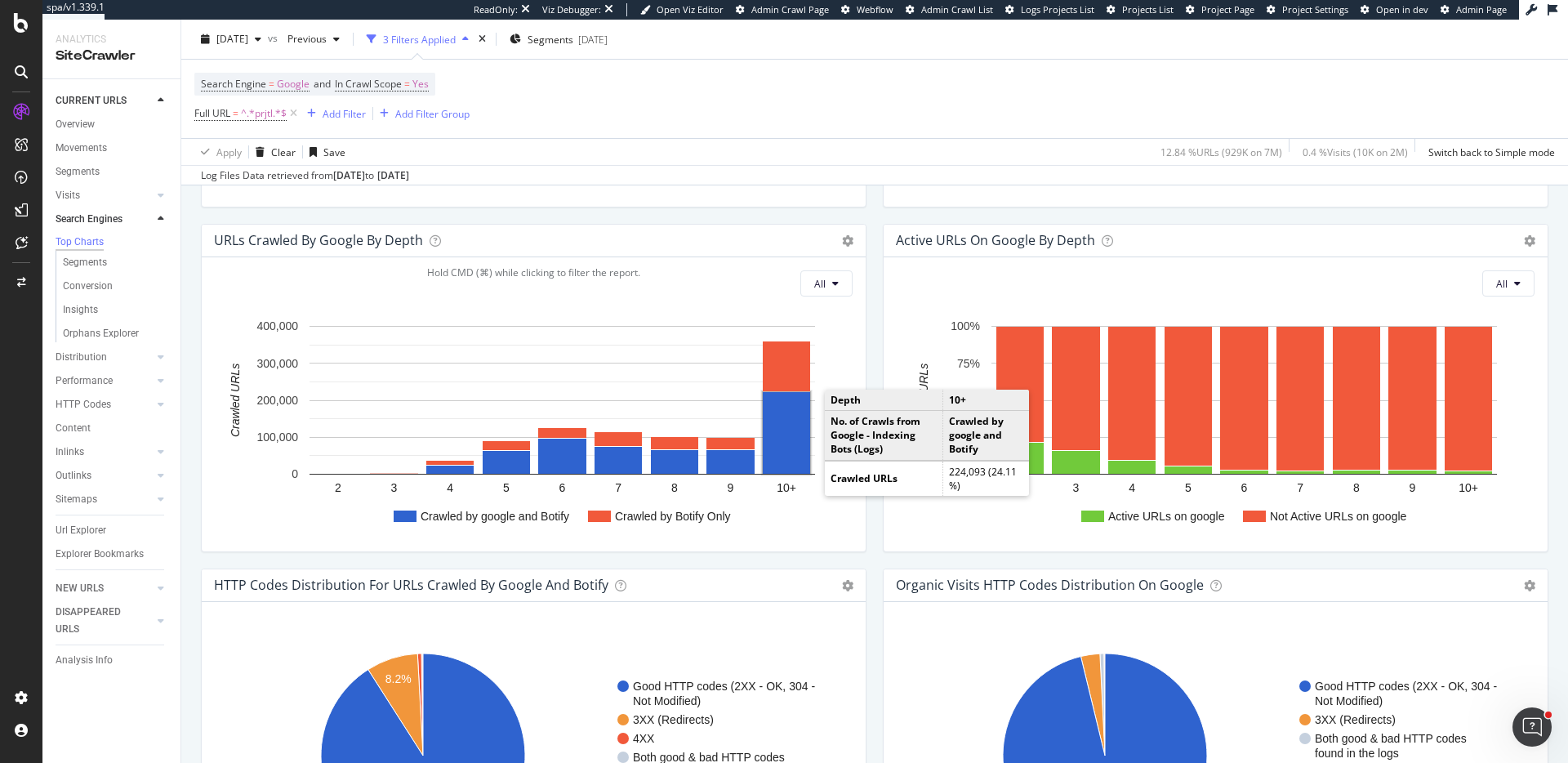
click at [795, 433] on rect "A chart." at bounding box center [786, 433] width 47 height 81
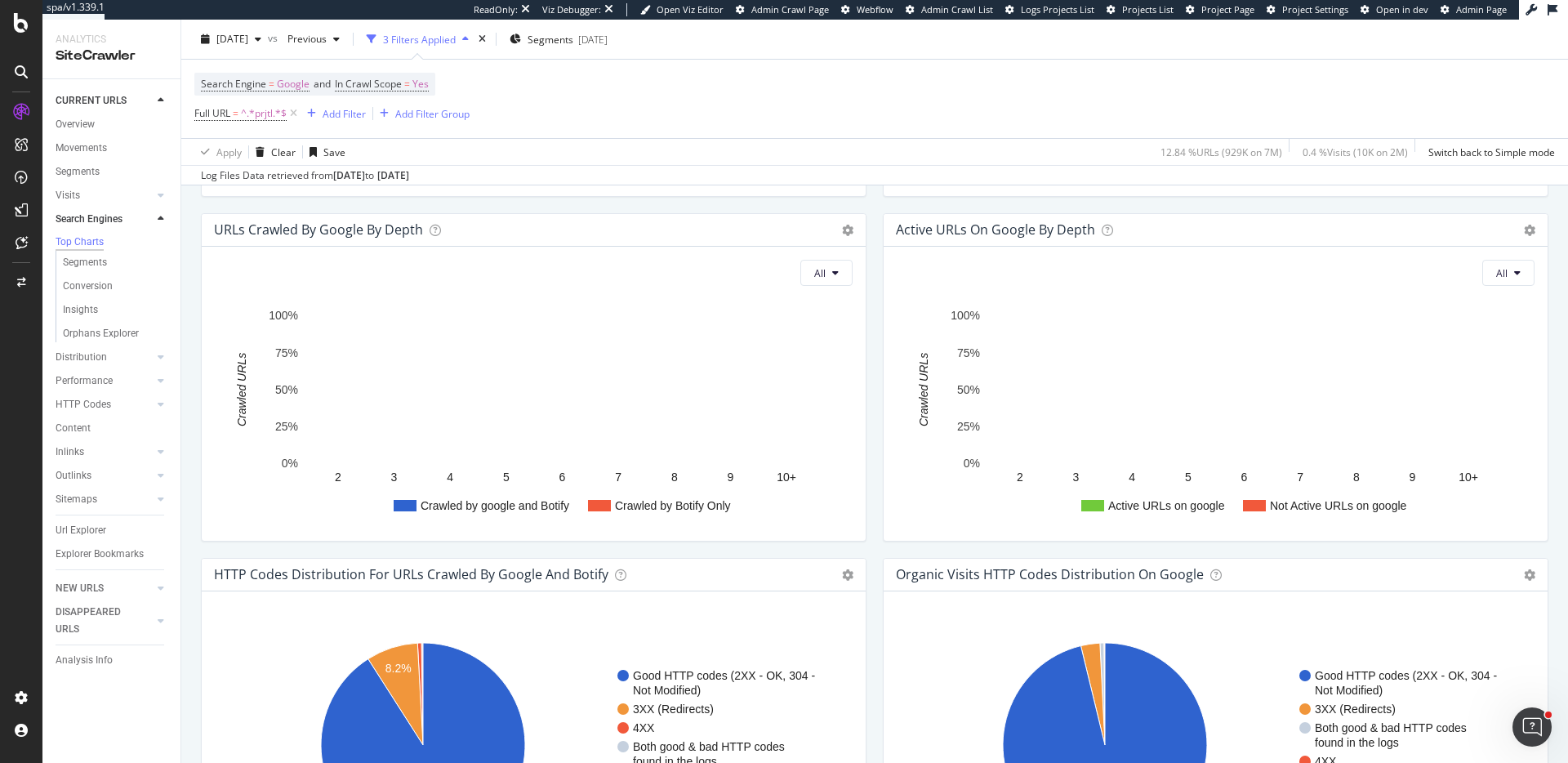
scroll to position [961, 0]
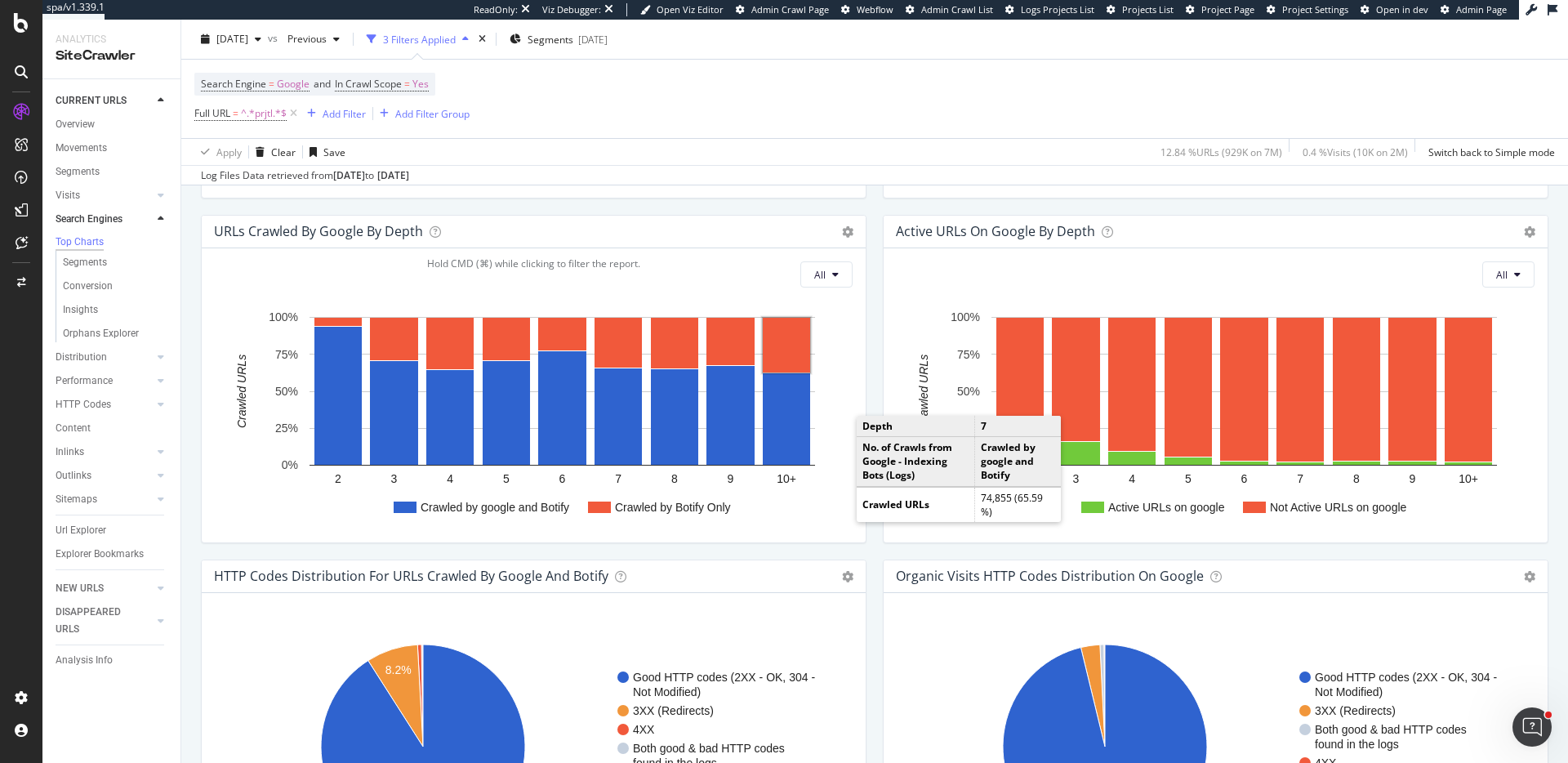
click at [792, 355] on rect "A chart." at bounding box center [786, 345] width 47 height 55
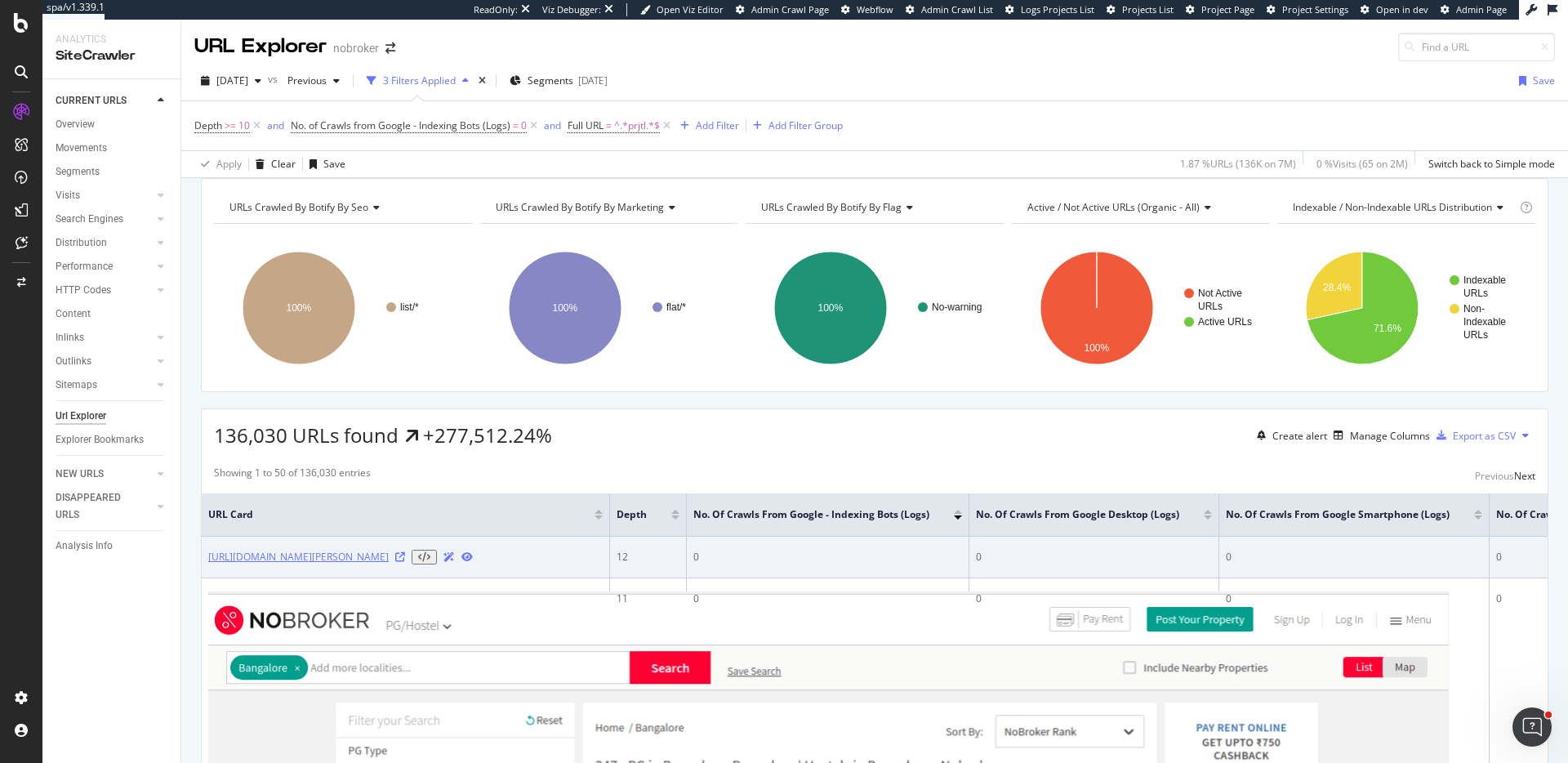
click at [388, 565] on link "https://www.nobroker.in/3bhk-flats-for-sale-near-siddhivinayak-saptagiri-talega…" at bounding box center [298, 557] width 180 height 15
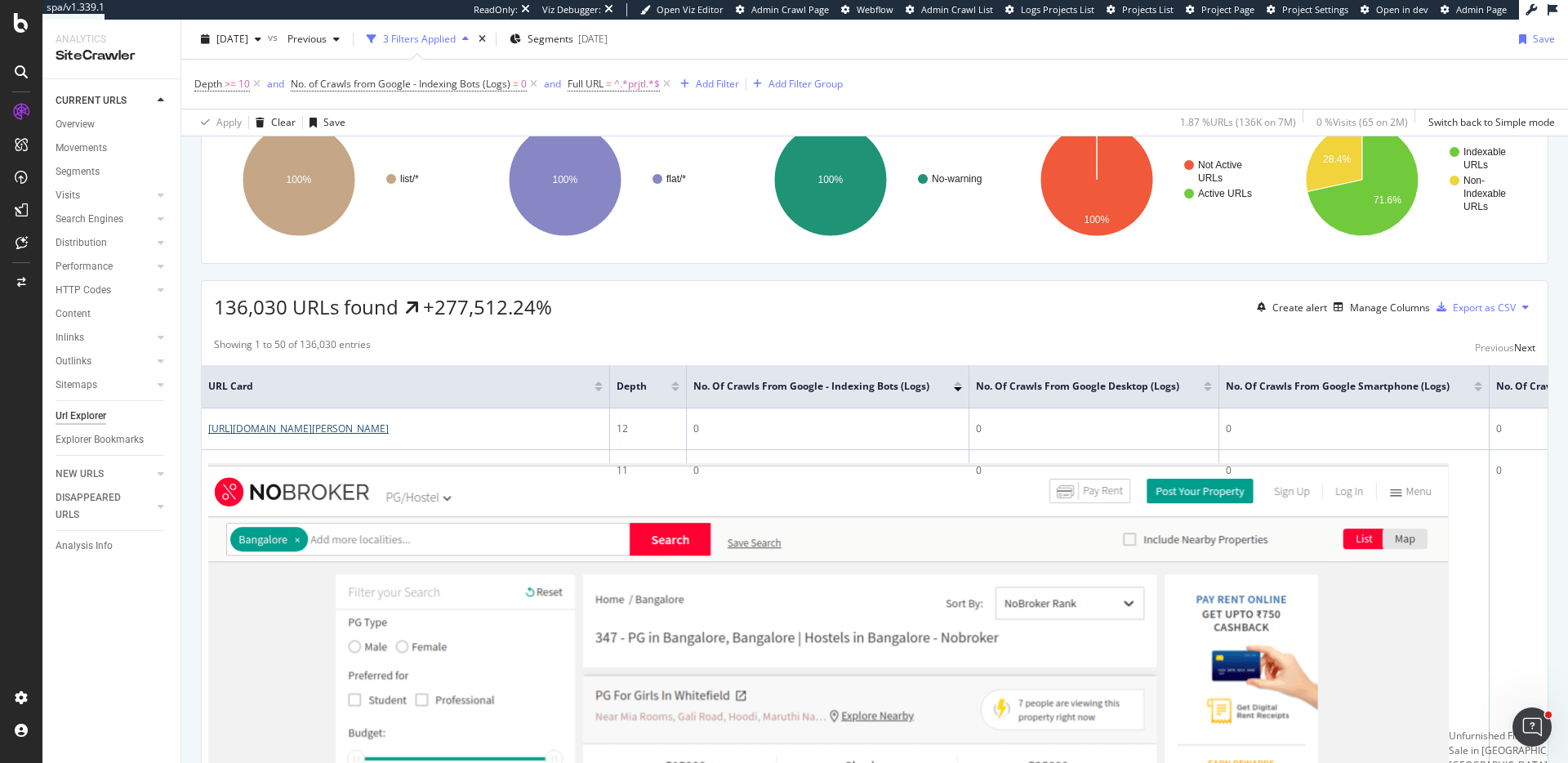
scroll to position [130, 0]
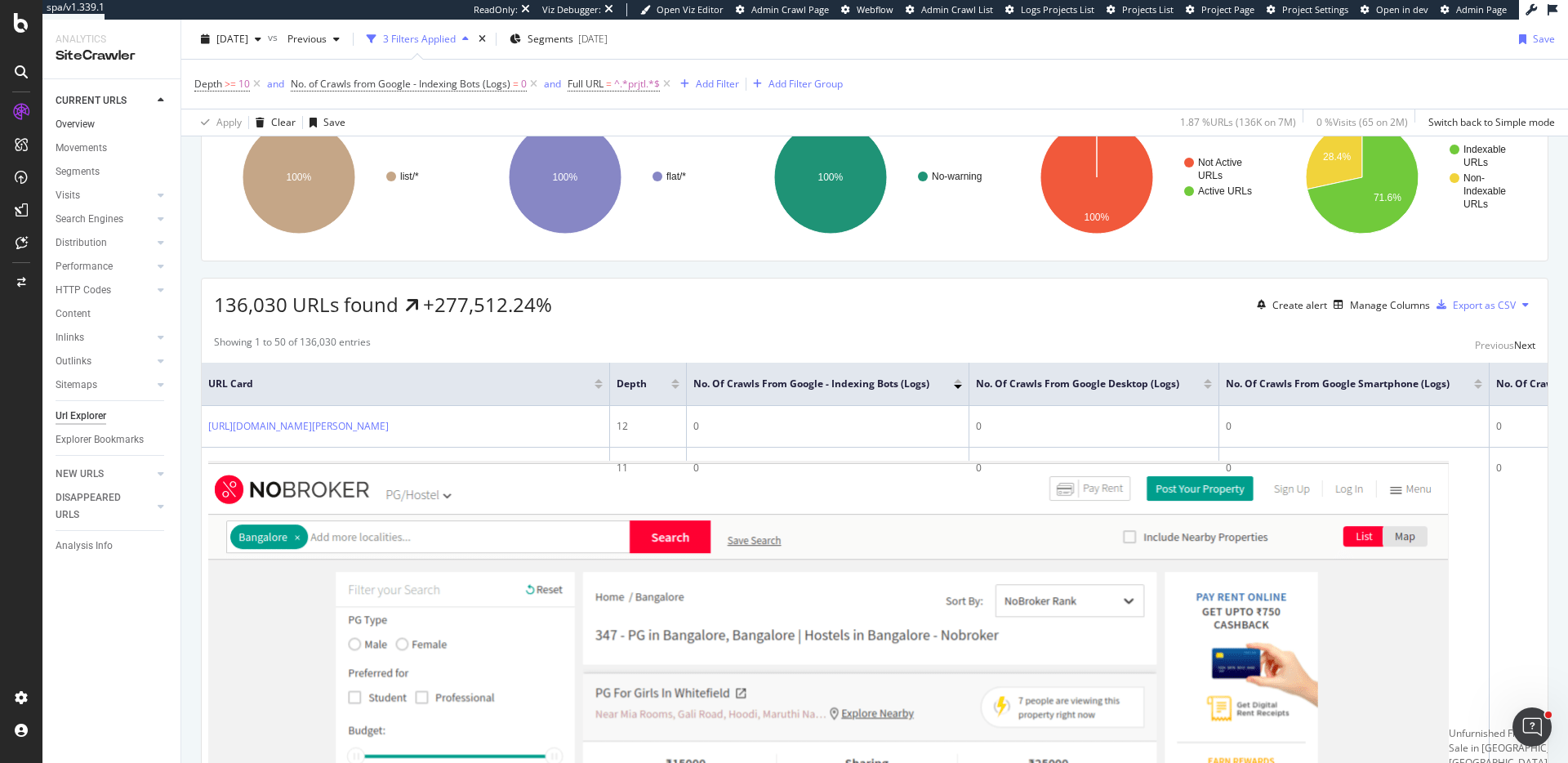
click at [125, 130] on link "Overview" at bounding box center [112, 125] width 114 height 17
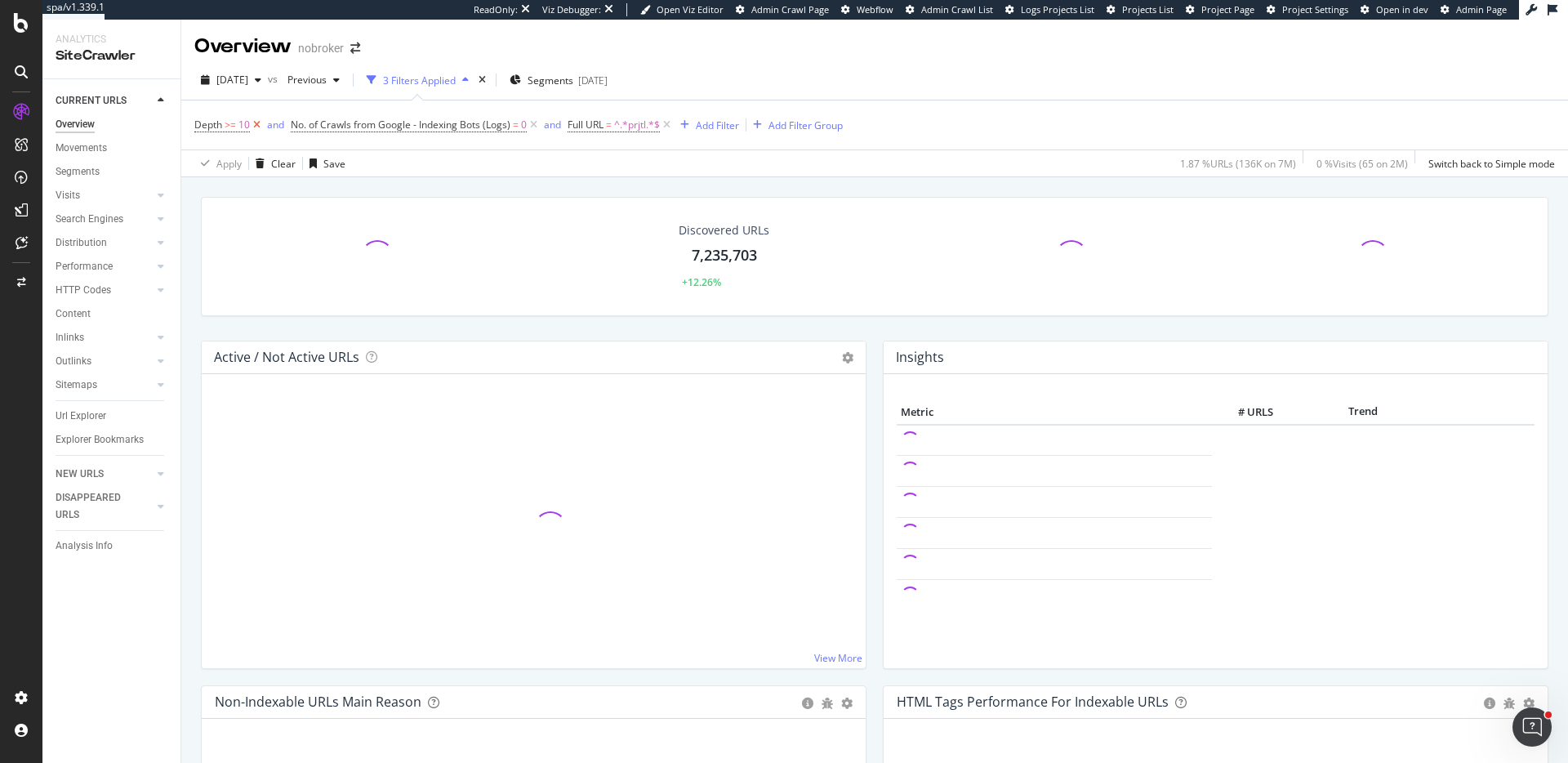
click at [256, 126] on icon at bounding box center [256, 125] width 14 height 17
click at [437, 128] on icon at bounding box center [437, 125] width 14 height 17
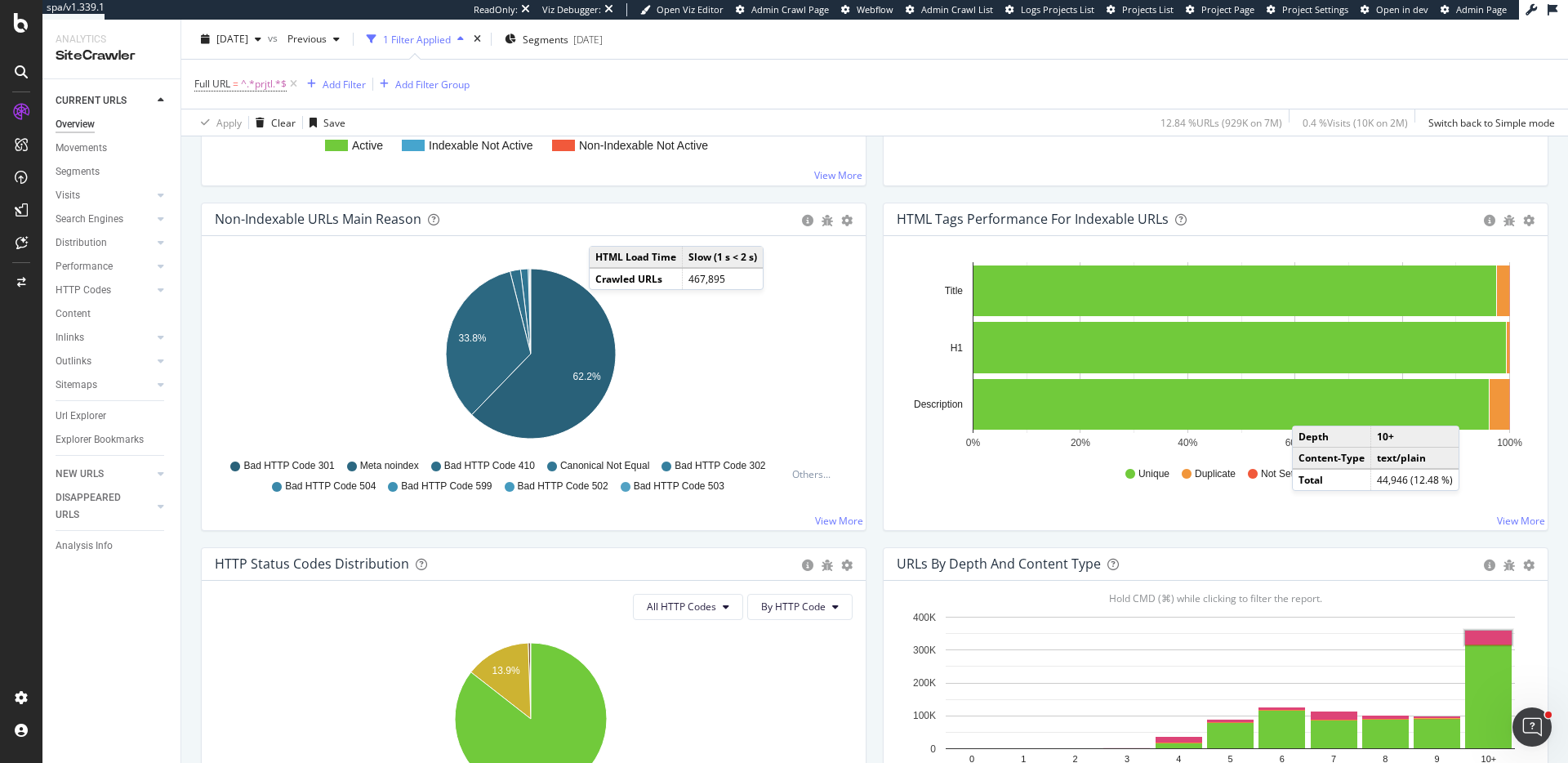
scroll to position [288, 0]
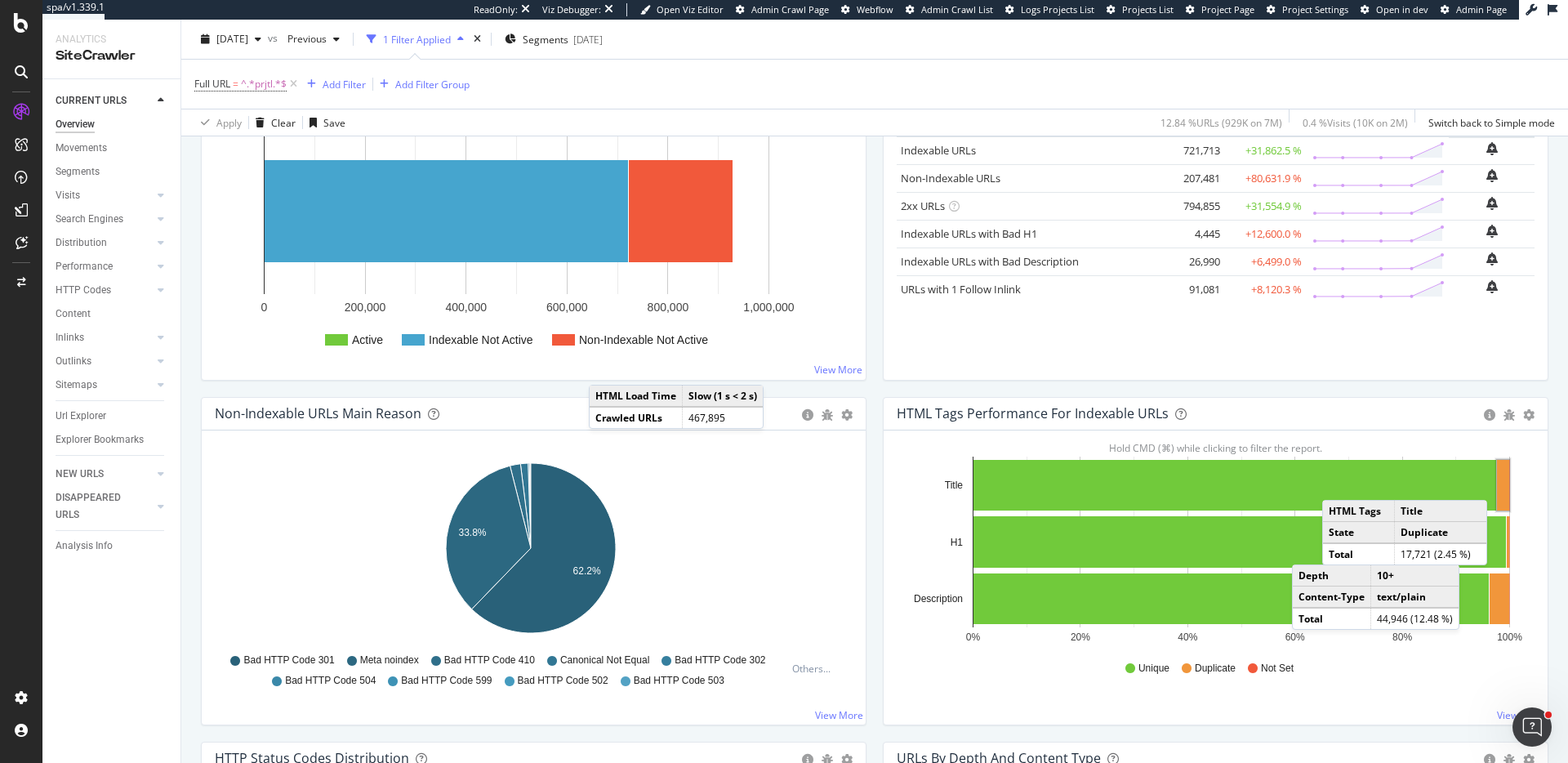
click at [1536, 492] on div "HTML Tags Performance for Indexable URLs Bar Bar (by Percentage) Table Export a…" at bounding box center [1216, 561] width 666 height 329
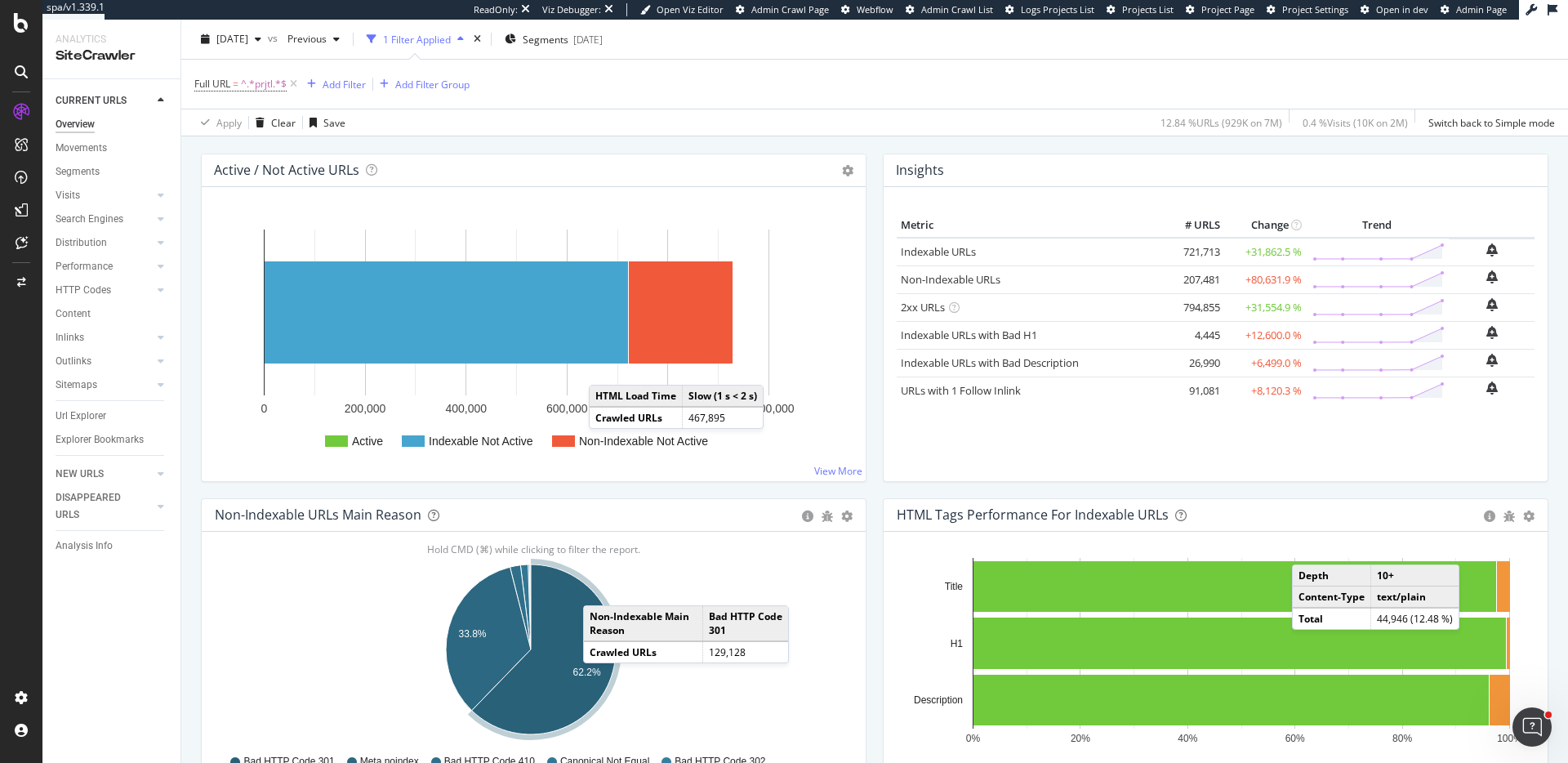
scroll to position [319, 0]
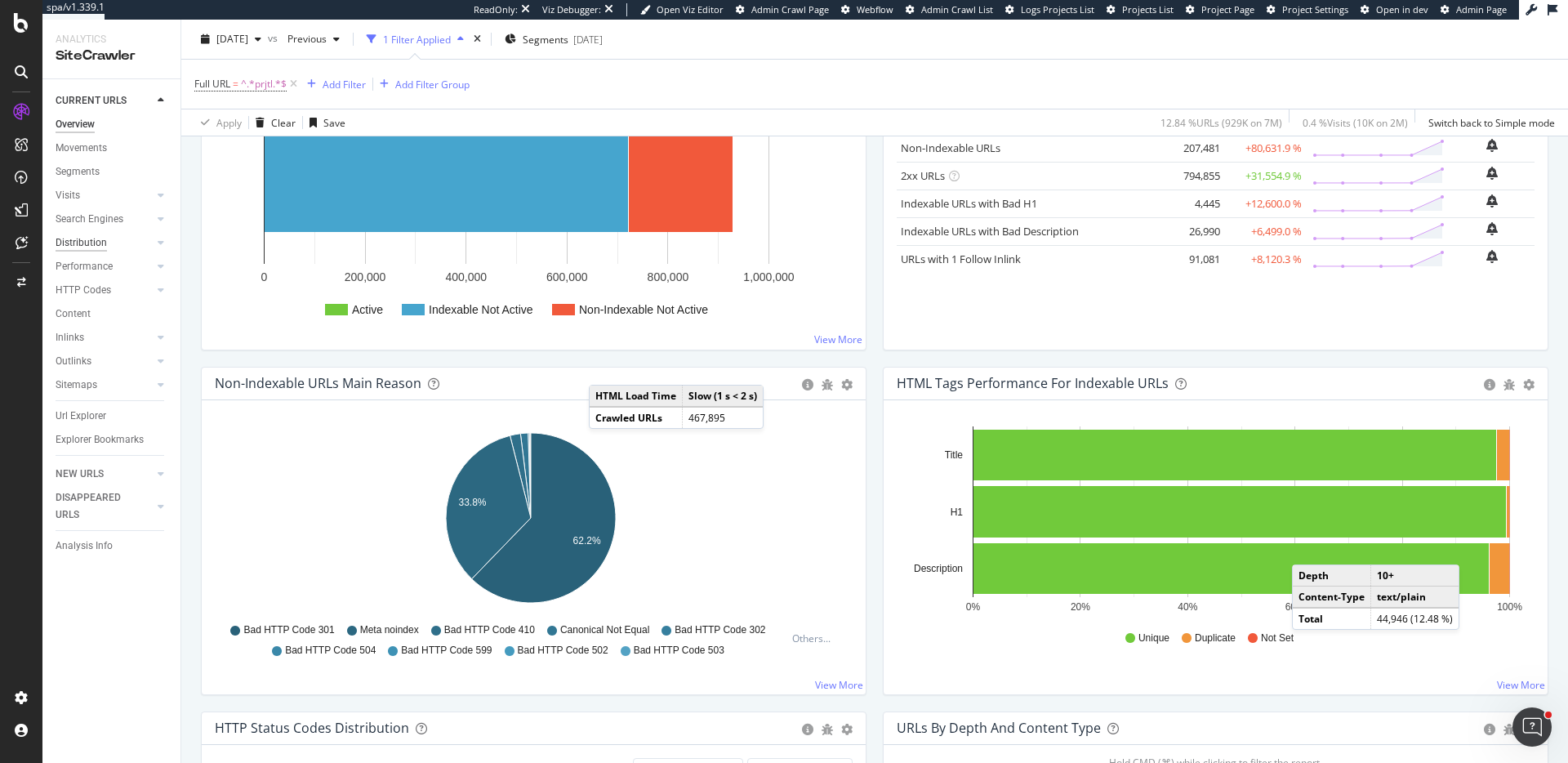
click at [91, 247] on div "Distribution" at bounding box center [81, 242] width 51 height 17
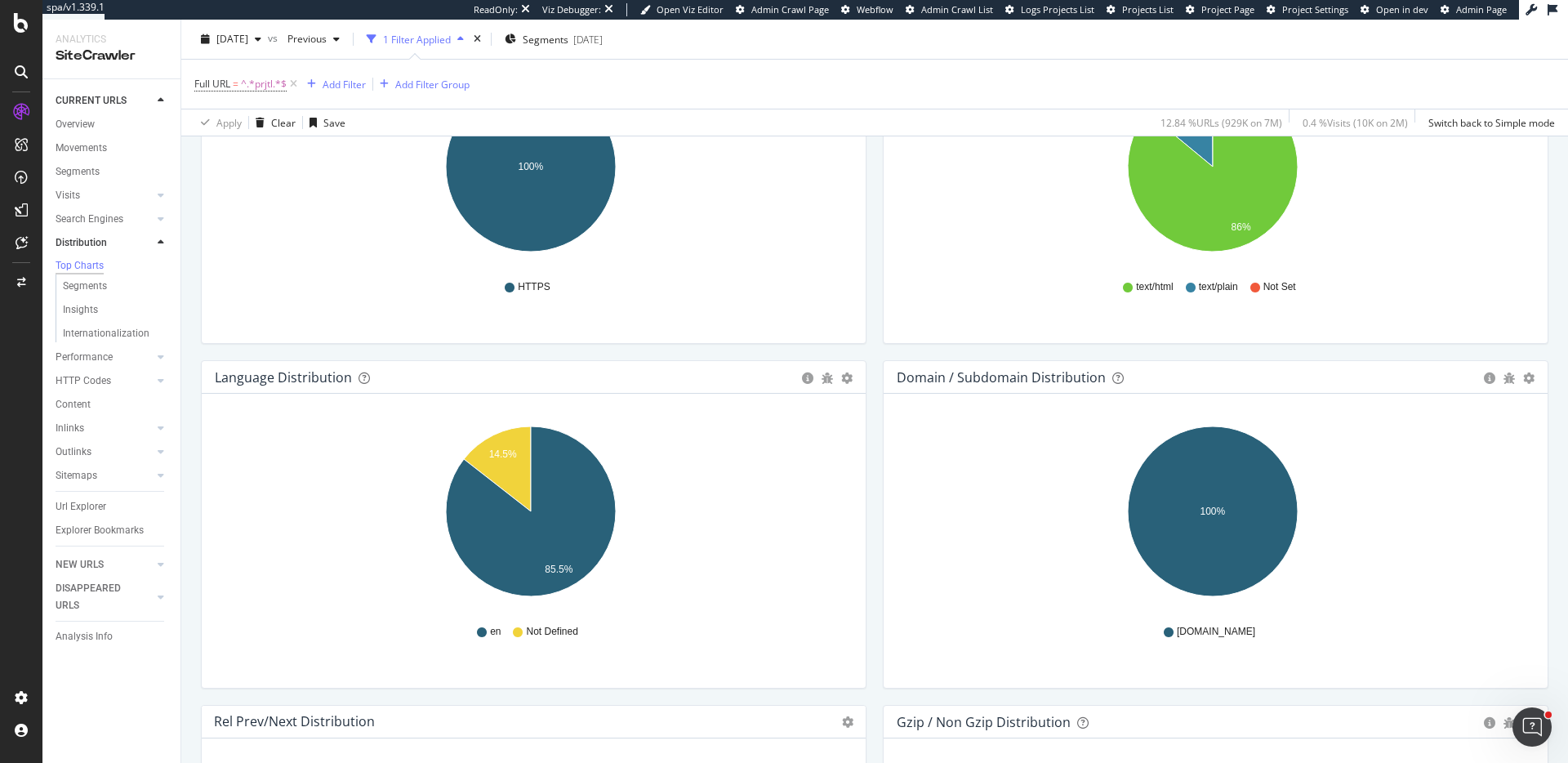
scroll to position [1582, 0]
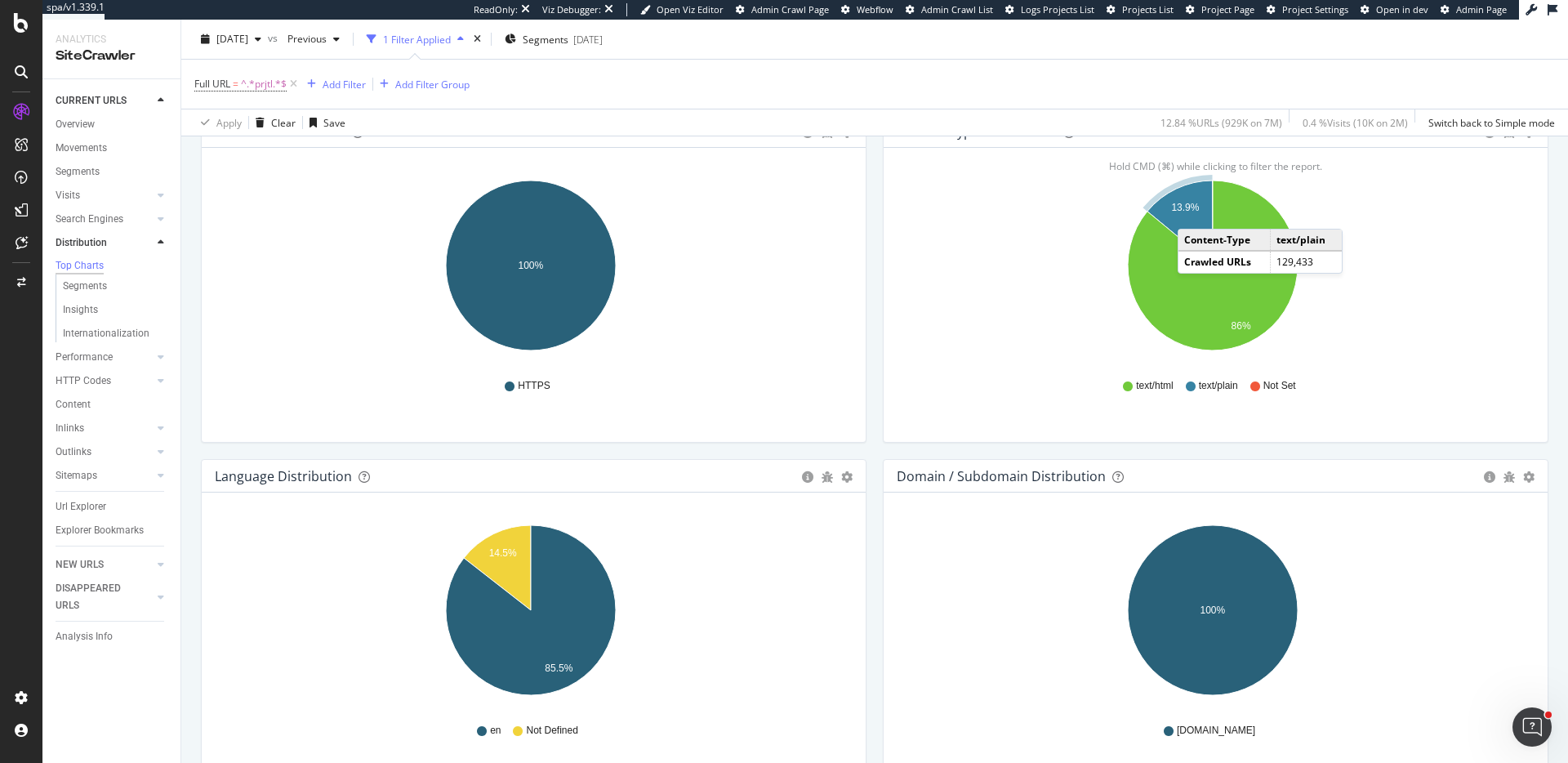
click at [1188, 213] on text "13.9%" at bounding box center [1185, 208] width 27 height 12
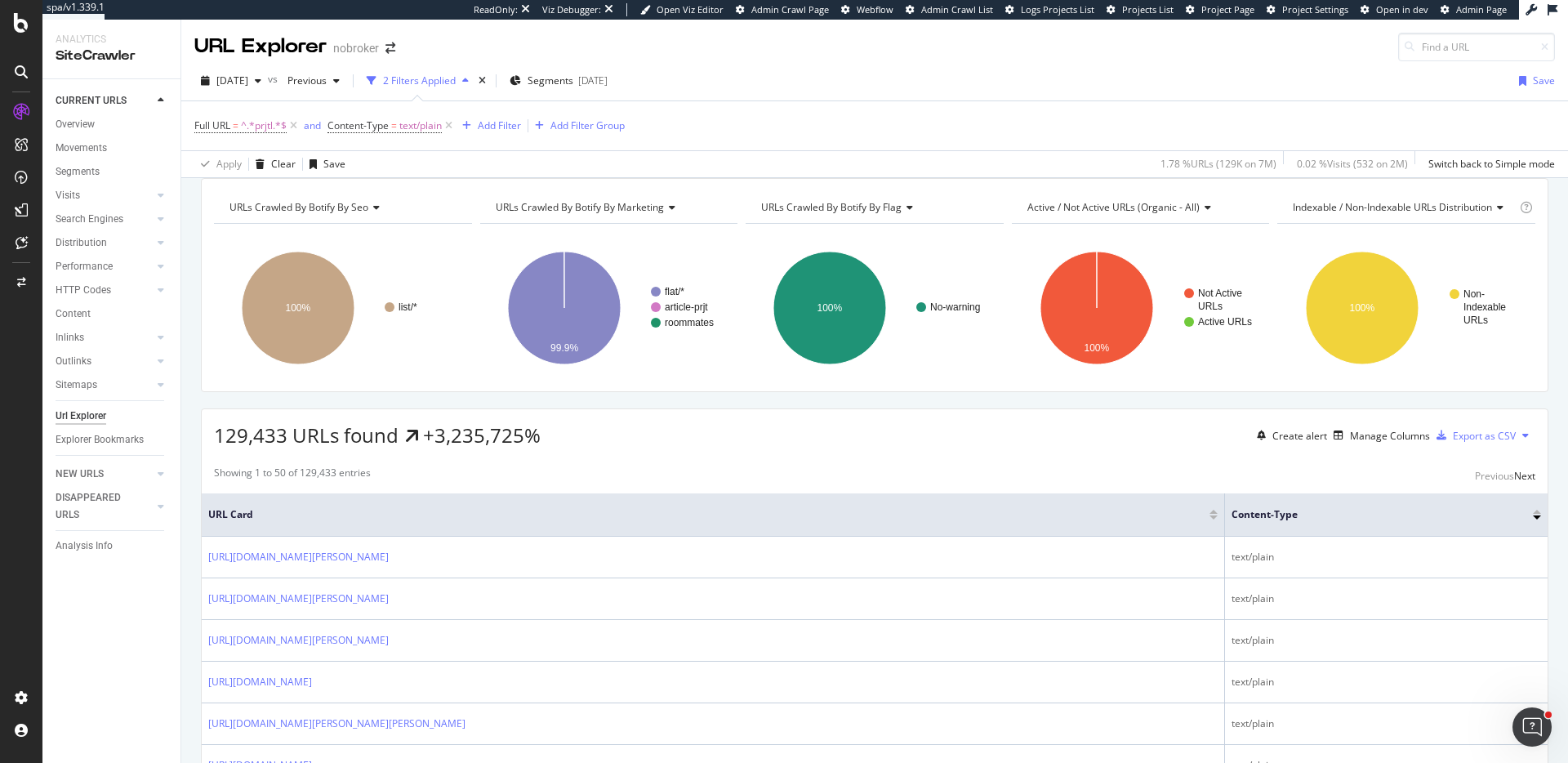
click at [1085, 214] on span "Active / Not Active URLs (organic - all)" at bounding box center [1114, 207] width 173 height 14
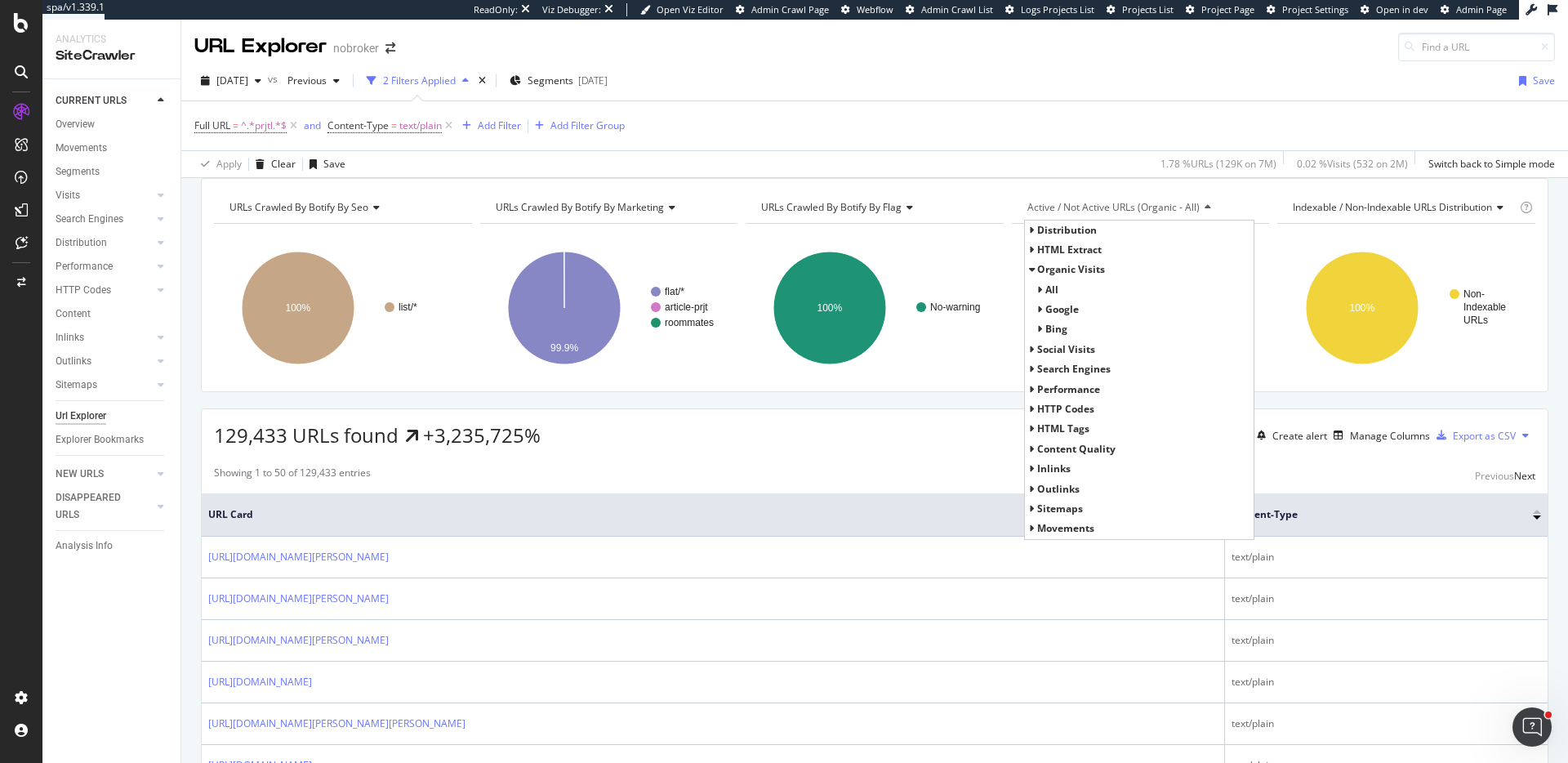
click at [1056, 237] on span "Distribution" at bounding box center [1067, 230] width 60 height 14
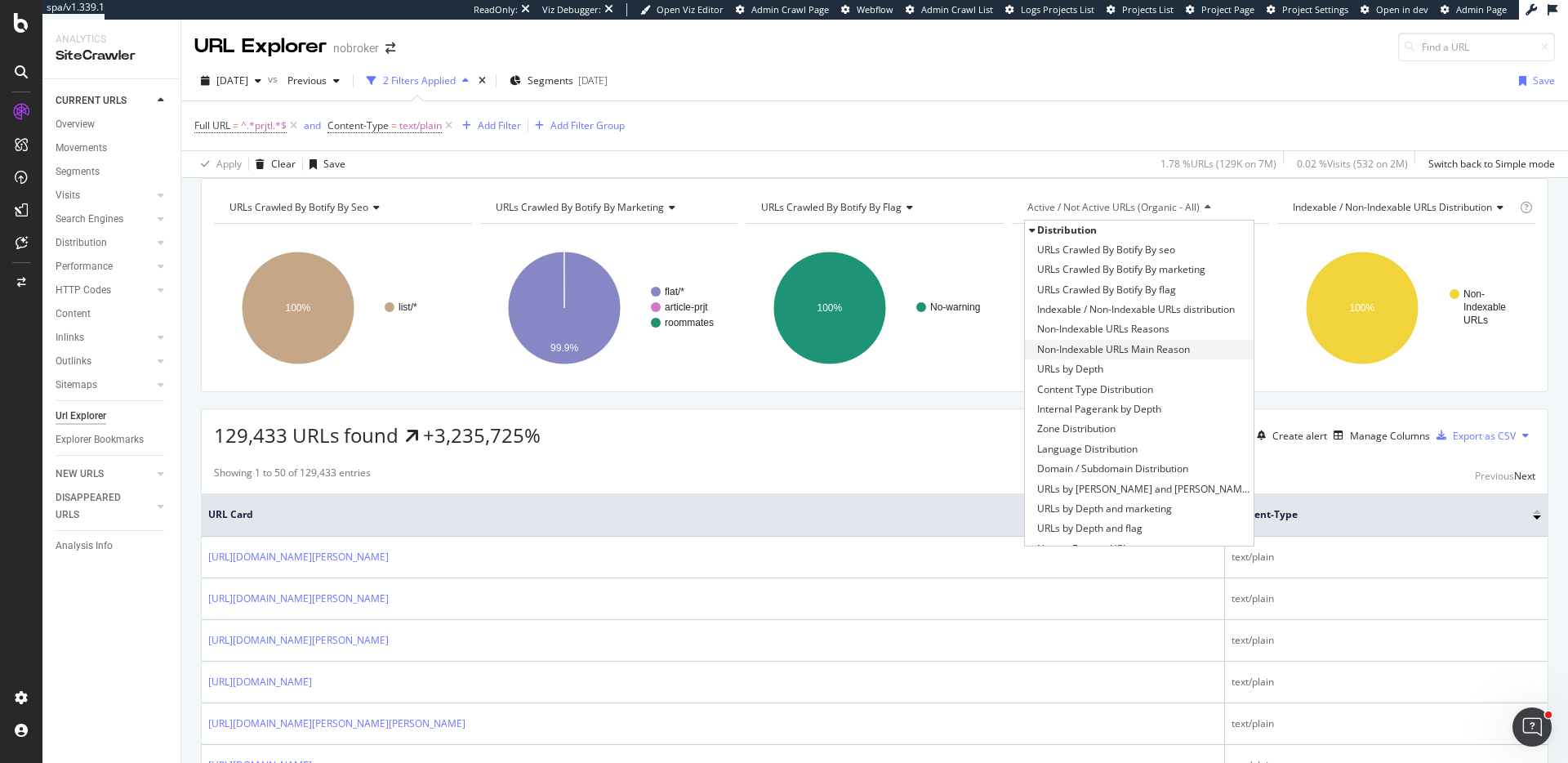
click at [1106, 358] on span "Non-Indexable URLs Main Reason" at bounding box center [1114, 350] width 153 height 17
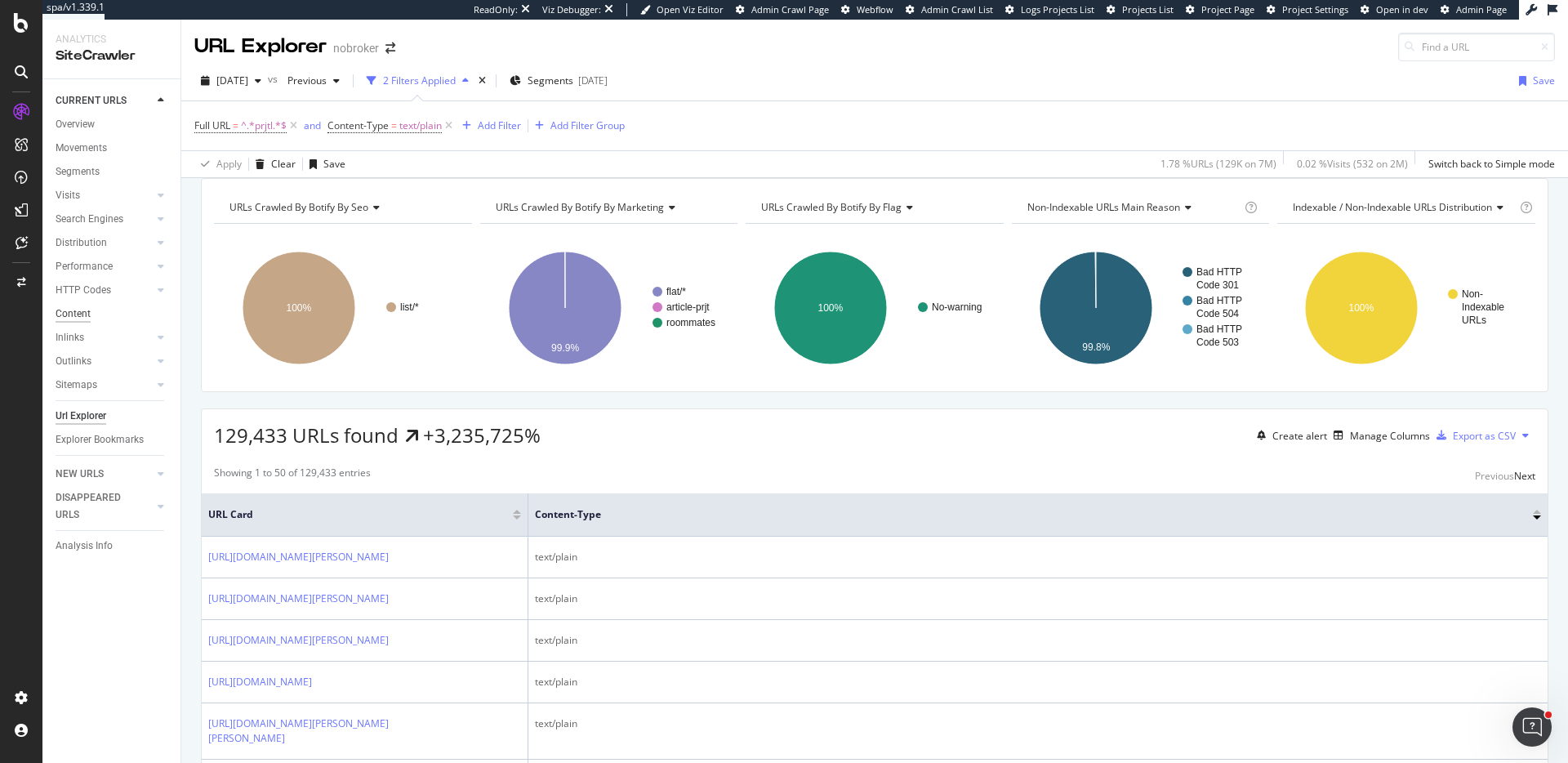
click at [84, 313] on div "Content" at bounding box center [73, 314] width 35 height 17
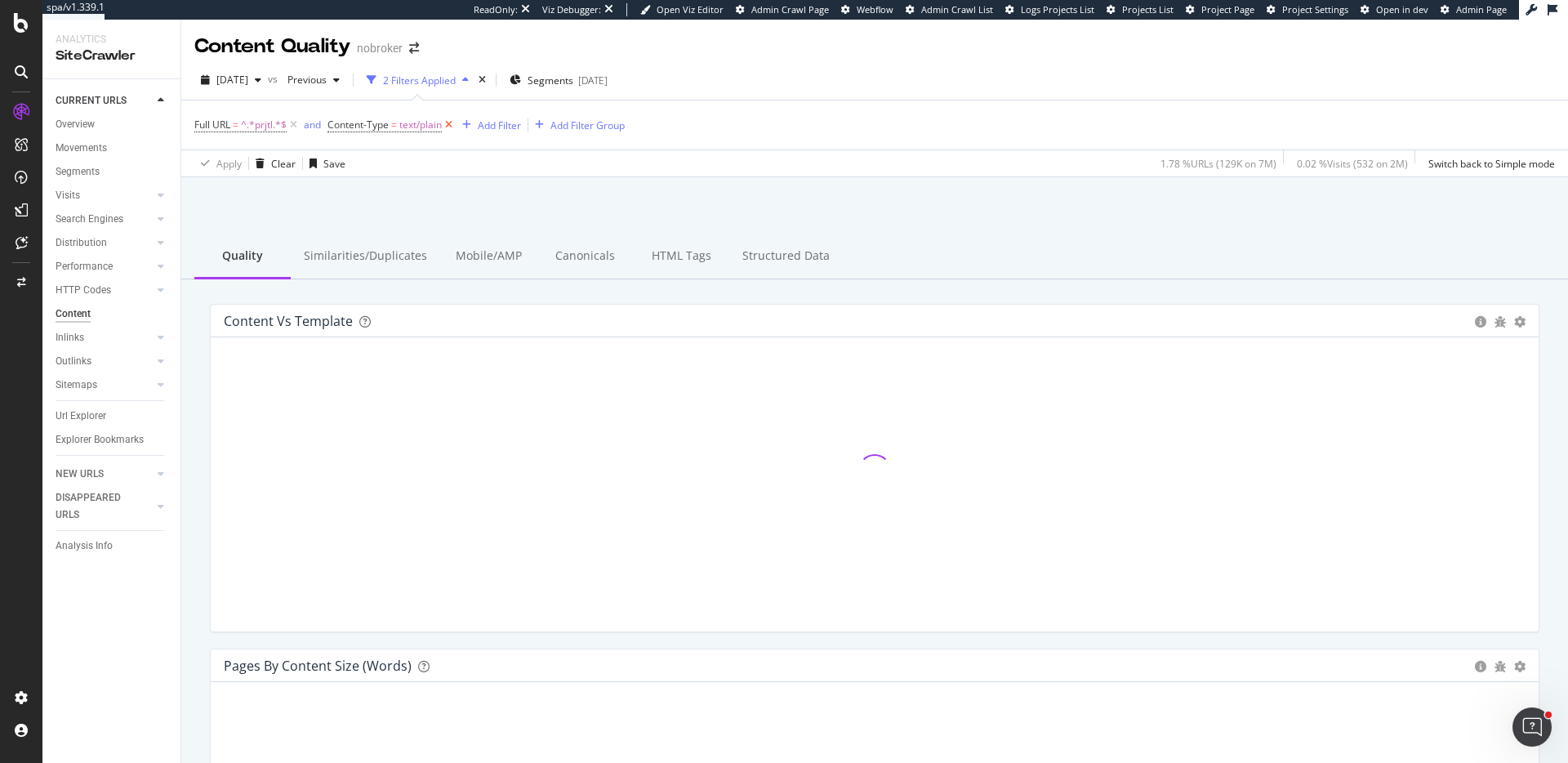
click at [453, 127] on icon at bounding box center [448, 125] width 14 height 17
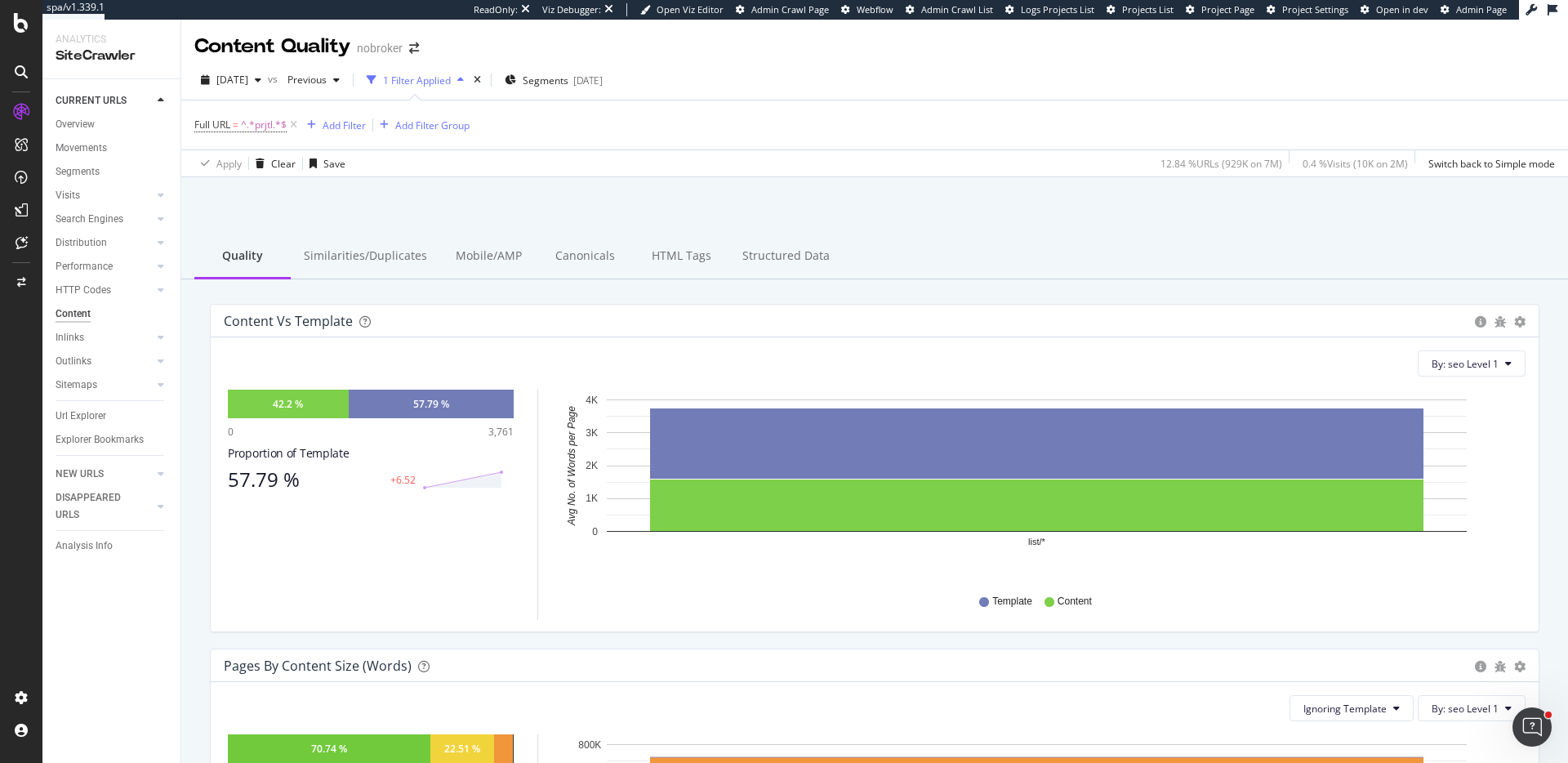
click at [354, 249] on div "Similarities/Duplicates" at bounding box center [365, 257] width 149 height 45
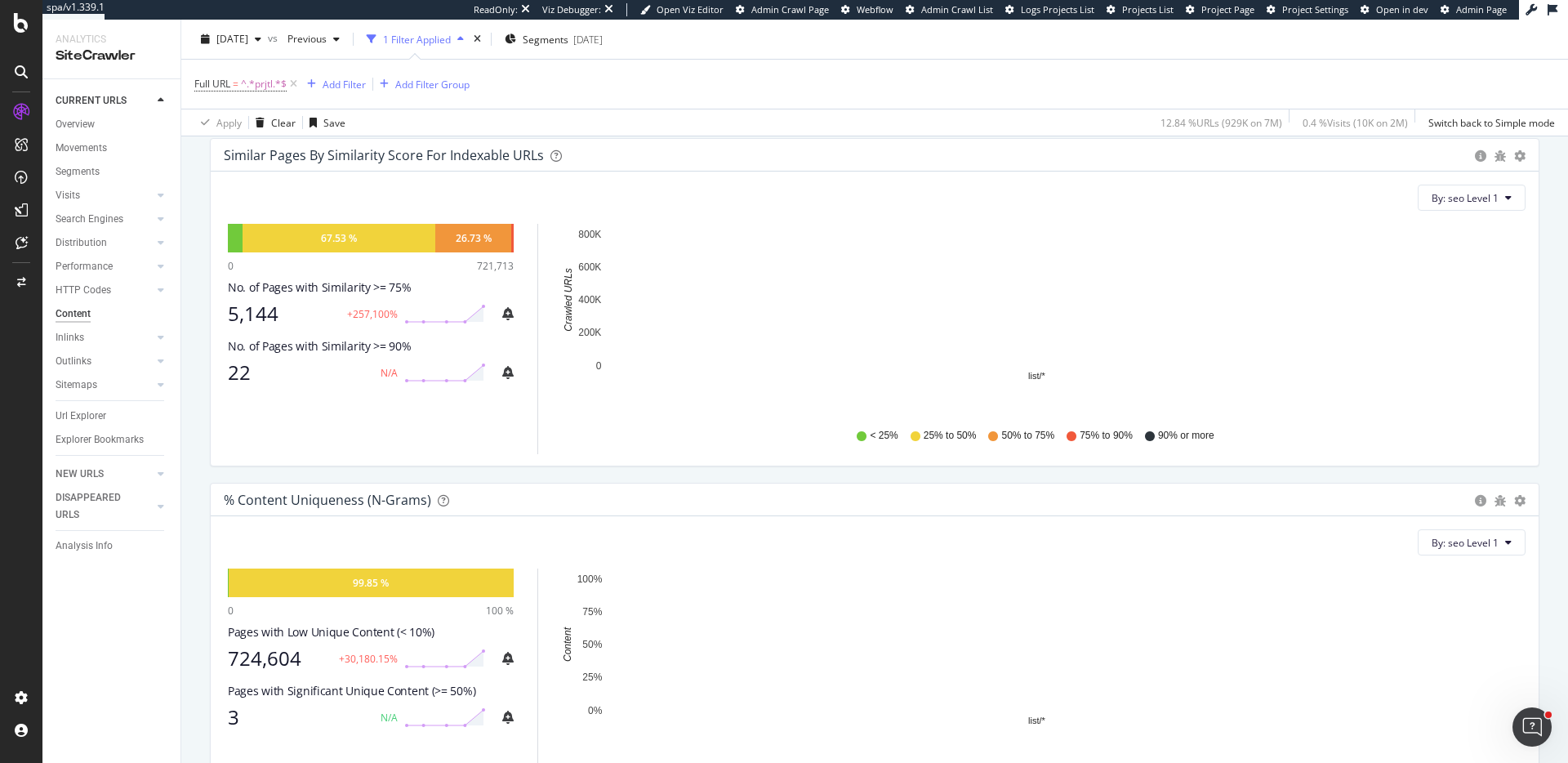
scroll to position [69, 0]
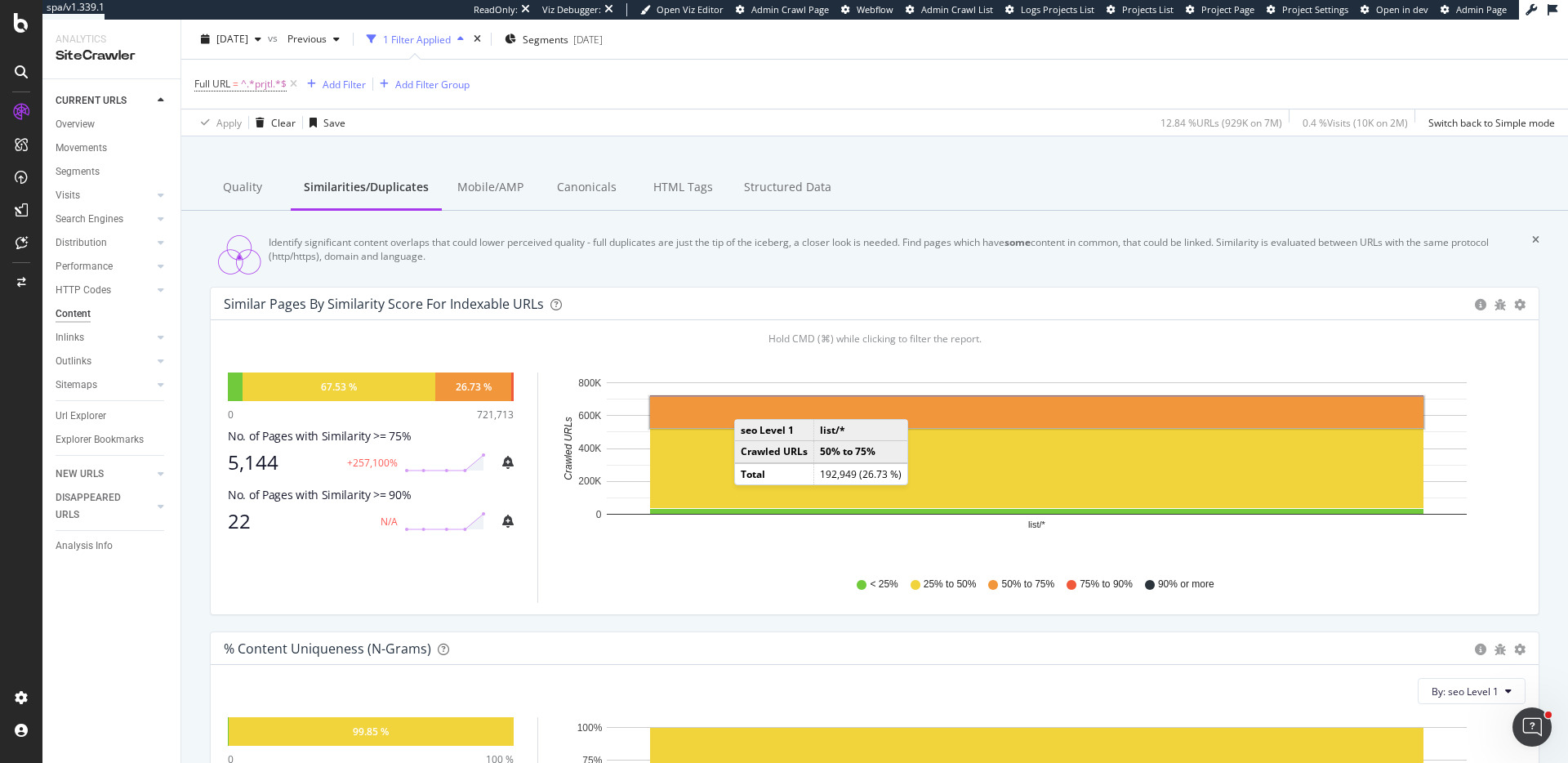
click at [492, 401] on div "26.73 %" at bounding box center [474, 387] width 77 height 28
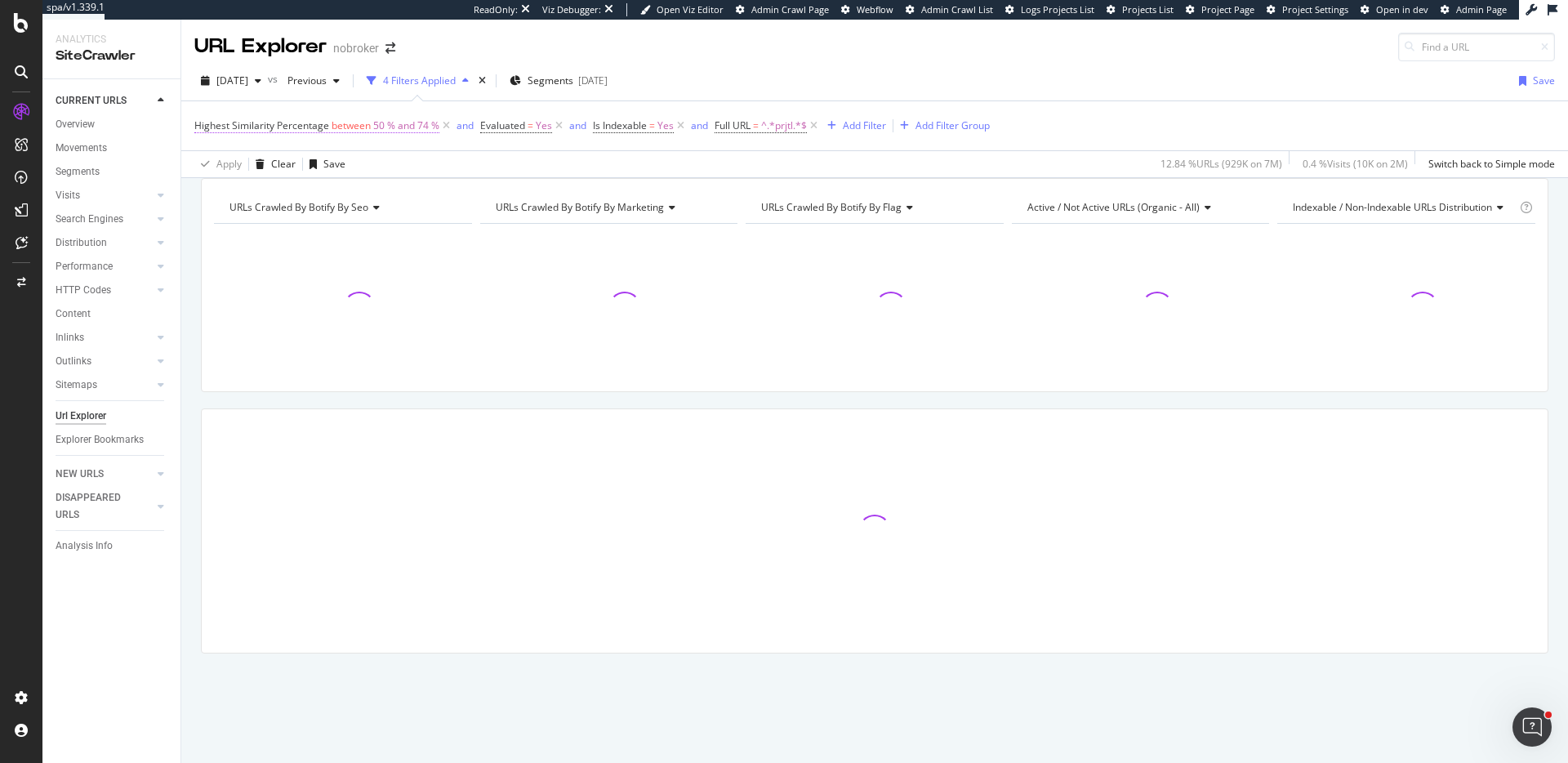
click at [383, 129] on span "50 % and 74 %" at bounding box center [407, 126] width 66 height 23
click at [231, 171] on span "Between" at bounding box center [223, 164] width 40 height 14
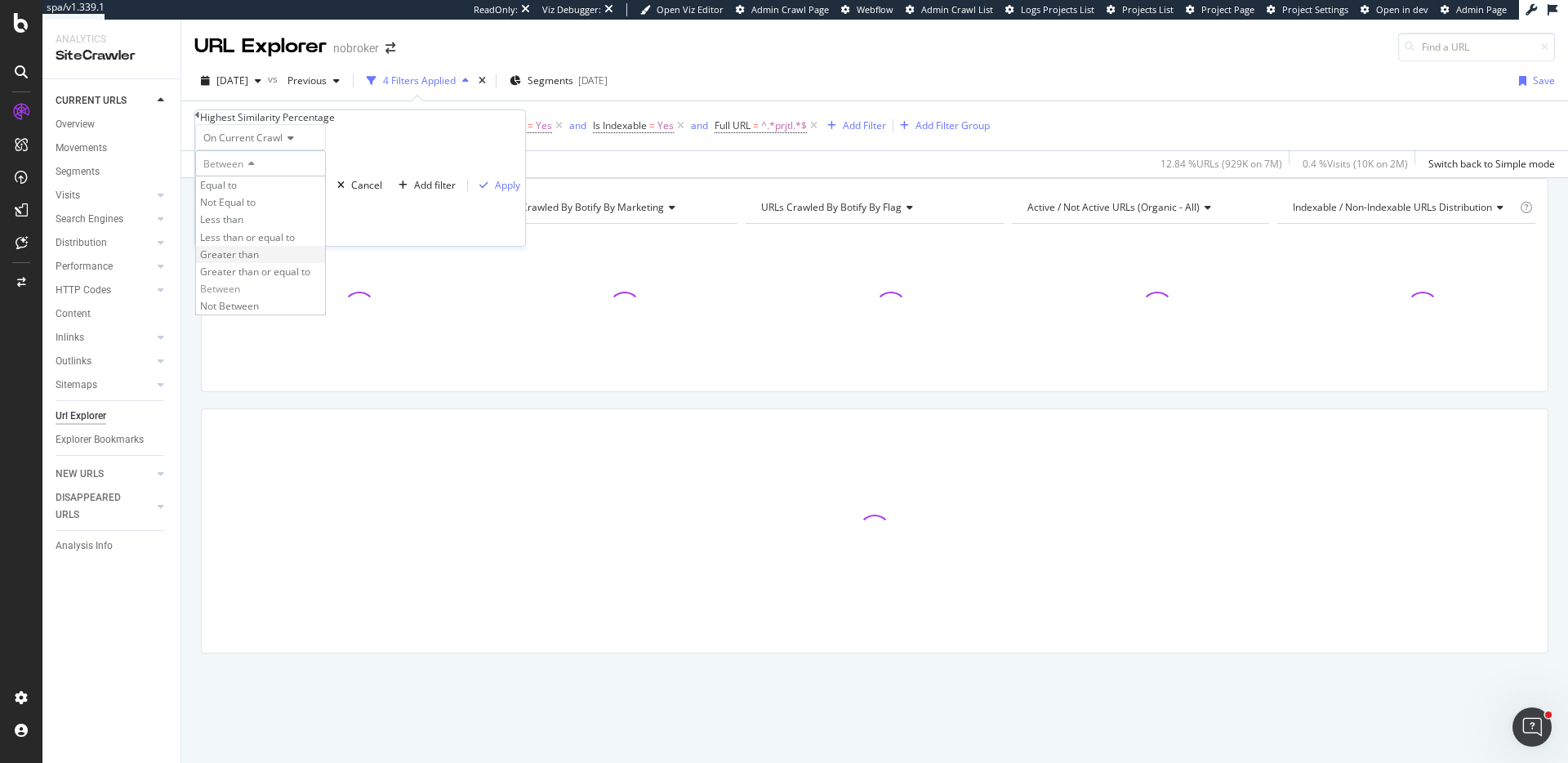
click at [256, 262] on span "Greater than" at bounding box center [229, 254] width 59 height 14
click at [294, 204] on input "number" at bounding box center [260, 190] width 130 height 27
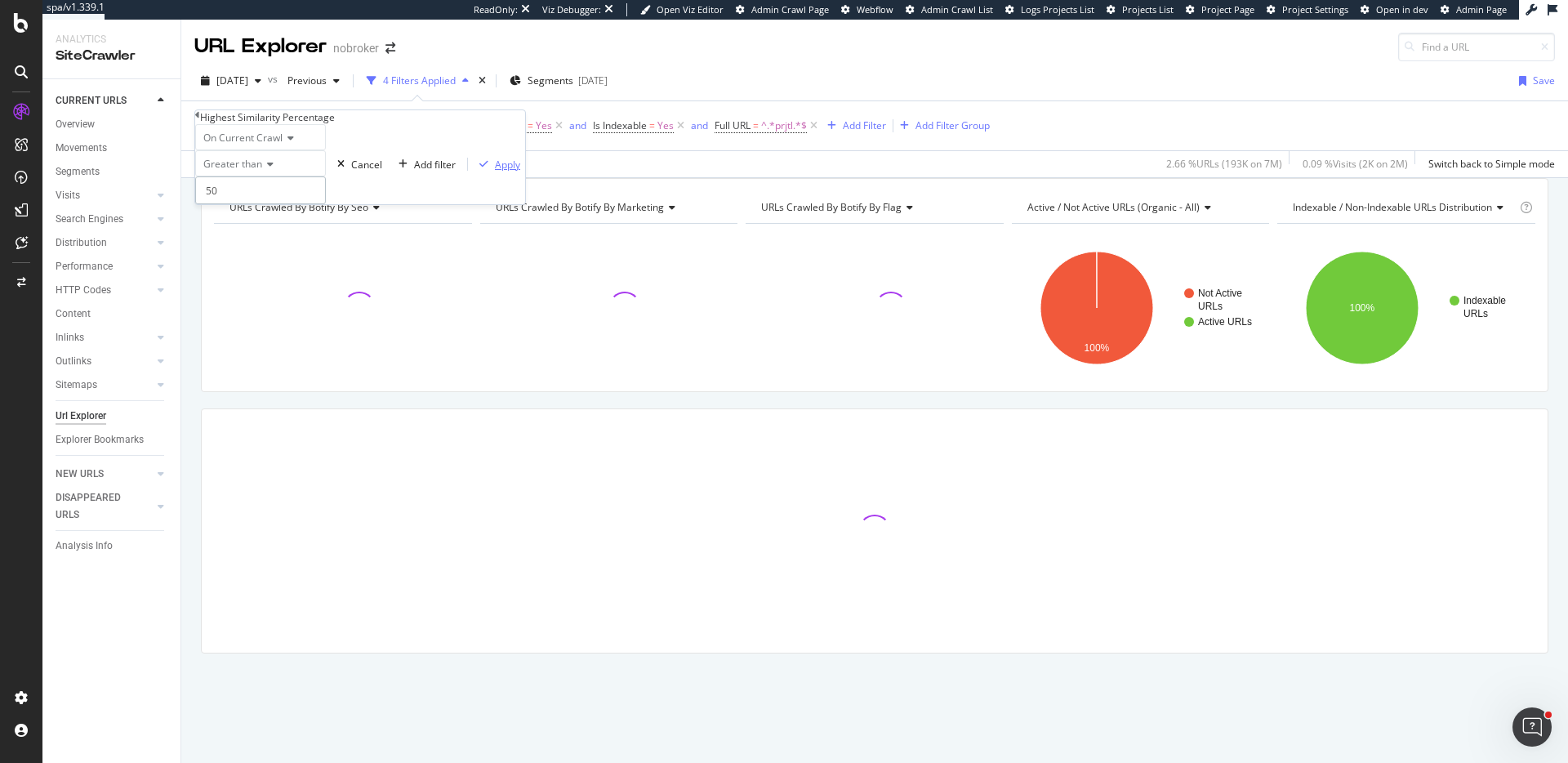
type input "50"
click at [473, 169] on div "button" at bounding box center [484, 164] width 22 height 10
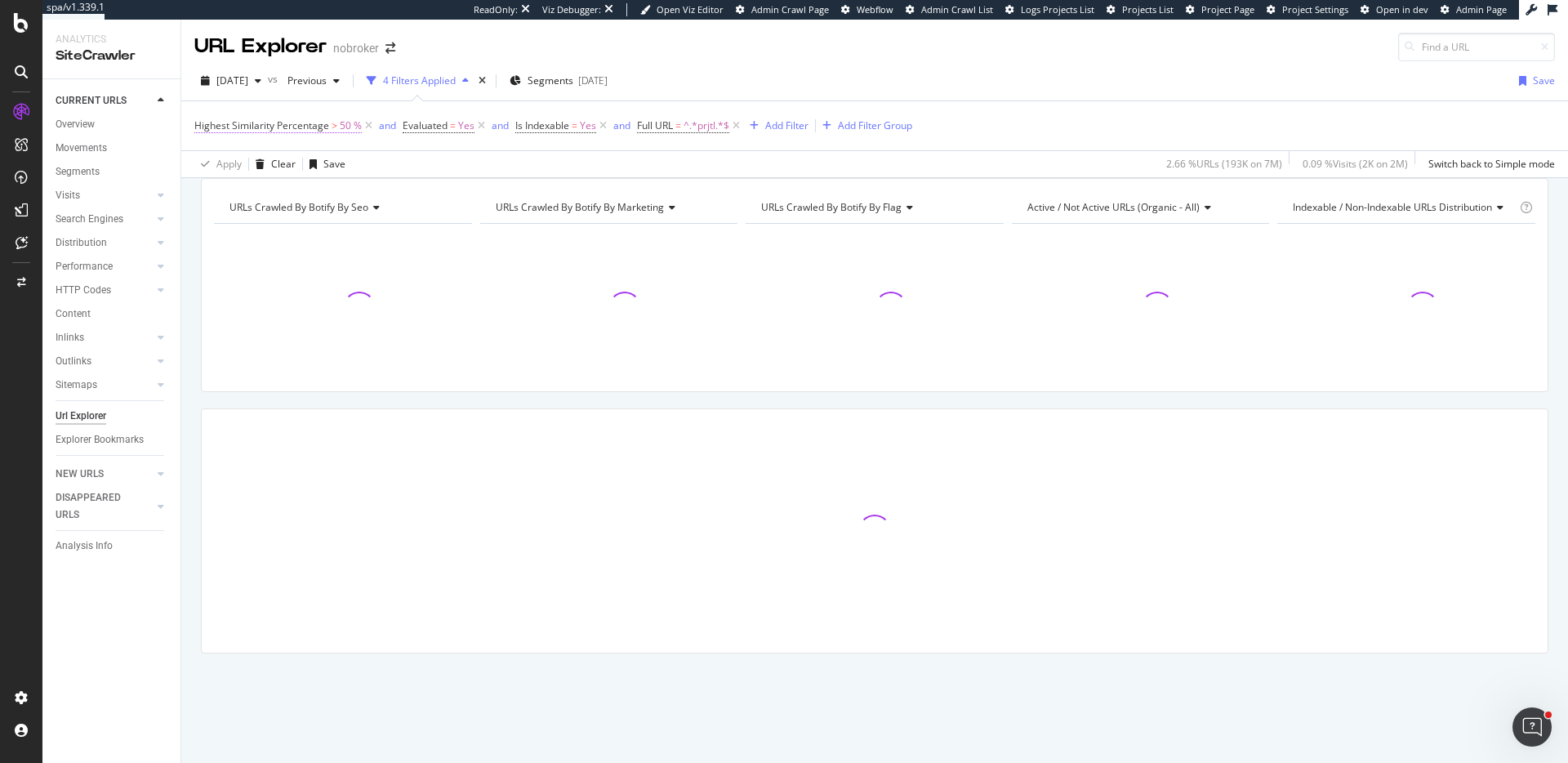
click at [332, 124] on span ">" at bounding box center [335, 125] width 6 height 14
click at [256, 204] on input "50" at bounding box center [260, 190] width 130 height 27
drag, startPoint x: 237, startPoint y: 222, endPoint x: 181, endPoint y: 213, distance: 56.7
click at [181, 213] on body "spa/v1.339.1 ReadOnly: Viz Debugger: Open Viz Editor Admin Crawl Page Webflow A…" at bounding box center [784, 381] width 1568 height 763
type input "5"
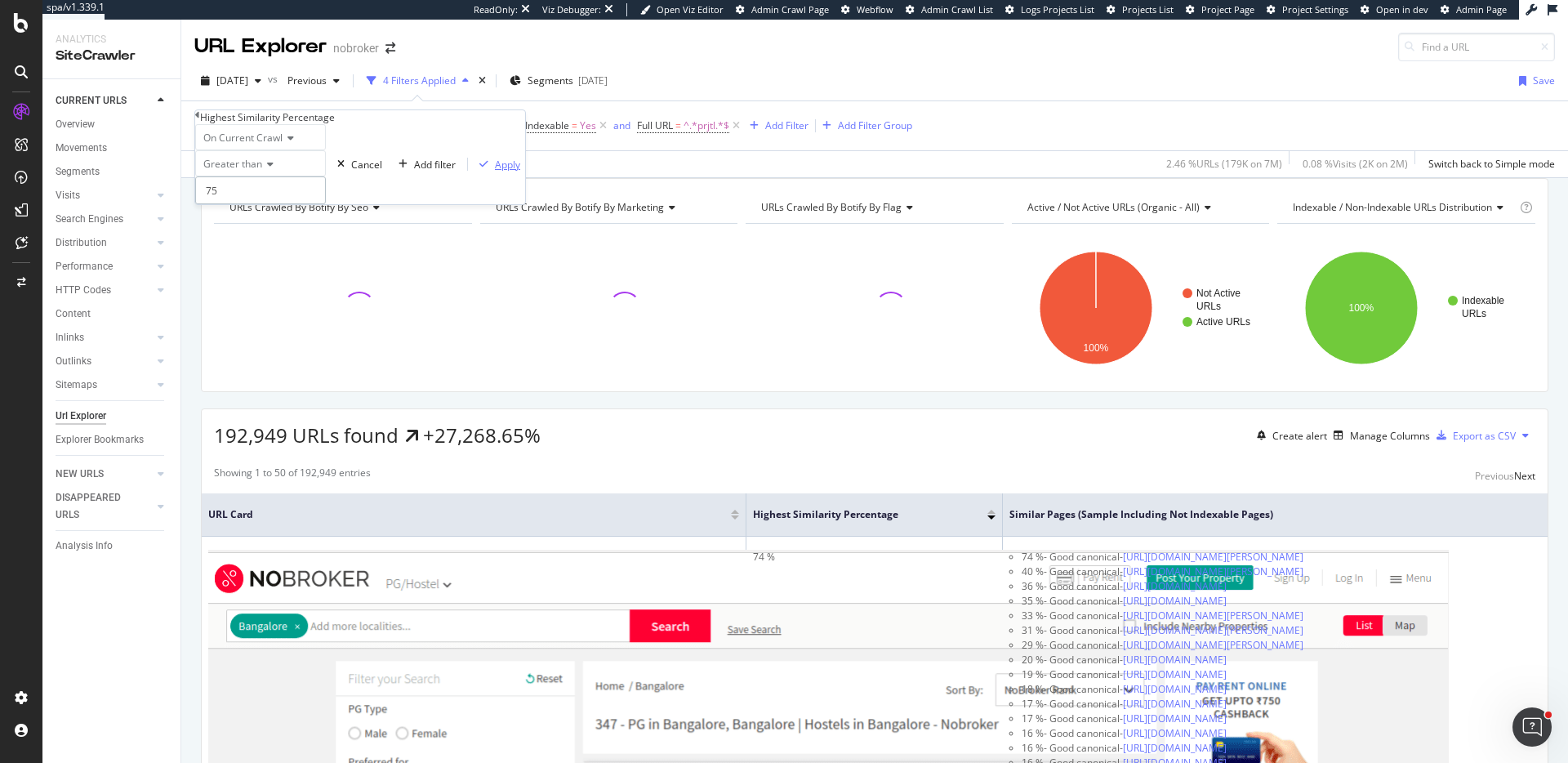
type input "75"
click at [495, 172] on div "Apply" at bounding box center [507, 164] width 26 height 14
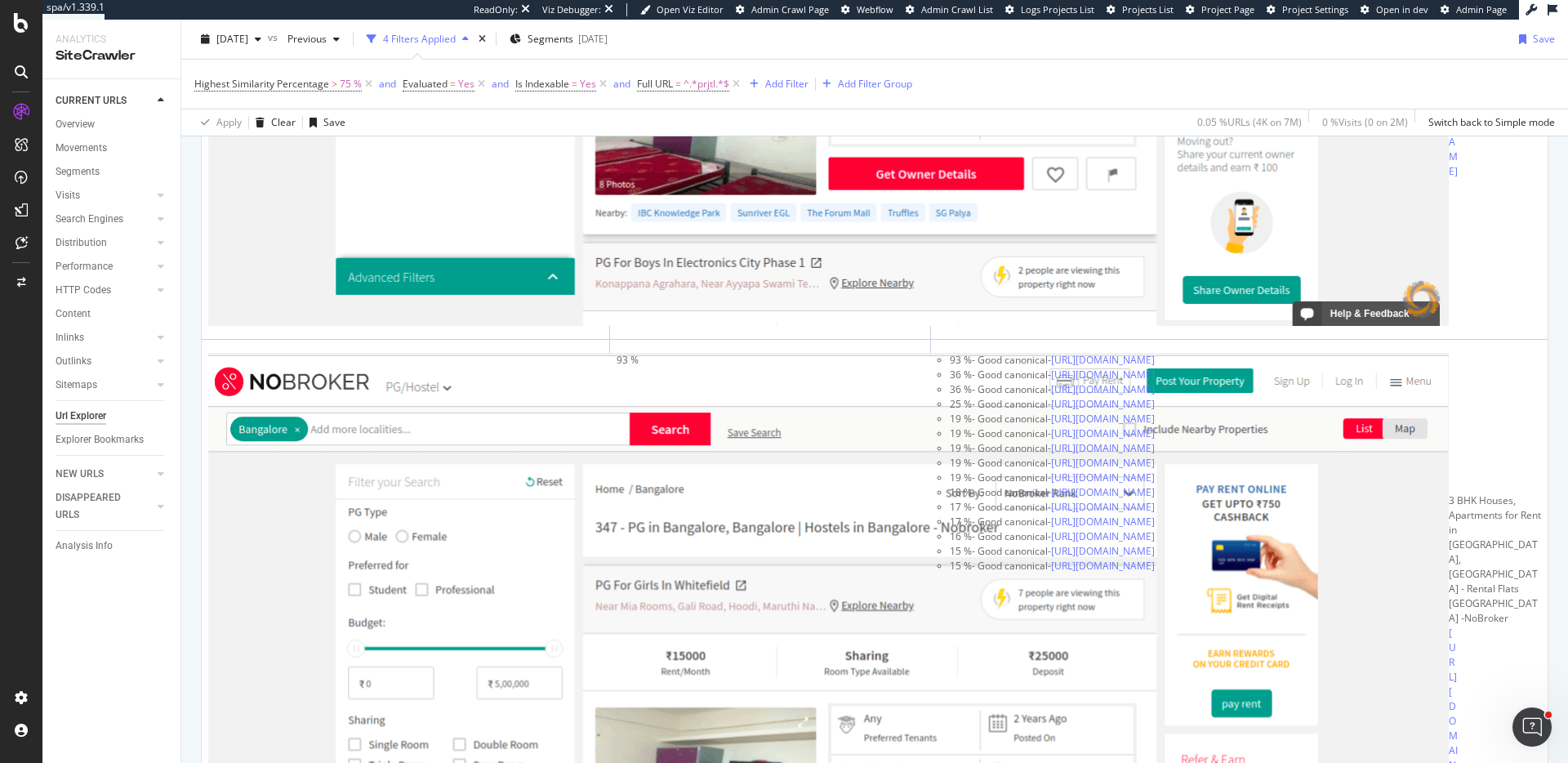
scroll to position [785, 0]
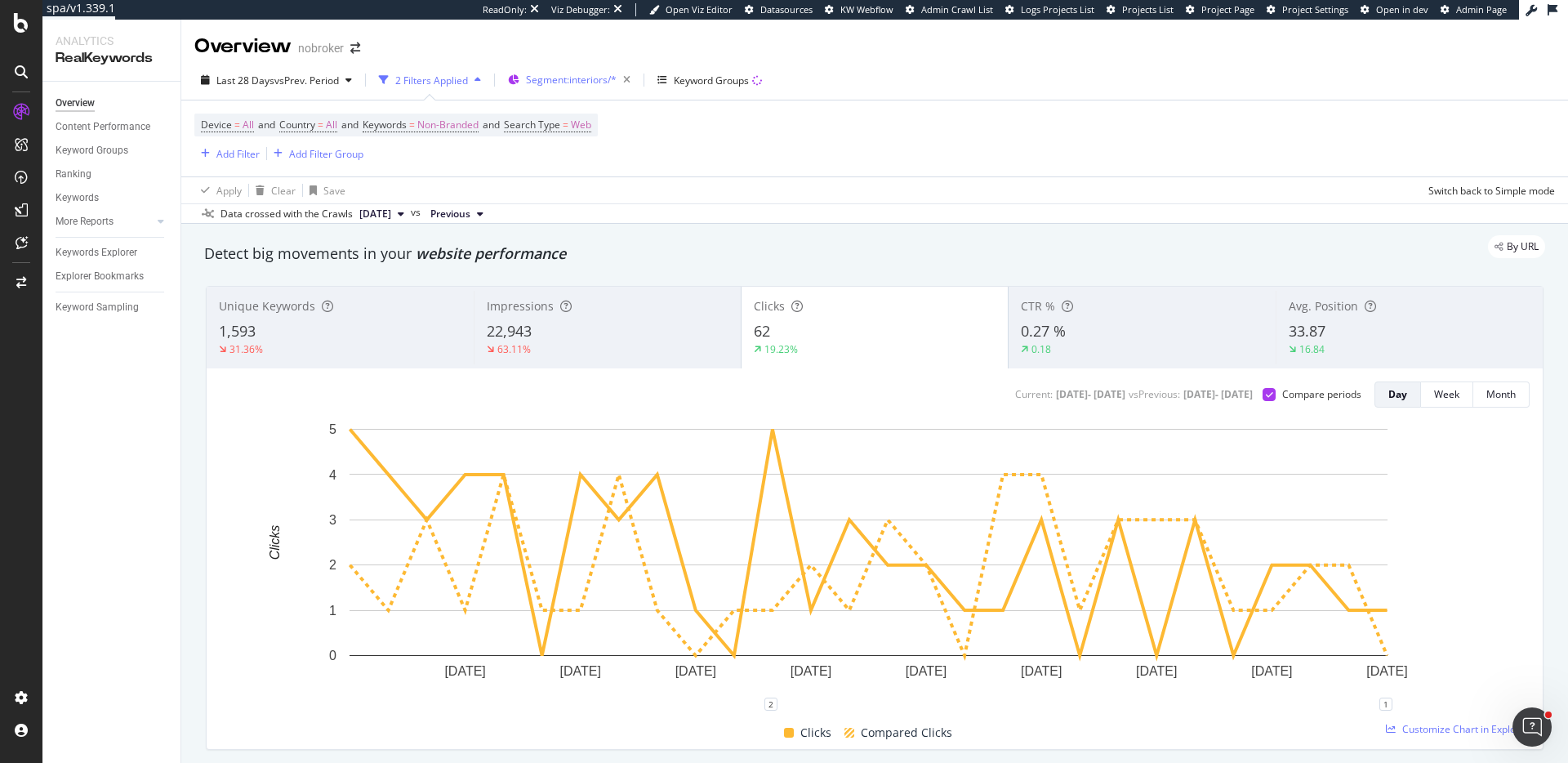
scroll to position [1513, 0]
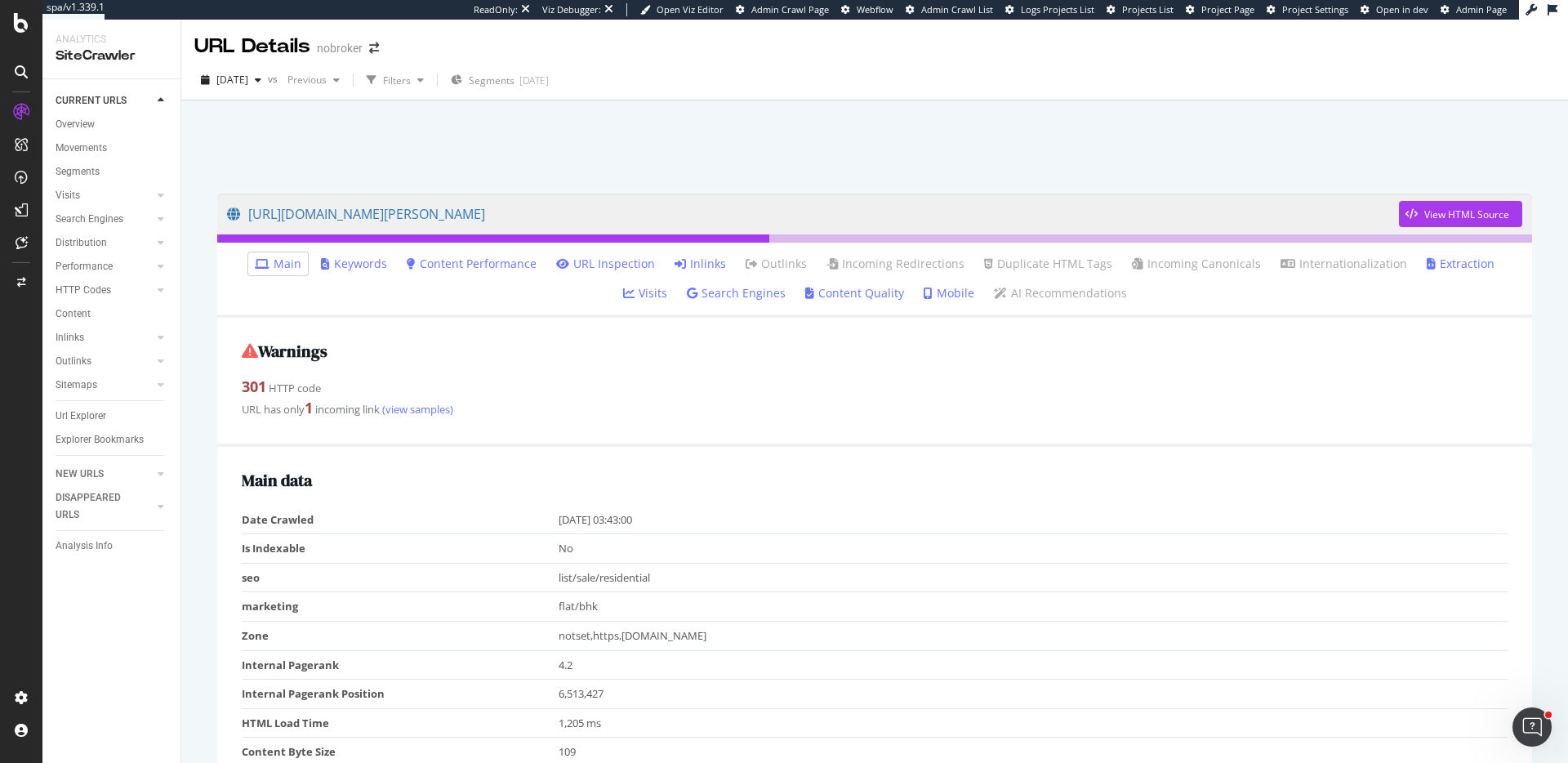
click at [685, 267] on link "Inlinks" at bounding box center [701, 264] width 51 height 17
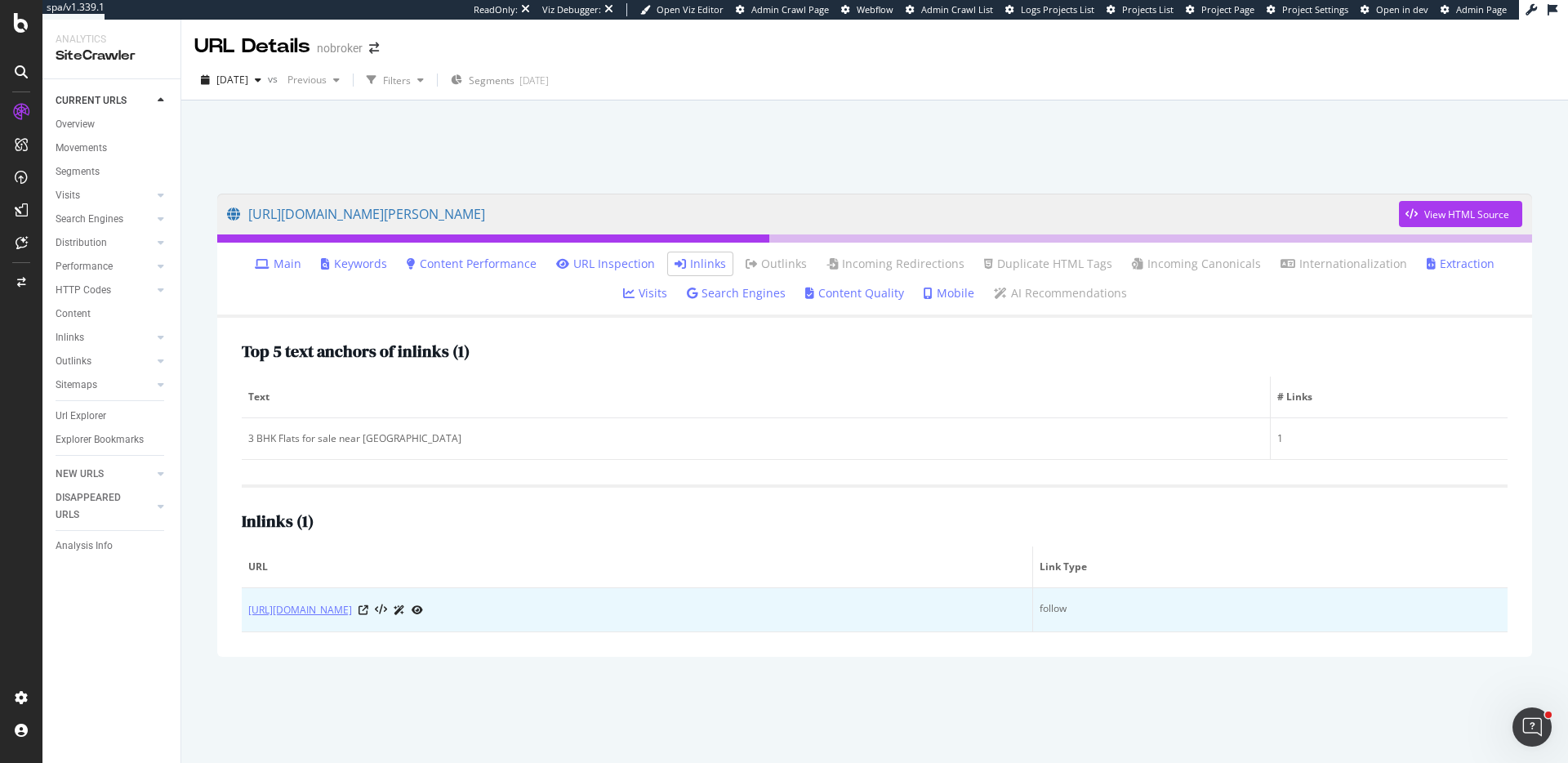
click at [352, 610] on link "[URL][DOMAIN_NAME]" at bounding box center [300, 610] width 104 height 17
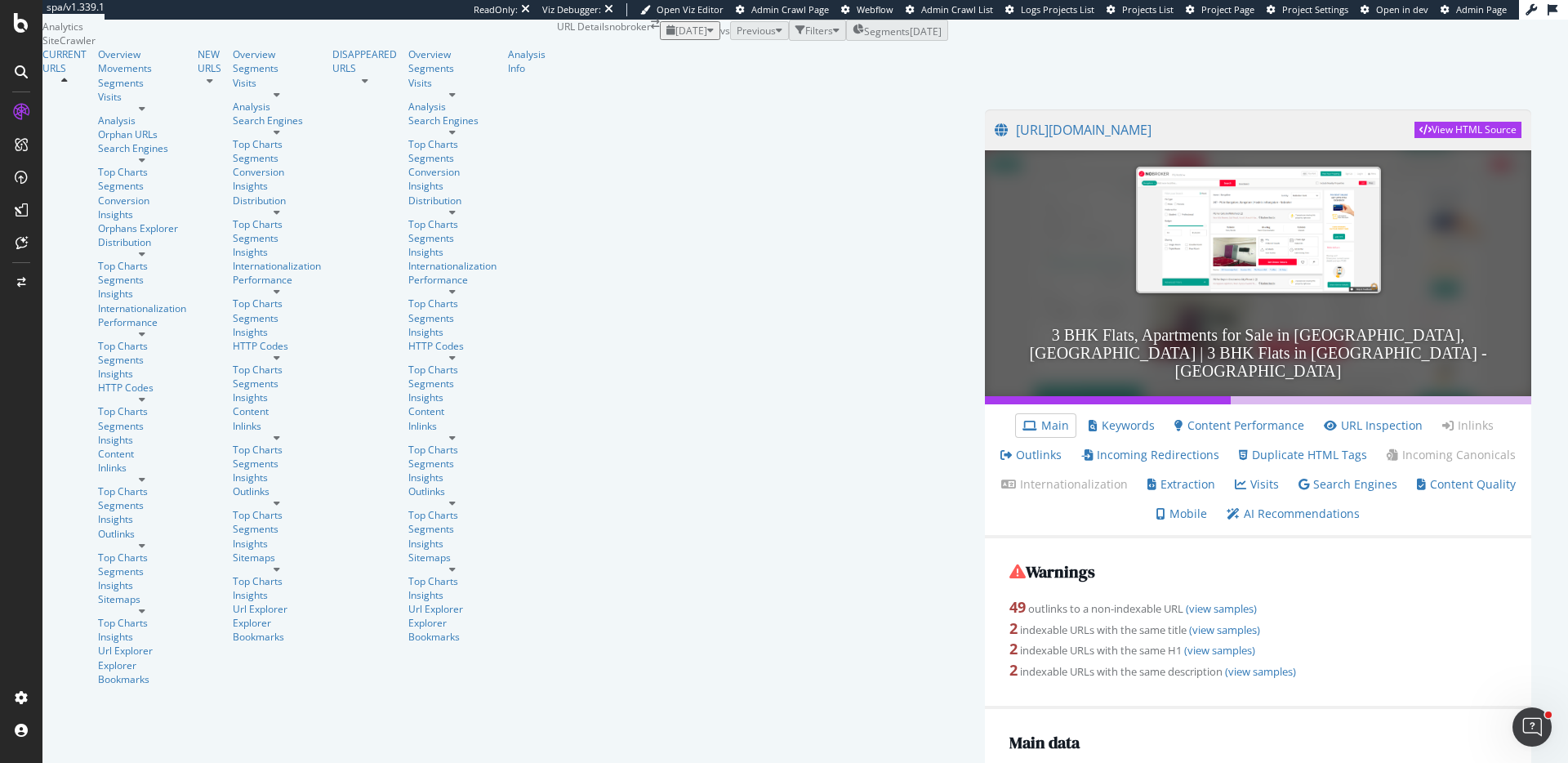
scroll to position [72, 0]
click at [1009, 563] on h2 "Warnings" at bounding box center [1258, 572] width 497 height 18
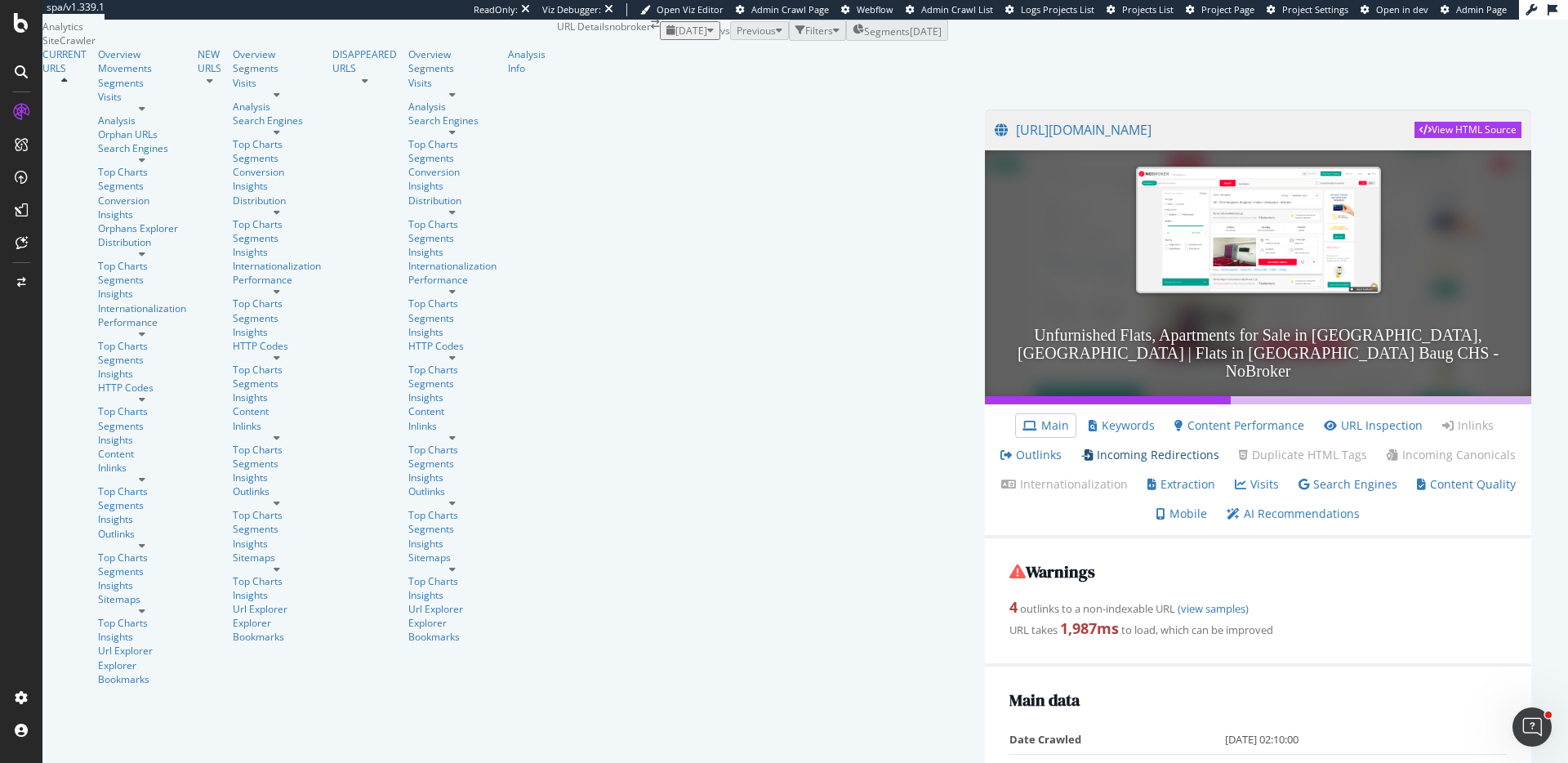
click at [1082, 463] on link "Incoming Redirections" at bounding box center [1150, 455] width 138 height 17
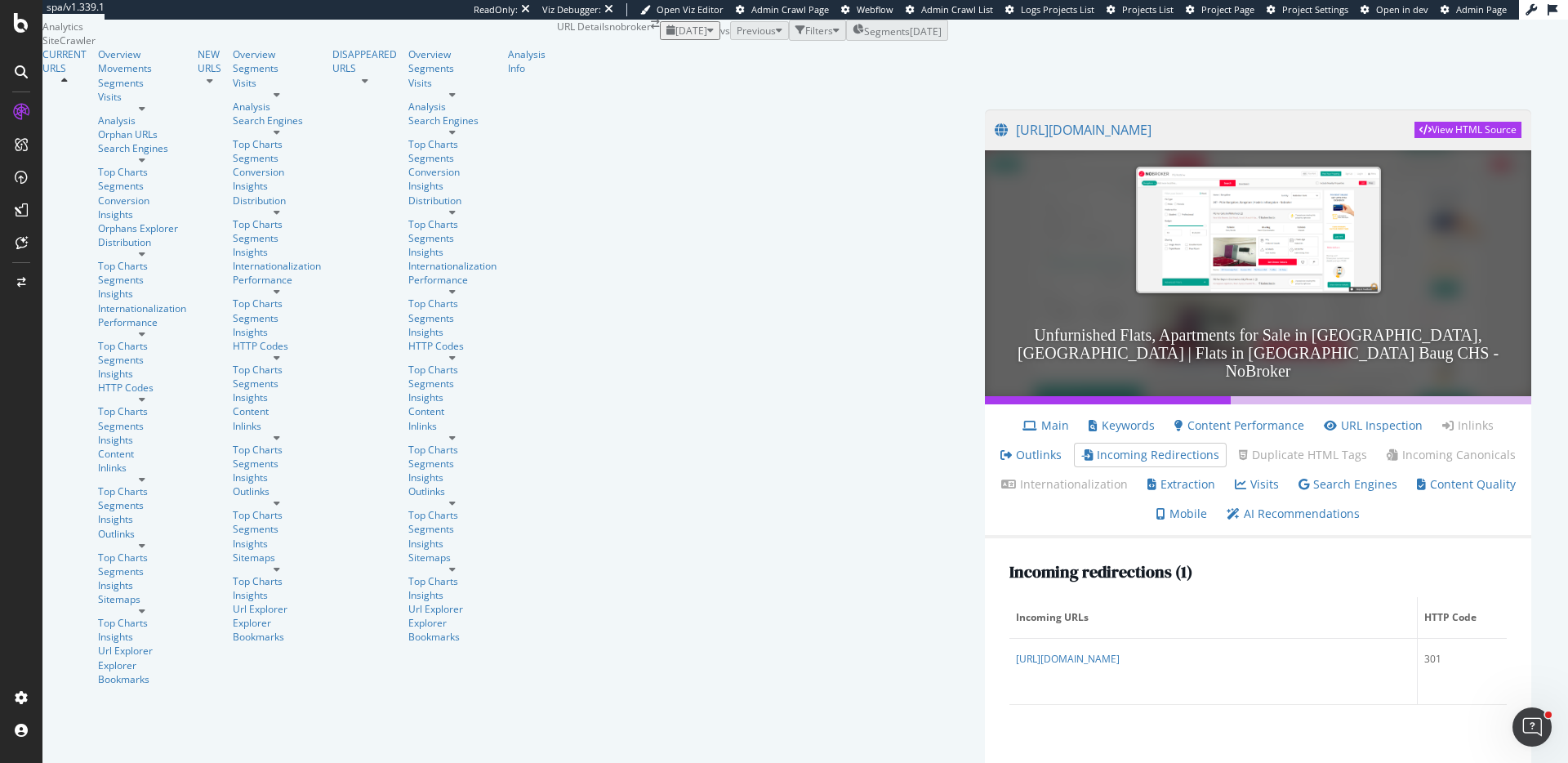
scroll to position [26, 0]
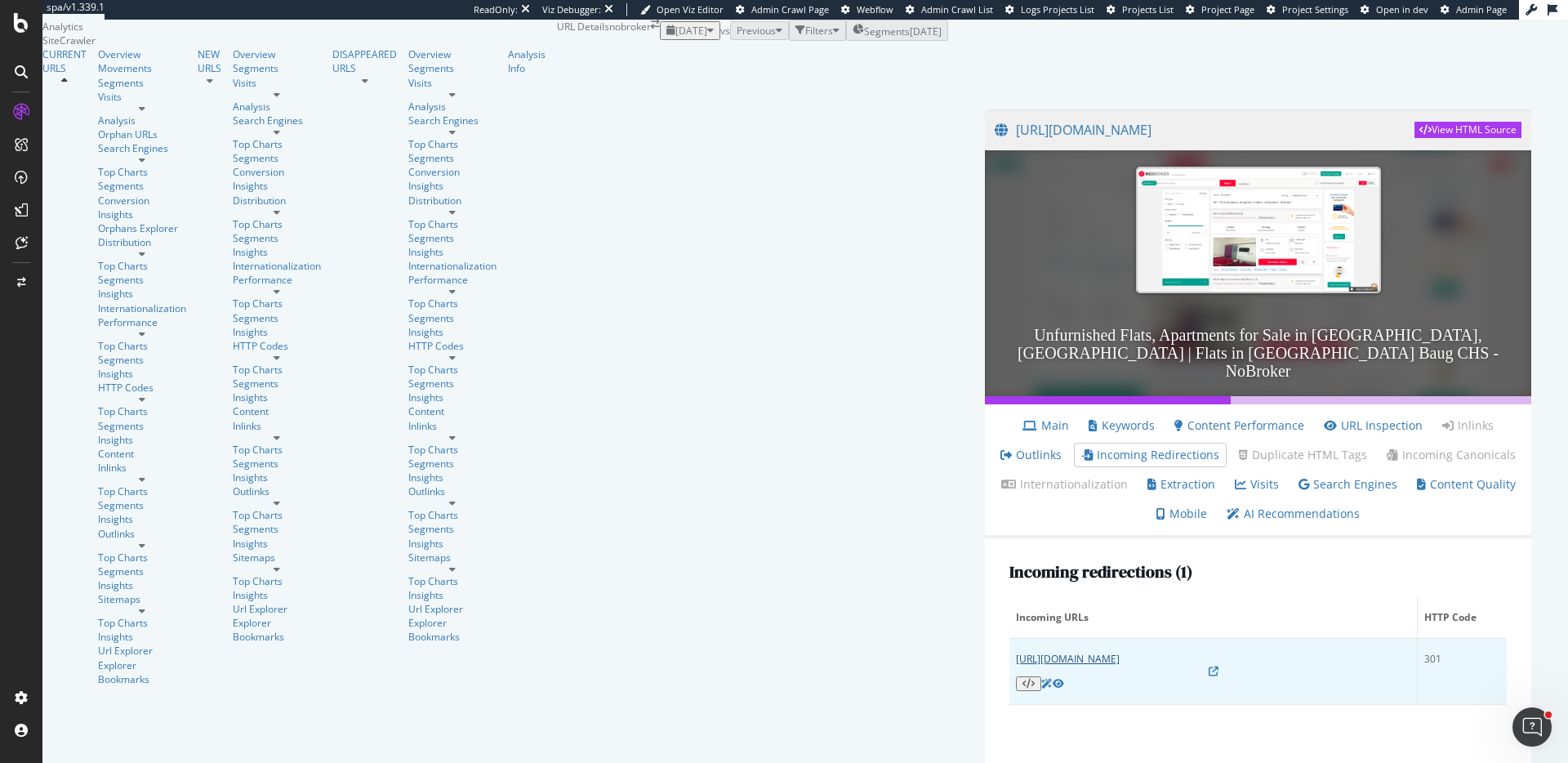
click at [1016, 652] on link "[URL][DOMAIN_NAME]" at bounding box center [1067, 658] width 104 height 14
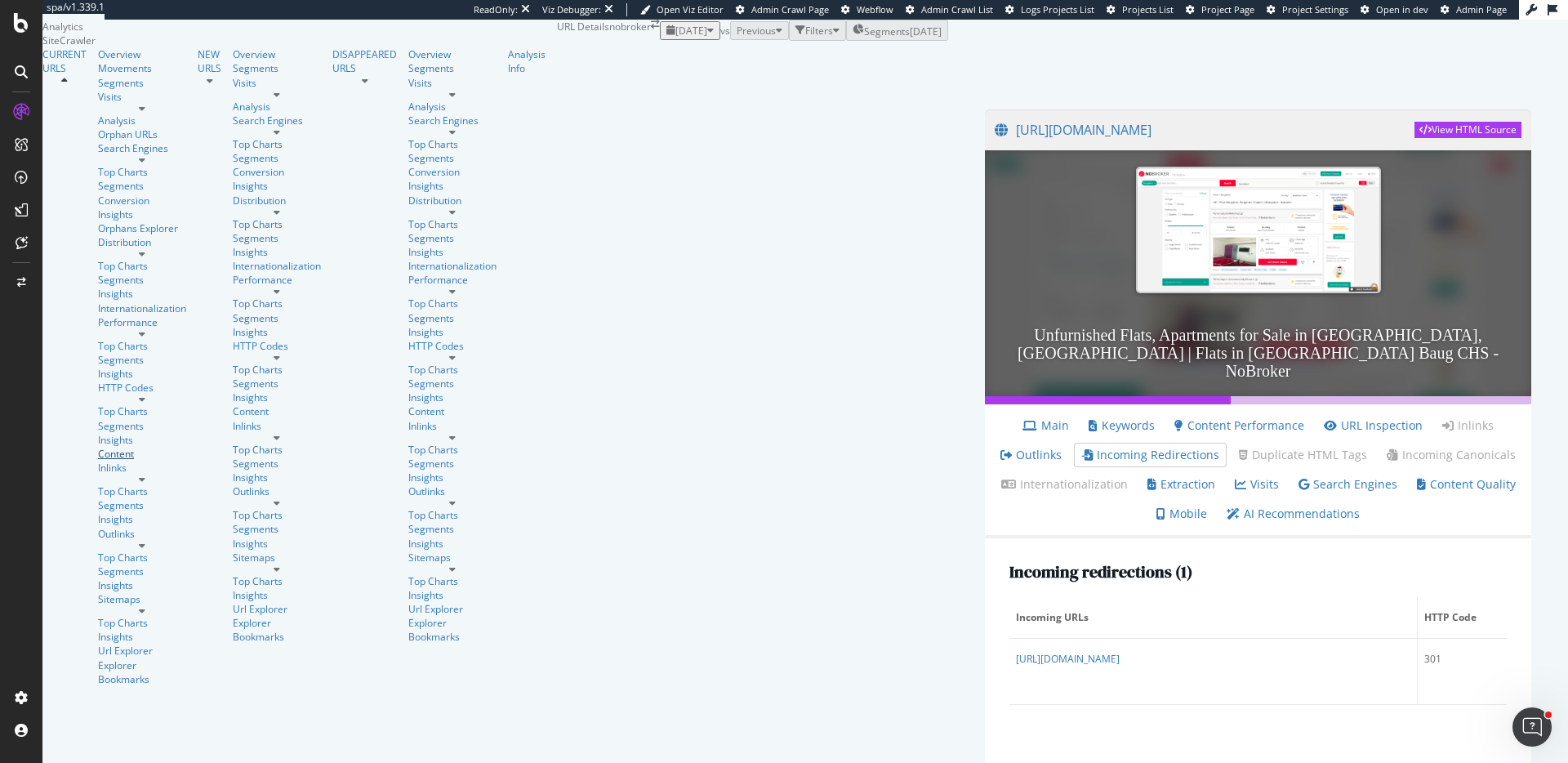
click at [98, 447] on div "Content" at bounding box center [142, 453] width 88 height 14
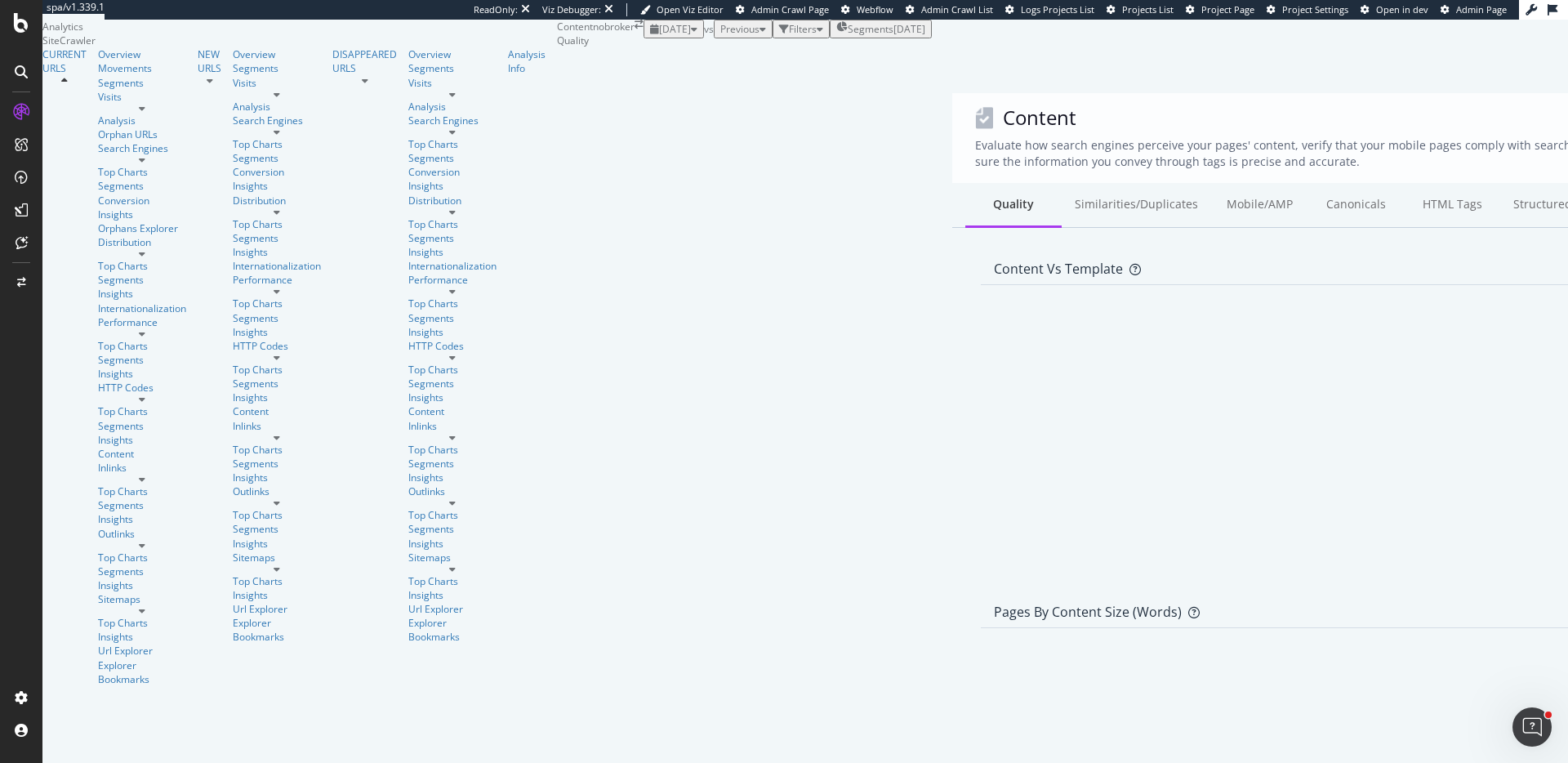
click at [773, 38] on button "Filters" at bounding box center [801, 29] width 57 height 19
click at [789, 36] on div "Filters" at bounding box center [803, 29] width 27 height 14
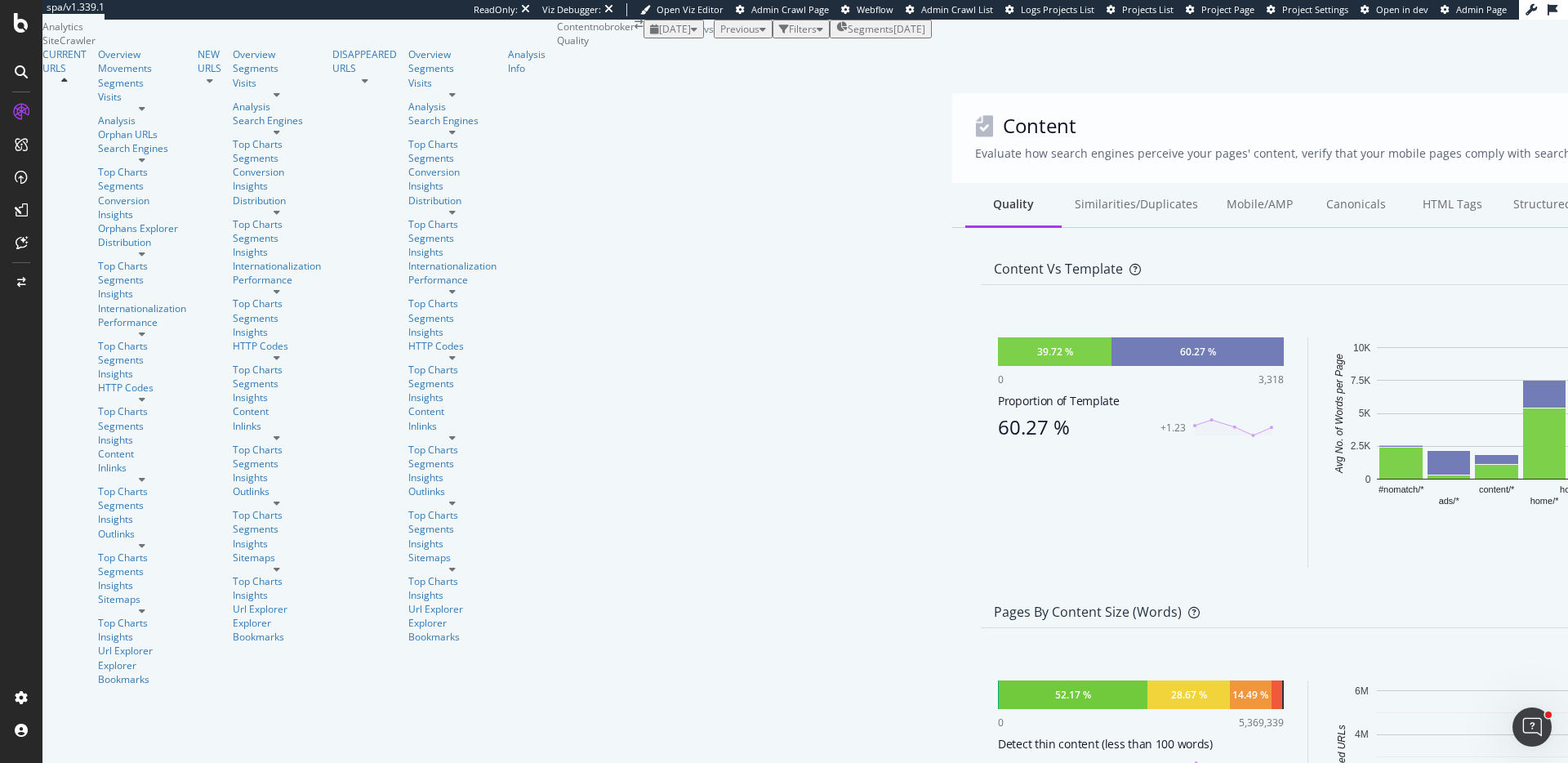
click at [789, 36] on div "Filters" at bounding box center [803, 29] width 27 height 14
click at [659, 55] on div "Add Filter" at bounding box center [681, 47] width 43 height 14
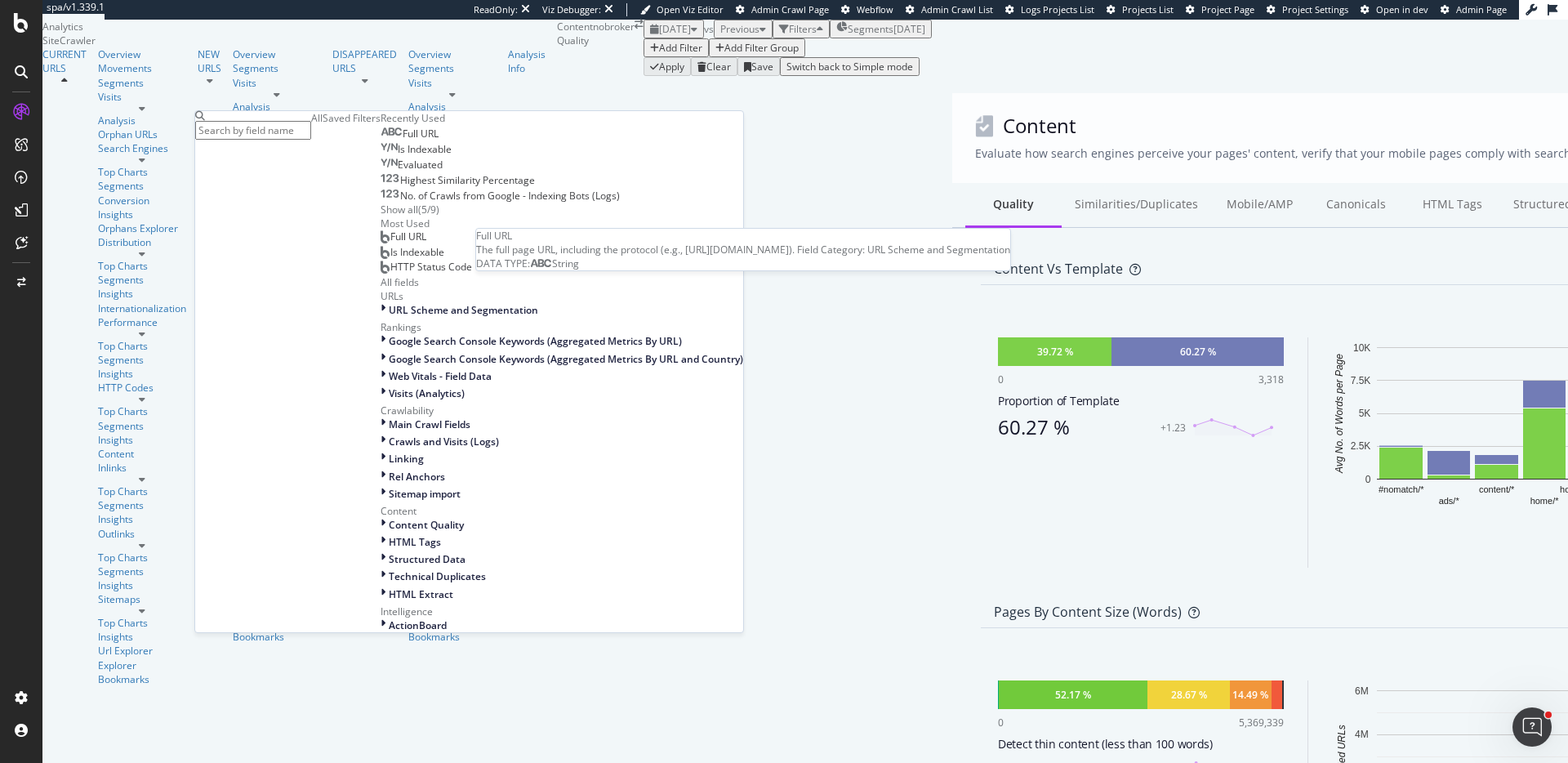
click at [403, 140] on span "Full URL" at bounding box center [420, 134] width 36 height 14
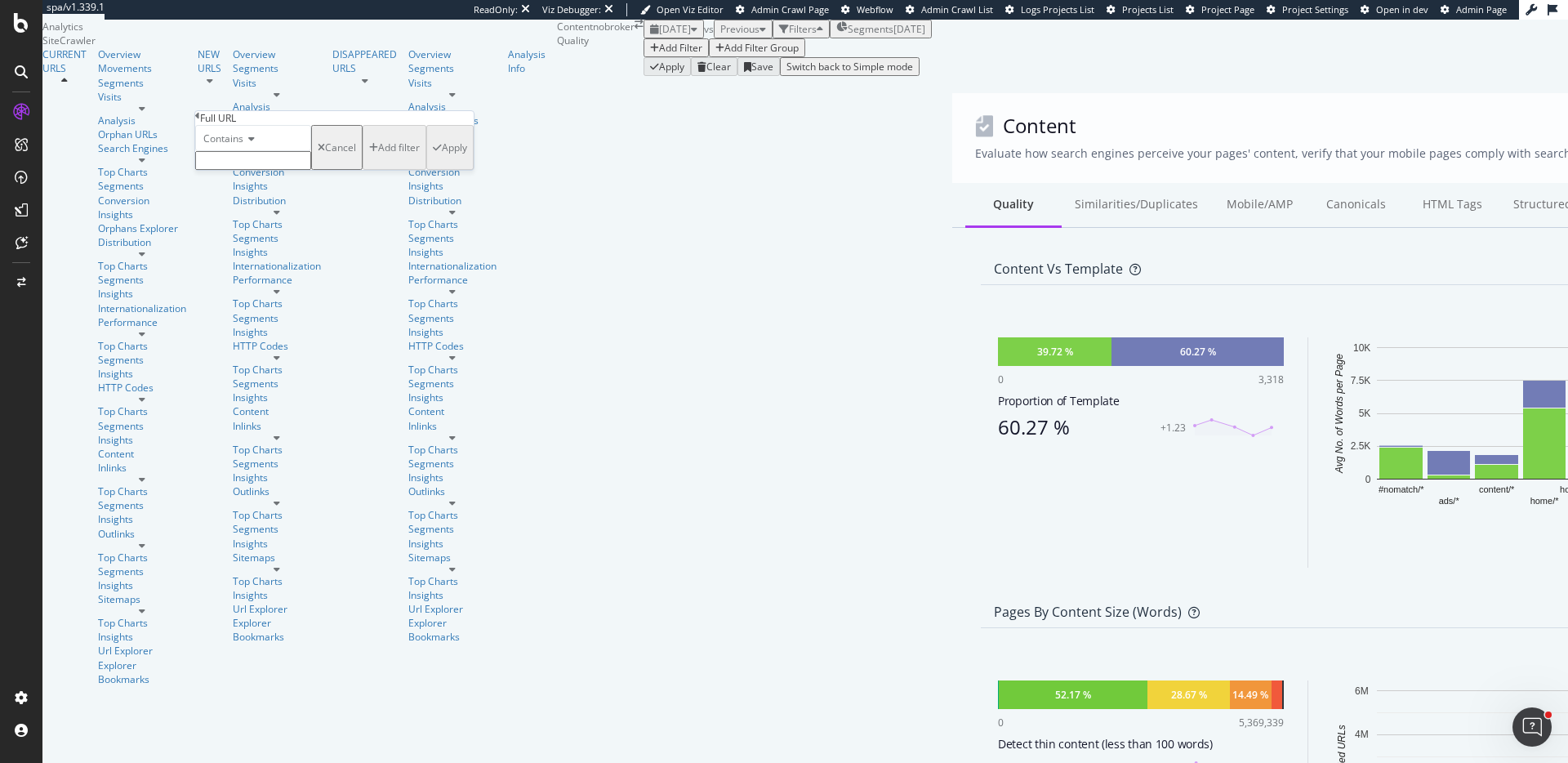
click at [266, 170] on div "Contains Cancel Add filter Apply" at bounding box center [335, 148] width 279 height 45
click at [273, 170] on input "text" at bounding box center [253, 160] width 116 height 19
type input "prjtl"
click at [442, 159] on div "Apply" at bounding box center [454, 152] width 26 height 14
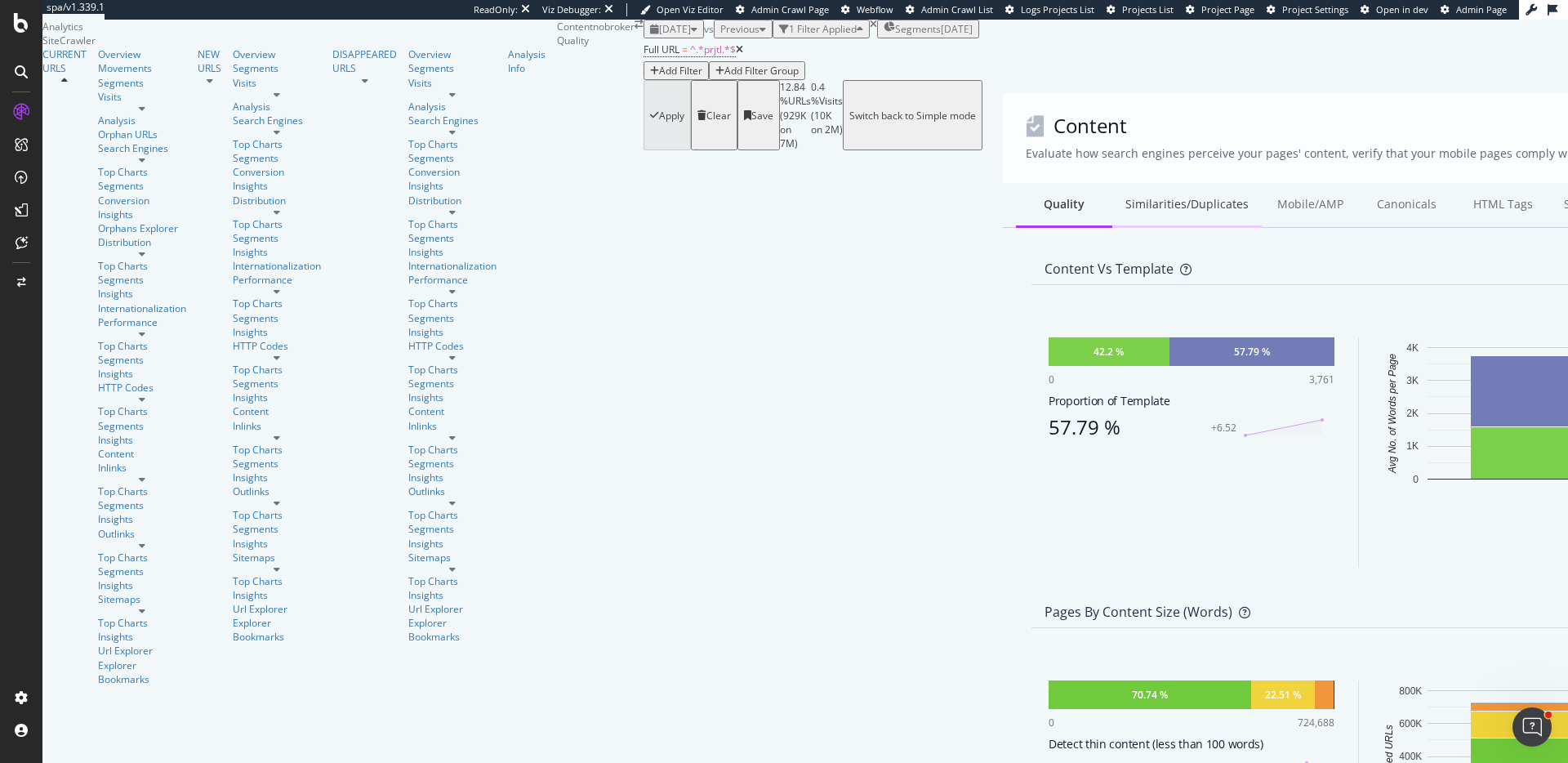
click at [1112, 228] on div "Similarities/Duplicates" at bounding box center [1187, 205] width 149 height 45
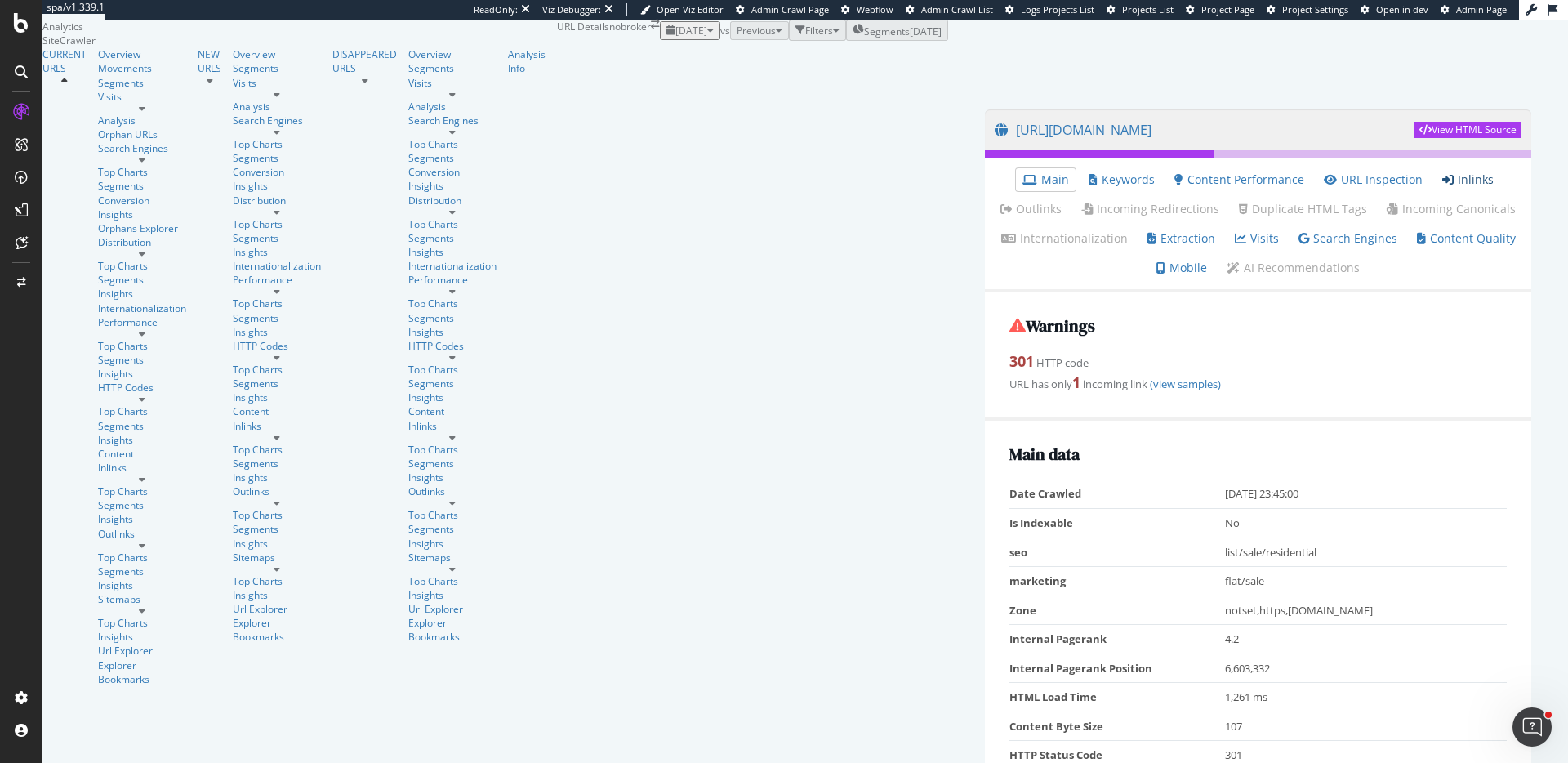
click at [1443, 188] on link "Inlinks" at bounding box center [1468, 180] width 51 height 17
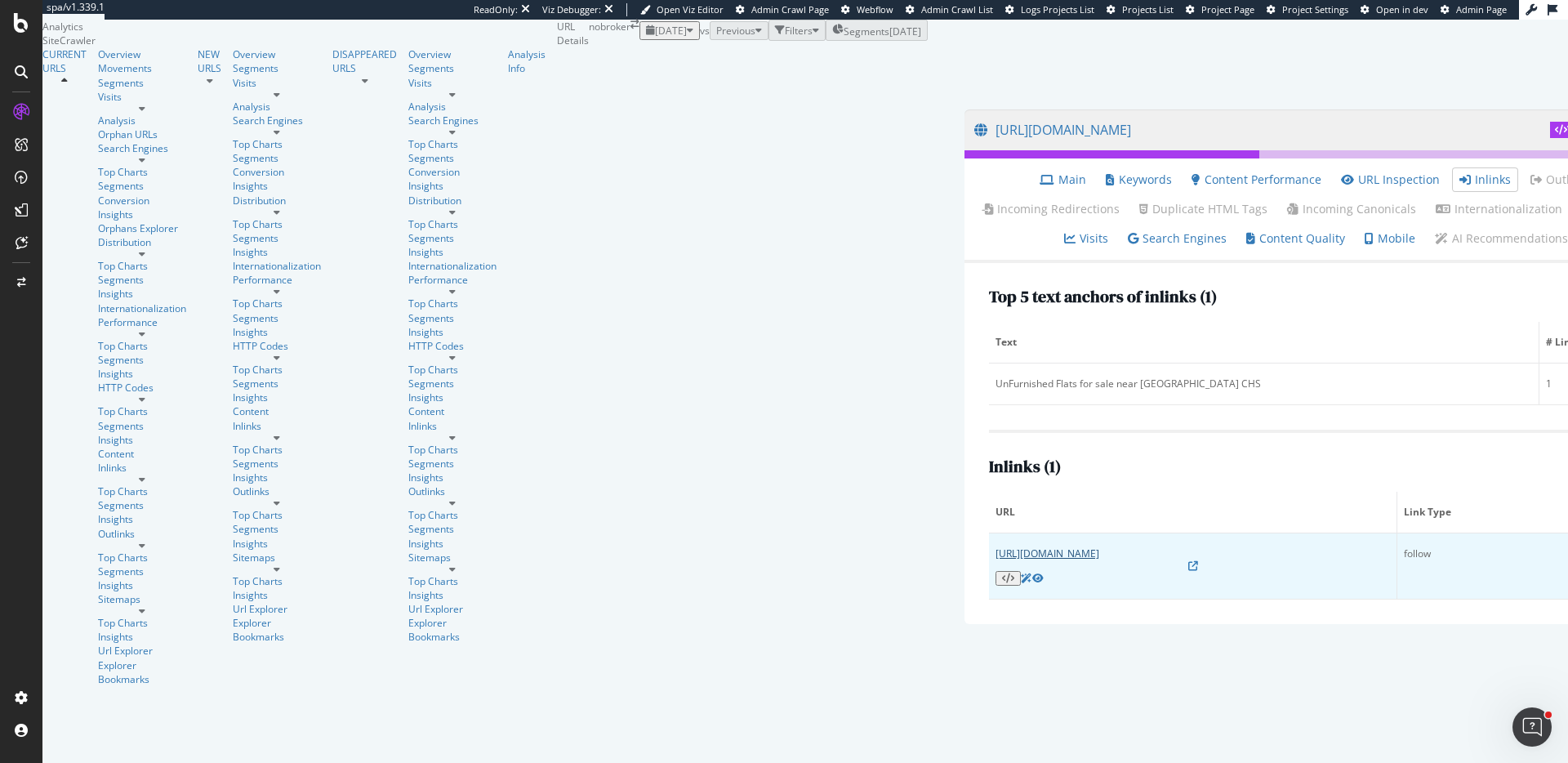
click at [996, 560] on link "[URL][DOMAIN_NAME]" at bounding box center [1048, 553] width 104 height 14
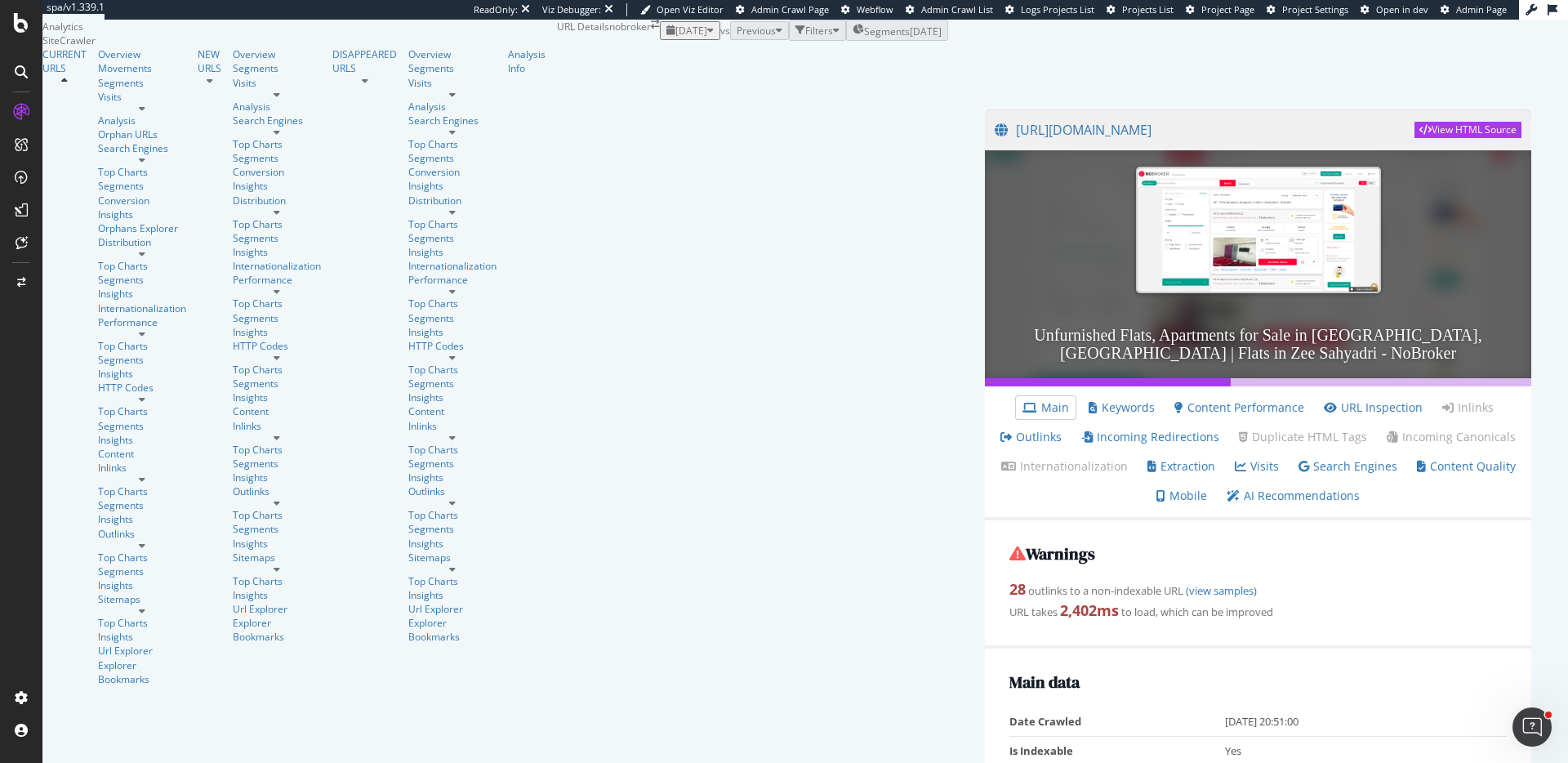
scroll to position [156, 0]
